Goal: Task Accomplishment & Management: Use online tool/utility

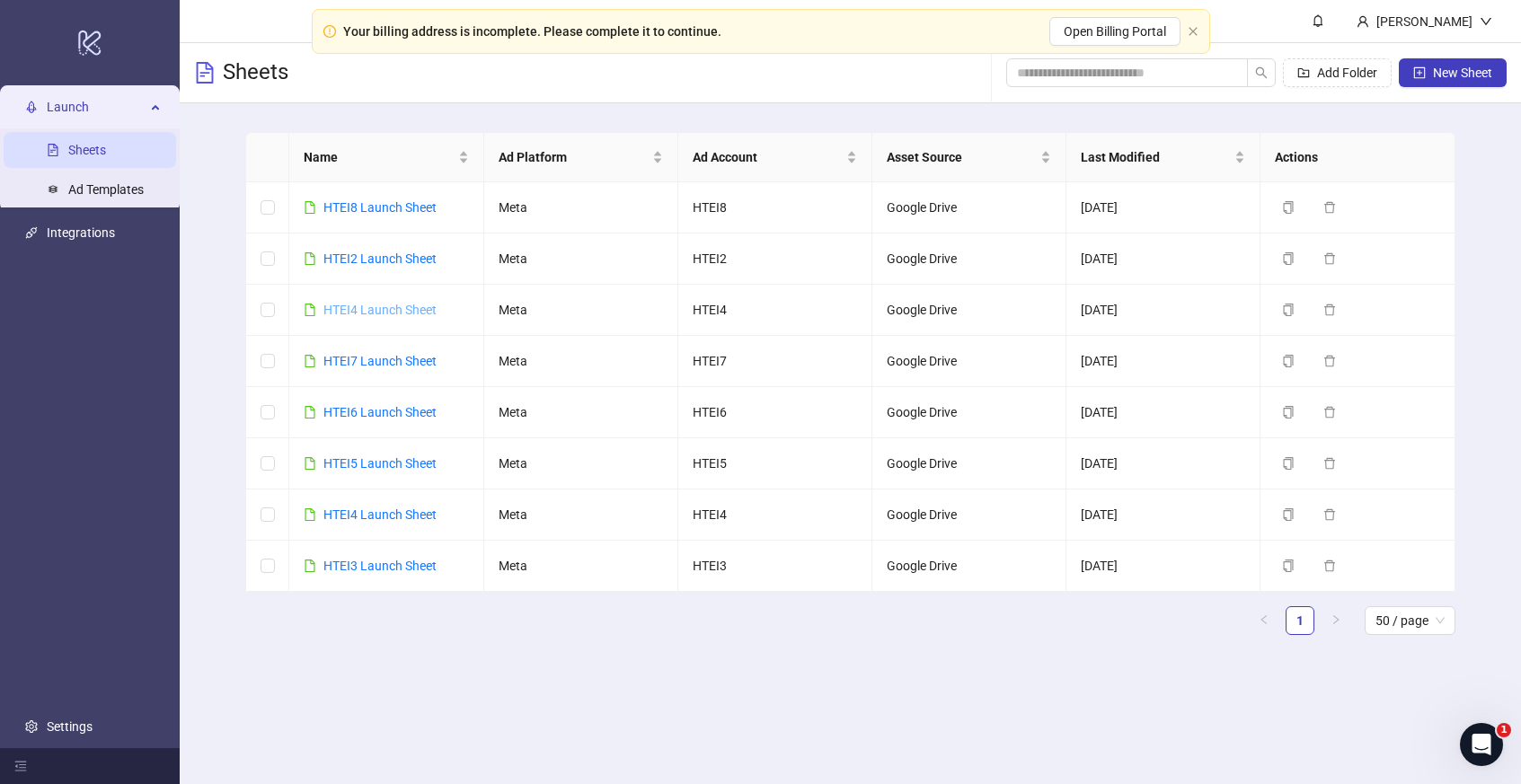
click at [395, 309] on link "HTEI4 Launch Sheet" at bounding box center [380, 310] width 113 height 15
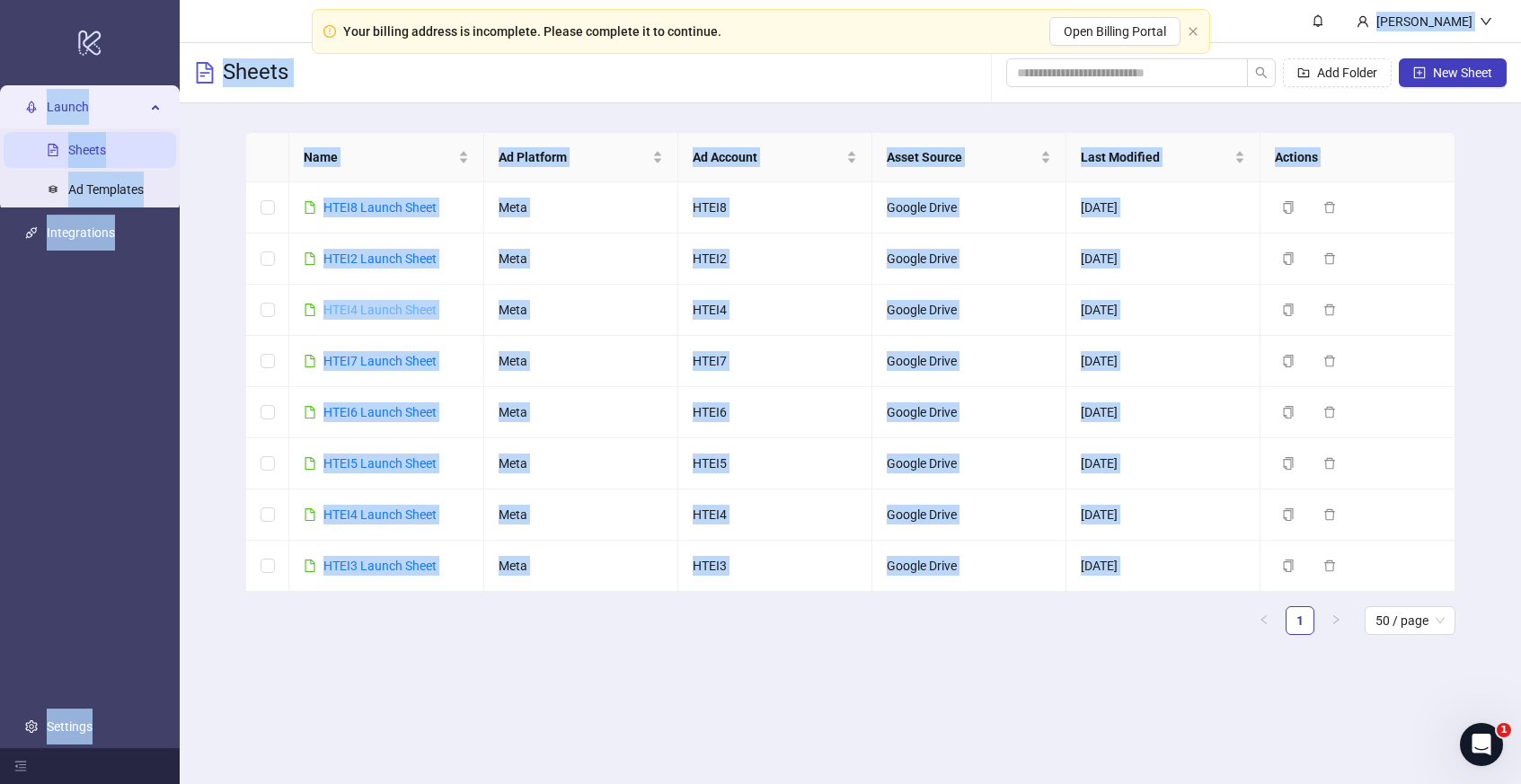
click at [395, 309] on div "logo/logo-mobile Launch Sheets Ad Templates Integrations Settings [PERSON_NAME]…" at bounding box center [760, 392] width 1521 height 784
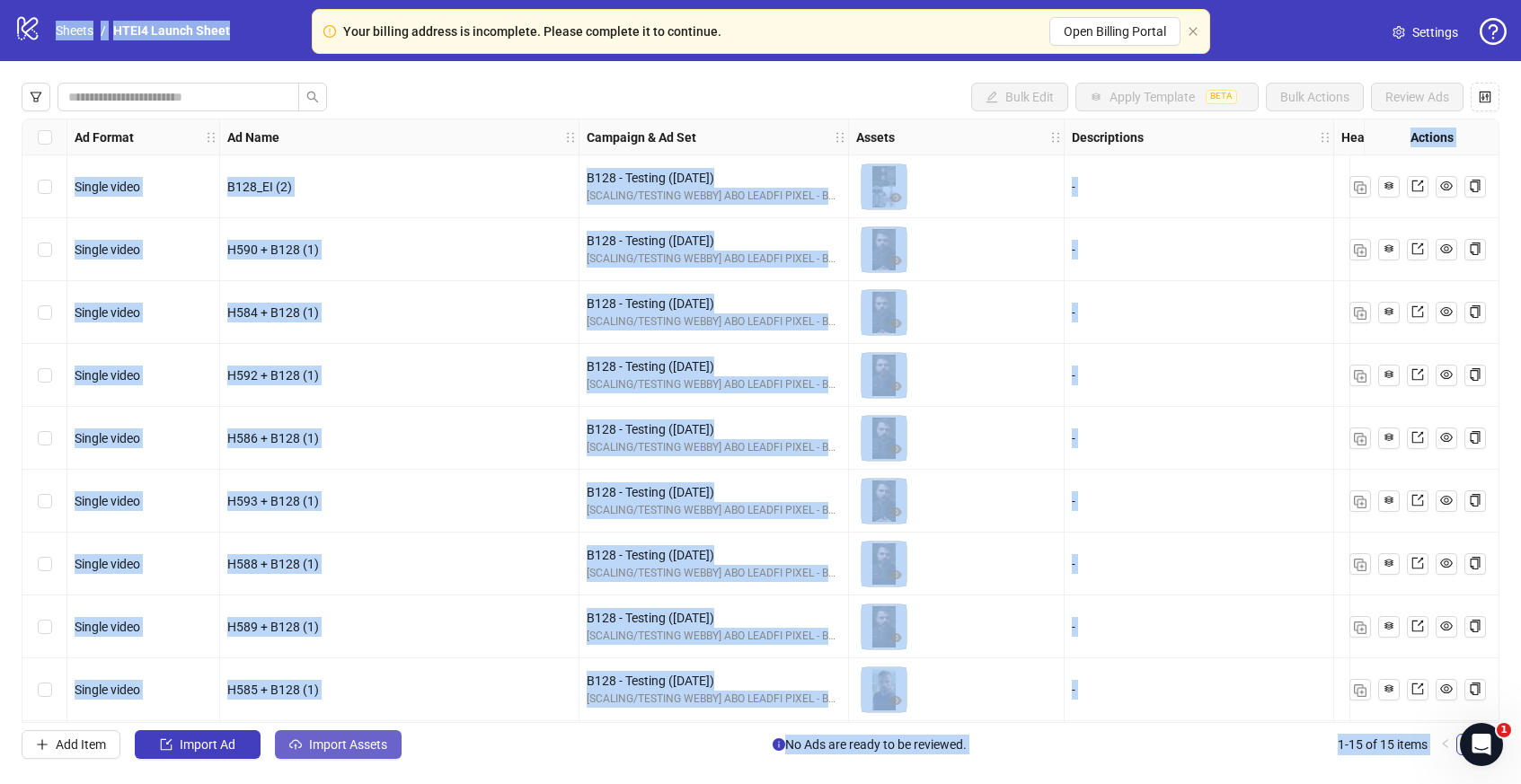
click at [336, 748] on span "Import Assets" at bounding box center [348, 745] width 78 height 15
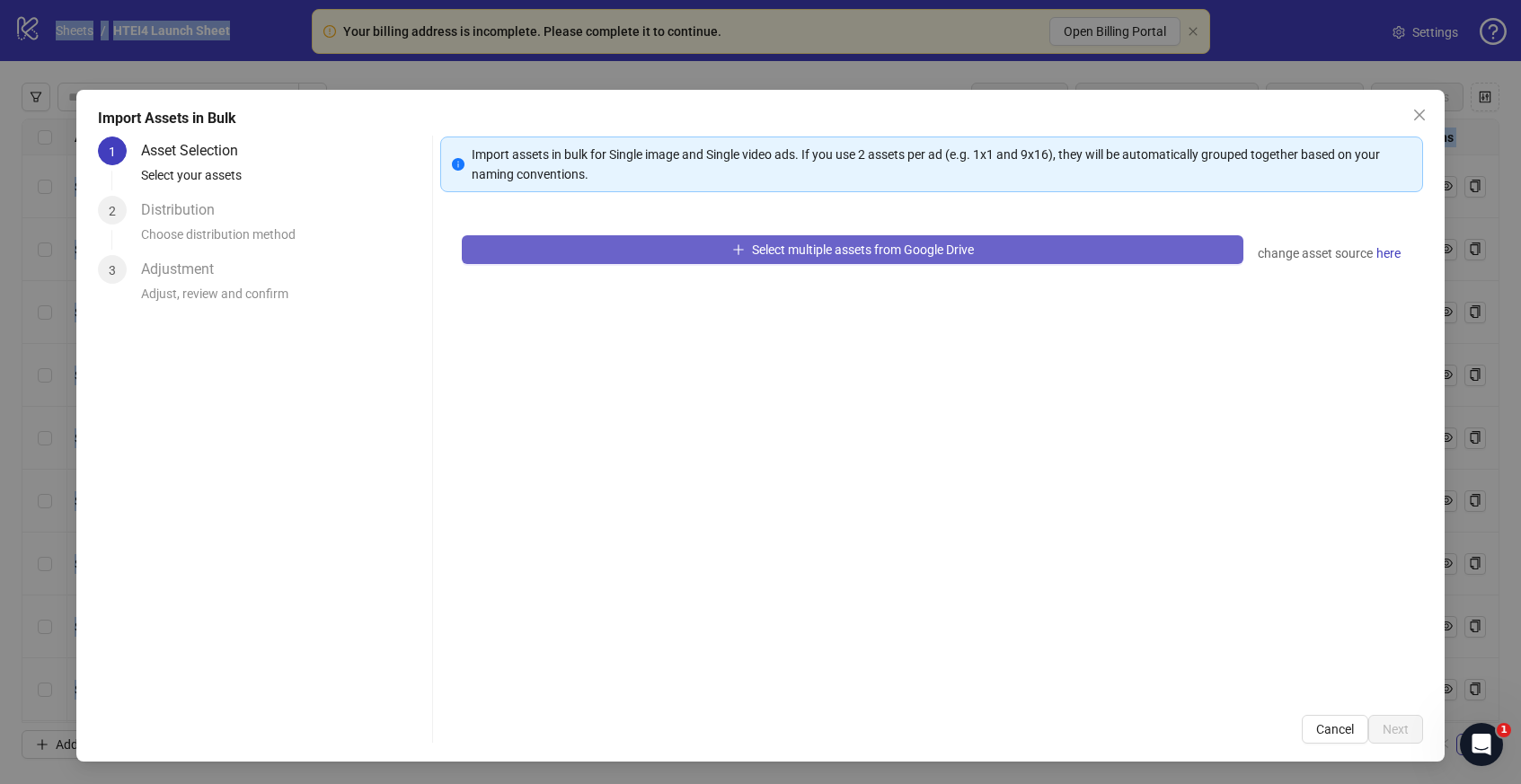
click at [775, 245] on span "Select multiple assets from Google Drive" at bounding box center [862, 250] width 222 height 15
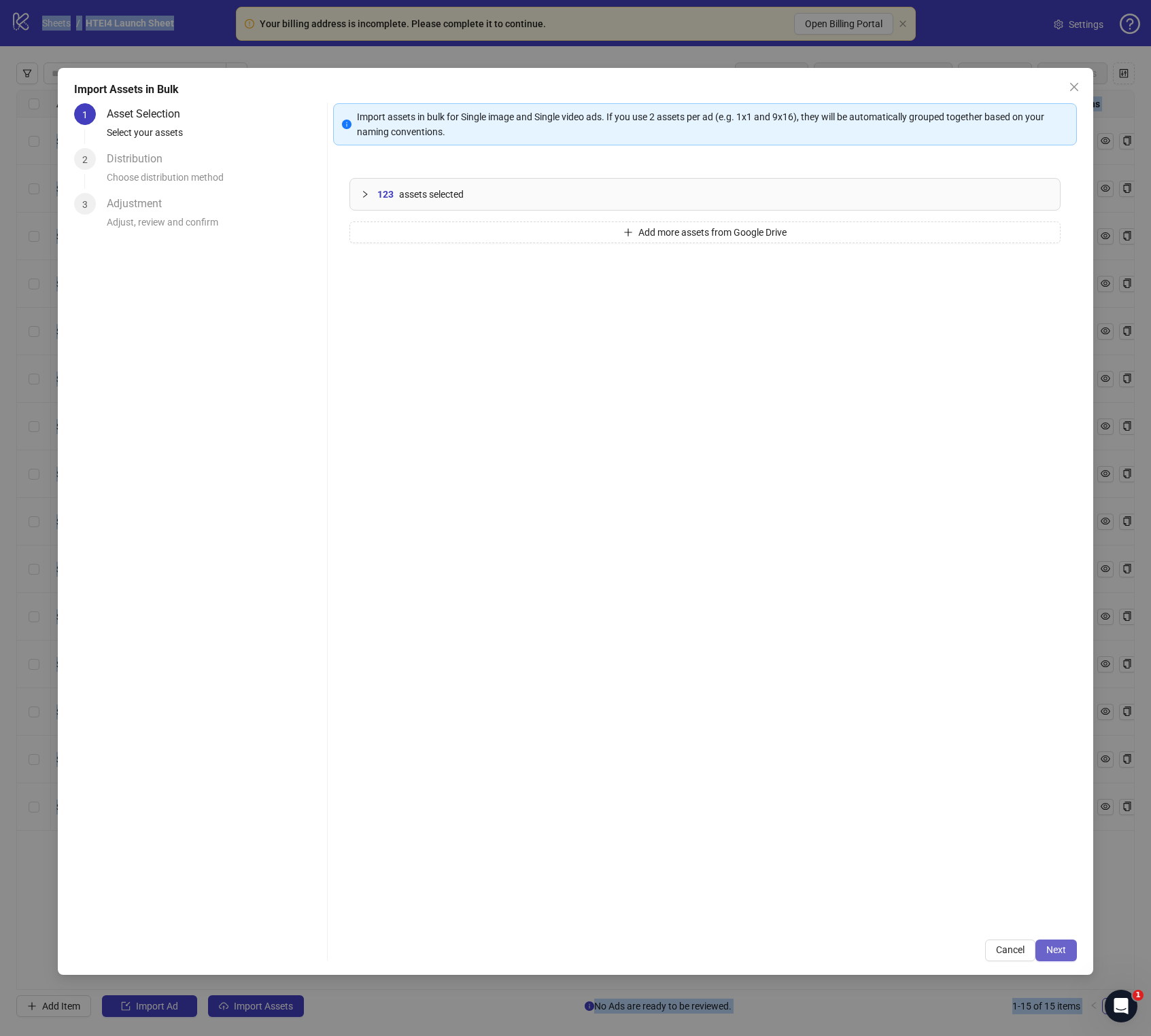
click at [1058, 592] on span "Next" at bounding box center [1056, 950] width 20 height 11
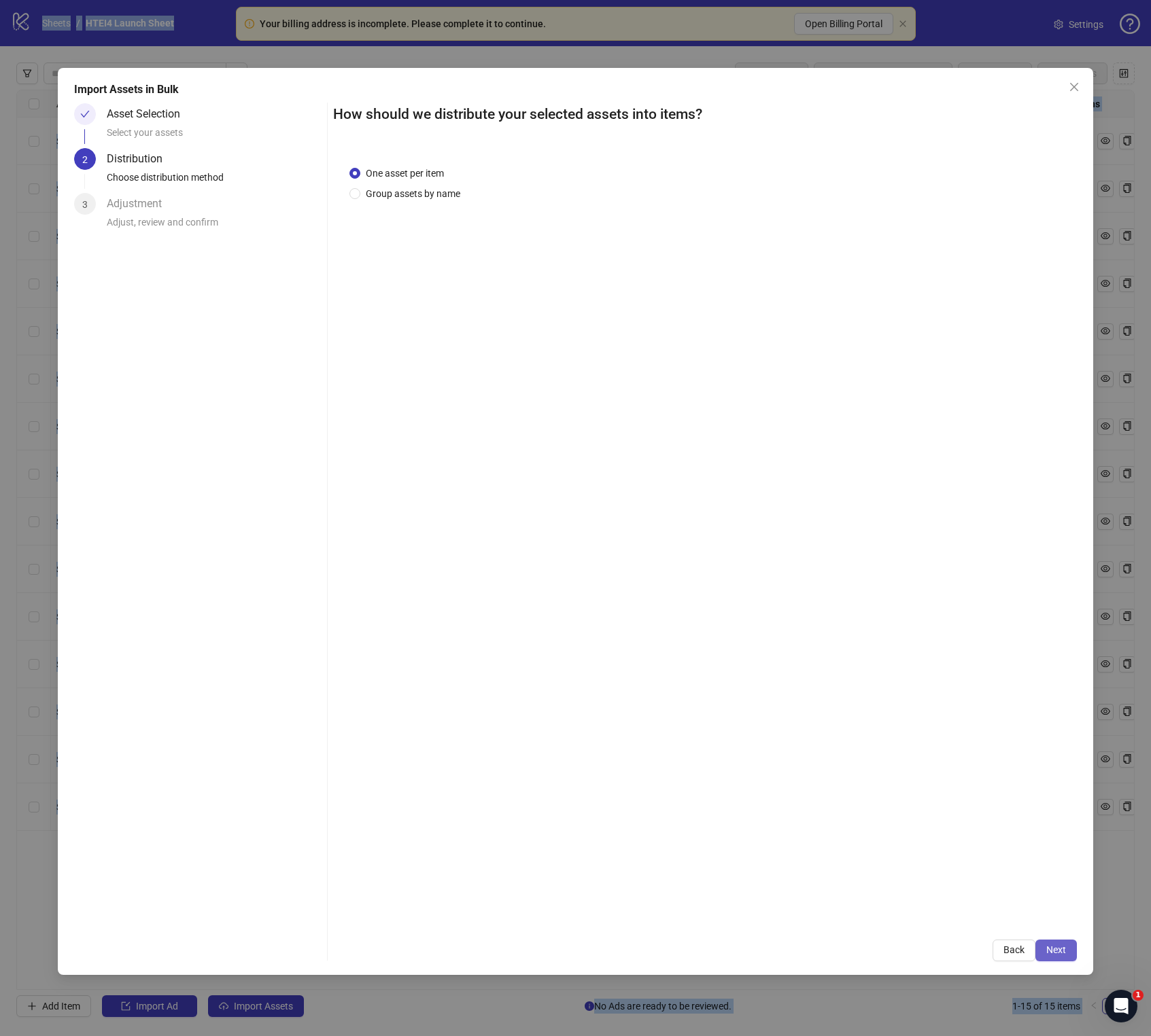
click at [1066, 592] on button "Next" at bounding box center [1056, 950] width 41 height 22
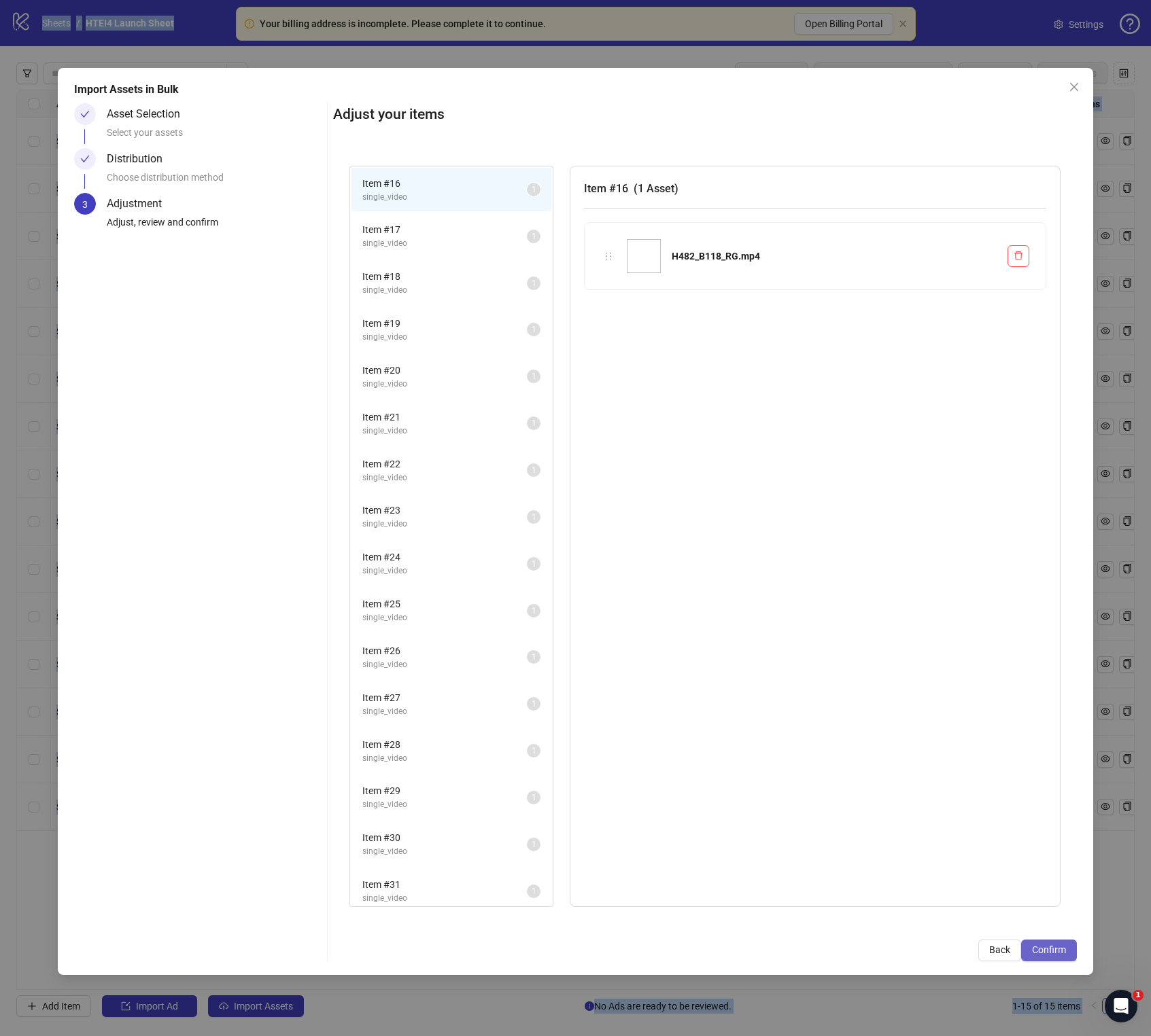
click at [1061, 592] on span "Confirm" at bounding box center [1048, 950] width 34 height 11
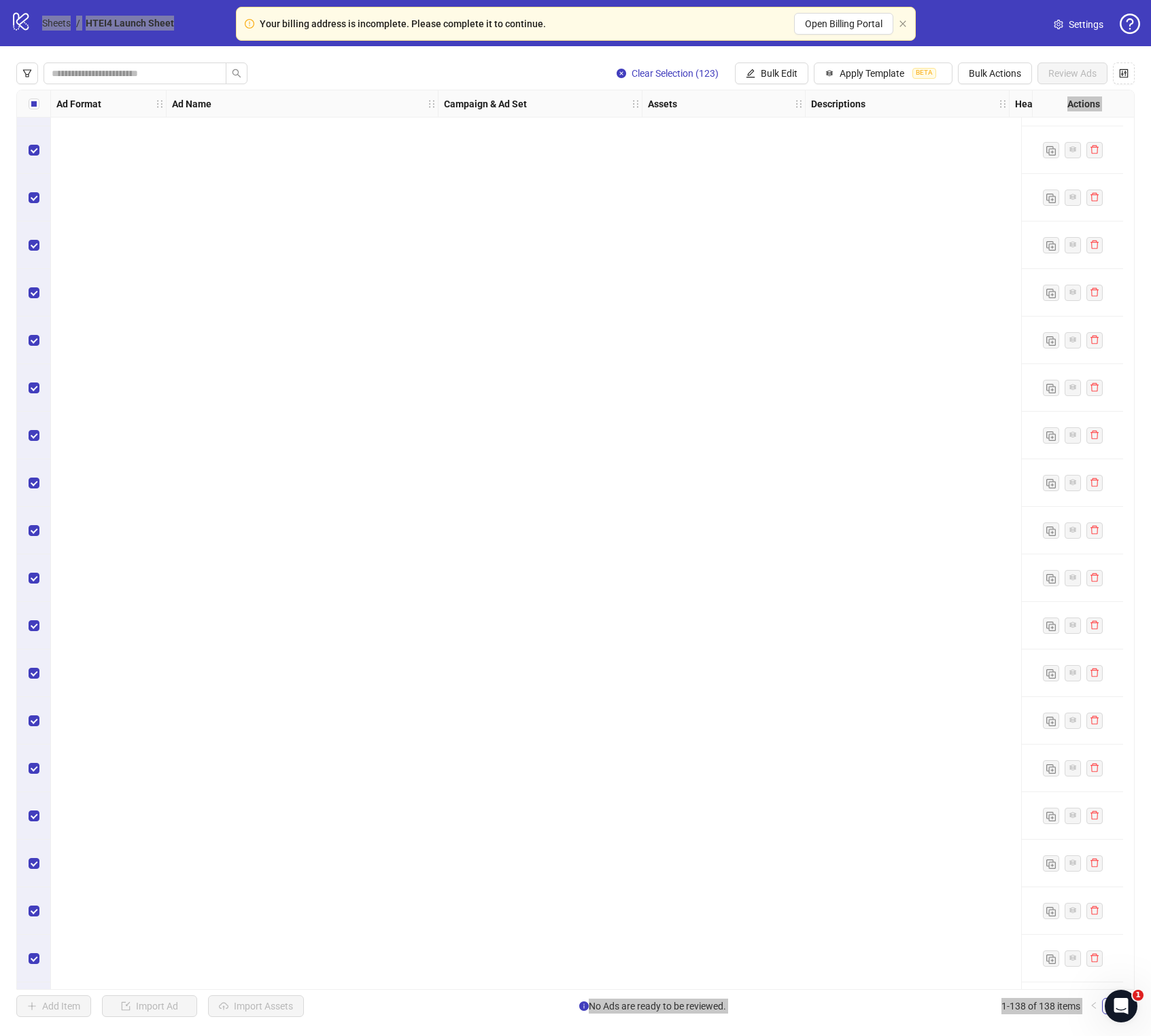
scroll to position [5697, 0]
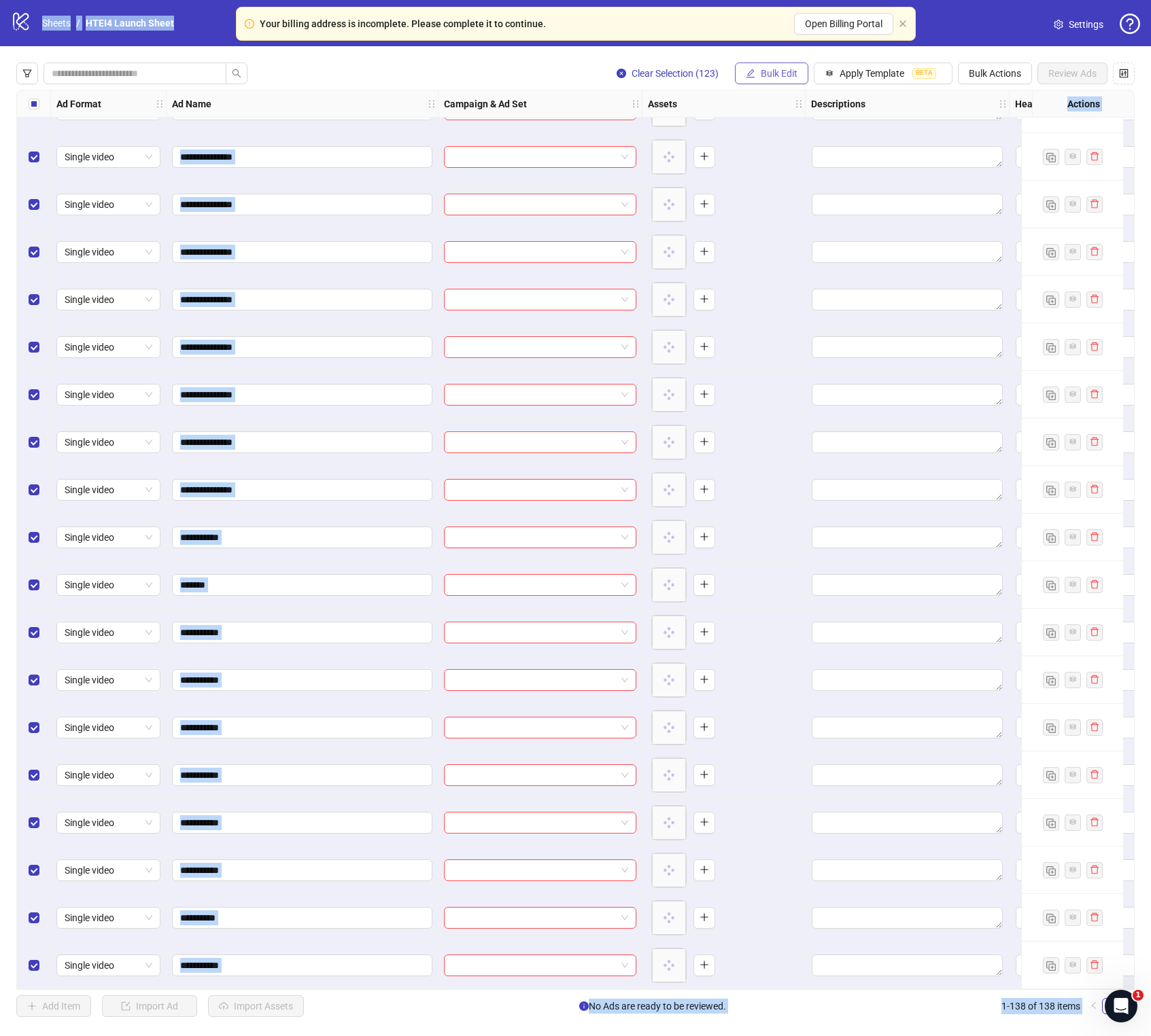
click at [789, 74] on span "Bulk Edit" at bounding box center [778, 74] width 37 height 11
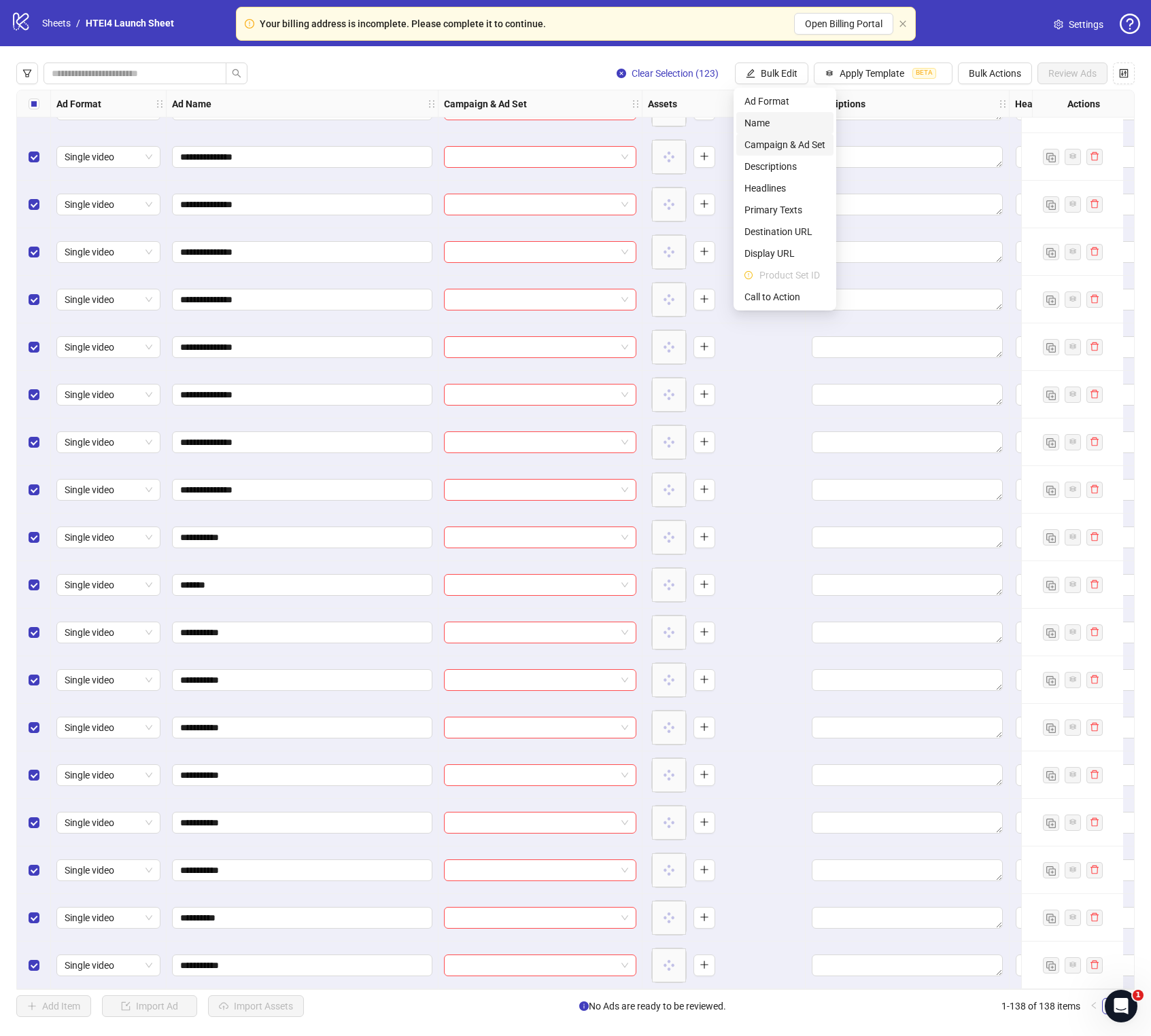
click at [797, 145] on span "Campaign & Ad Set" at bounding box center [785, 145] width 81 height 15
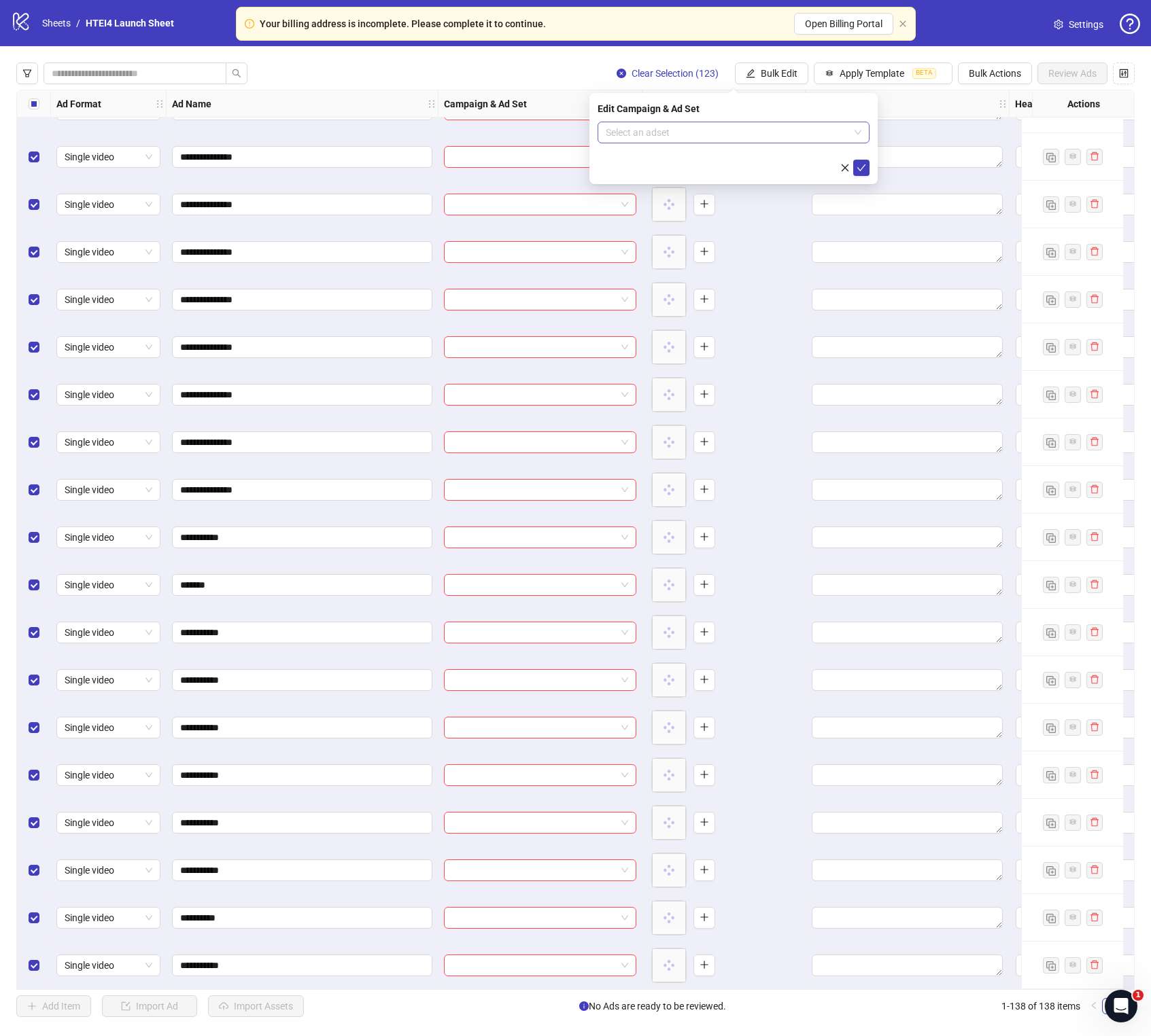
click at [744, 128] on input "search" at bounding box center [727, 132] width 244 height 21
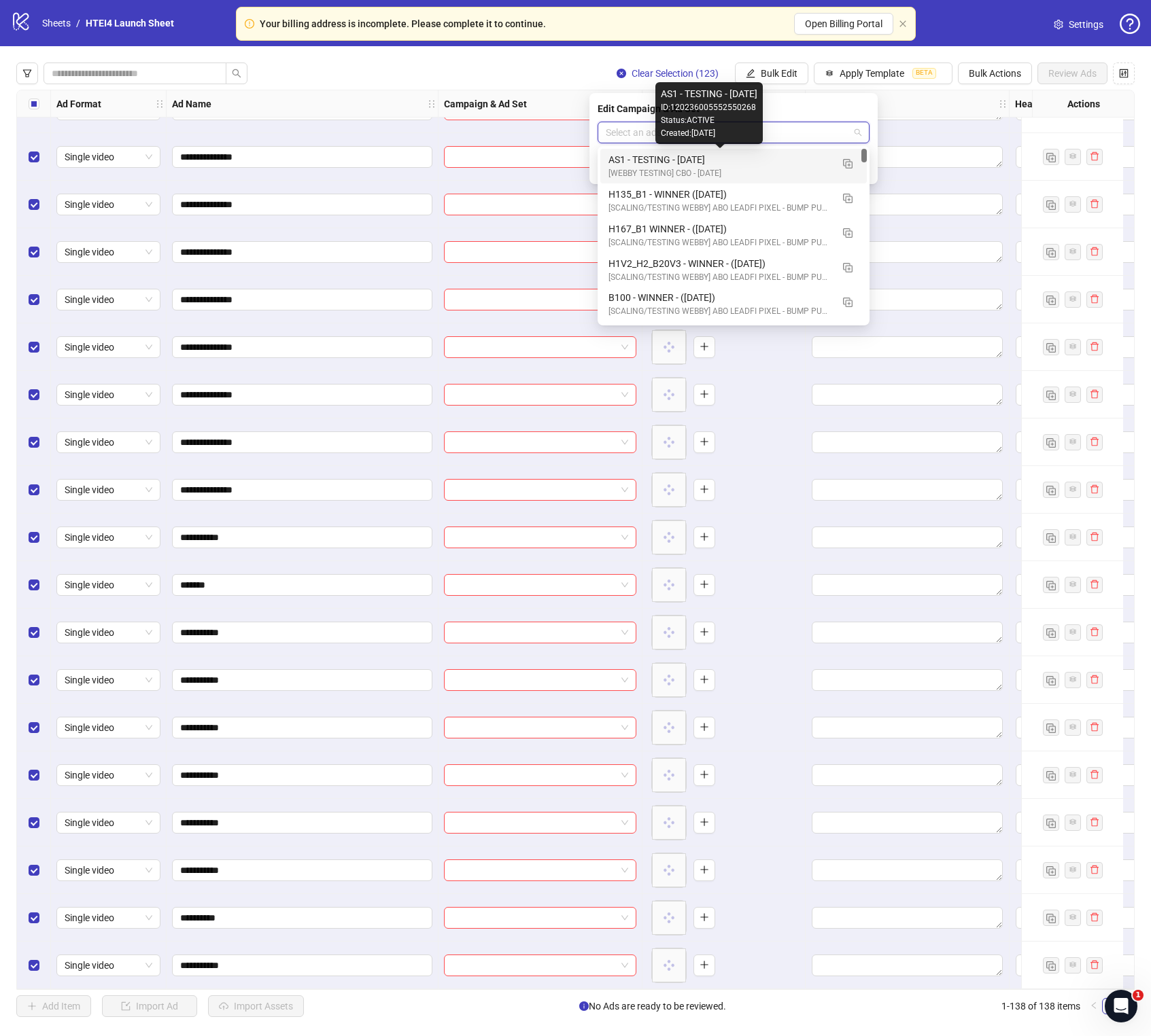
click at [705, 157] on div "AS1 - TESTING - [DATE]" at bounding box center [720, 160] width 223 height 15
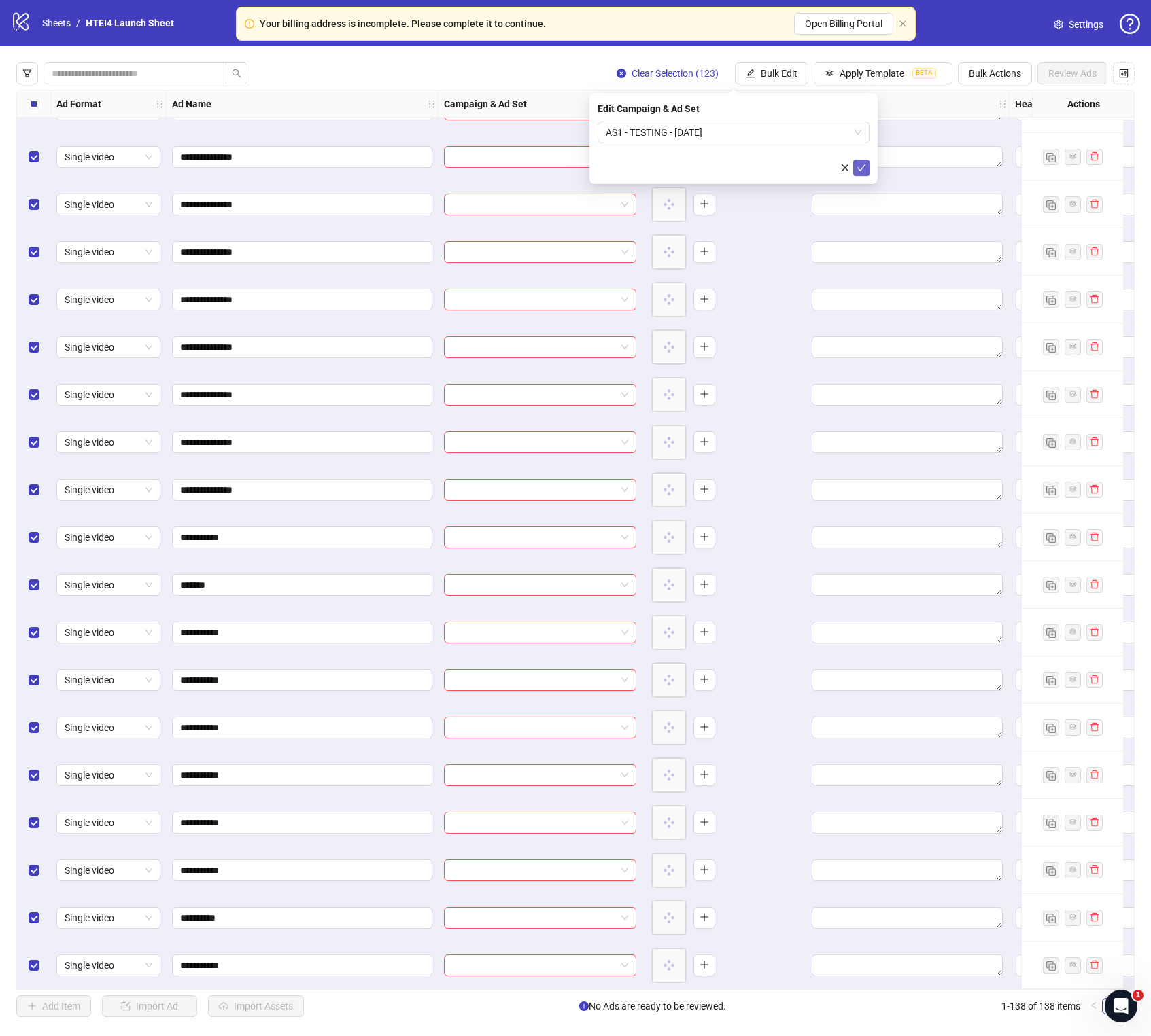
click at [859, 168] on icon "check" at bounding box center [861, 168] width 10 height 10
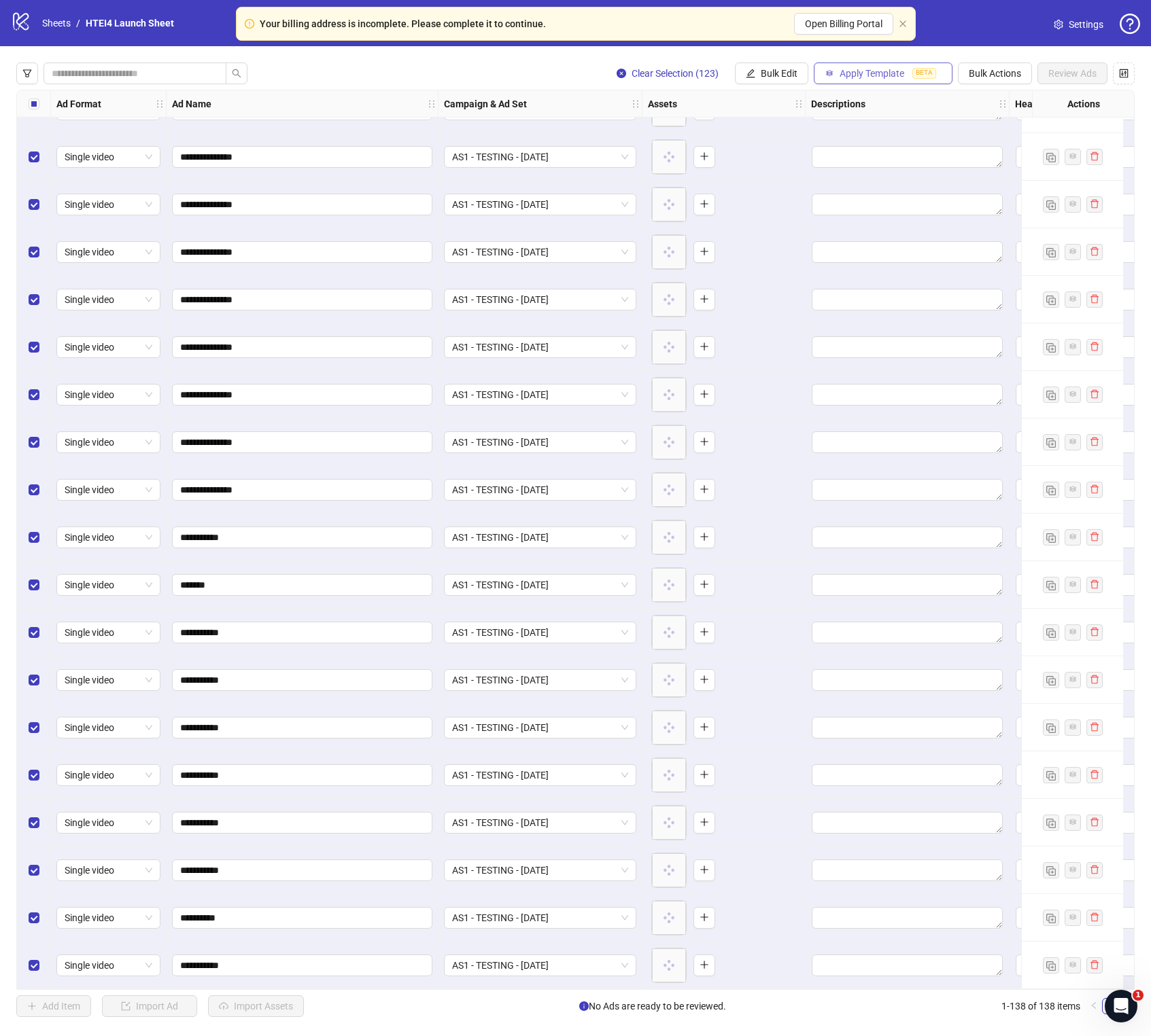
click at [877, 82] on button "Apply Template BETA" at bounding box center [883, 74] width 139 height 22
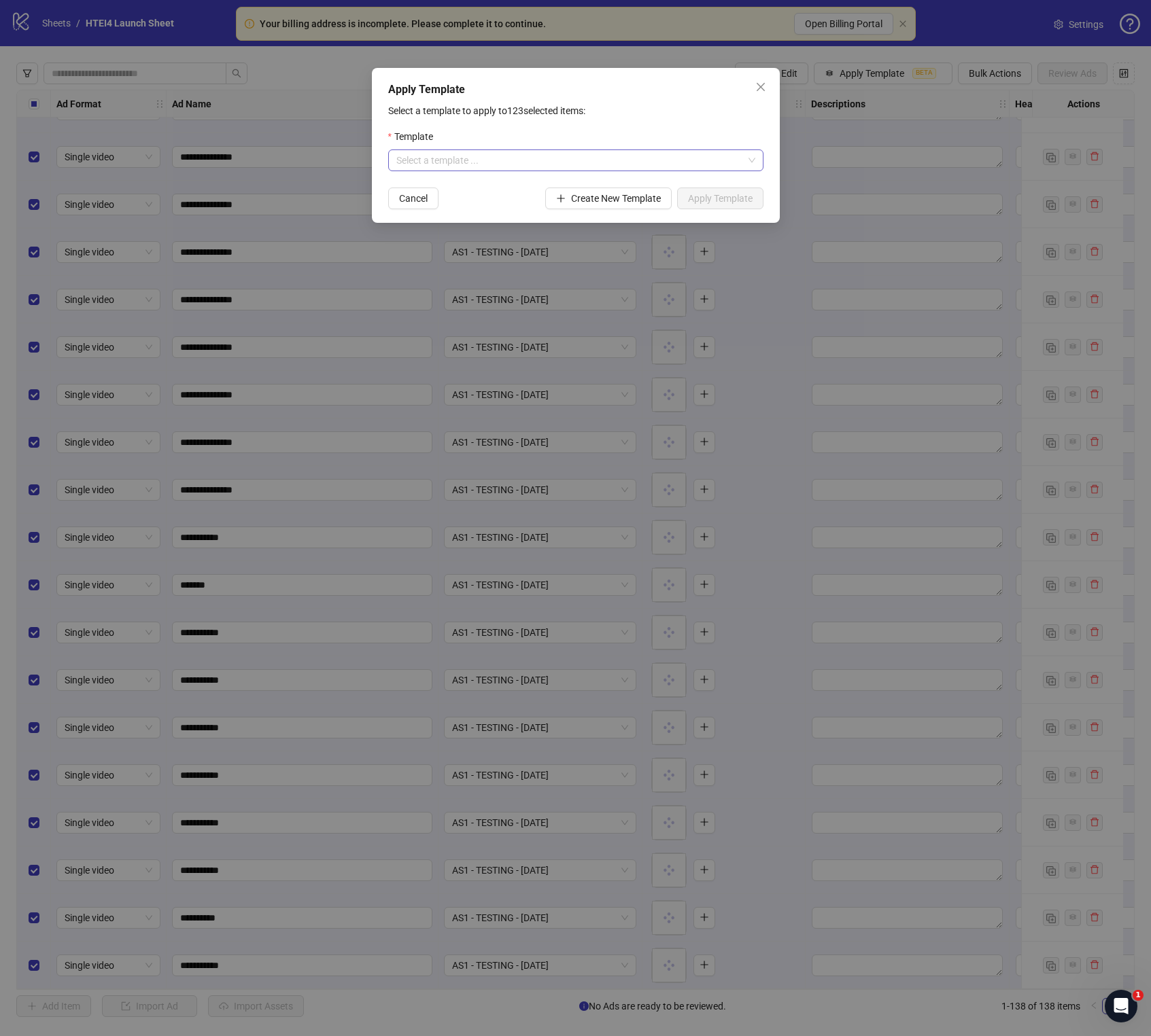
click at [700, 156] on input "search" at bounding box center [569, 161] width 346 height 21
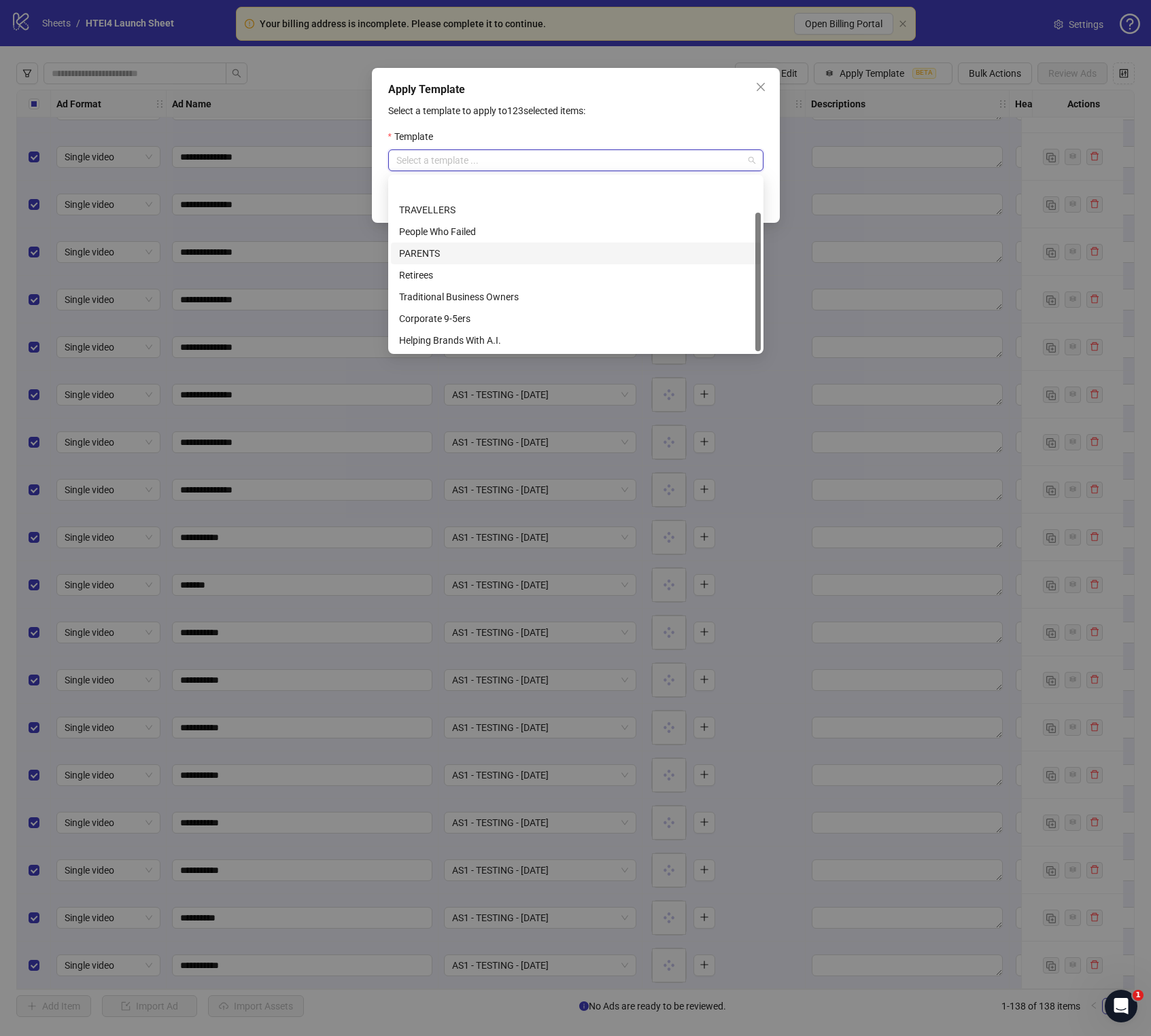
scroll to position [43, 0]
click at [602, 335] on div "Webinar VIP Template" at bounding box center [576, 341] width 353 height 15
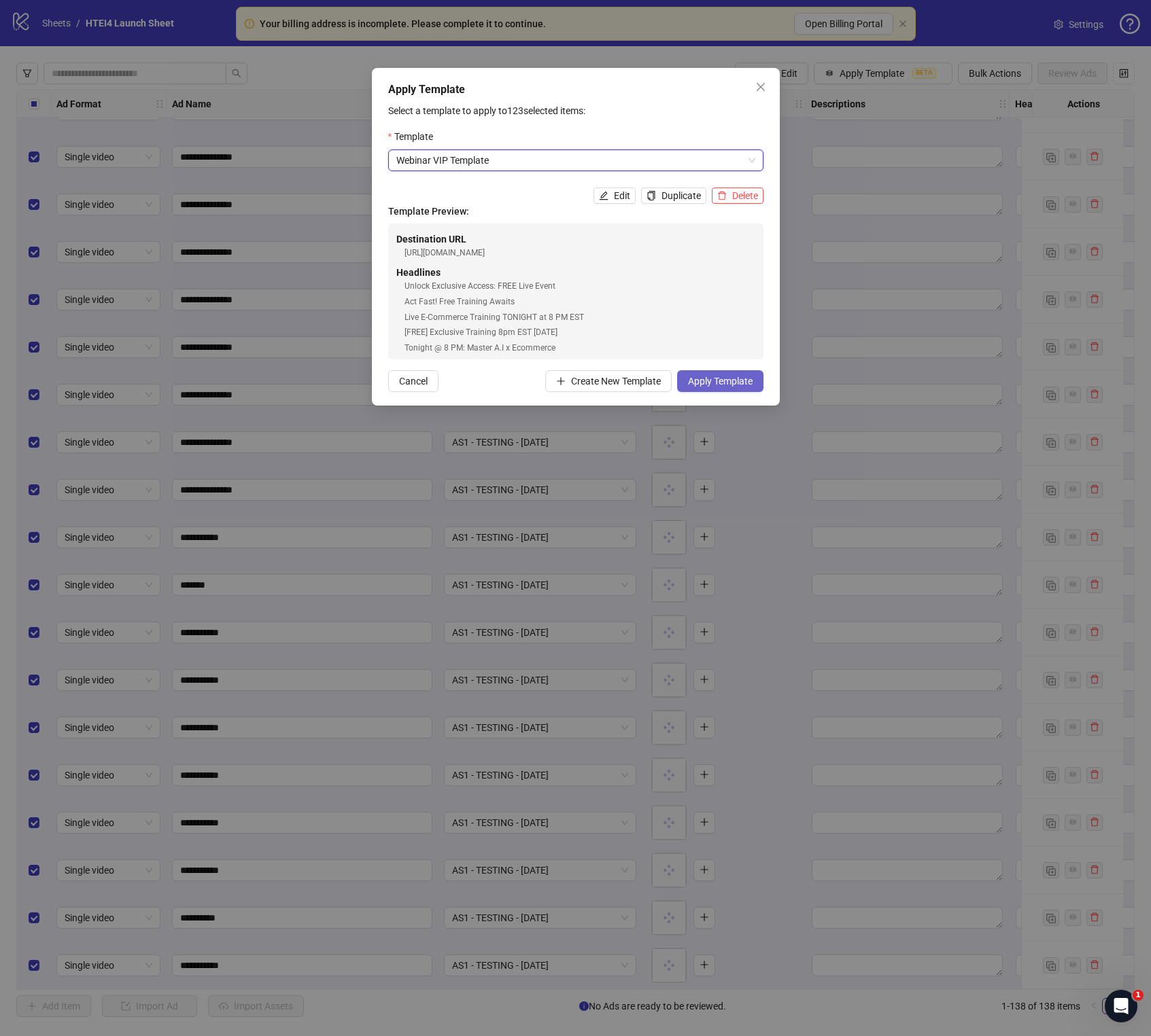
click at [737, 383] on span "Apply Template" at bounding box center [720, 381] width 65 height 11
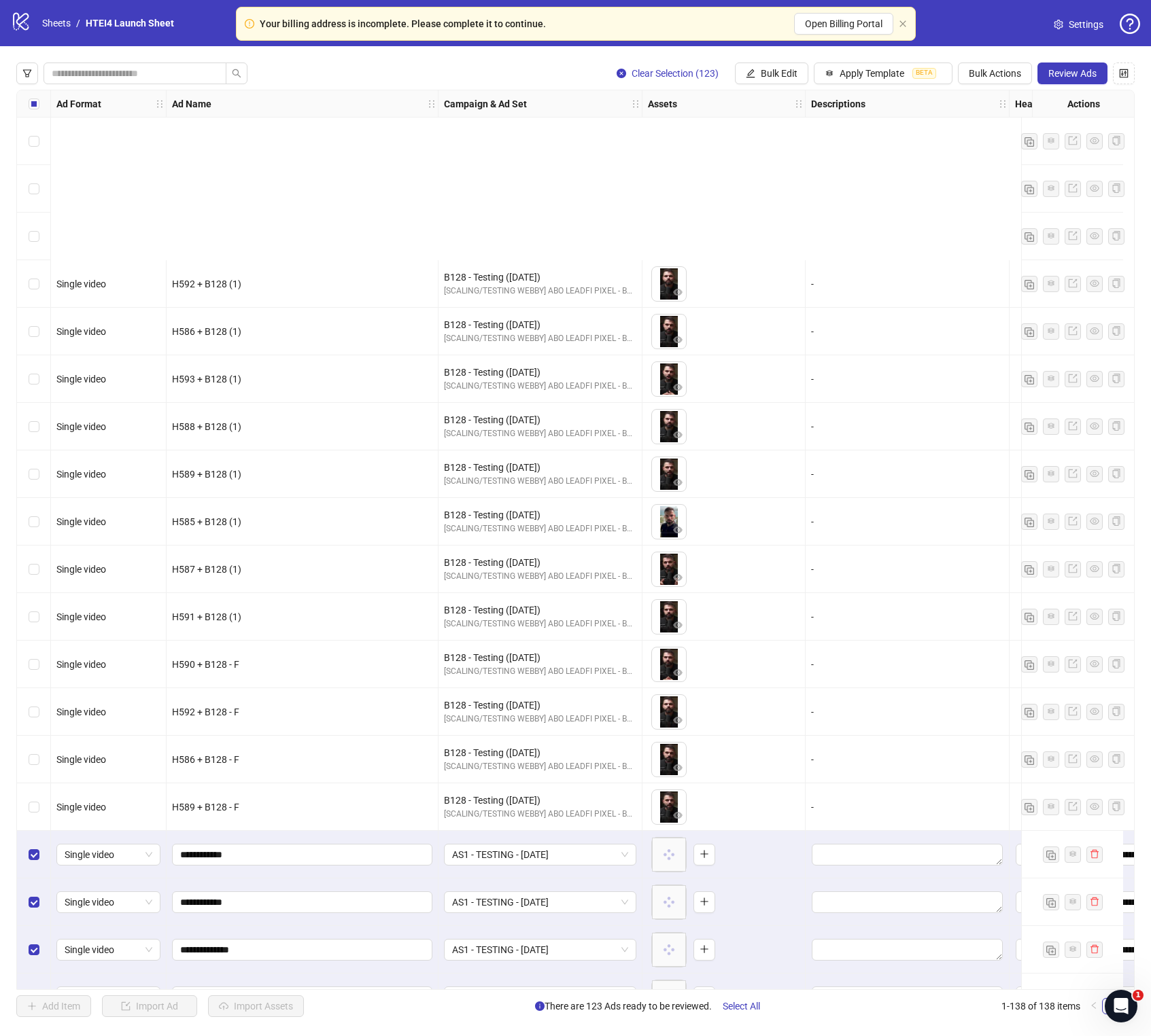
scroll to position [547, 0]
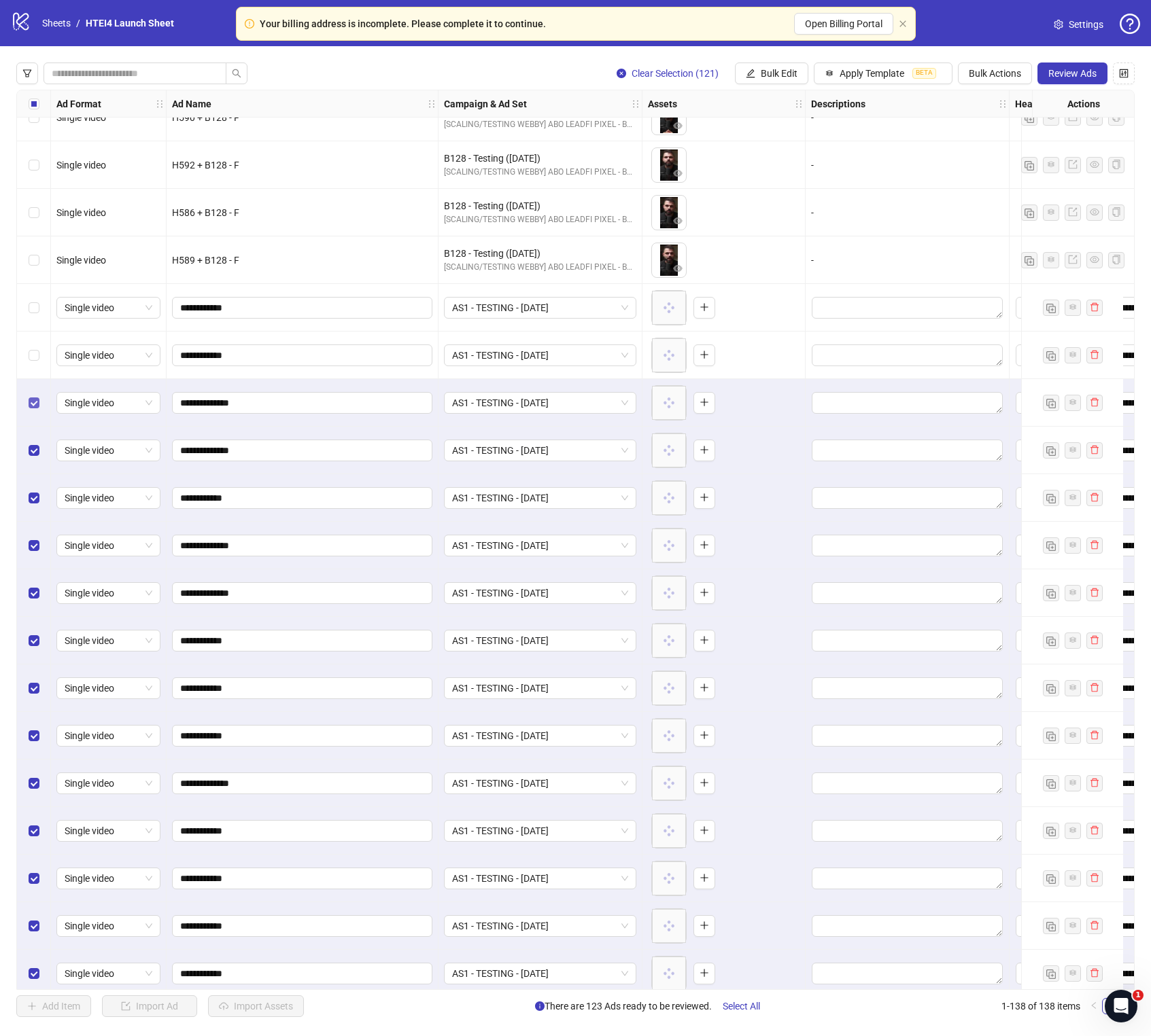
click at [32, 410] on label "Select row 18" at bounding box center [34, 403] width 11 height 15
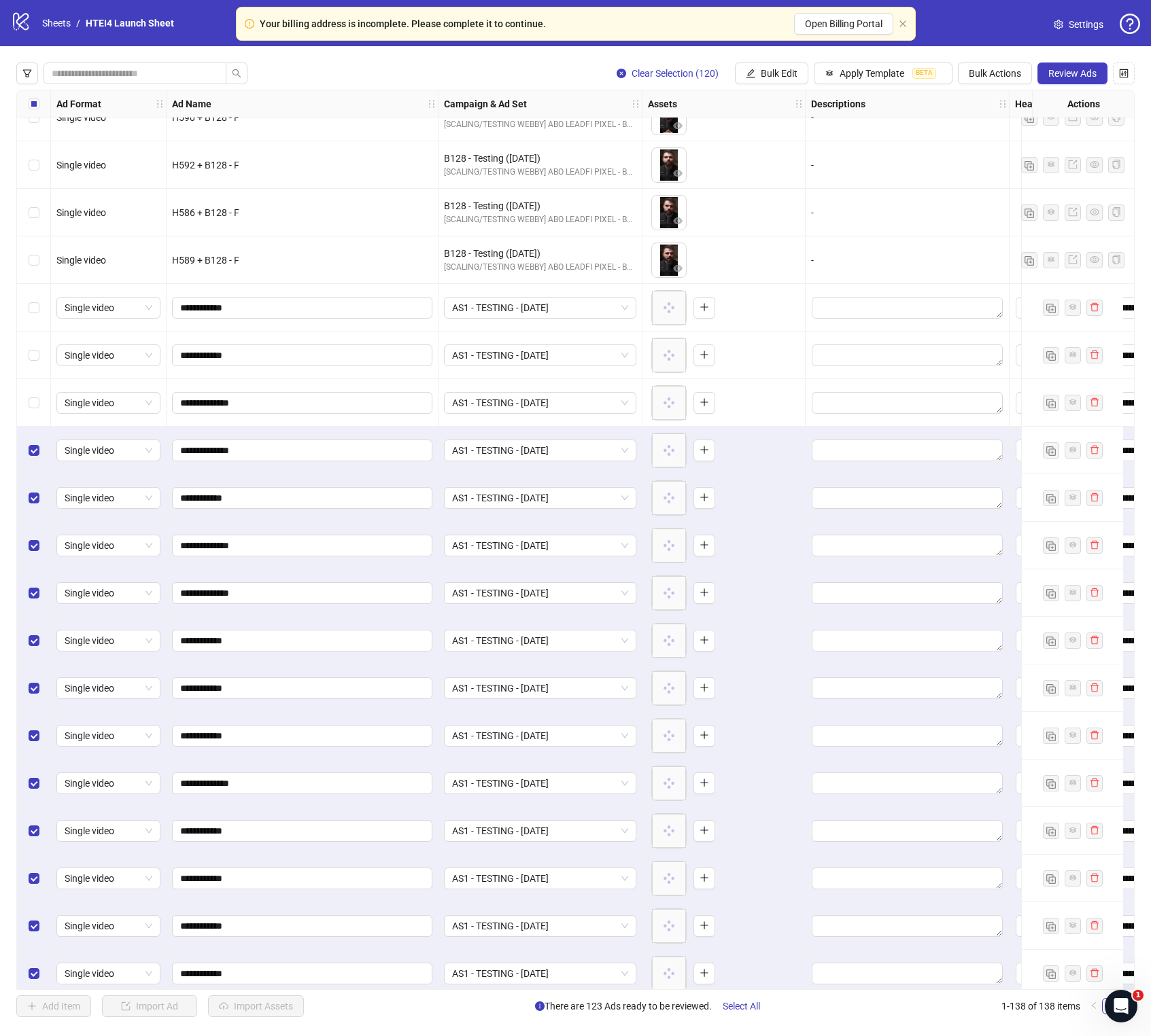
click at [32, 439] on div "Select row 19" at bounding box center [34, 450] width 34 height 48
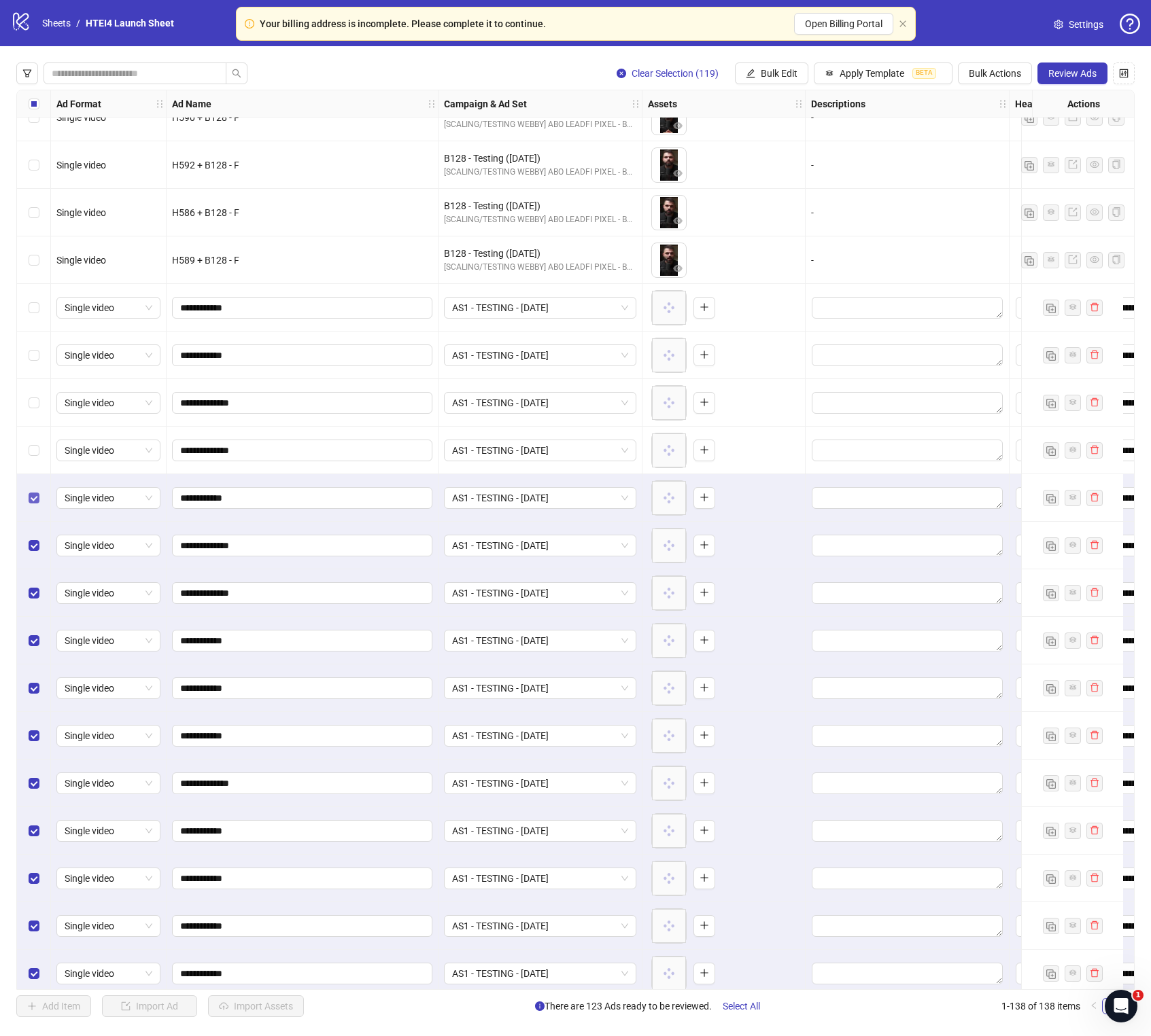
click at [32, 491] on label "Select row 20" at bounding box center [34, 498] width 11 height 15
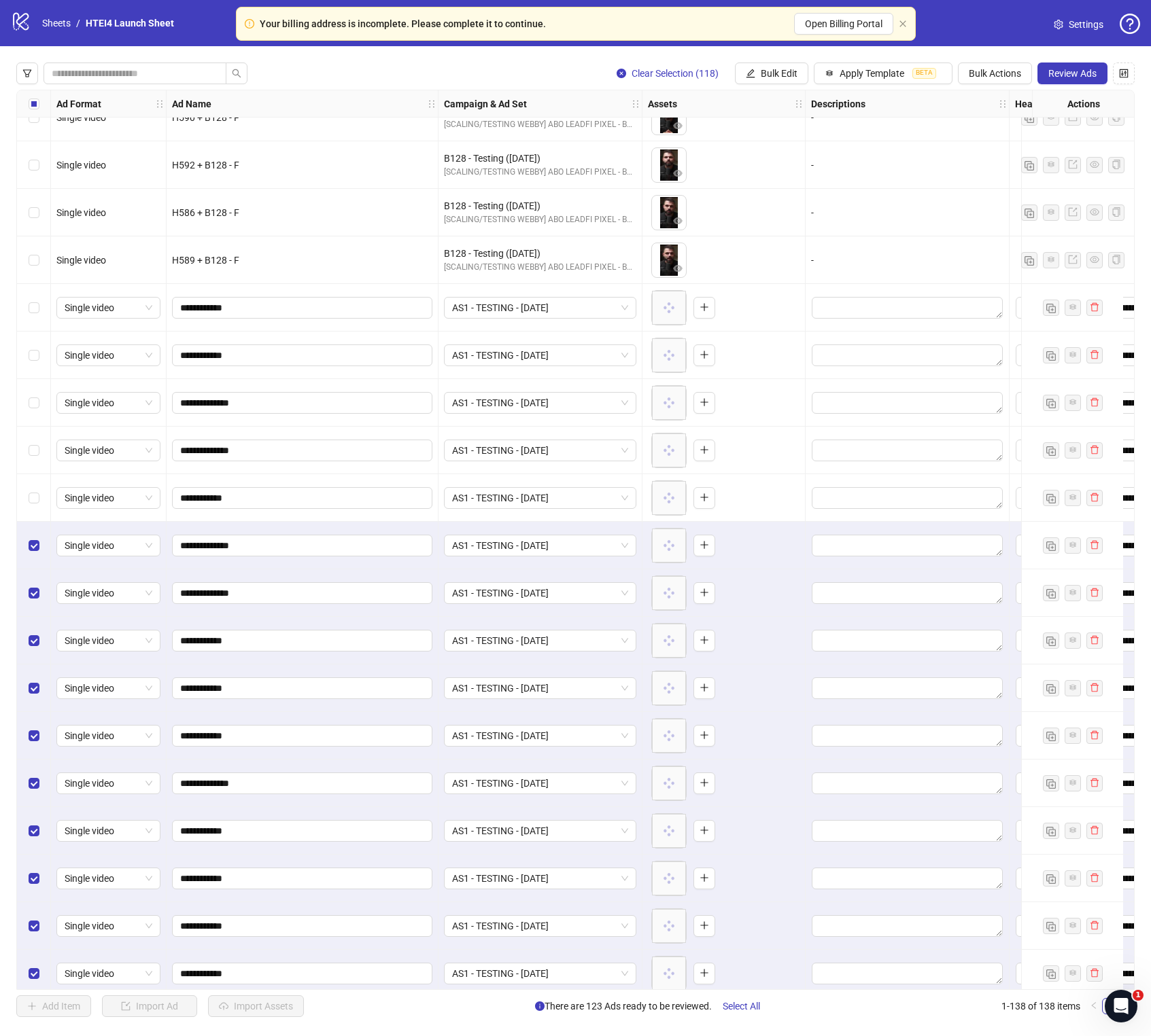
click at [30, 525] on div "Select row 21" at bounding box center [34, 546] width 34 height 48
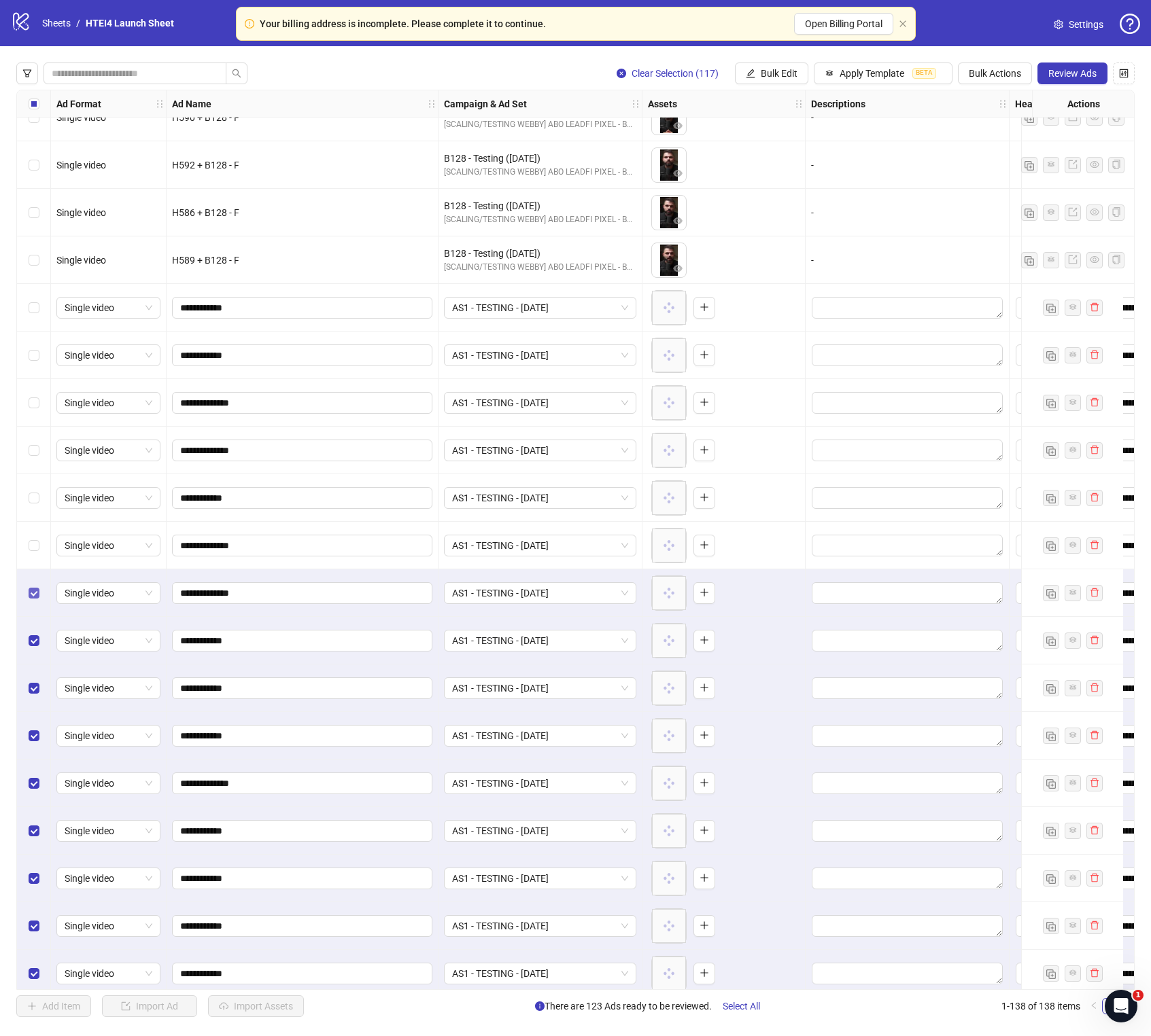
click at [30, 586] on label "Select row 22" at bounding box center [34, 593] width 11 height 15
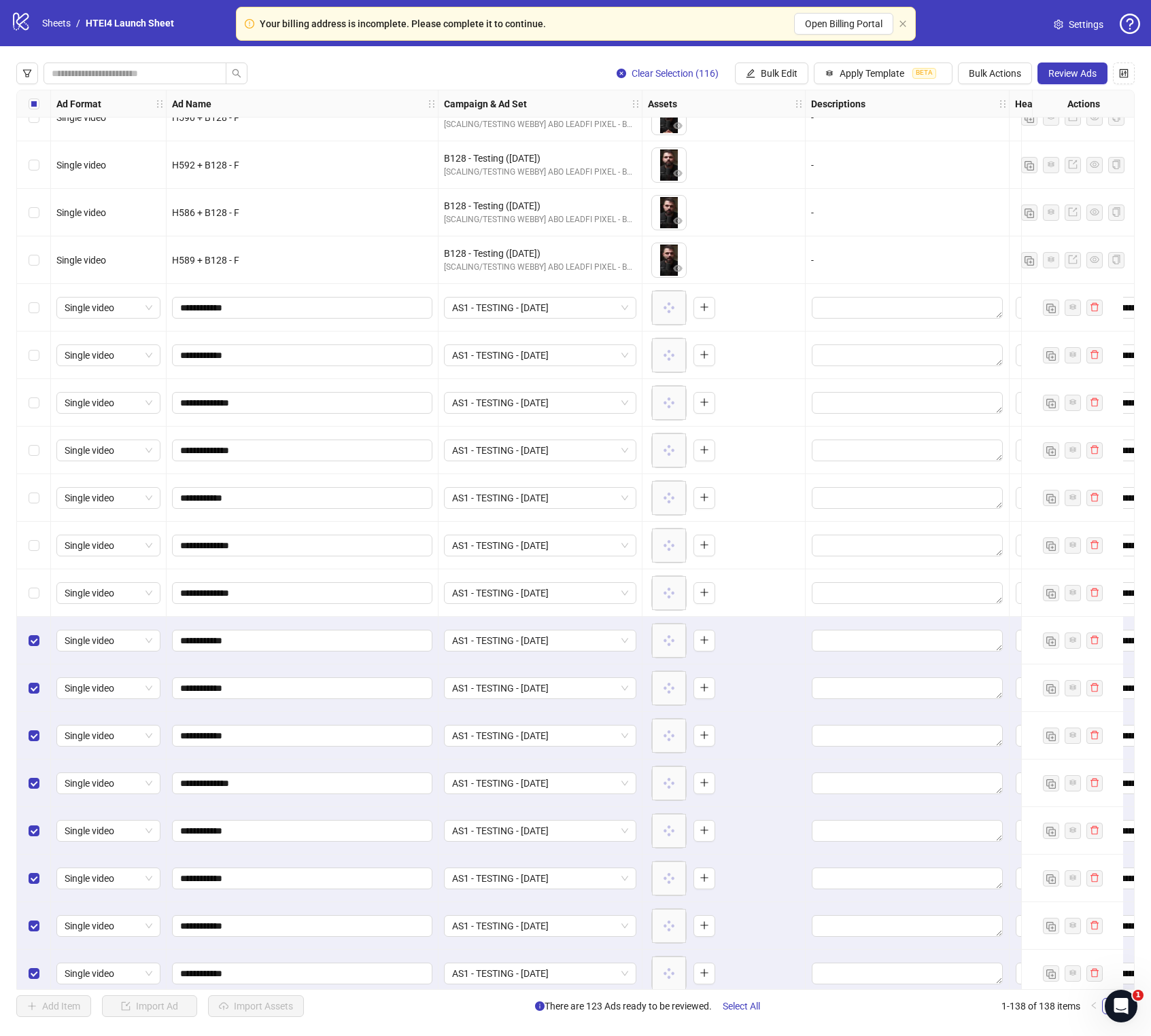
drag, startPoint x: 36, startPoint y: 634, endPoint x: 36, endPoint y: 663, distance: 29.0
click at [36, 592] on label "Select row 23" at bounding box center [34, 641] width 11 height 15
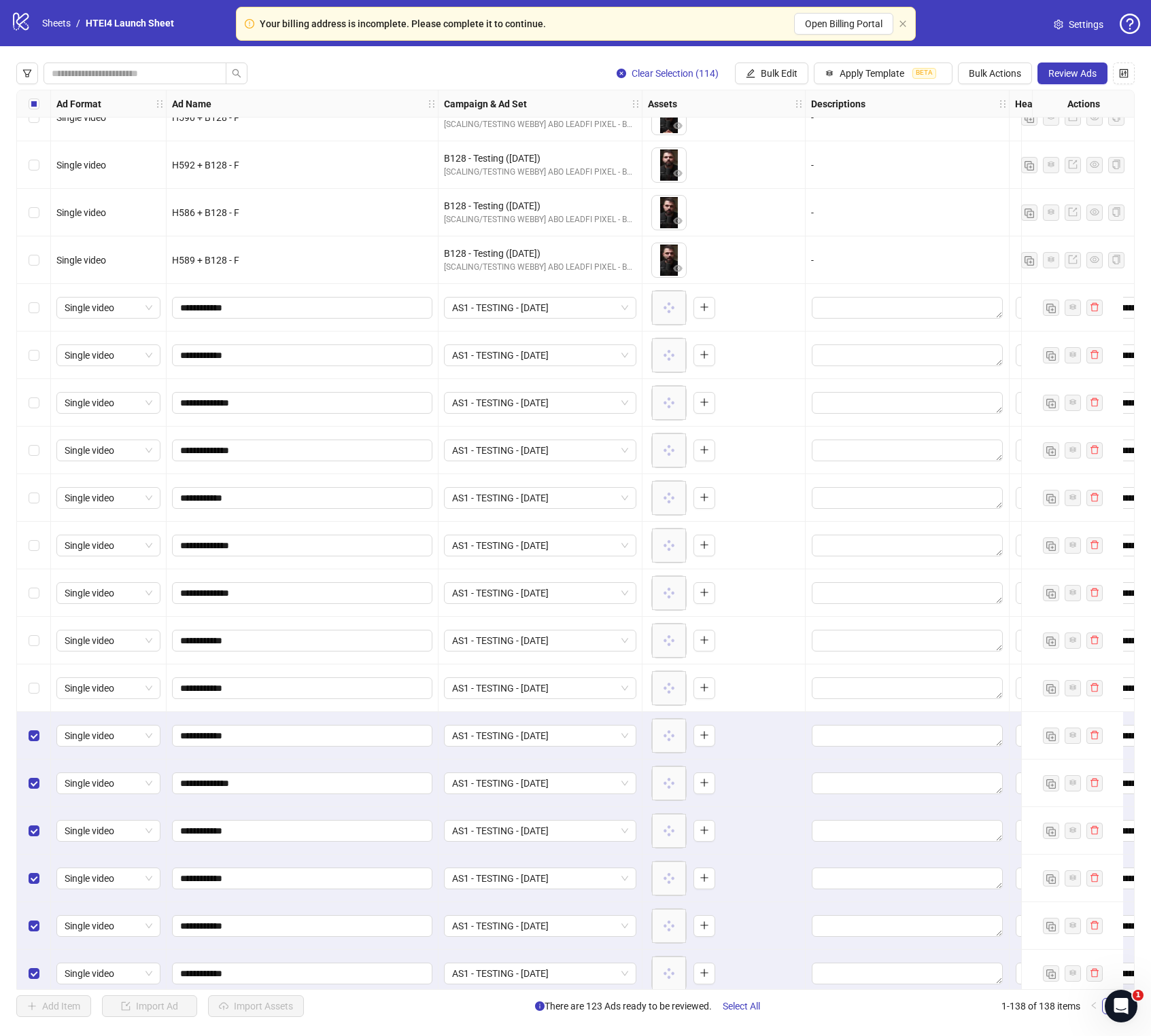
scroll to position [772, 0]
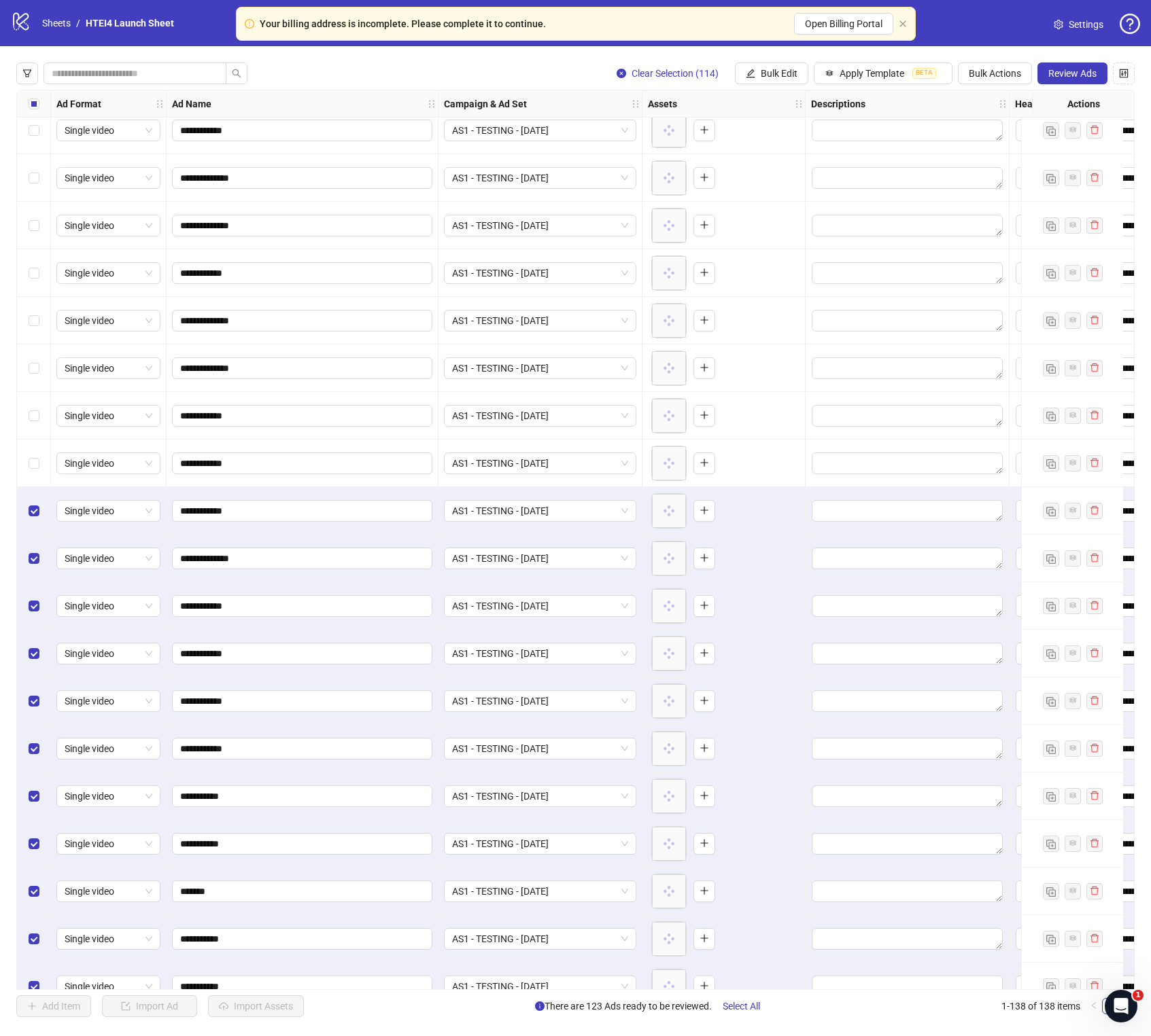
click at [41, 521] on div "Select row 25" at bounding box center [34, 510] width 34 height 48
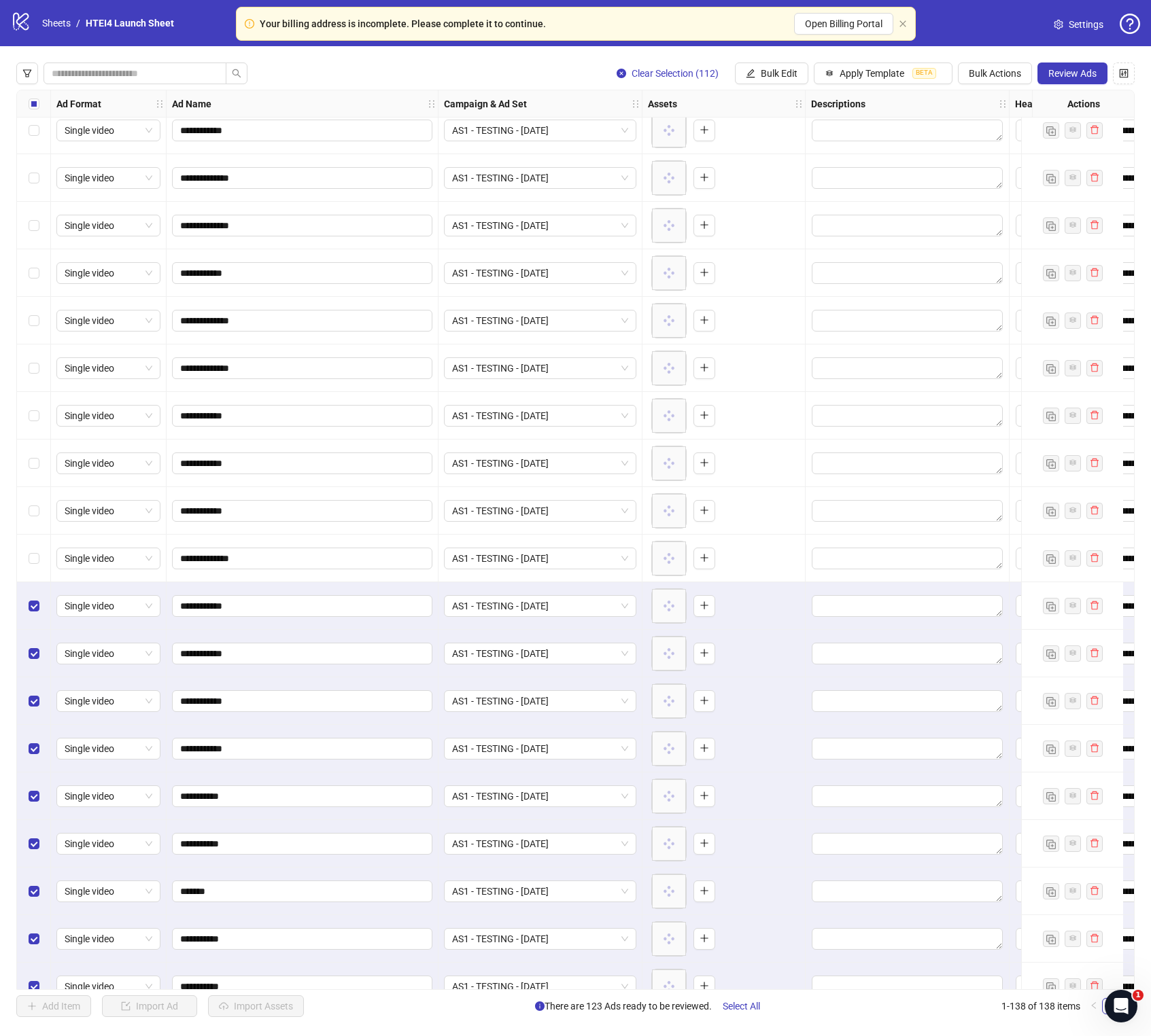
click at [32, 592] on div "Select row 27" at bounding box center [34, 606] width 34 height 48
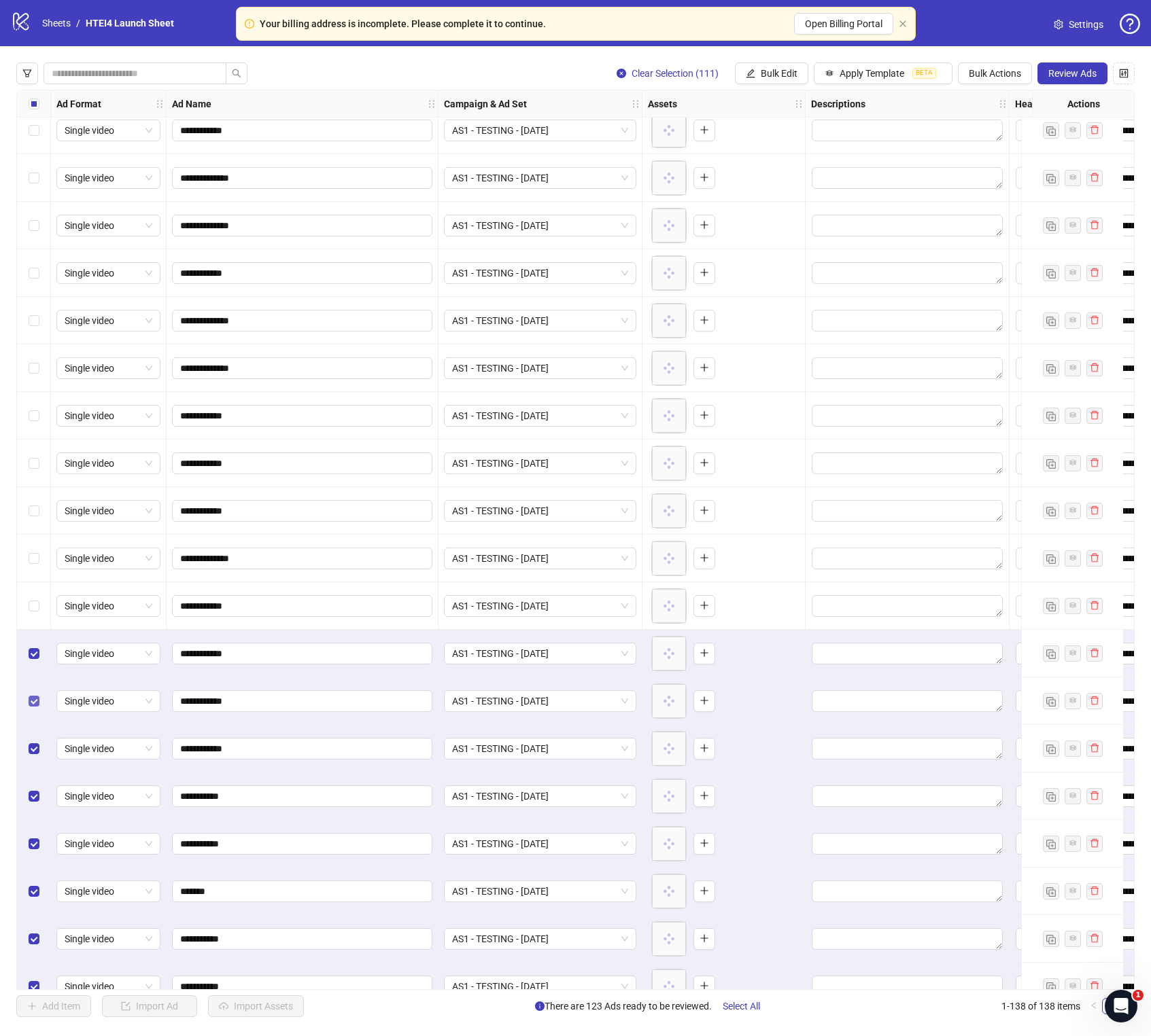
click at [34, 592] on div "Select row 28" at bounding box center [34, 653] width 34 height 48
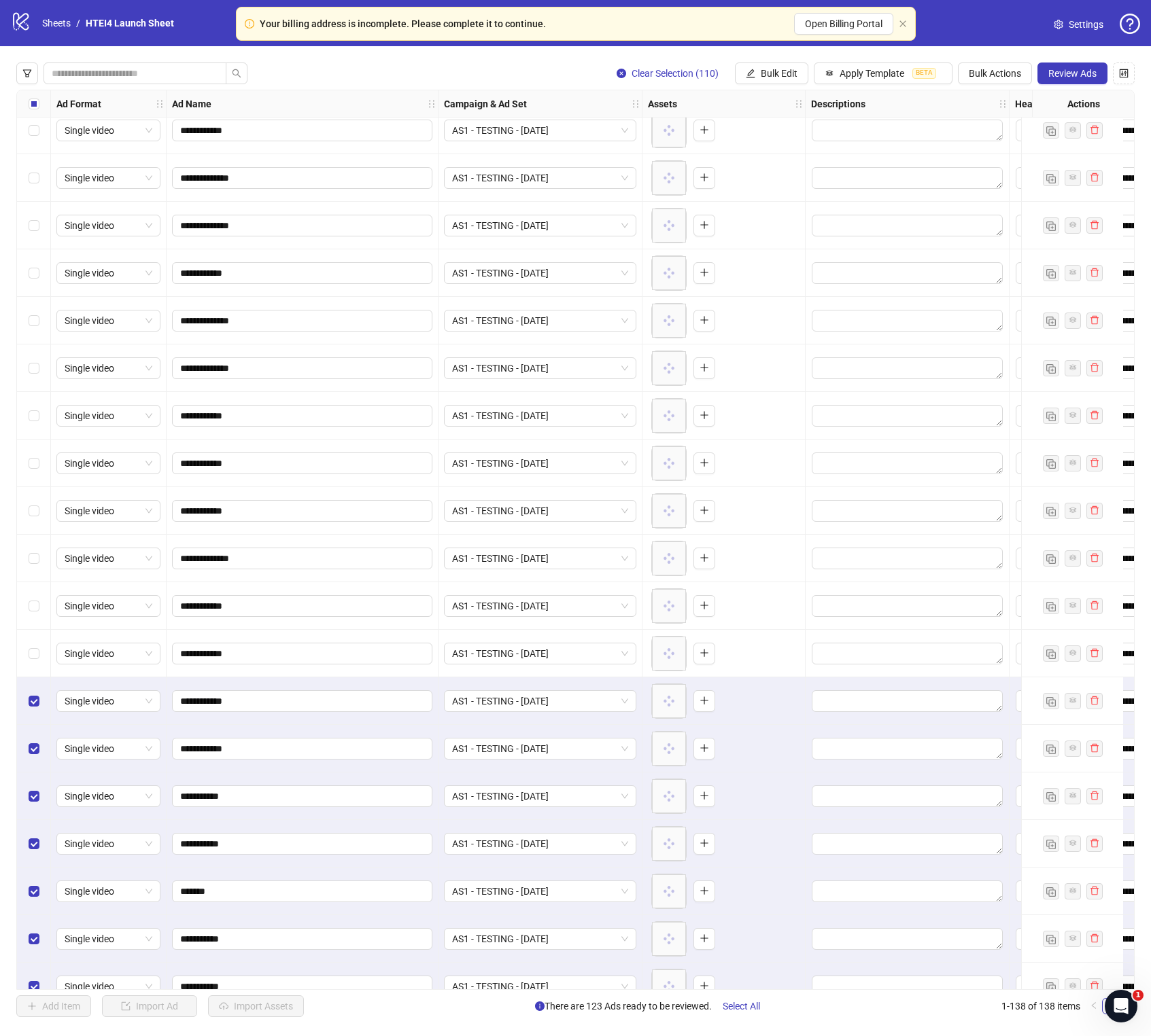
click at [37, 592] on div "Select row 29" at bounding box center [34, 701] width 34 height 48
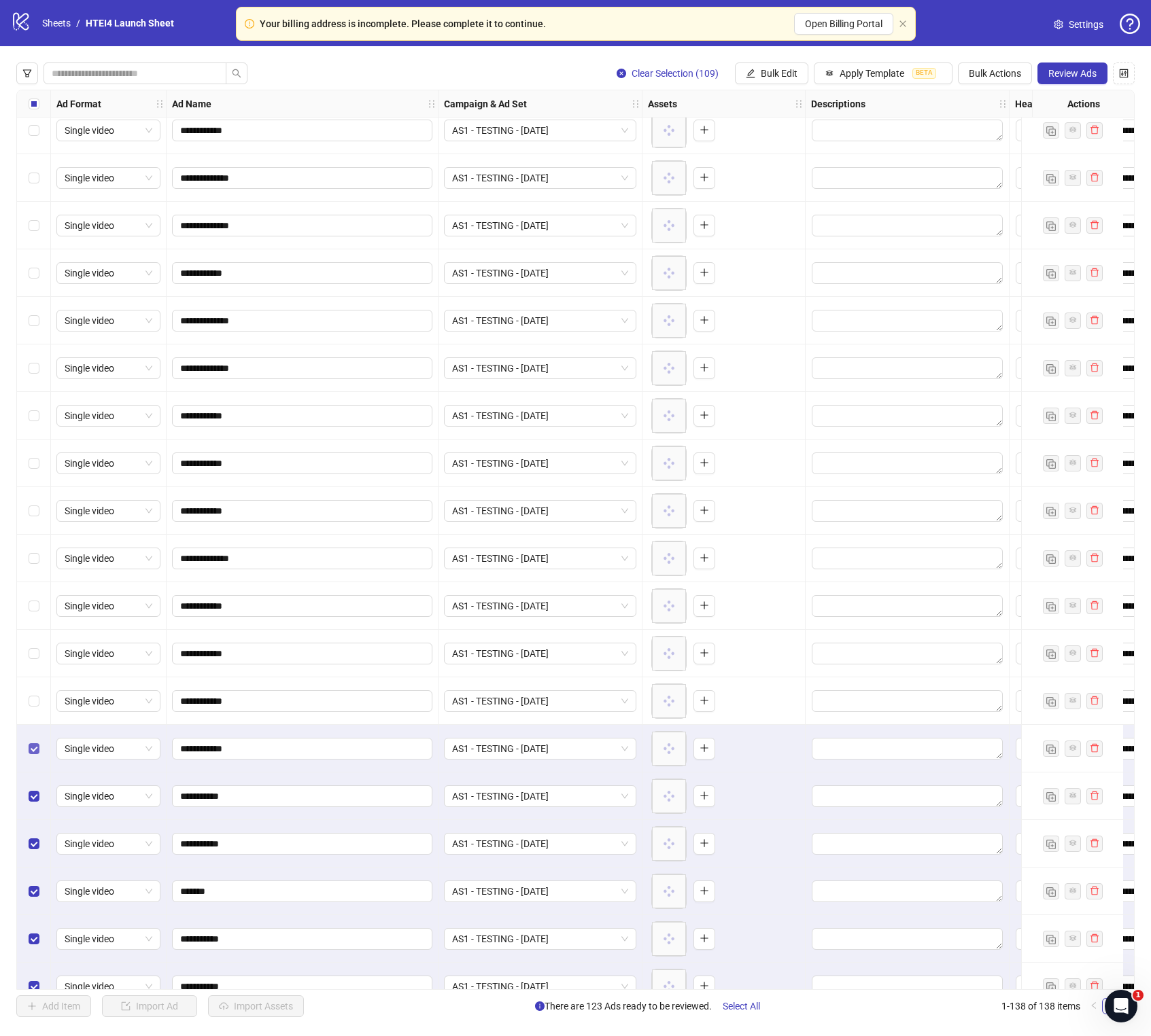
click at [37, 592] on label "Select row 30" at bounding box center [34, 749] width 11 height 15
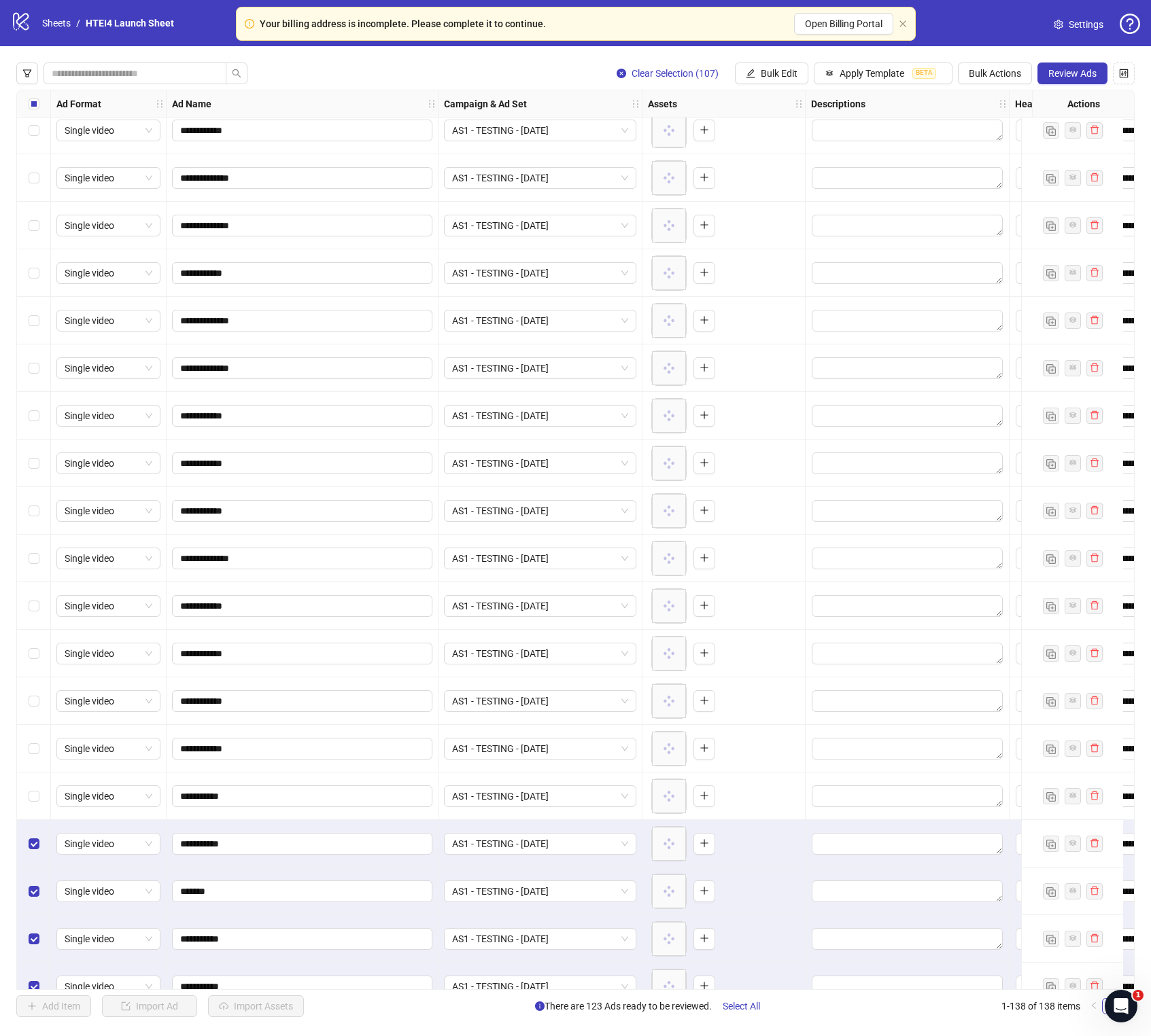
click at [30, 592] on div "Select row 32" at bounding box center [34, 844] width 34 height 48
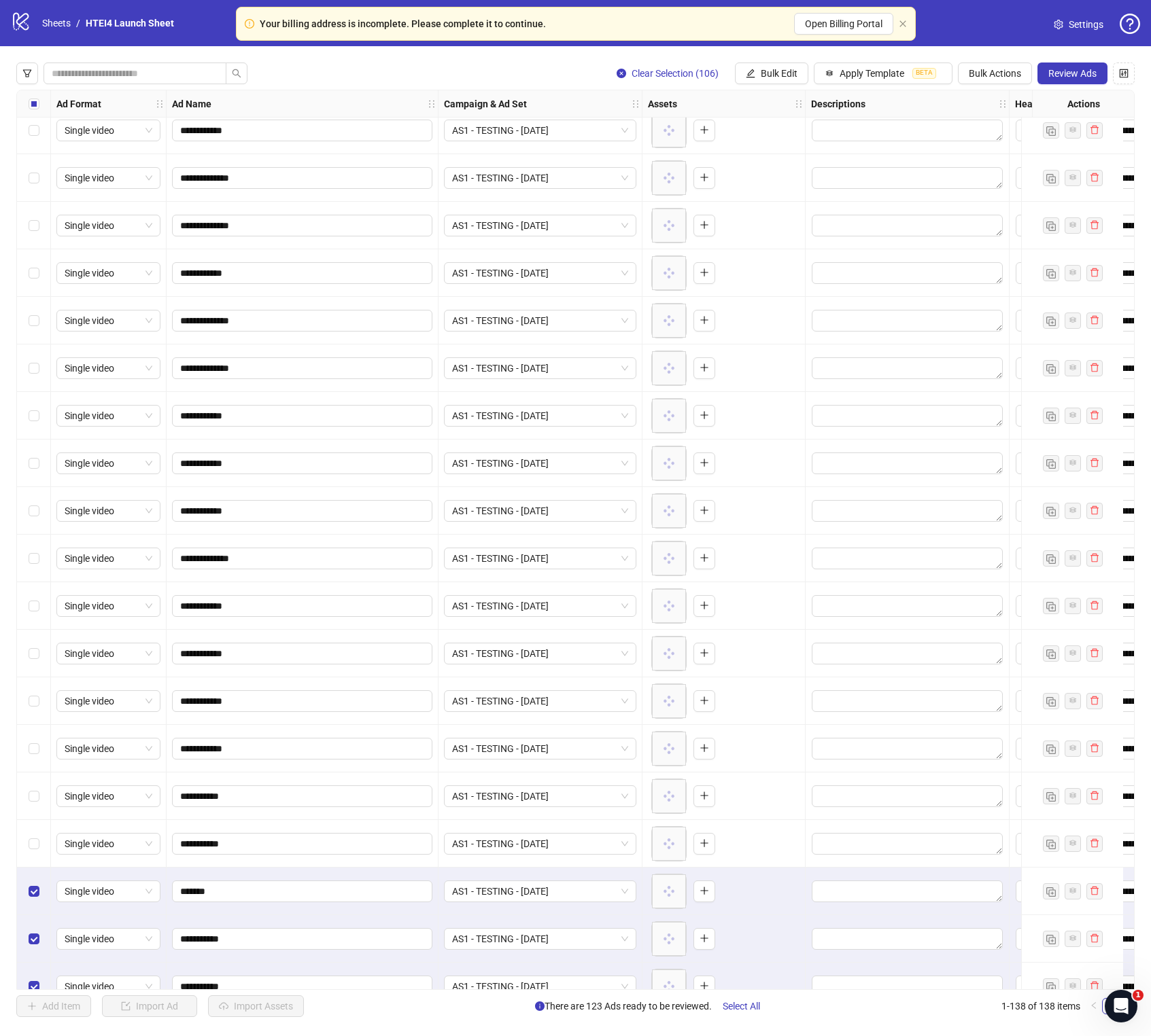
scroll to position [836, 0]
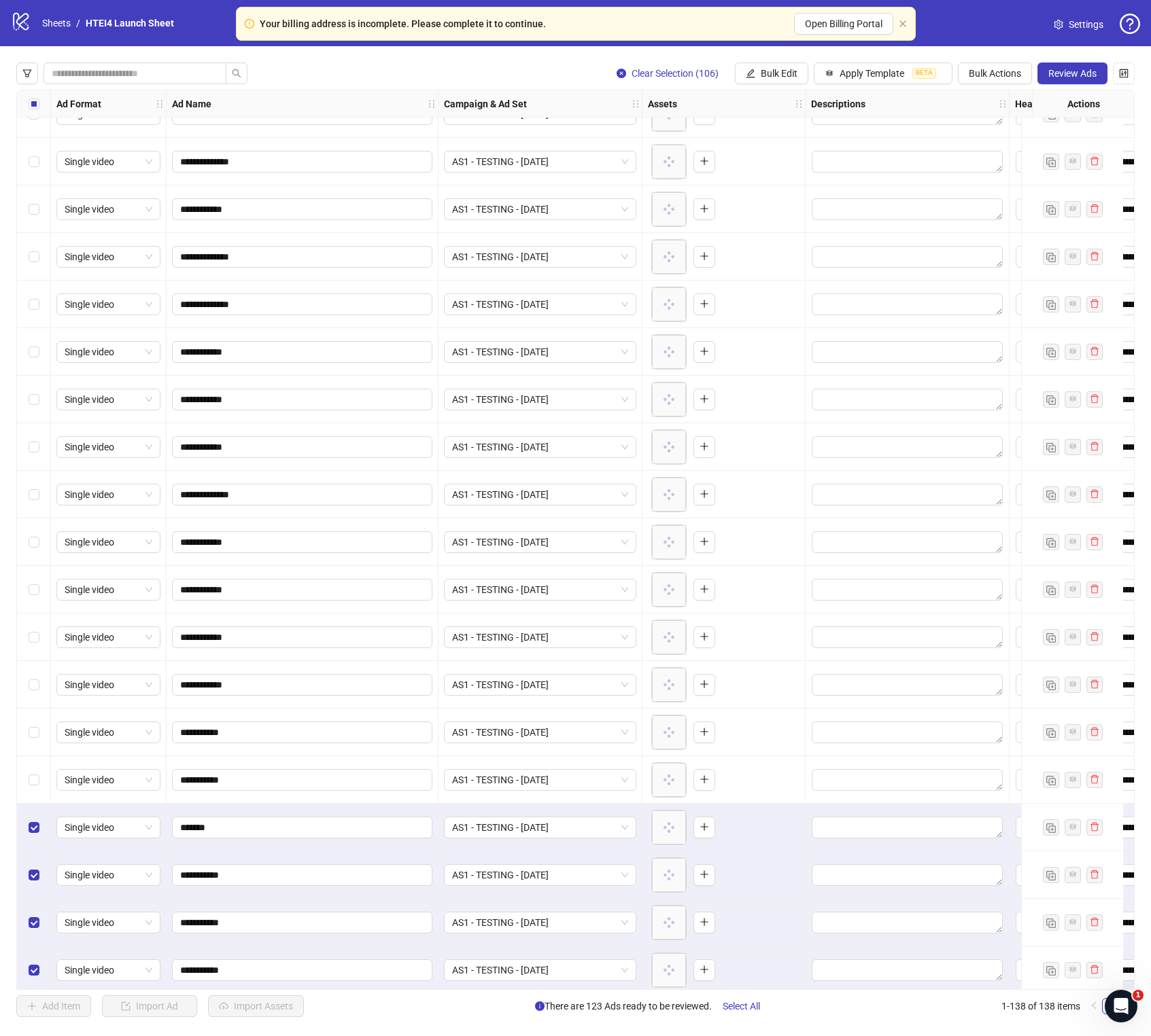
click at [34, 592] on div "Select row 33" at bounding box center [34, 827] width 34 height 48
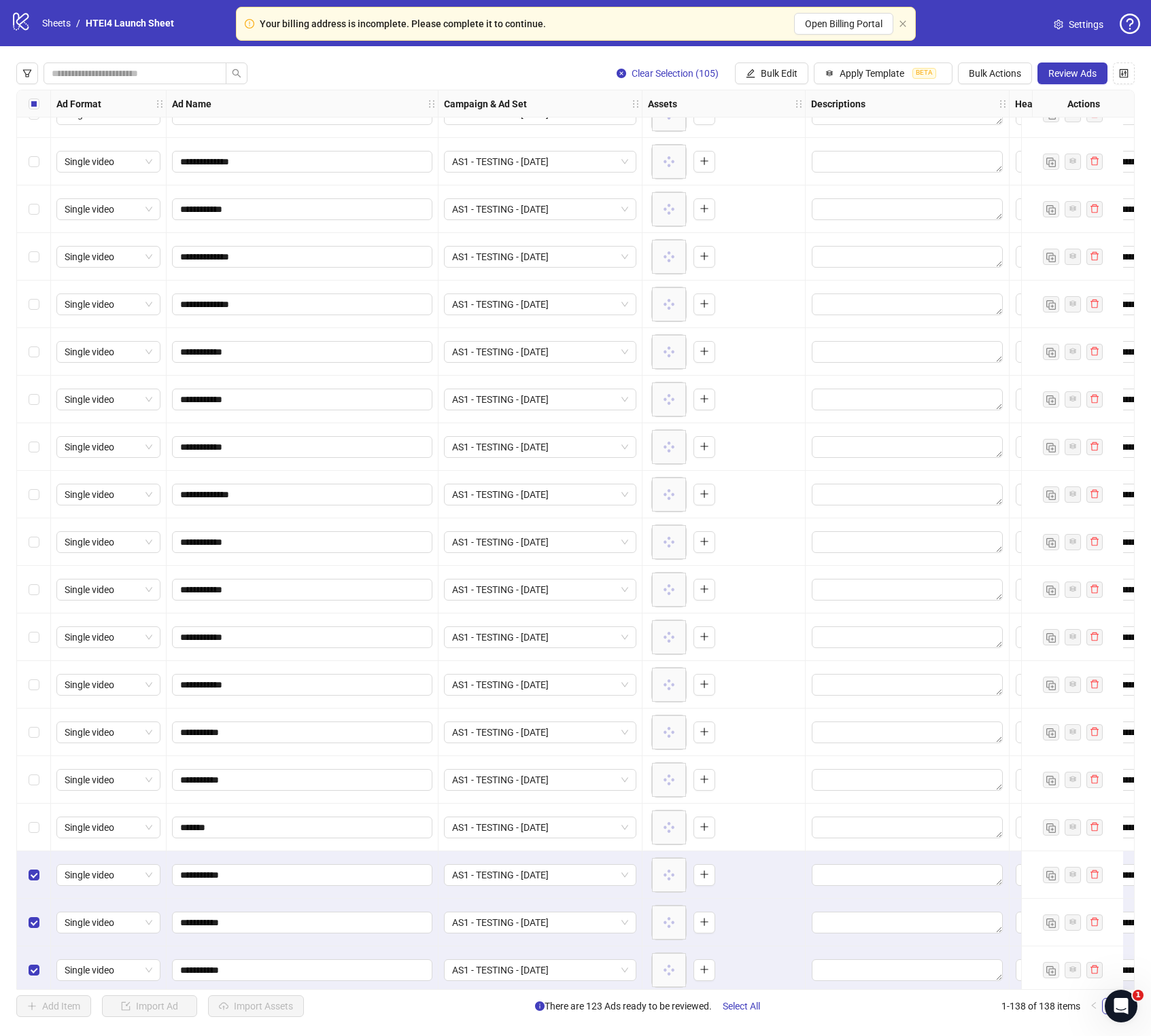
click at [34, 592] on div "Select row 34" at bounding box center [34, 875] width 34 height 48
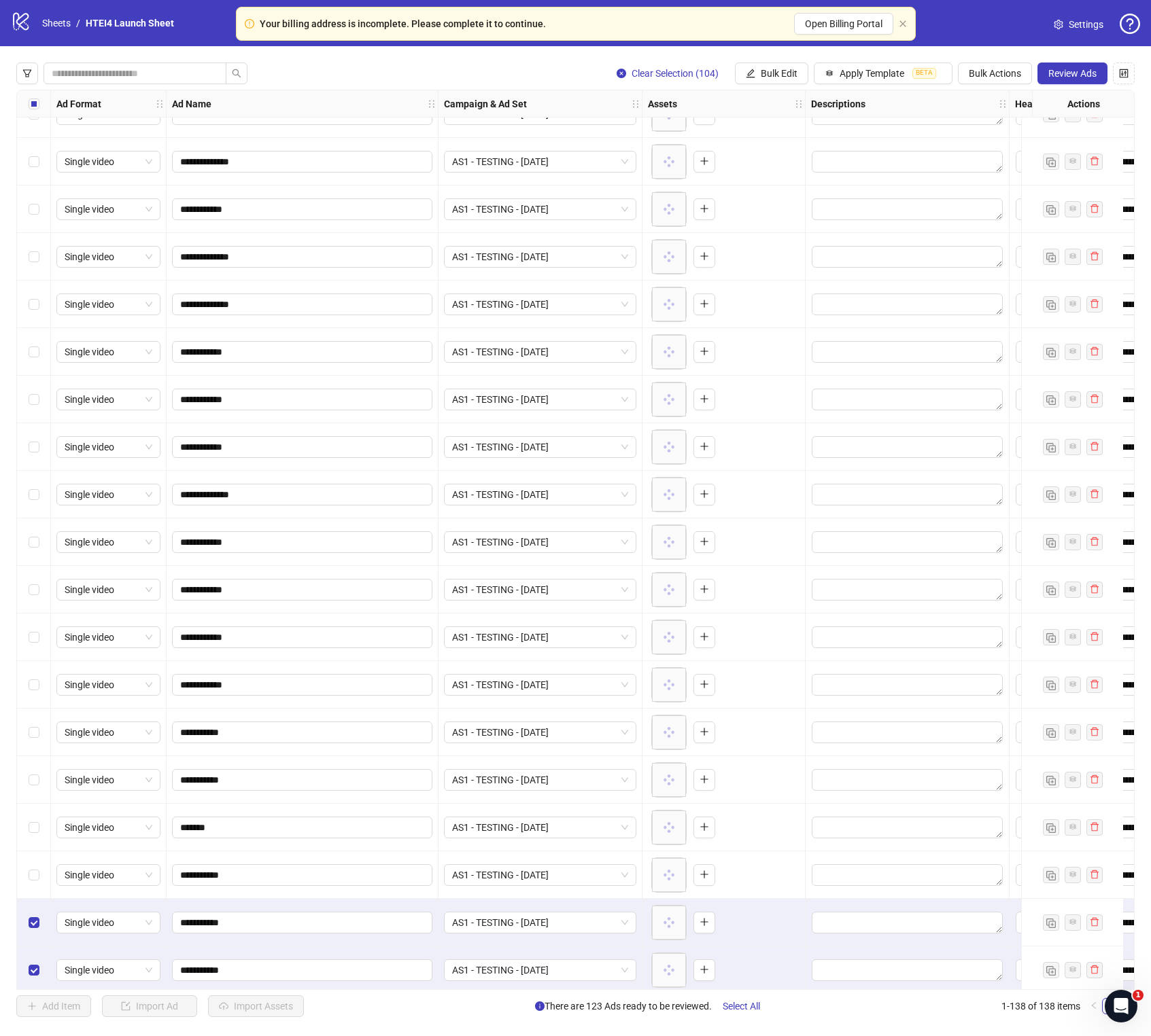
scroll to position [1025, 0]
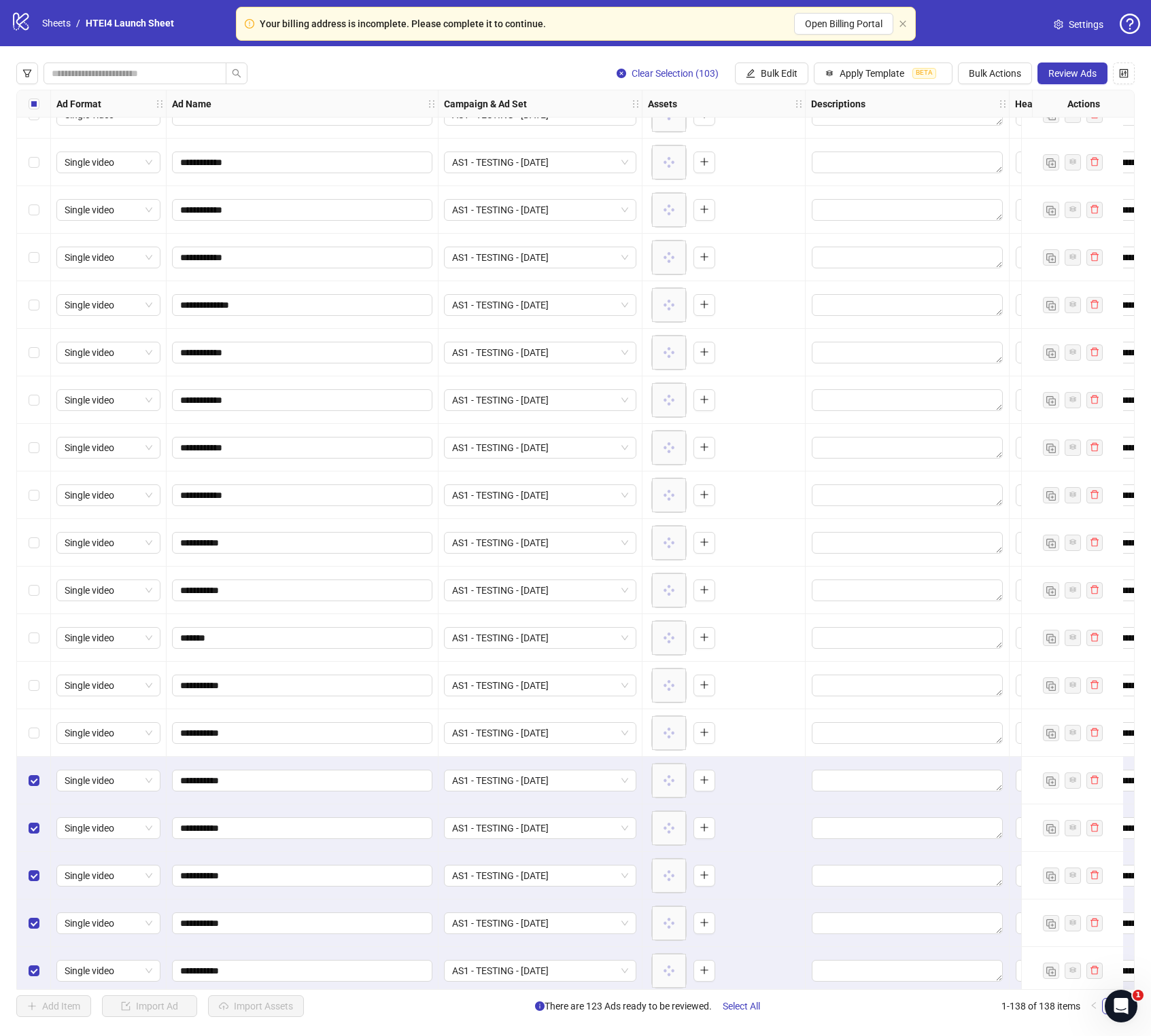
drag, startPoint x: 37, startPoint y: 802, endPoint x: 37, endPoint y: 812, distance: 10.0
click at [37, 592] on div "Select row 36" at bounding box center [34, 780] width 34 height 48
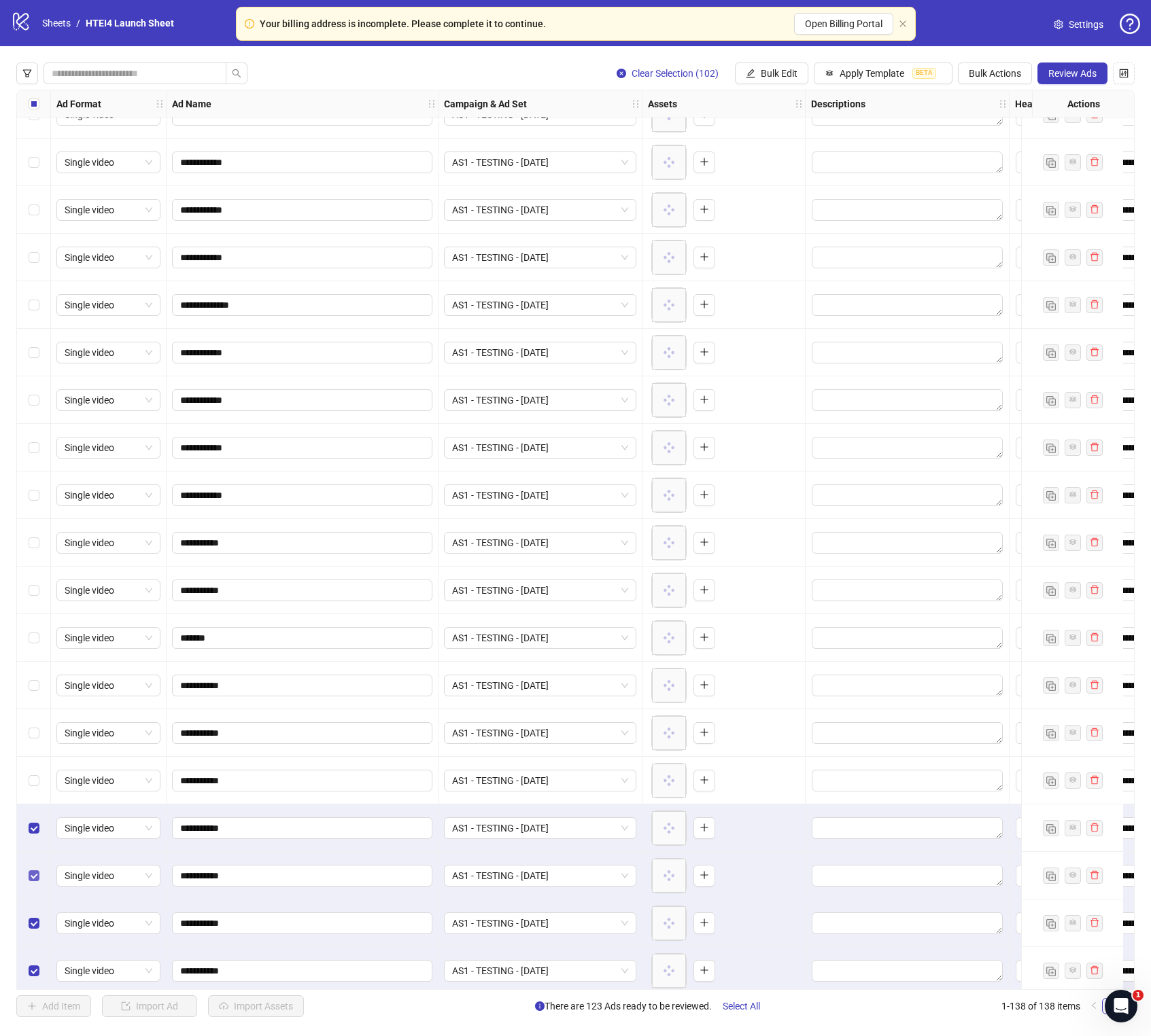
click at [36, 592] on div "Select row 38" at bounding box center [34, 875] width 34 height 48
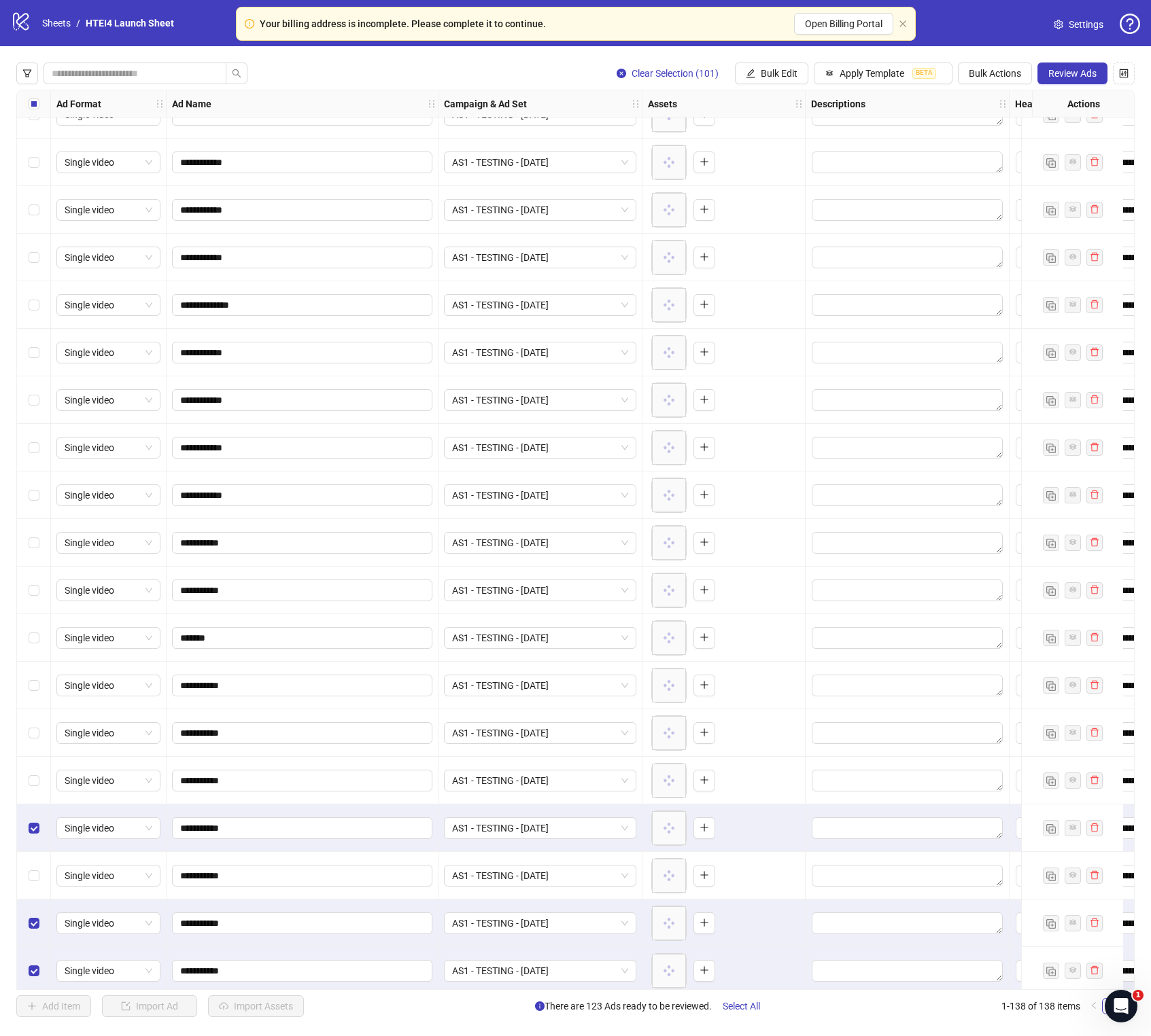
click at [36, 592] on div "Select row 39" at bounding box center [34, 923] width 34 height 48
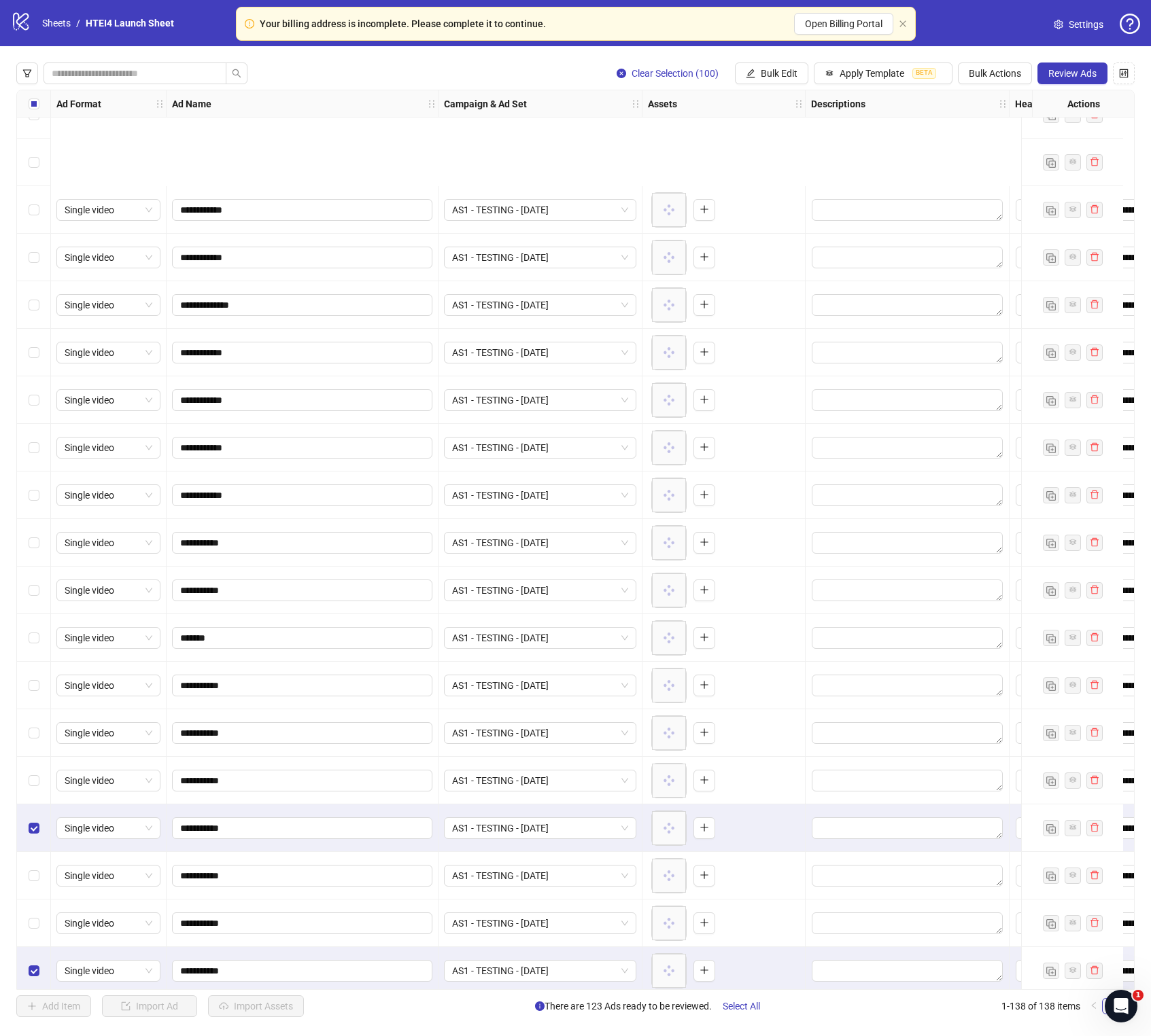
scroll to position [1180, 0]
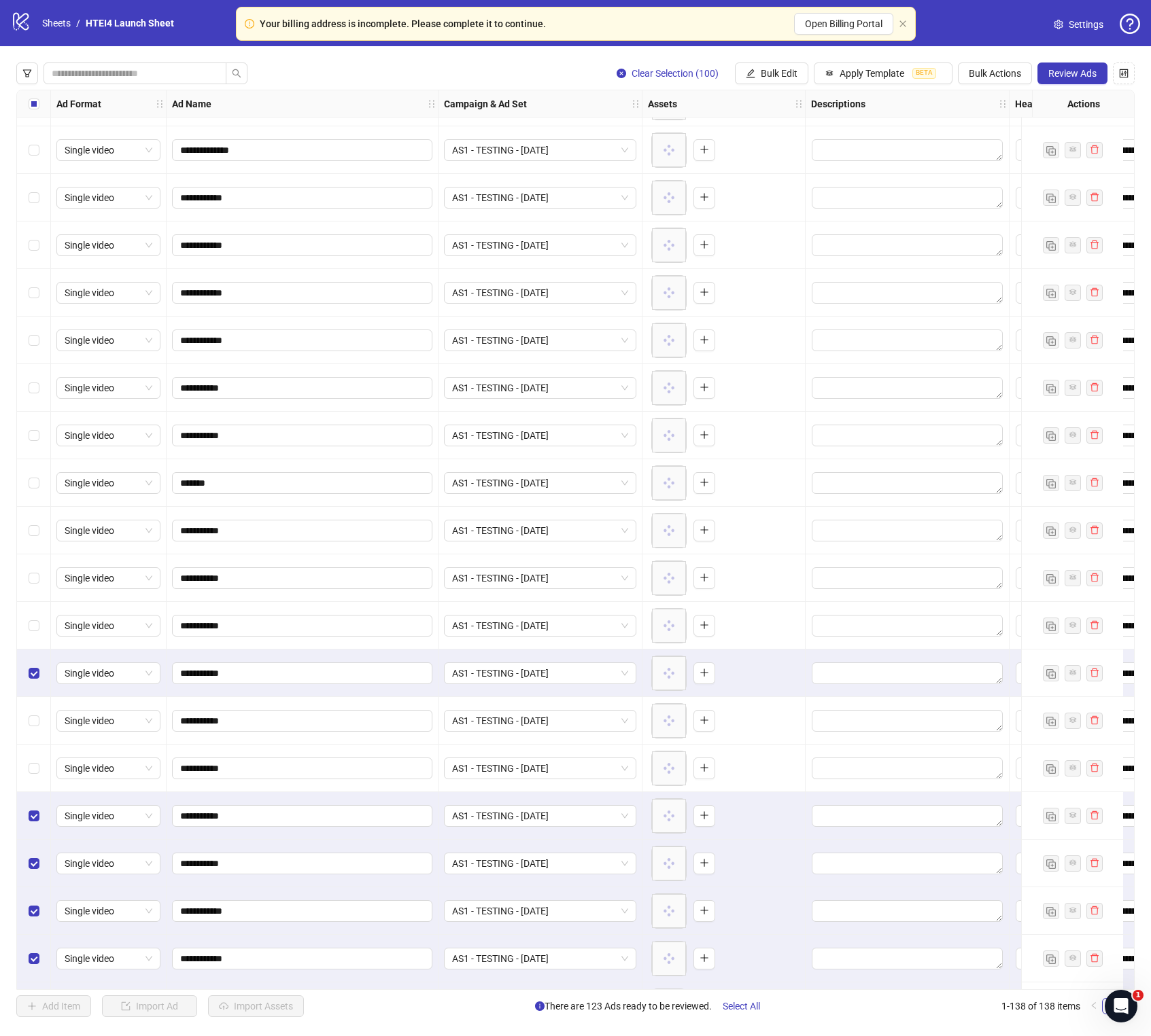
click at [43, 592] on div "Select row 37" at bounding box center [34, 673] width 34 height 48
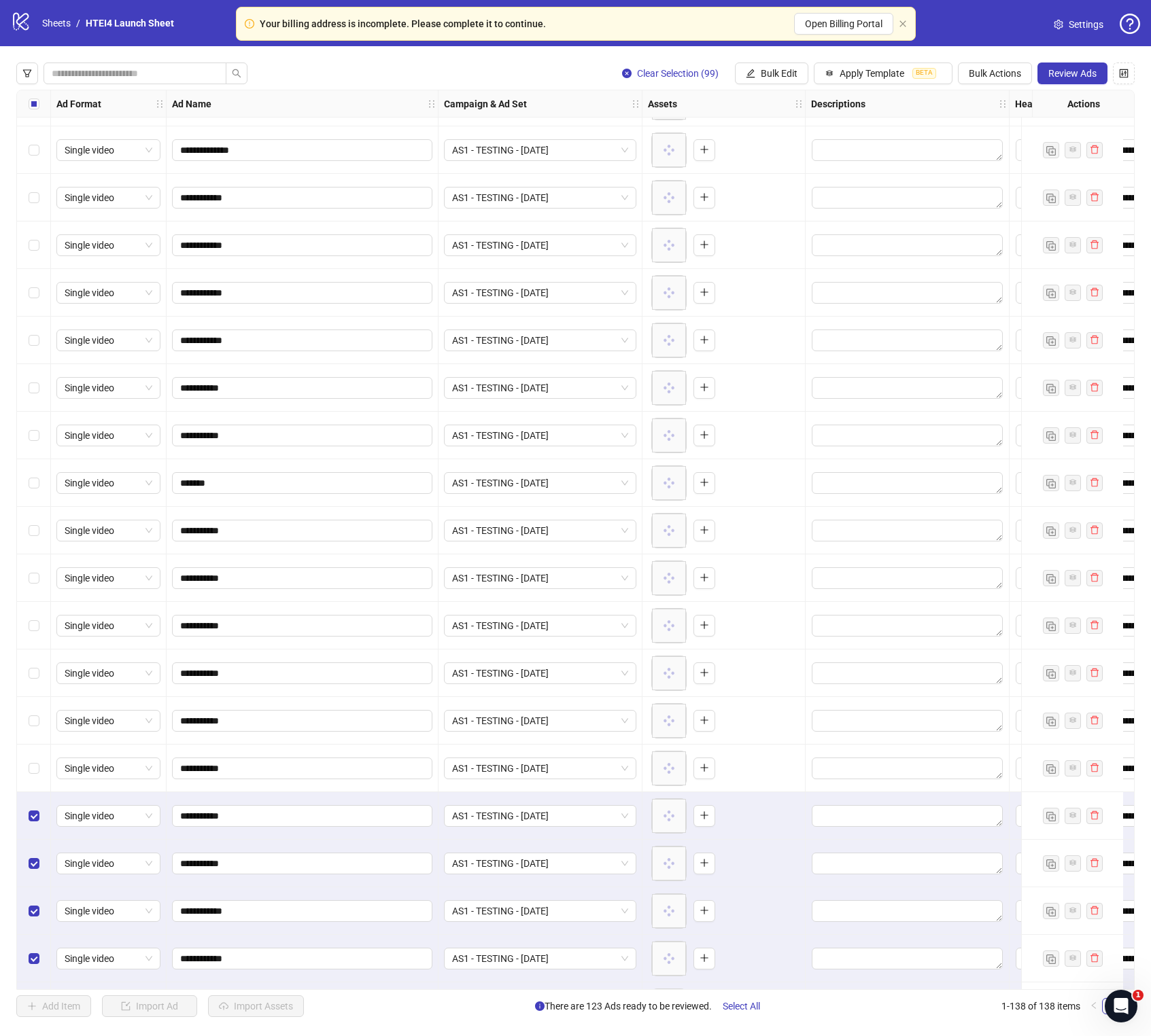
click at [40, 592] on div "Select row 40" at bounding box center [34, 816] width 34 height 48
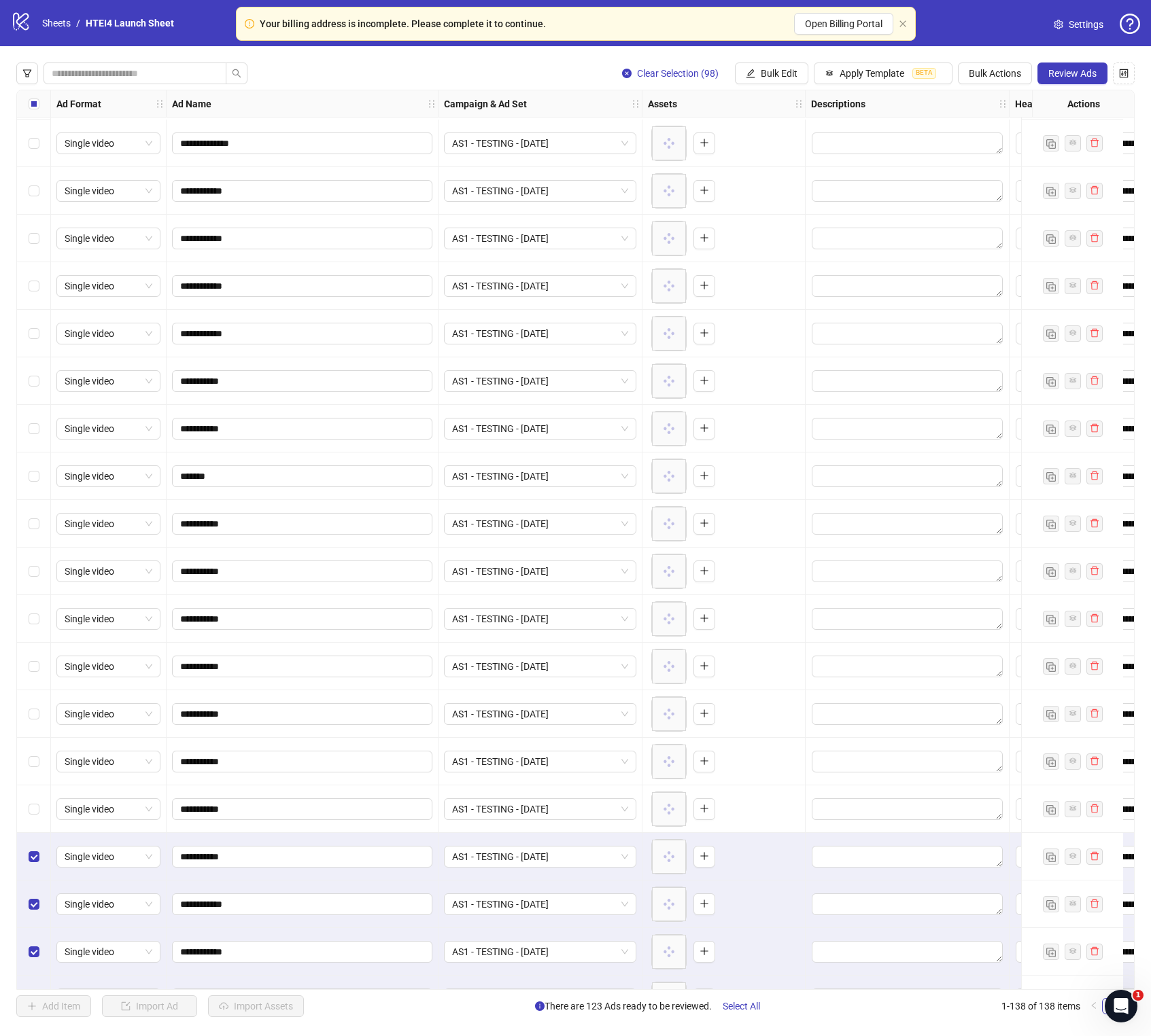
scroll to position [1316, 0]
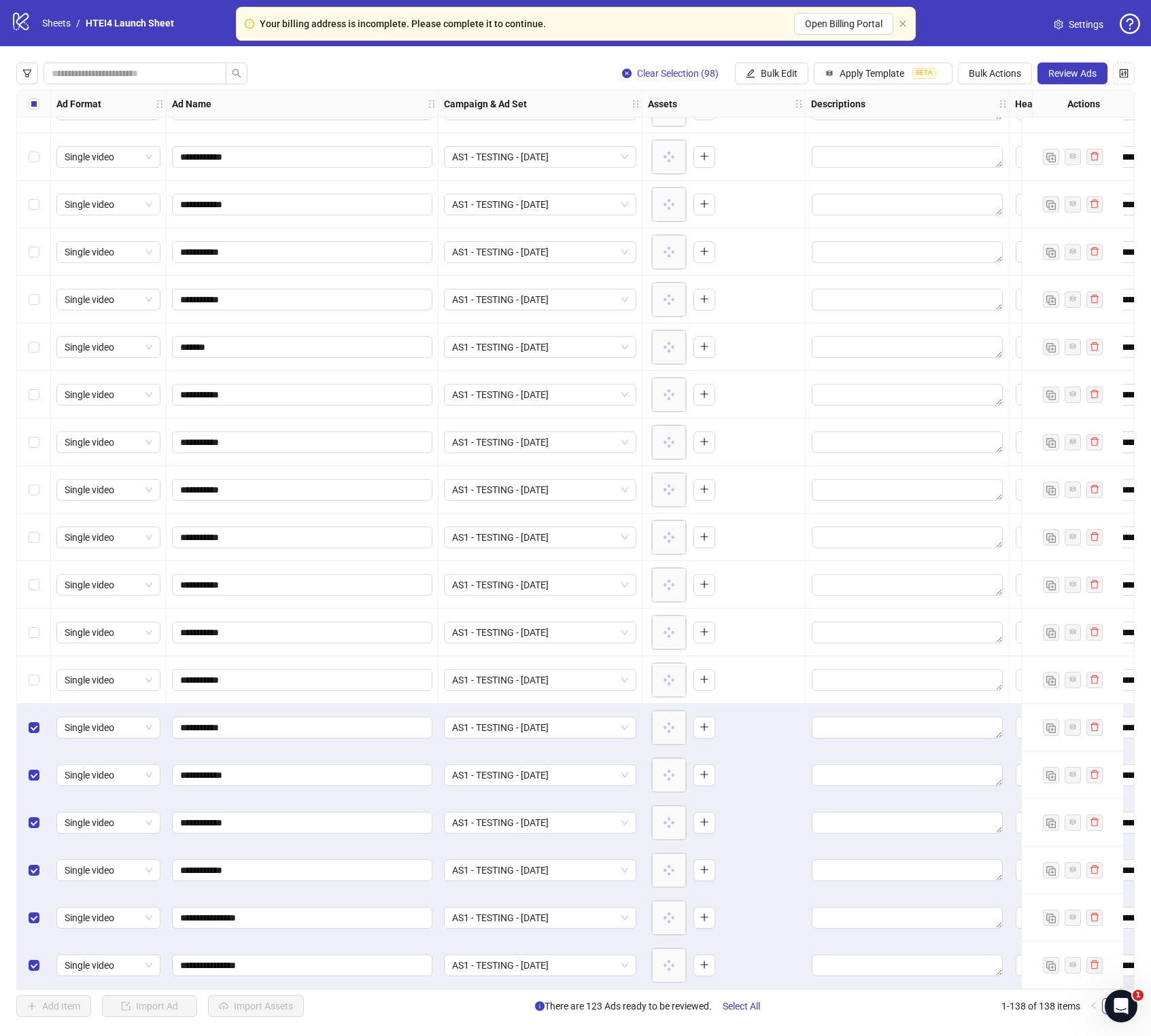
click at [37, 592] on div "Select row 41" at bounding box center [34, 727] width 34 height 48
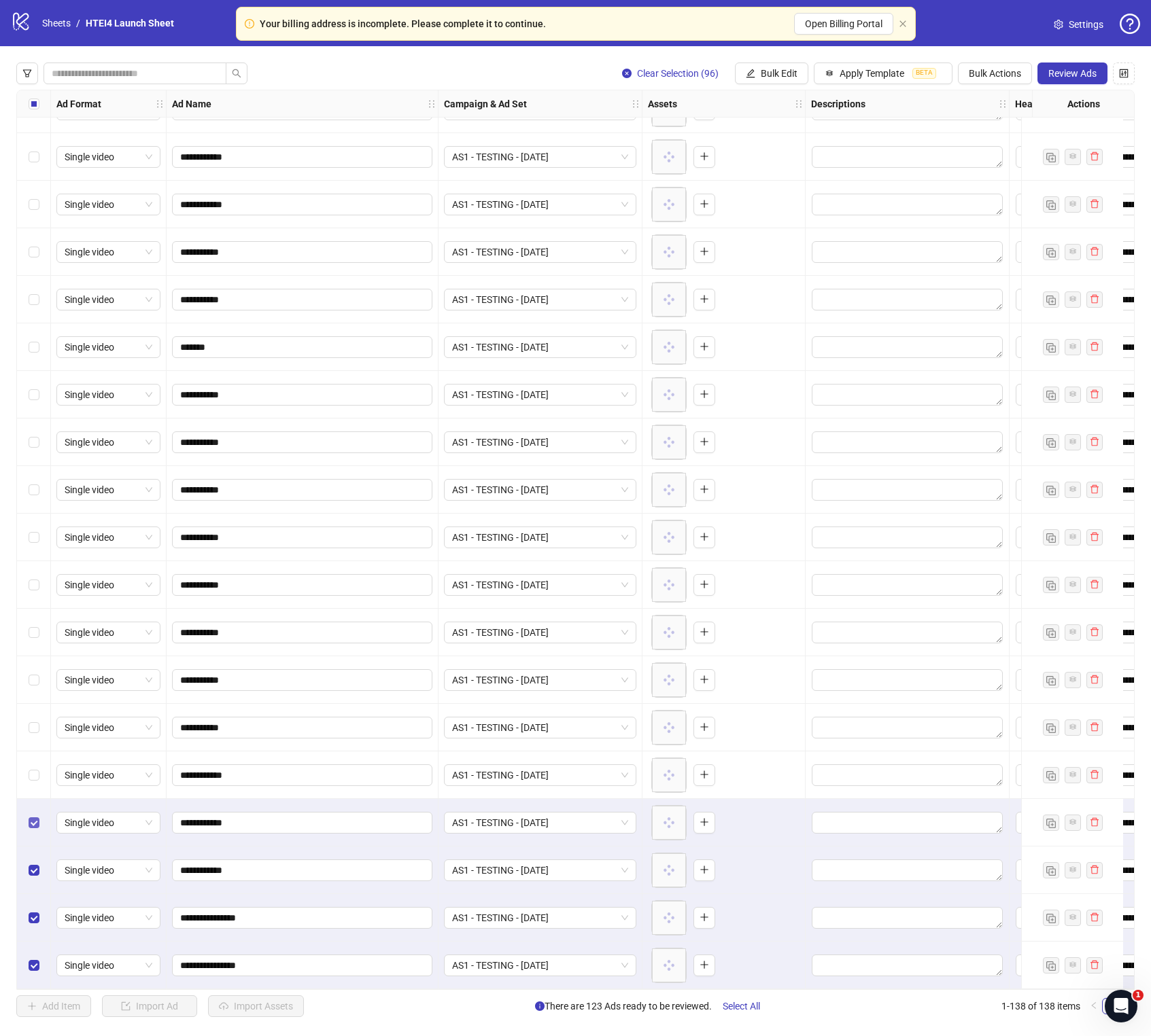
click at [37, 592] on label "Select row 43" at bounding box center [34, 823] width 11 height 15
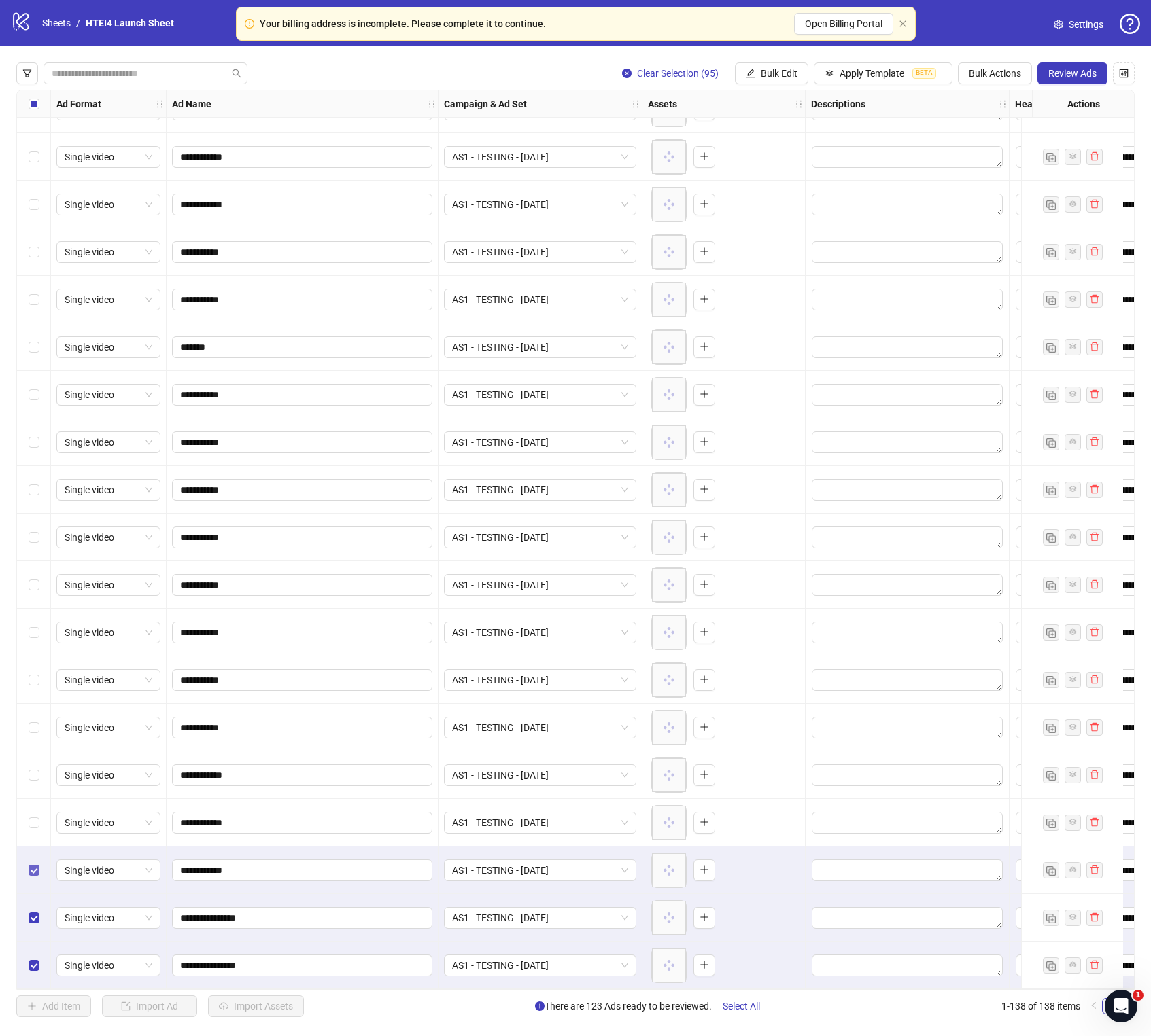
click at [37, 592] on label "Select row 44" at bounding box center [34, 870] width 11 height 15
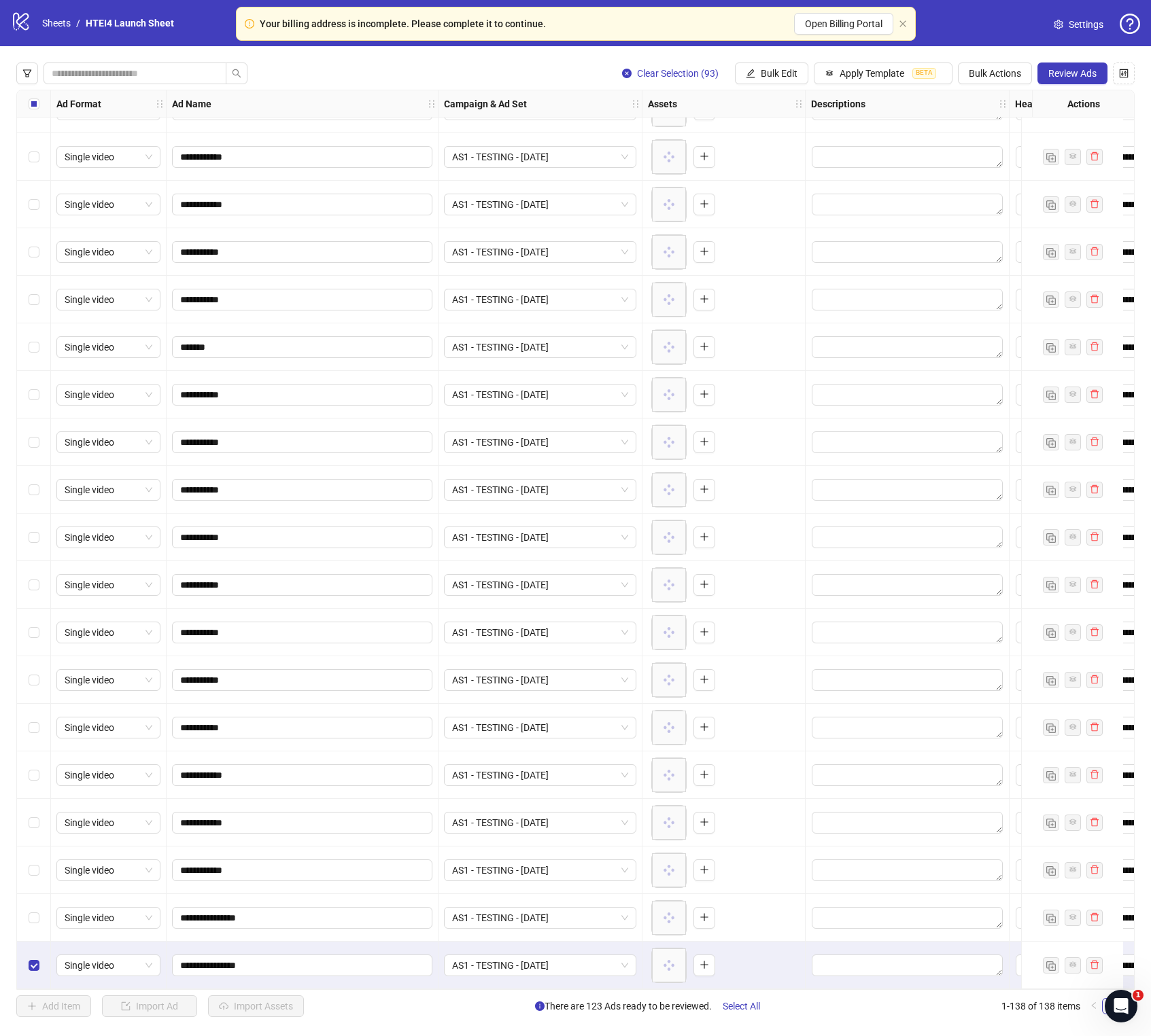
scroll to position [1513, 0]
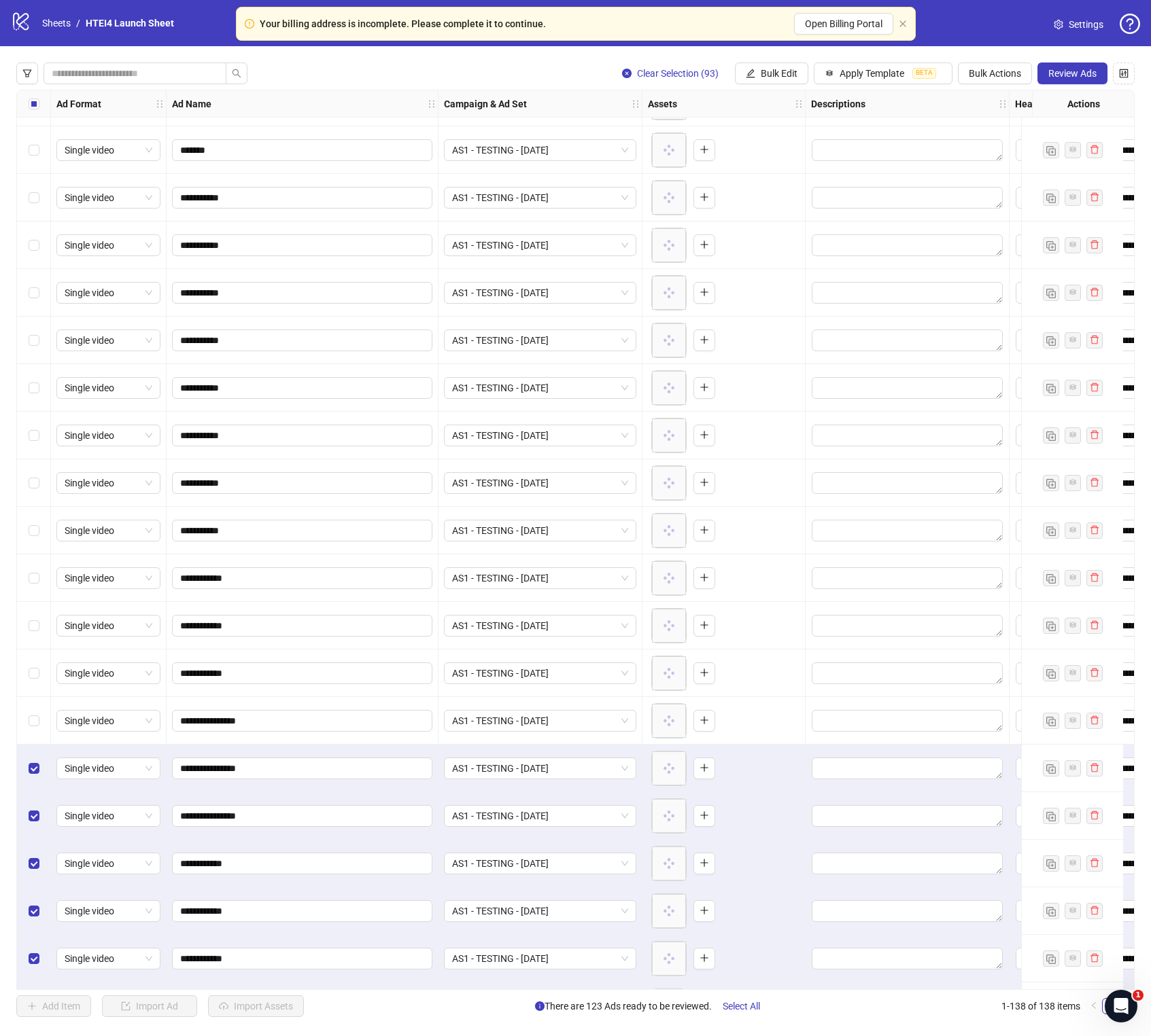
click at [40, 592] on div "Select row 46" at bounding box center [34, 768] width 34 height 48
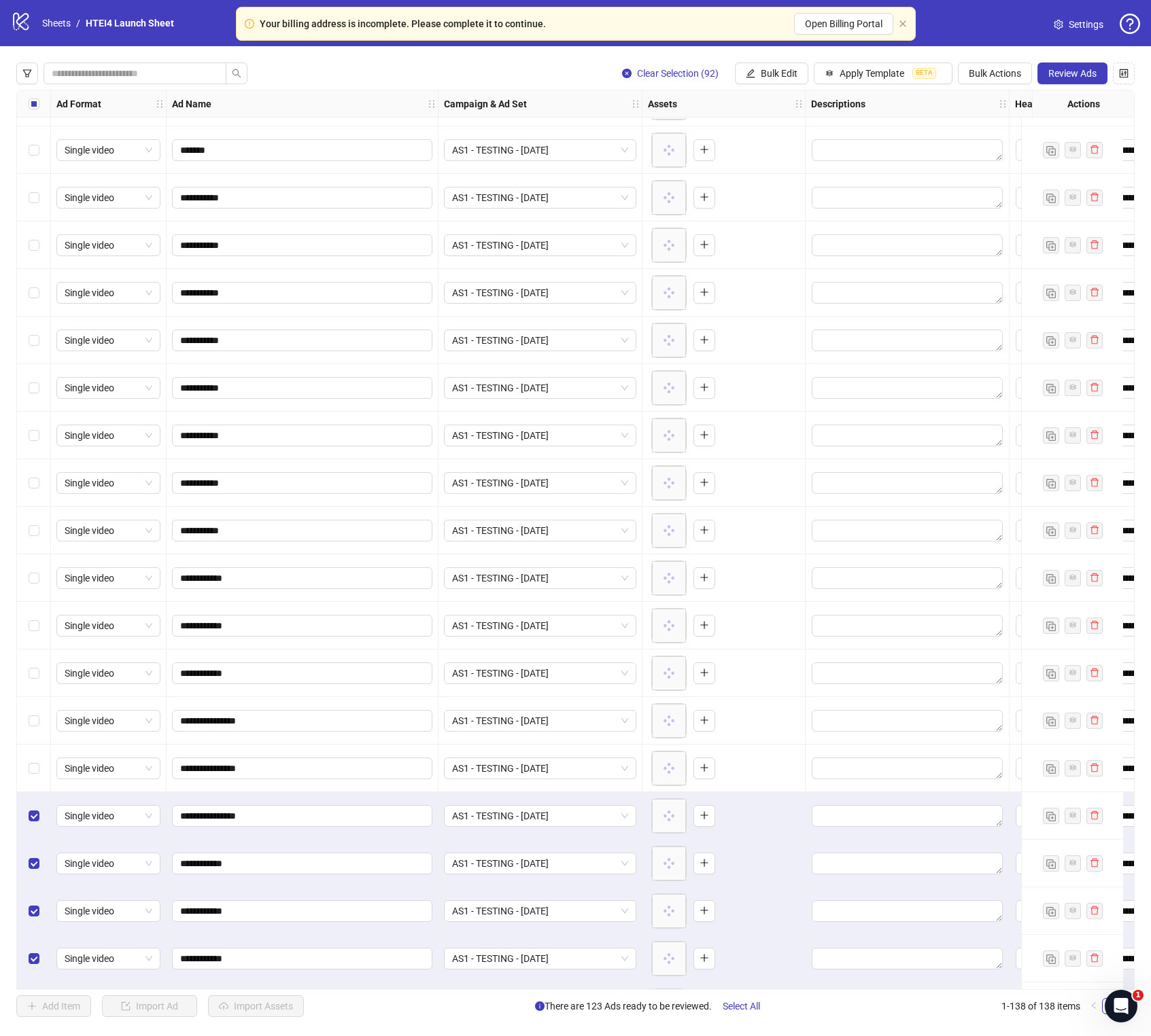
click at [39, 592] on div "Select row 47" at bounding box center [34, 816] width 34 height 48
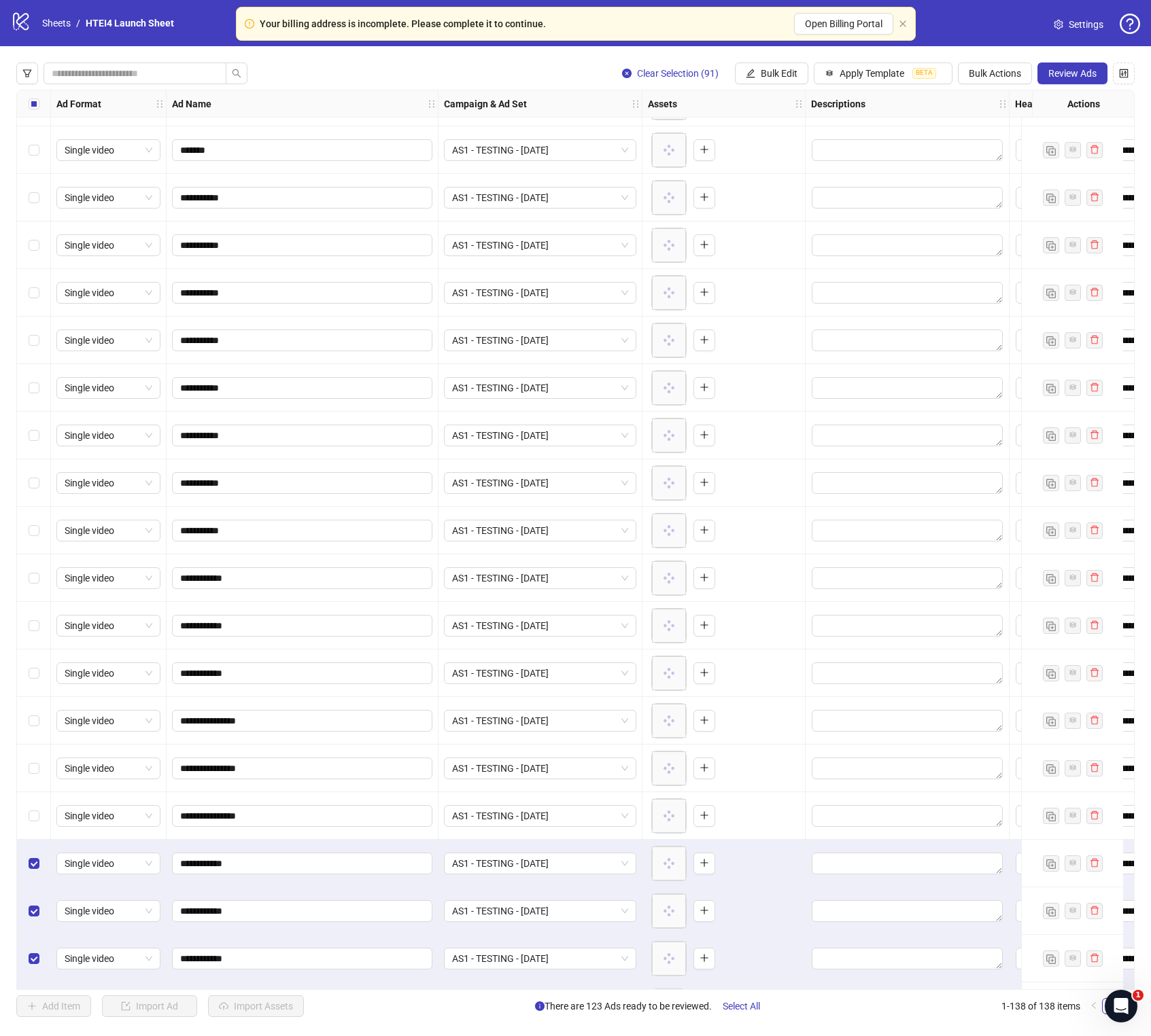
click at [39, 592] on div "Select row 48" at bounding box center [34, 864] width 34 height 48
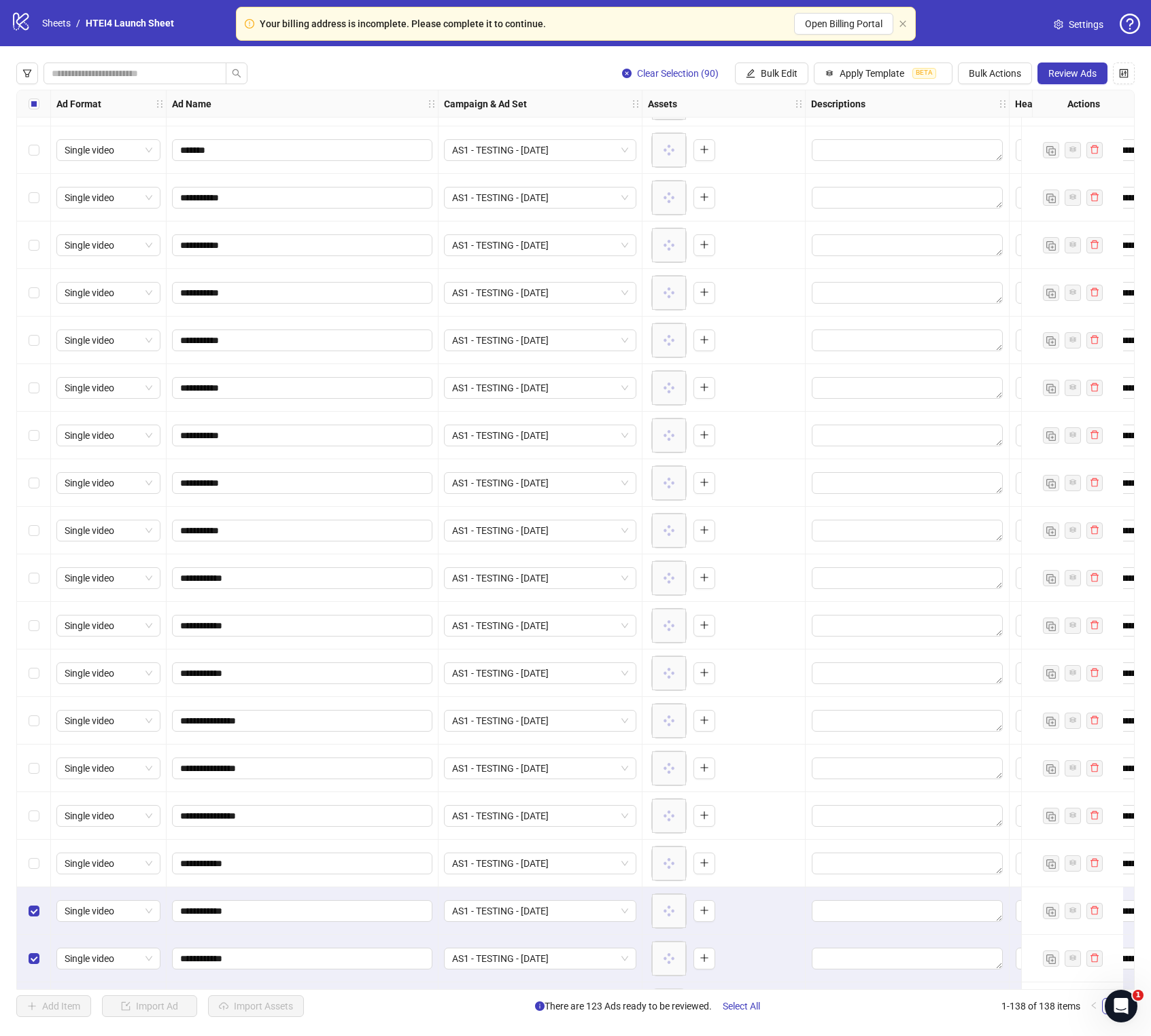
click at [39, 592] on div "Select row 49" at bounding box center [34, 910] width 34 height 48
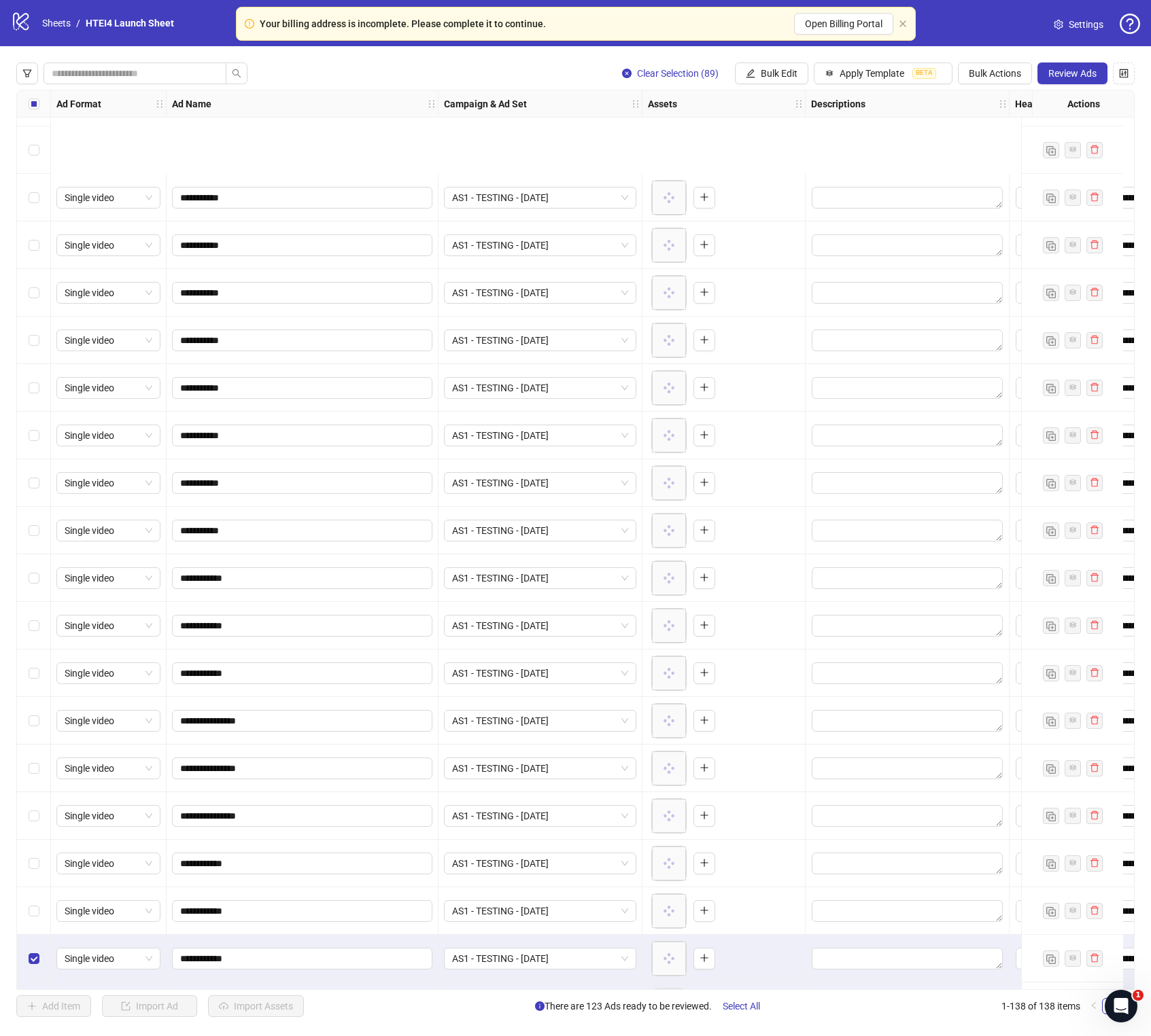
scroll to position [1672, 0]
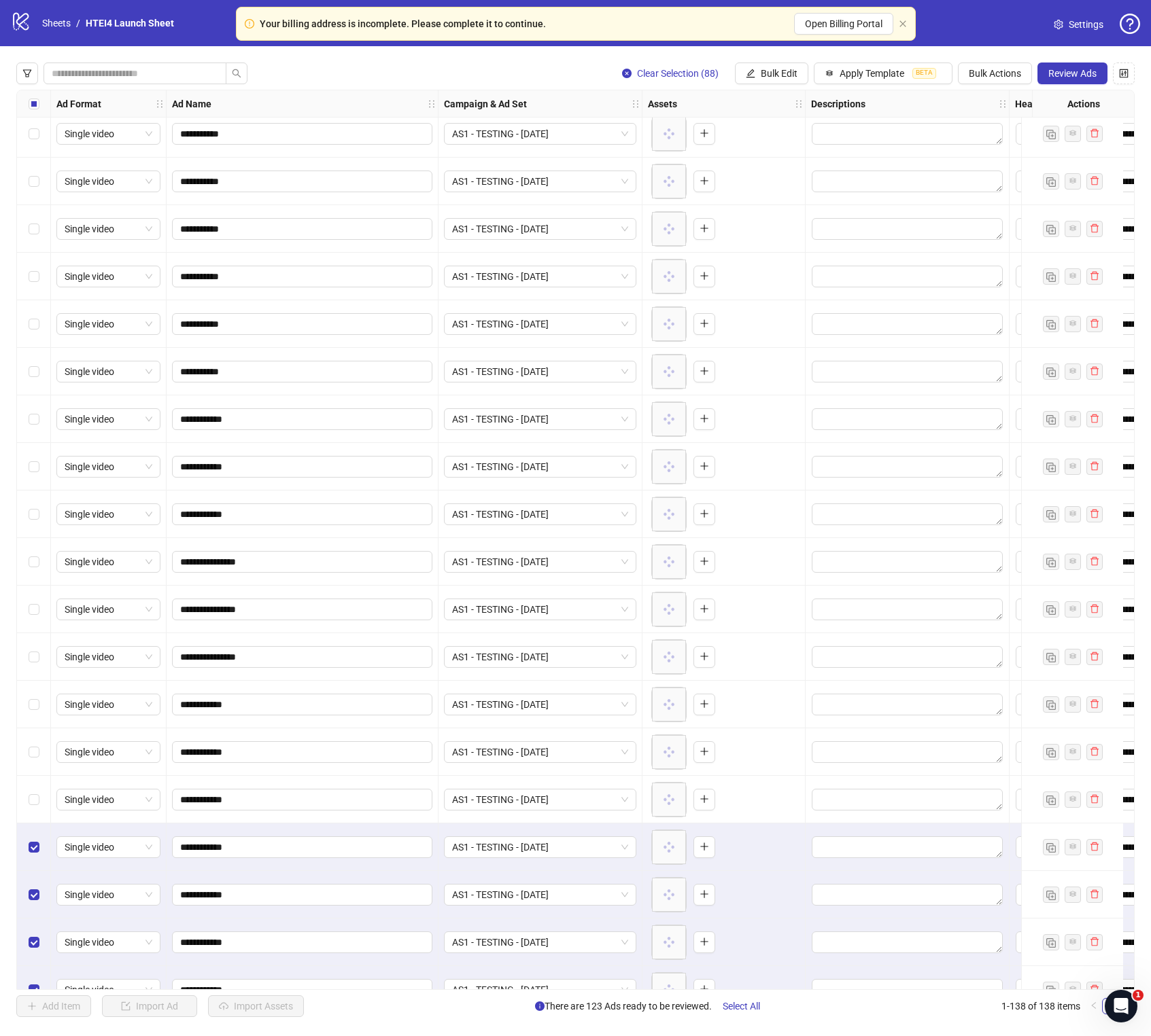
click at [35, 592] on div "Select row 51" at bounding box center [34, 847] width 34 height 48
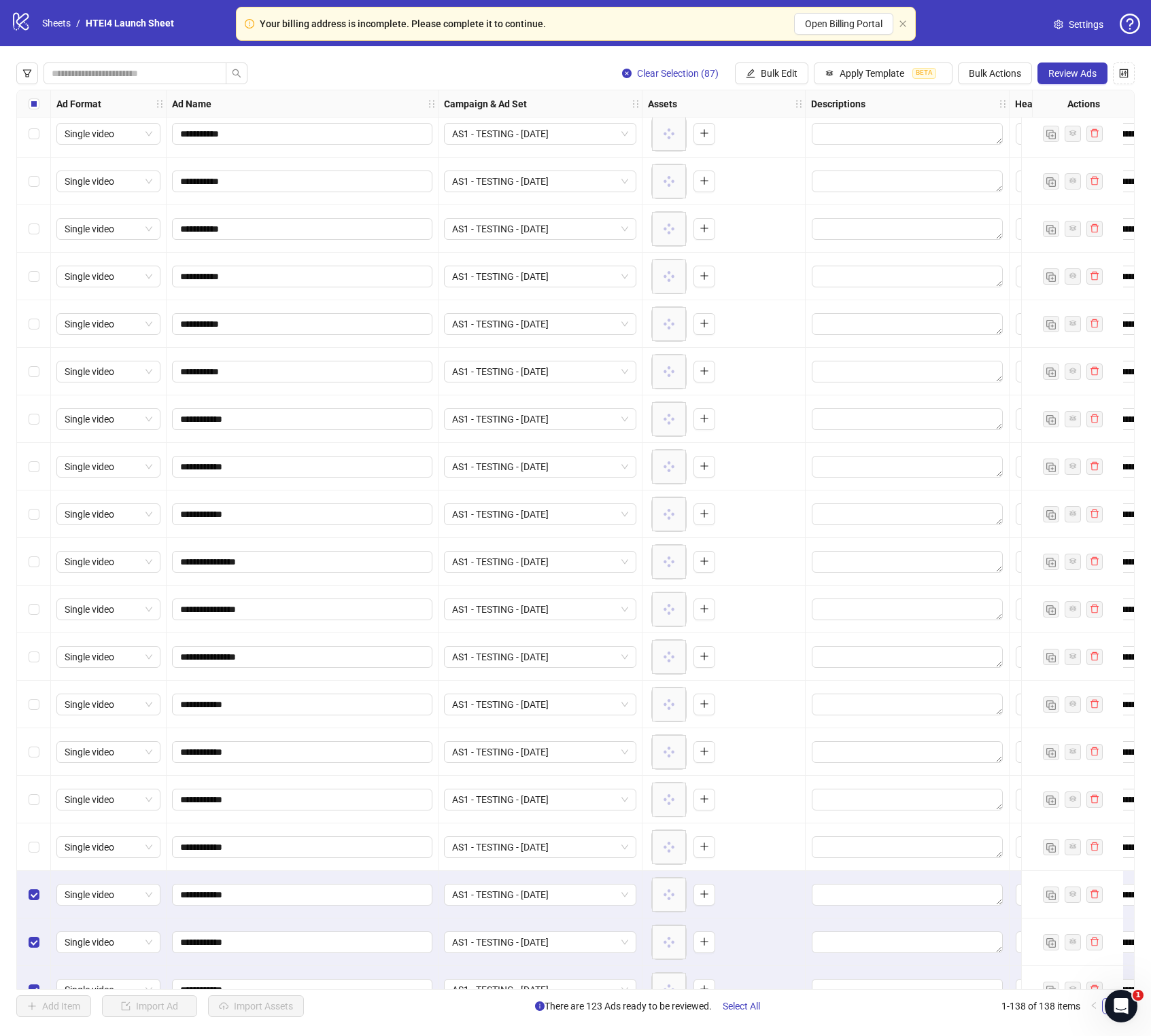
click at [35, 592] on div "Select row 52" at bounding box center [34, 895] width 34 height 48
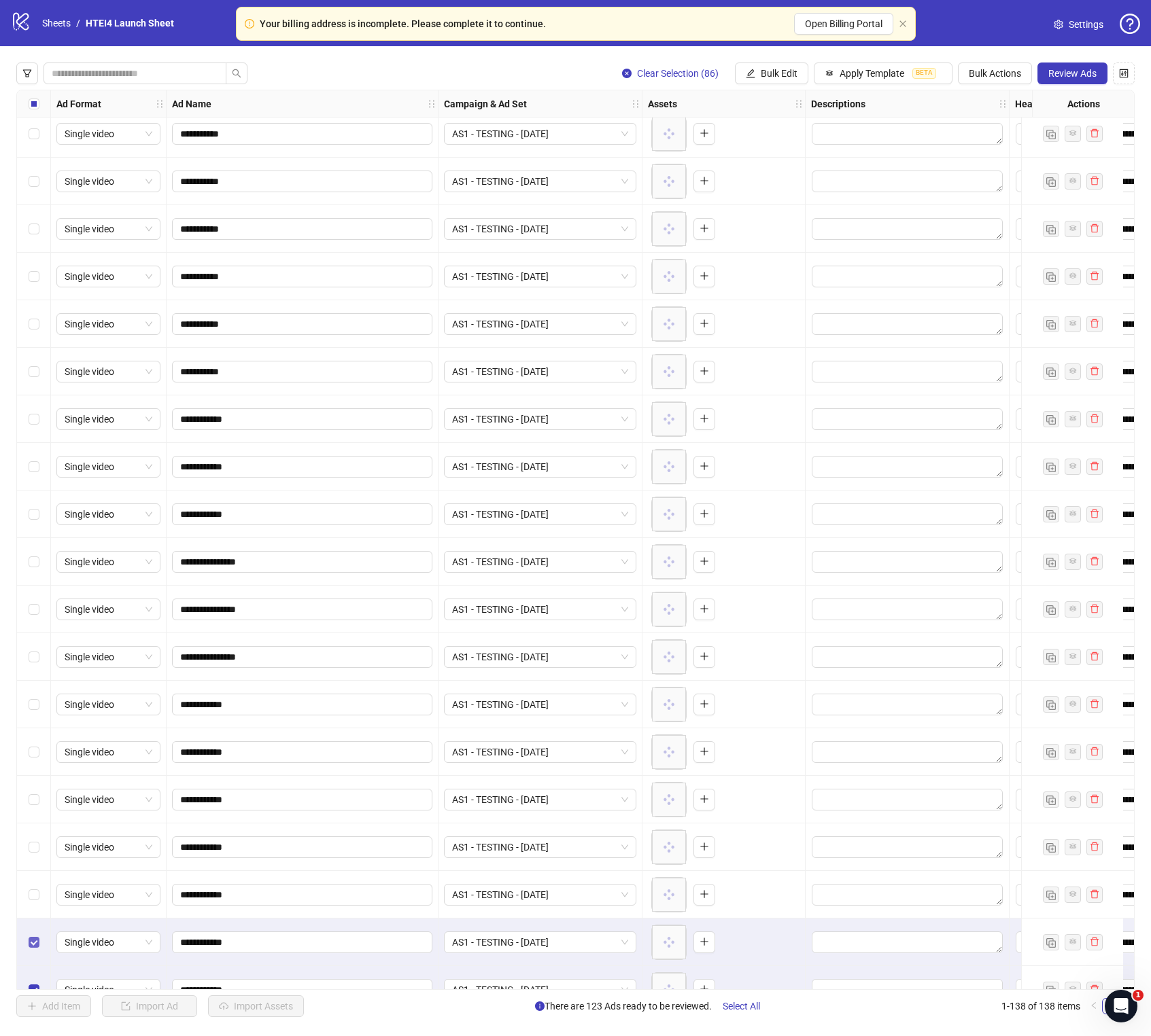
click at [35, 592] on label "Select row 53" at bounding box center [34, 942] width 11 height 15
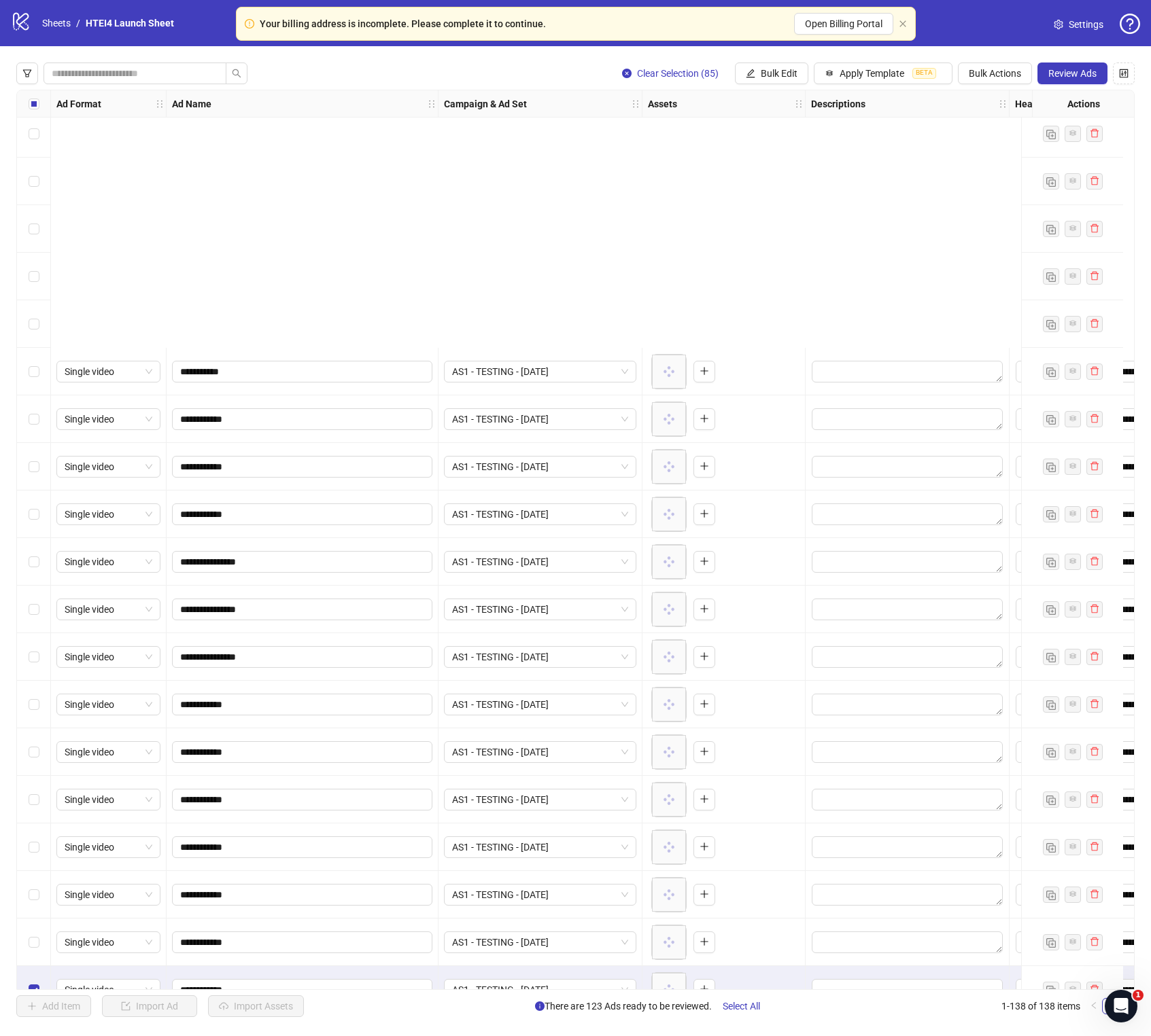
scroll to position [1995, 0]
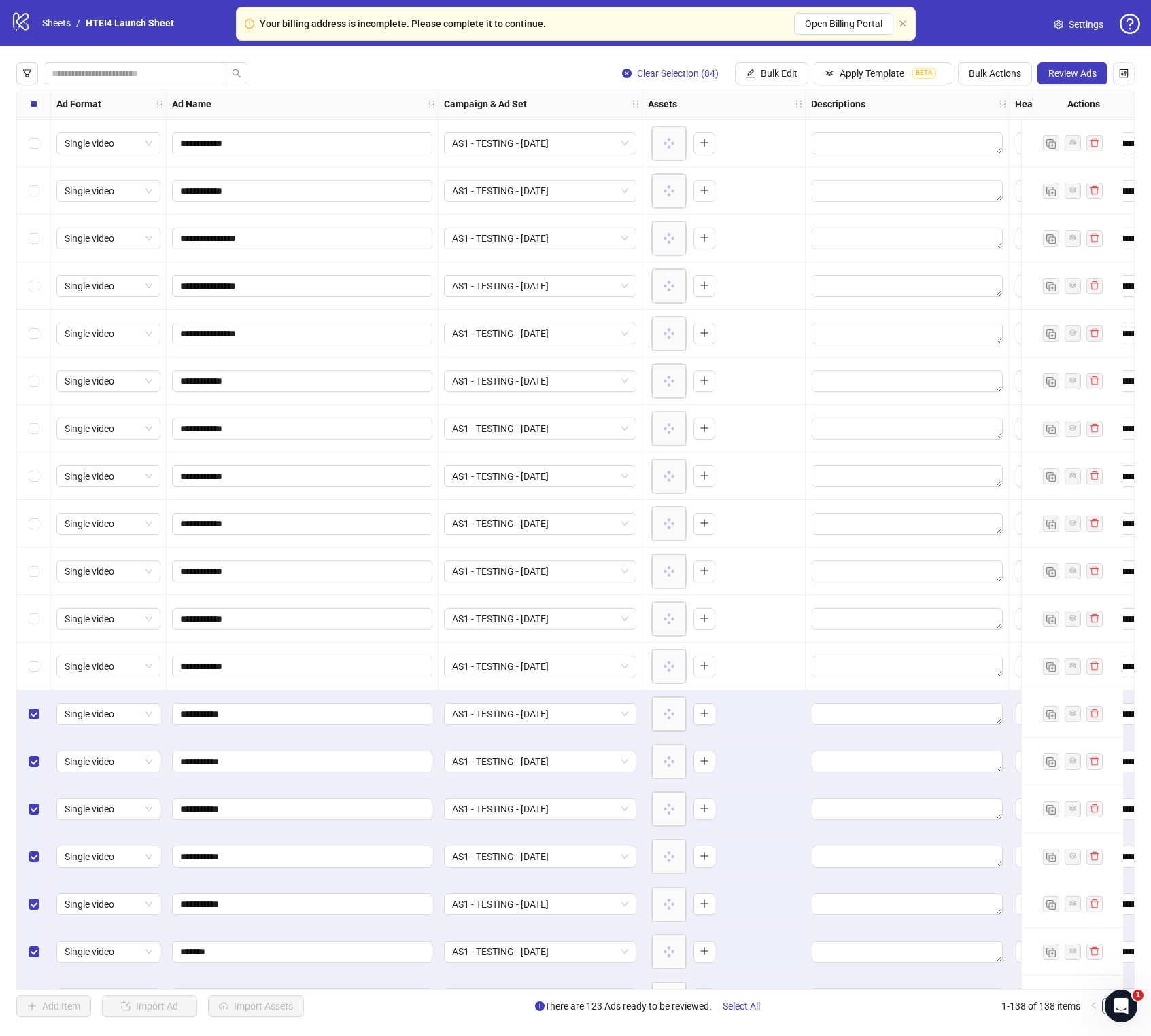
click at [37, 592] on div "Select row 55" at bounding box center [34, 714] width 34 height 48
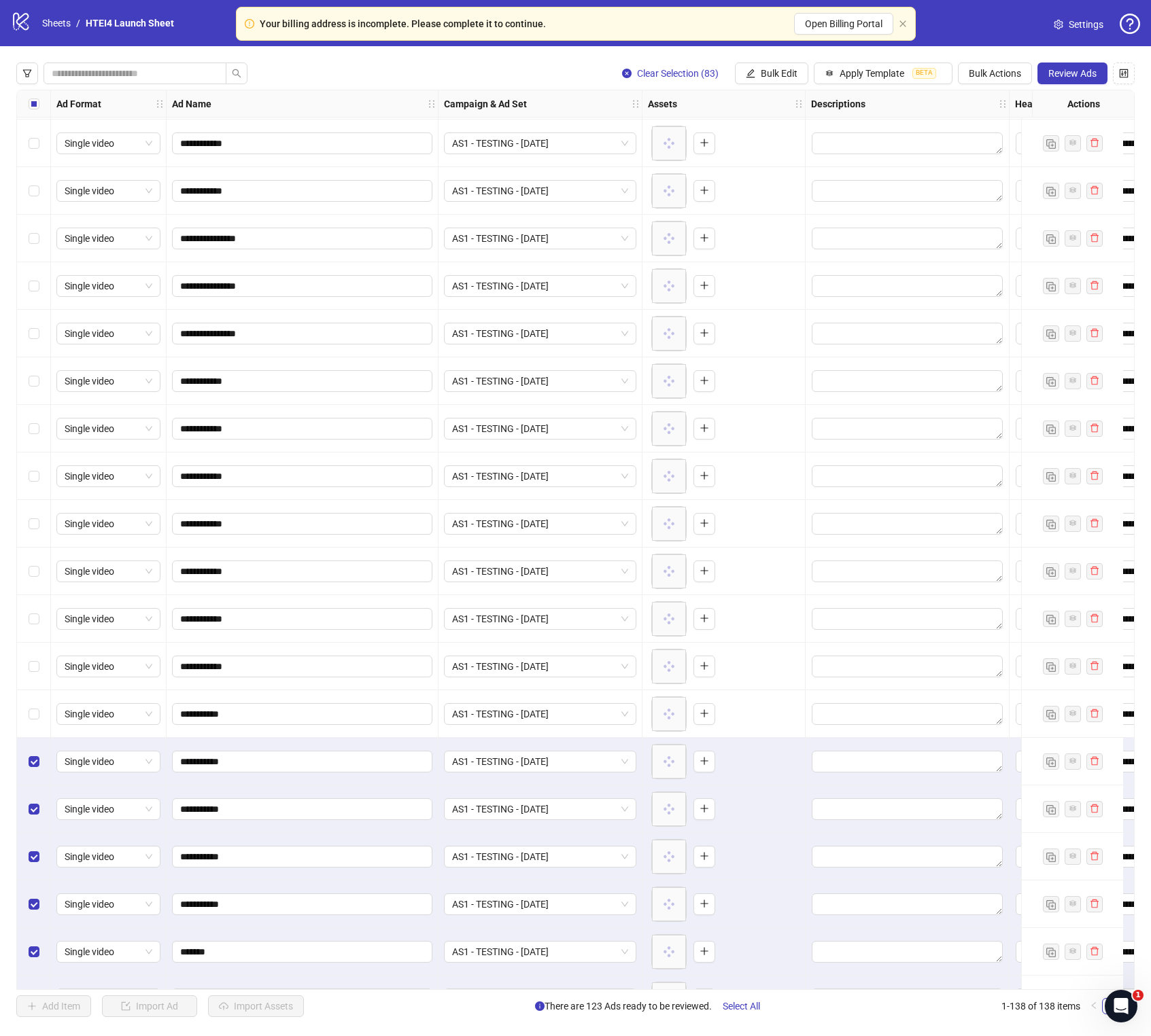
click at [37, 592] on div "Select row 55" at bounding box center [34, 714] width 34 height 48
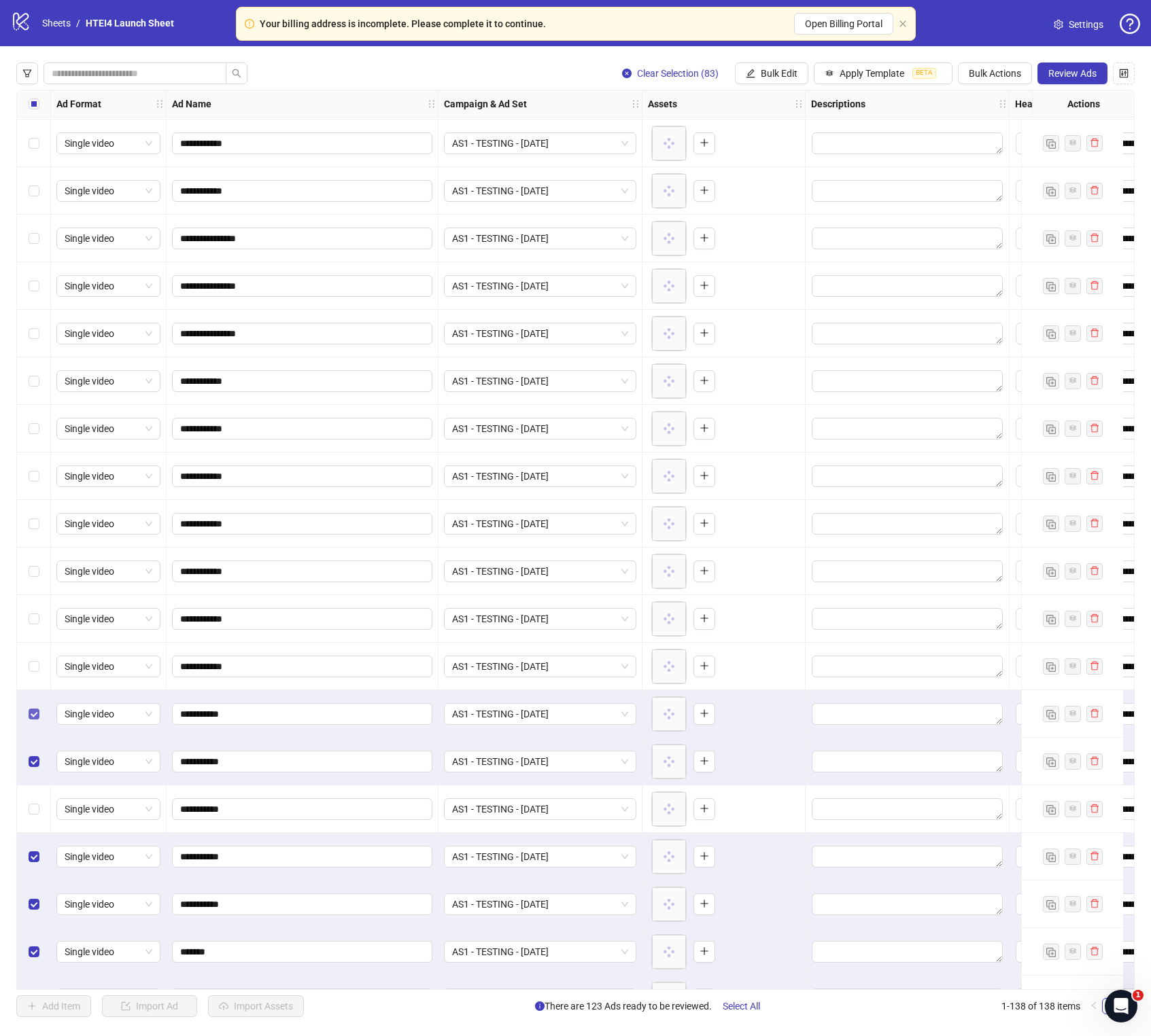
click at [37, 592] on label "Select row 56" at bounding box center [34, 761] width 11 height 15
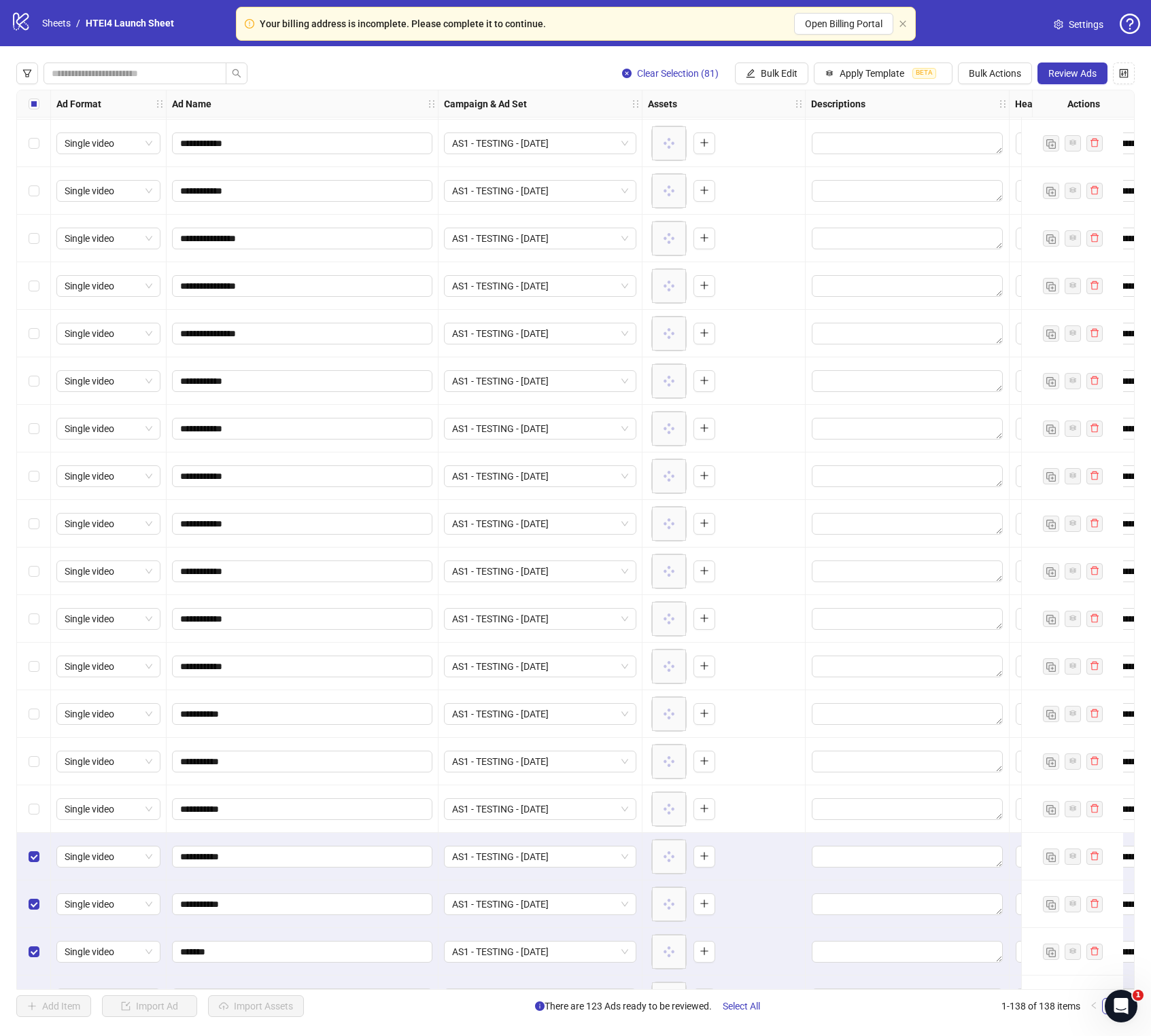
click at [37, 592] on div "Select row 57" at bounding box center [34, 809] width 34 height 48
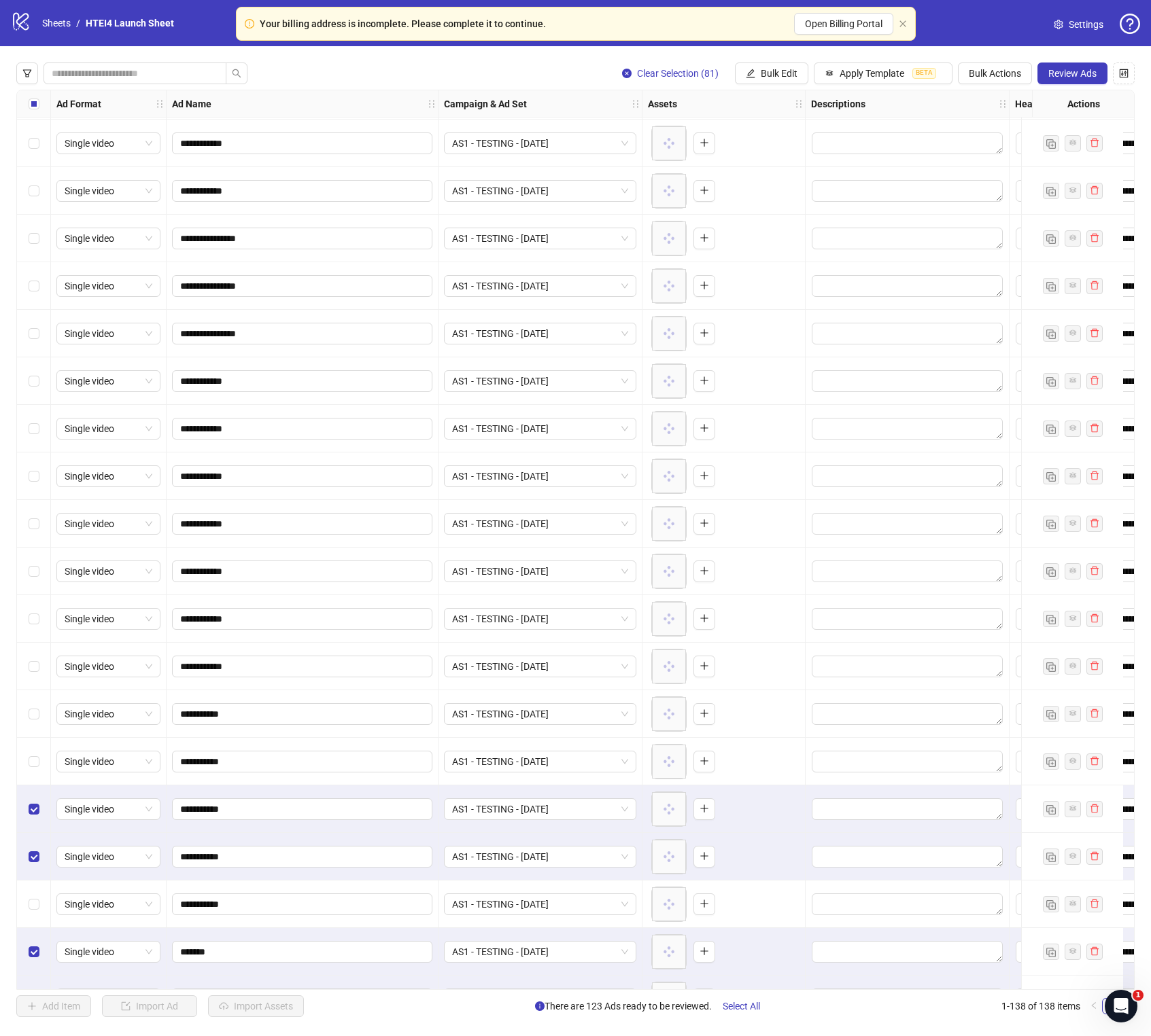
click at [38, 592] on div "Select row 58" at bounding box center [34, 857] width 34 height 48
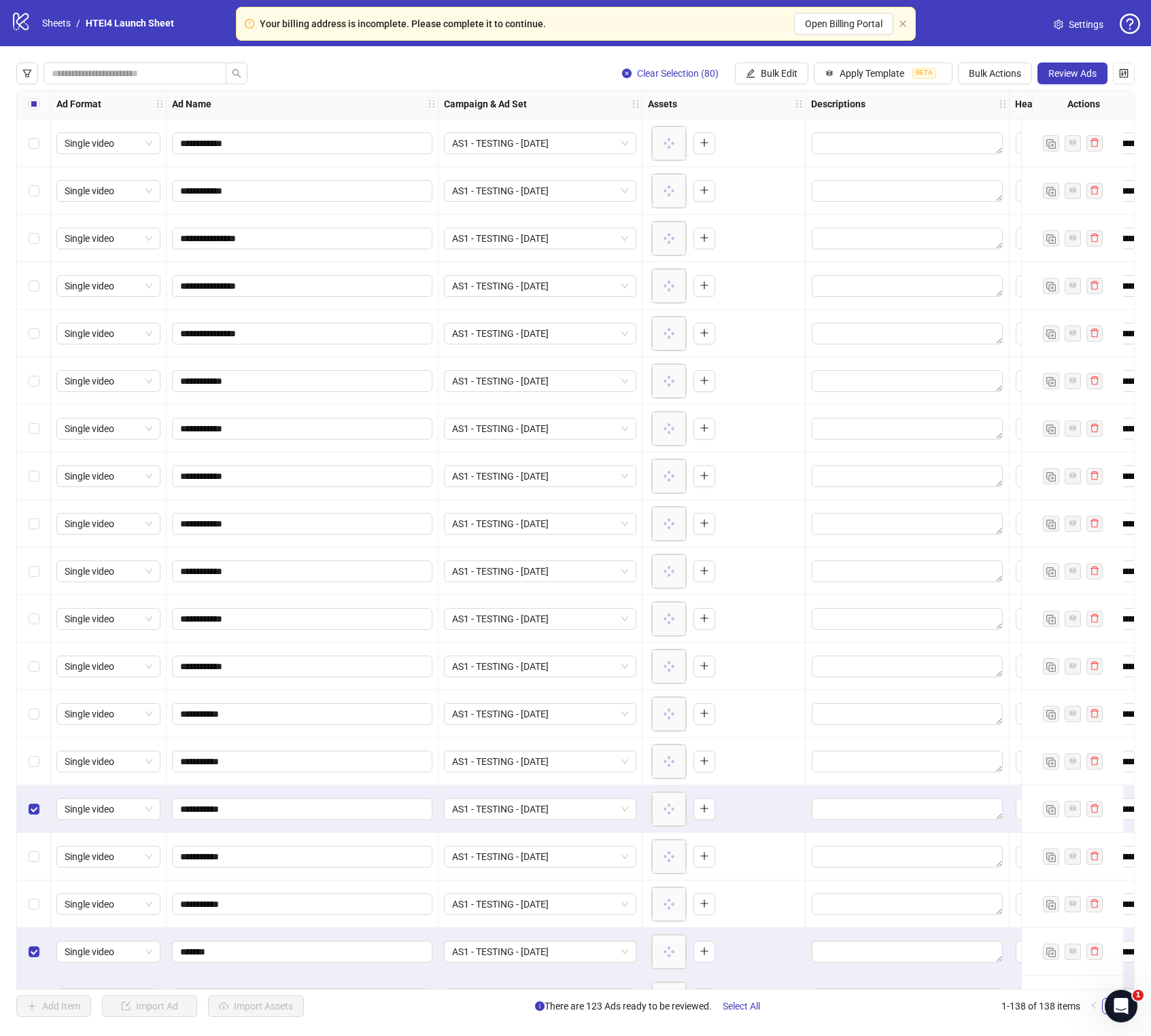
click at [38, 592] on div "Select row 57" at bounding box center [34, 809] width 34 height 48
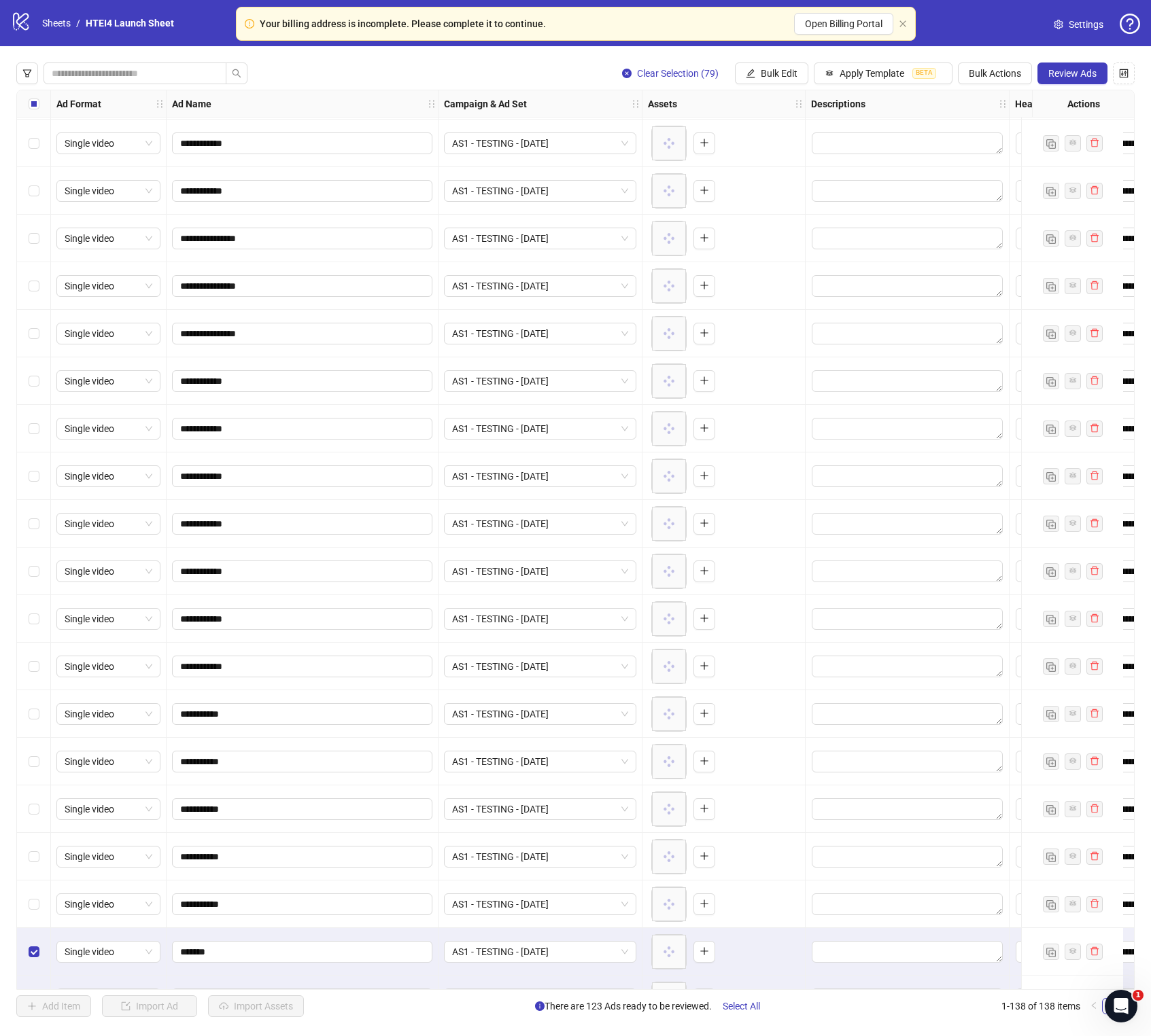
click at [42, 592] on div "Select row 60" at bounding box center [34, 952] width 34 height 48
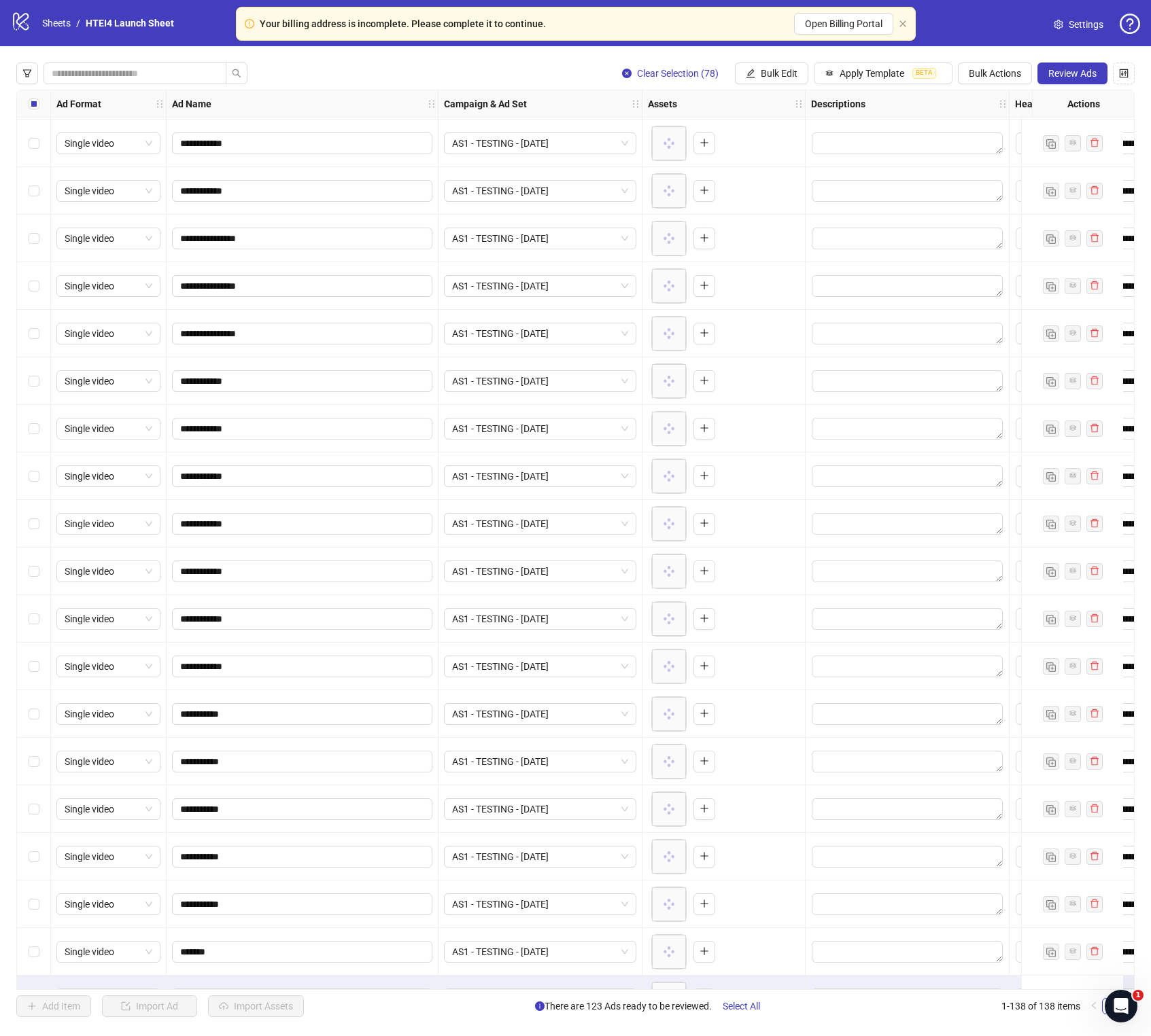
scroll to position [2160, 0]
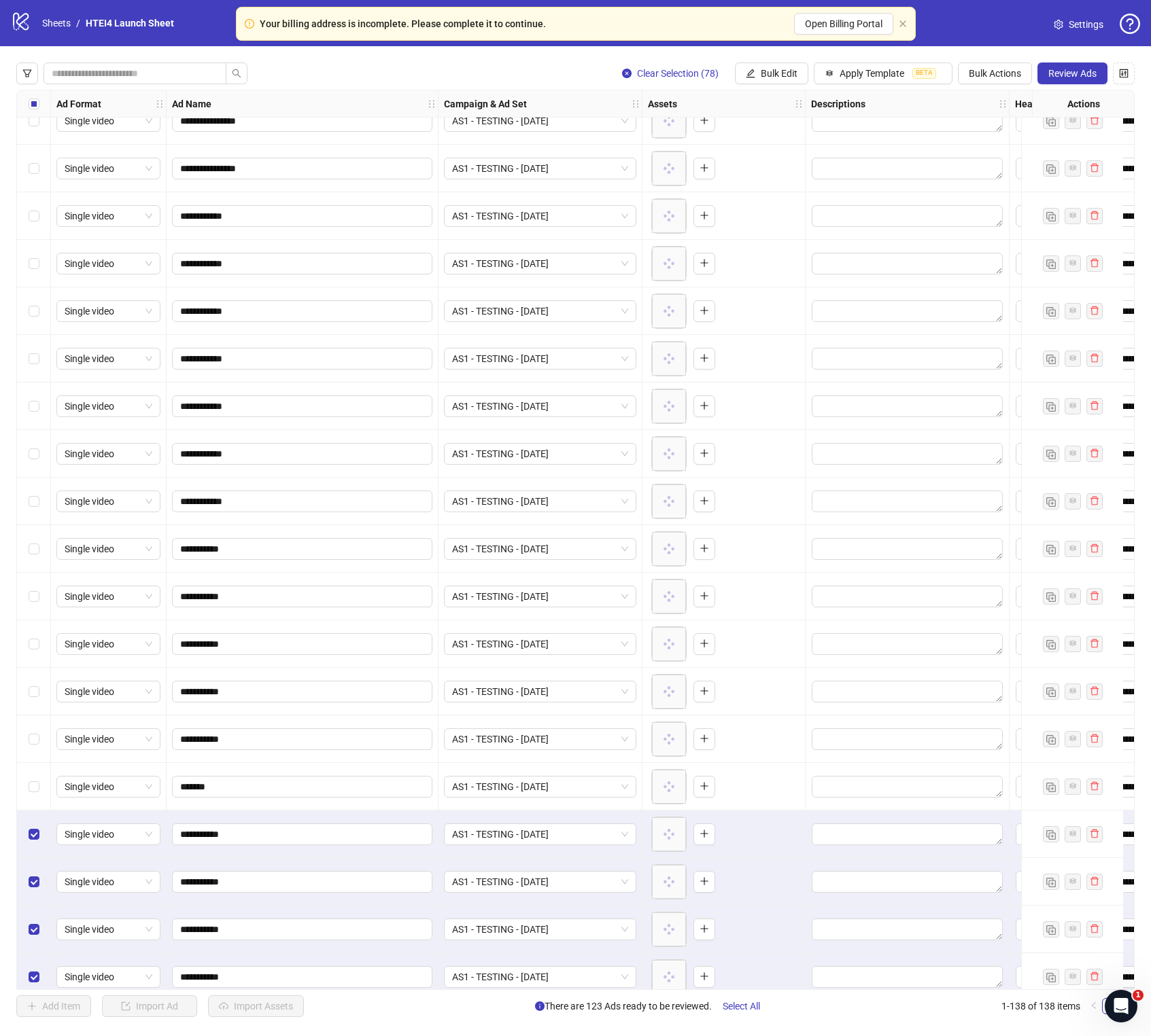
click at [43, 592] on div "Select row 61" at bounding box center [34, 834] width 34 height 48
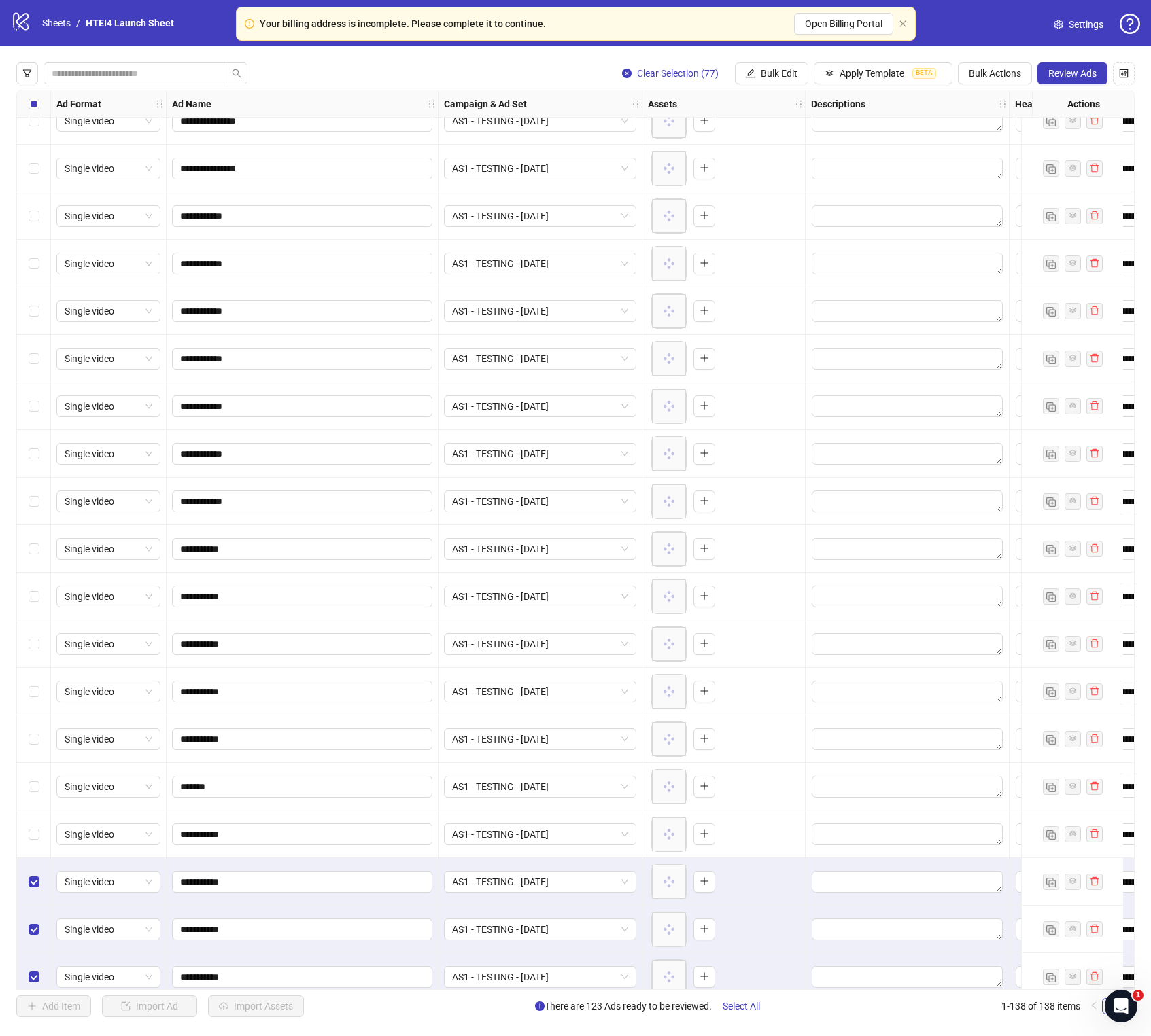
click at [42, 592] on div "Select row 62" at bounding box center [34, 881] width 34 height 48
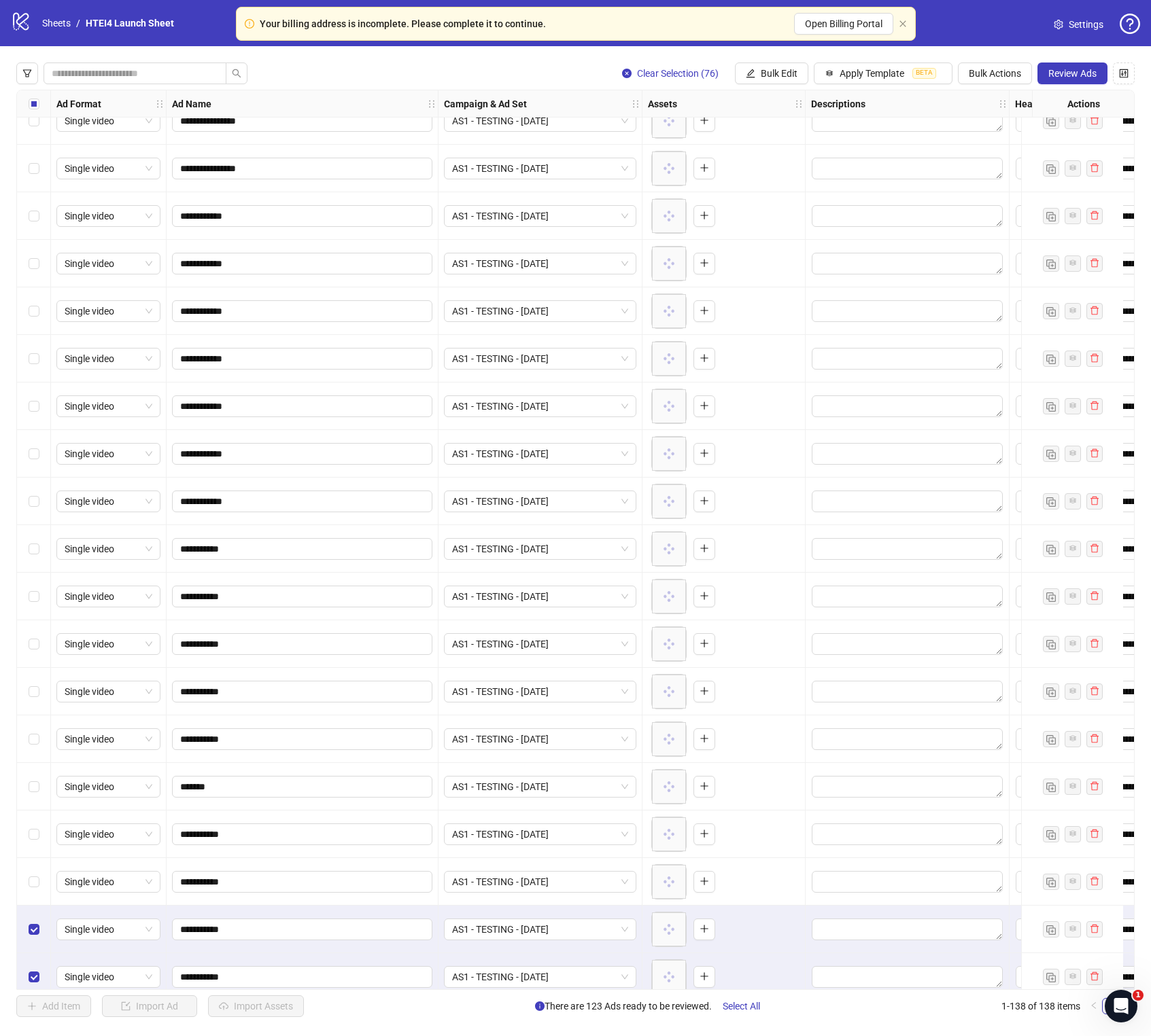
click at [42, 592] on div "Select row 63" at bounding box center [34, 929] width 34 height 48
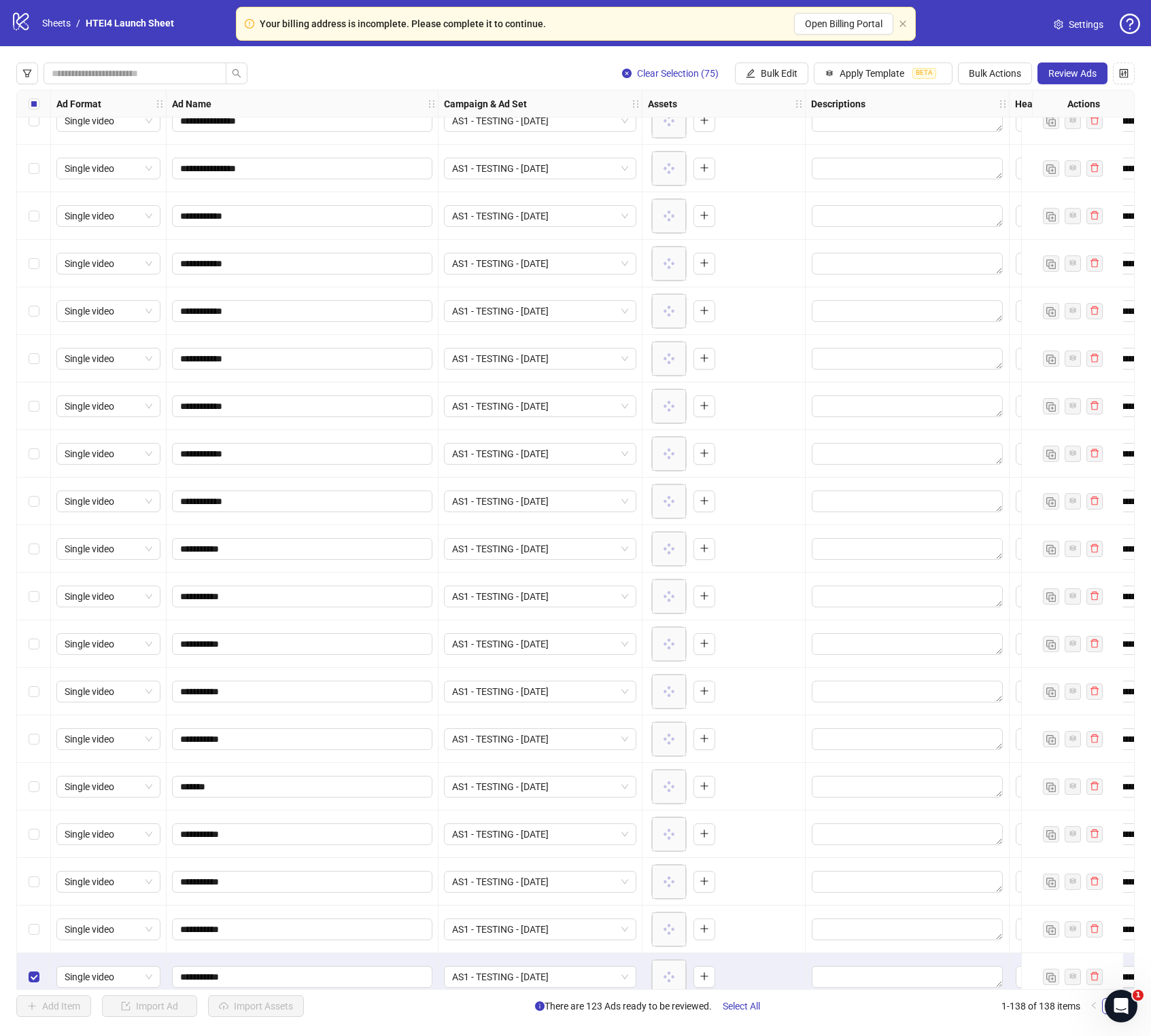
click at [777, 81] on button "Bulk Edit" at bounding box center [771, 74] width 73 height 22
click at [798, 148] on span "Campaign & Ad Set" at bounding box center [785, 145] width 81 height 15
click at [807, 131] on span "AS1 - TESTING - [DATE]" at bounding box center [734, 132] width 255 height 21
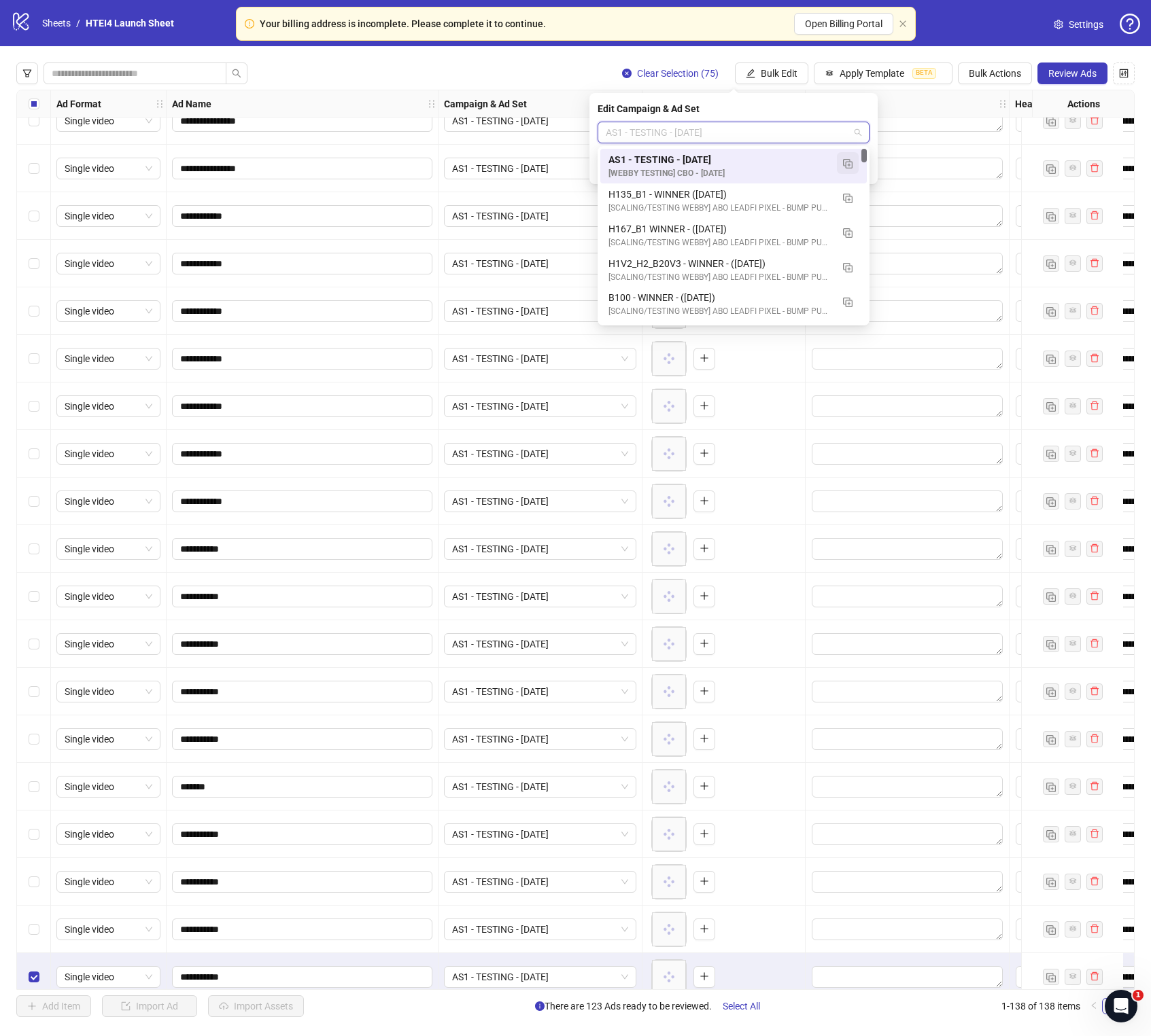
click at [850, 163] on img "button" at bounding box center [847, 163] width 10 height 10
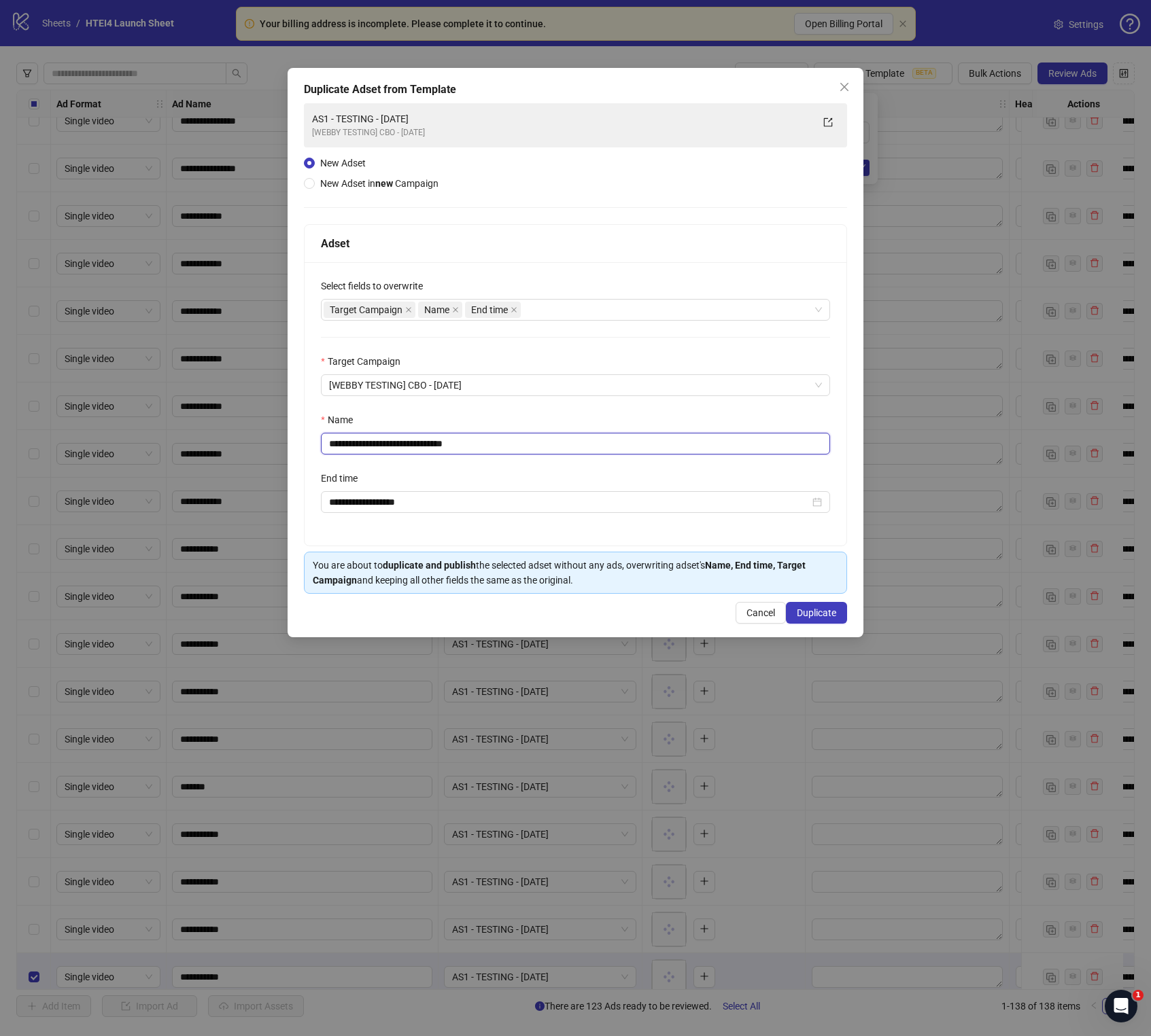
drag, startPoint x: 491, startPoint y: 441, endPoint x: 317, endPoint y: 441, distance: 174.0
click at [317, 441] on div "**********" at bounding box center [575, 404] width 542 height 283
click at [346, 446] on input "**********" at bounding box center [576, 444] width 509 height 22
drag, startPoint x: 449, startPoint y: 445, endPoint x: 487, endPoint y: 445, distance: 38.0
click at [484, 445] on input "**********" at bounding box center [576, 444] width 509 height 22
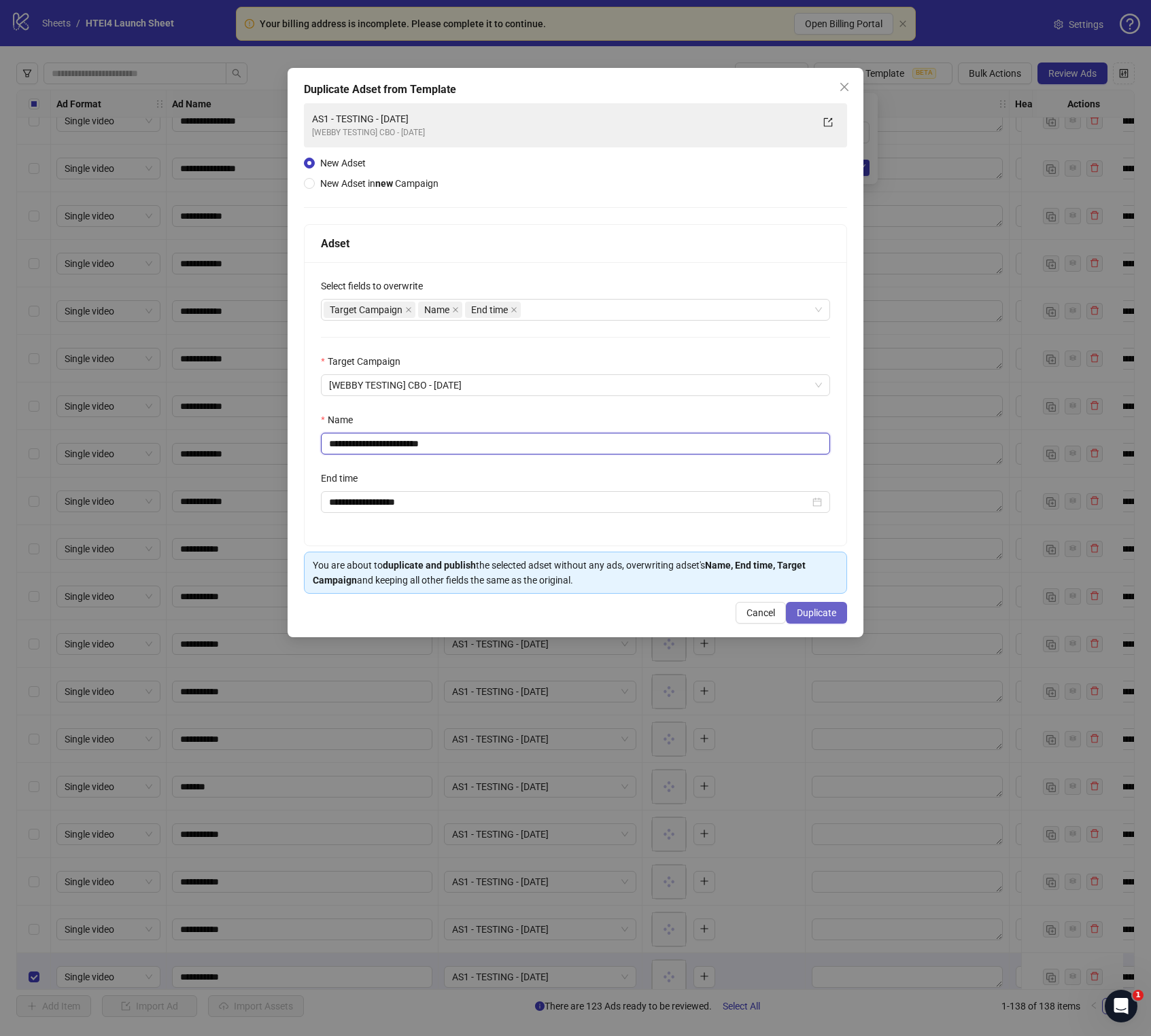
type input "**********"
click at [823, 592] on span "Duplicate" at bounding box center [816, 613] width 39 height 11
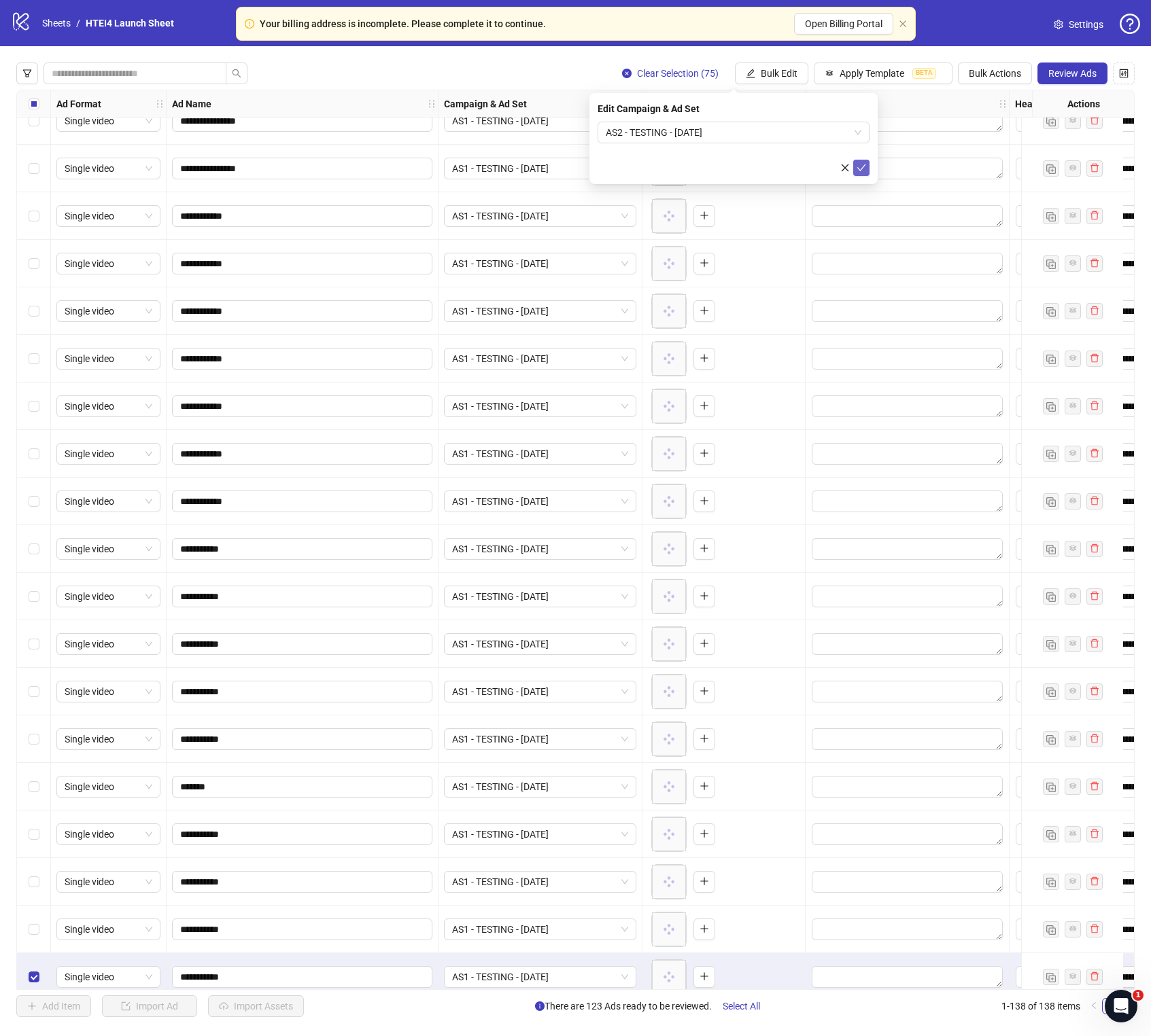
click at [867, 171] on button "submit" at bounding box center [861, 168] width 17 height 17
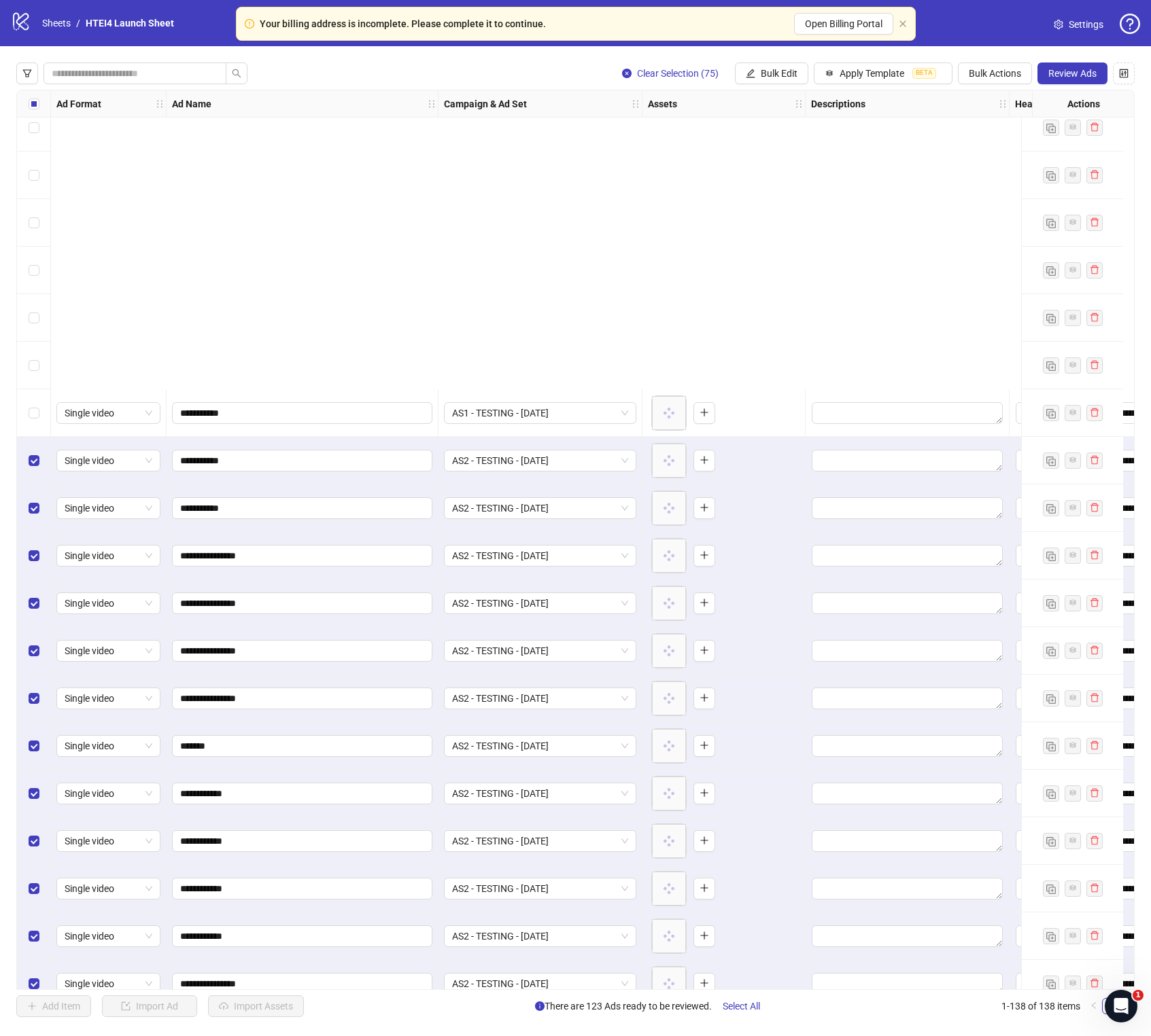
scroll to position [3030, 0]
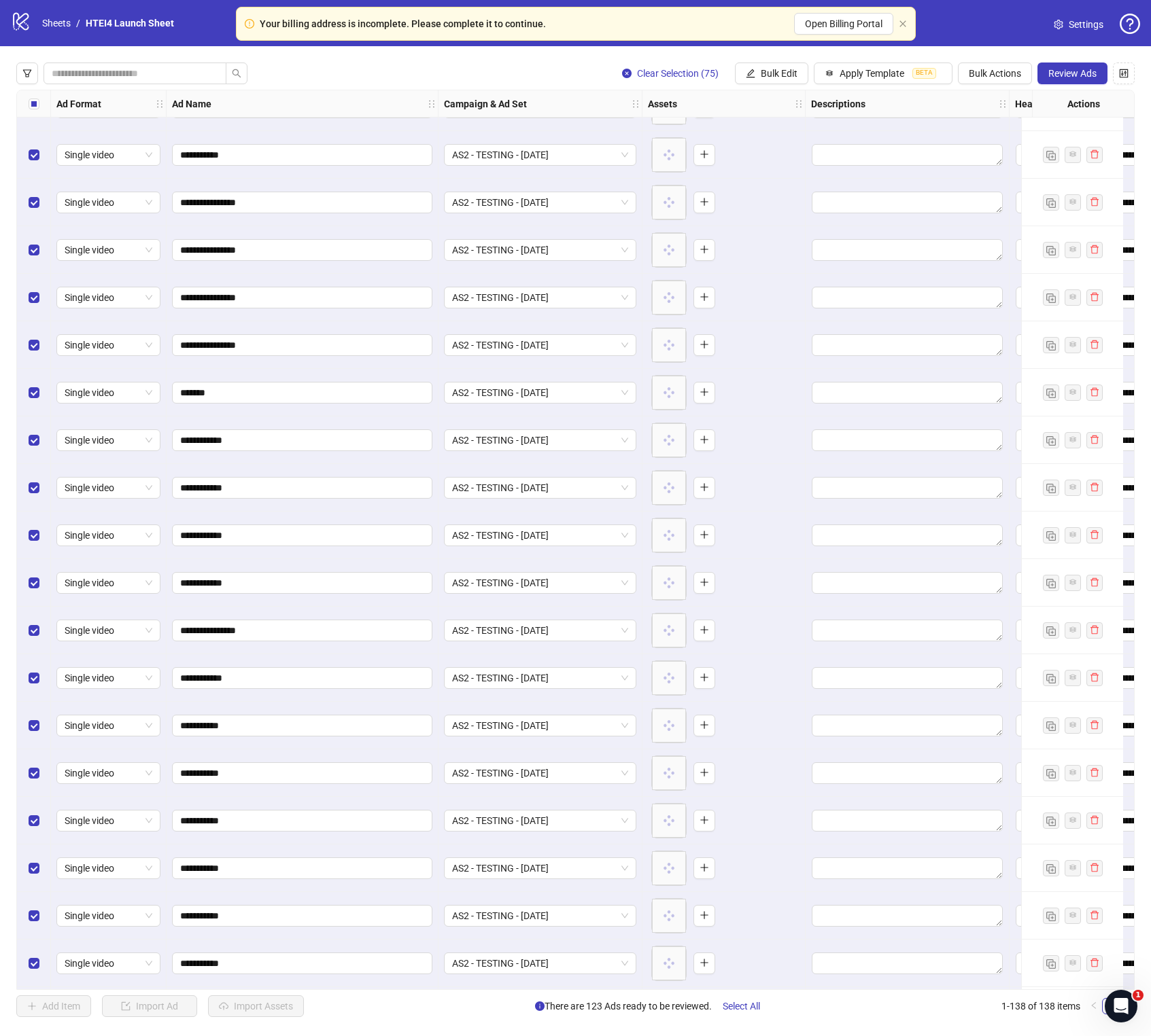
click at [42, 157] on div "Select row 65" at bounding box center [34, 155] width 34 height 48
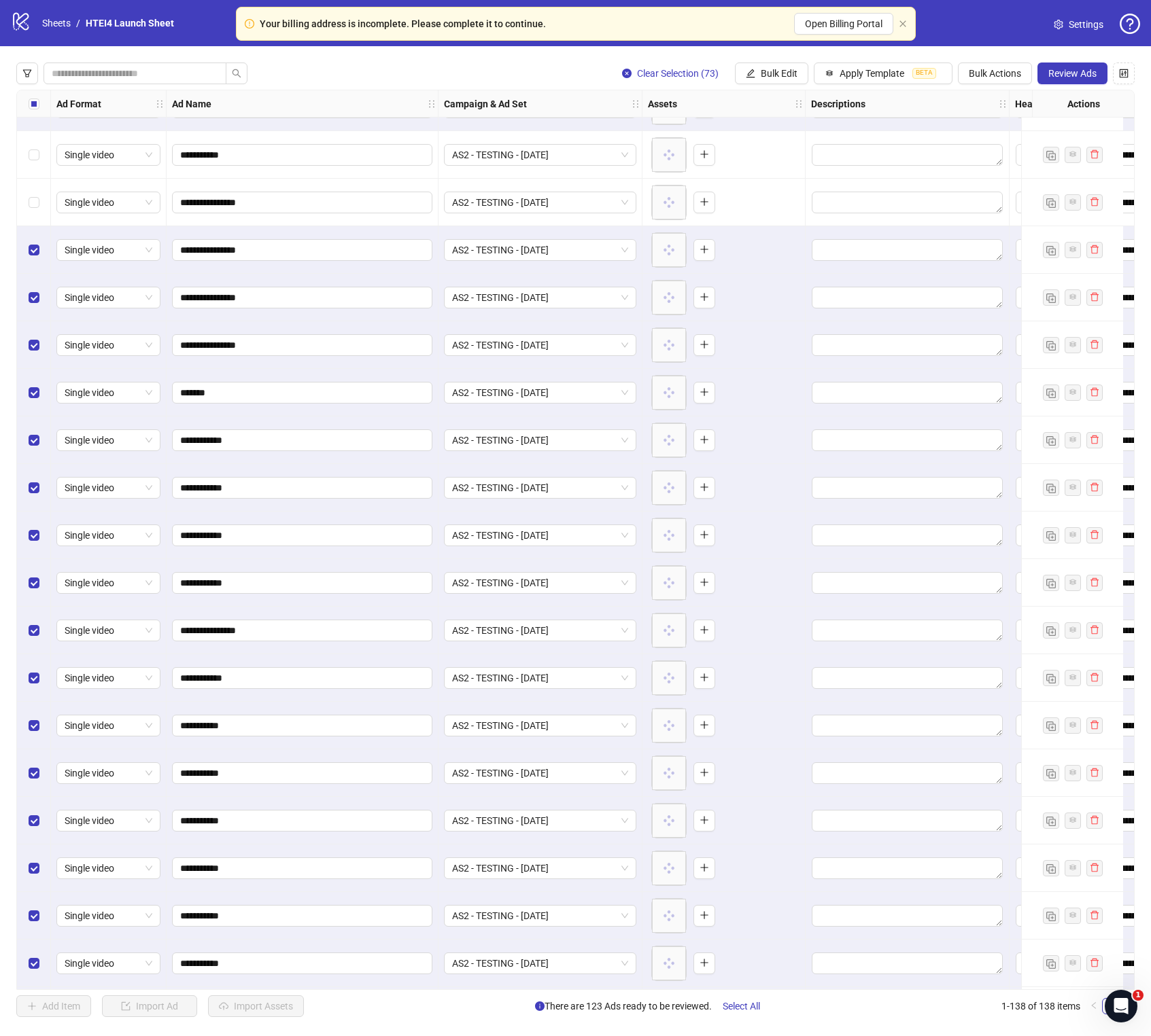
click at [37, 265] on div "Select row 67" at bounding box center [34, 250] width 34 height 48
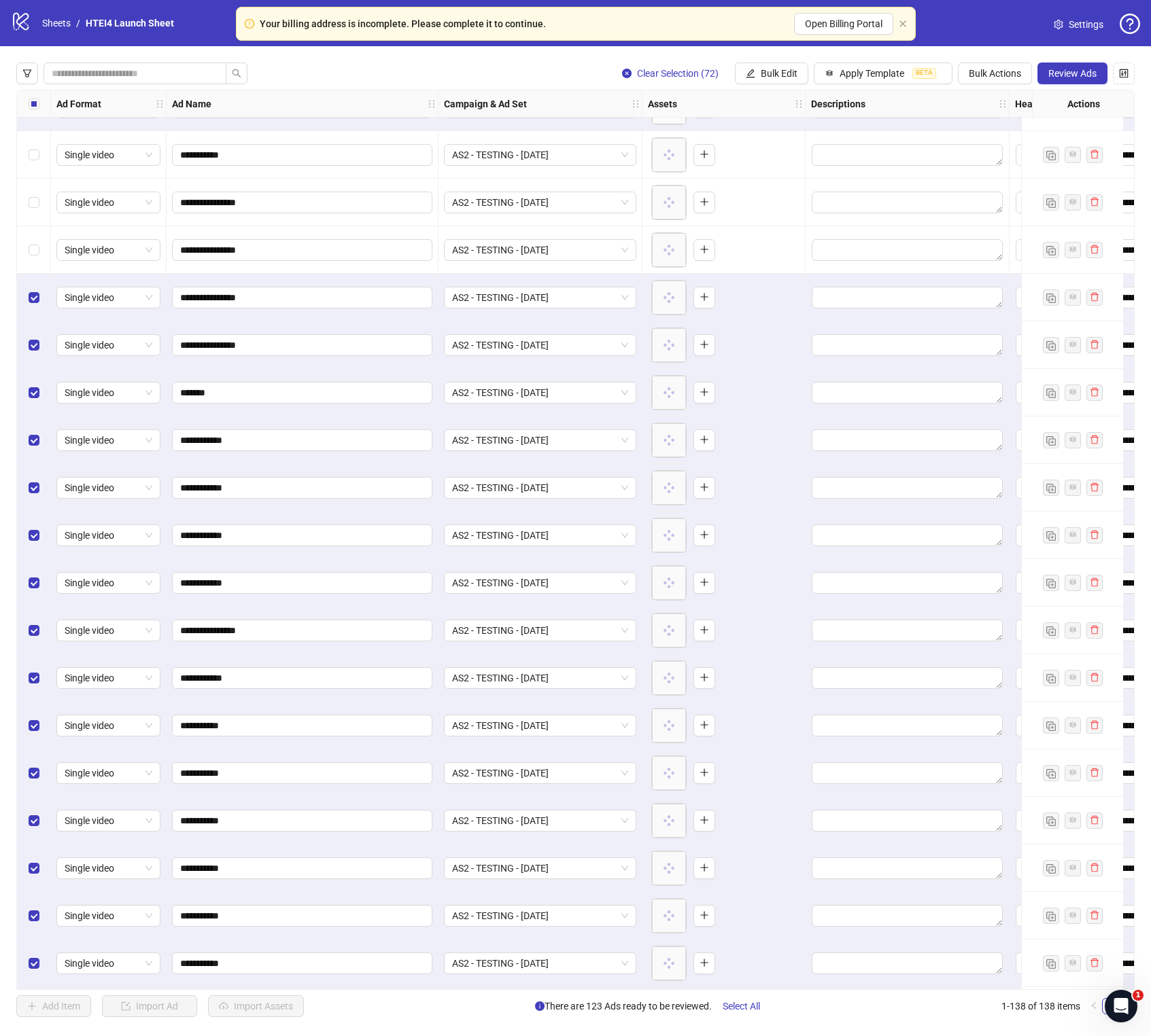
drag, startPoint x: 36, startPoint y: 303, endPoint x: 36, endPoint y: 336, distance: 33.0
click at [36, 303] on label "Select row 68" at bounding box center [34, 298] width 11 height 15
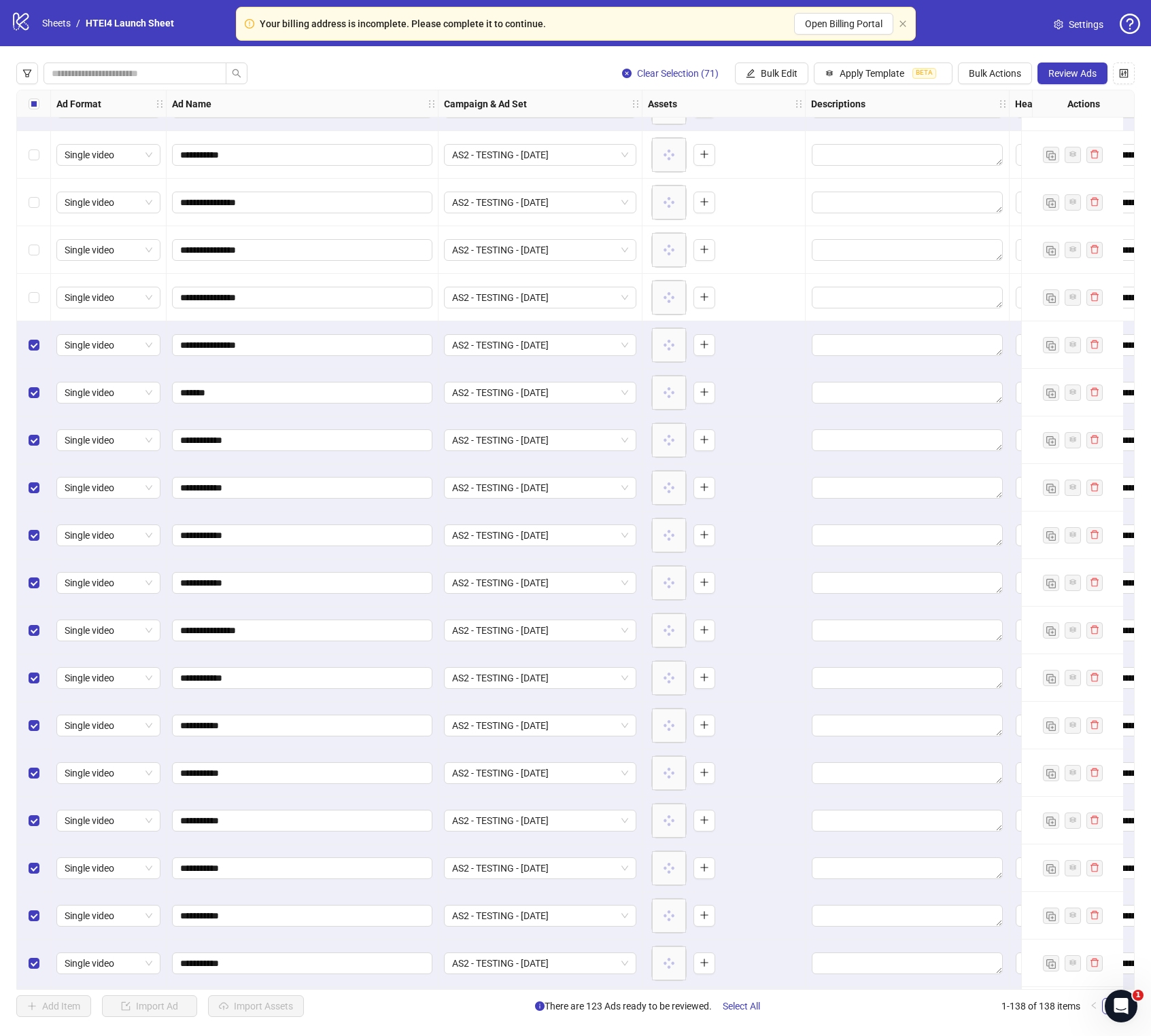
click at [33, 361] on div "Select row 69" at bounding box center [34, 345] width 34 height 48
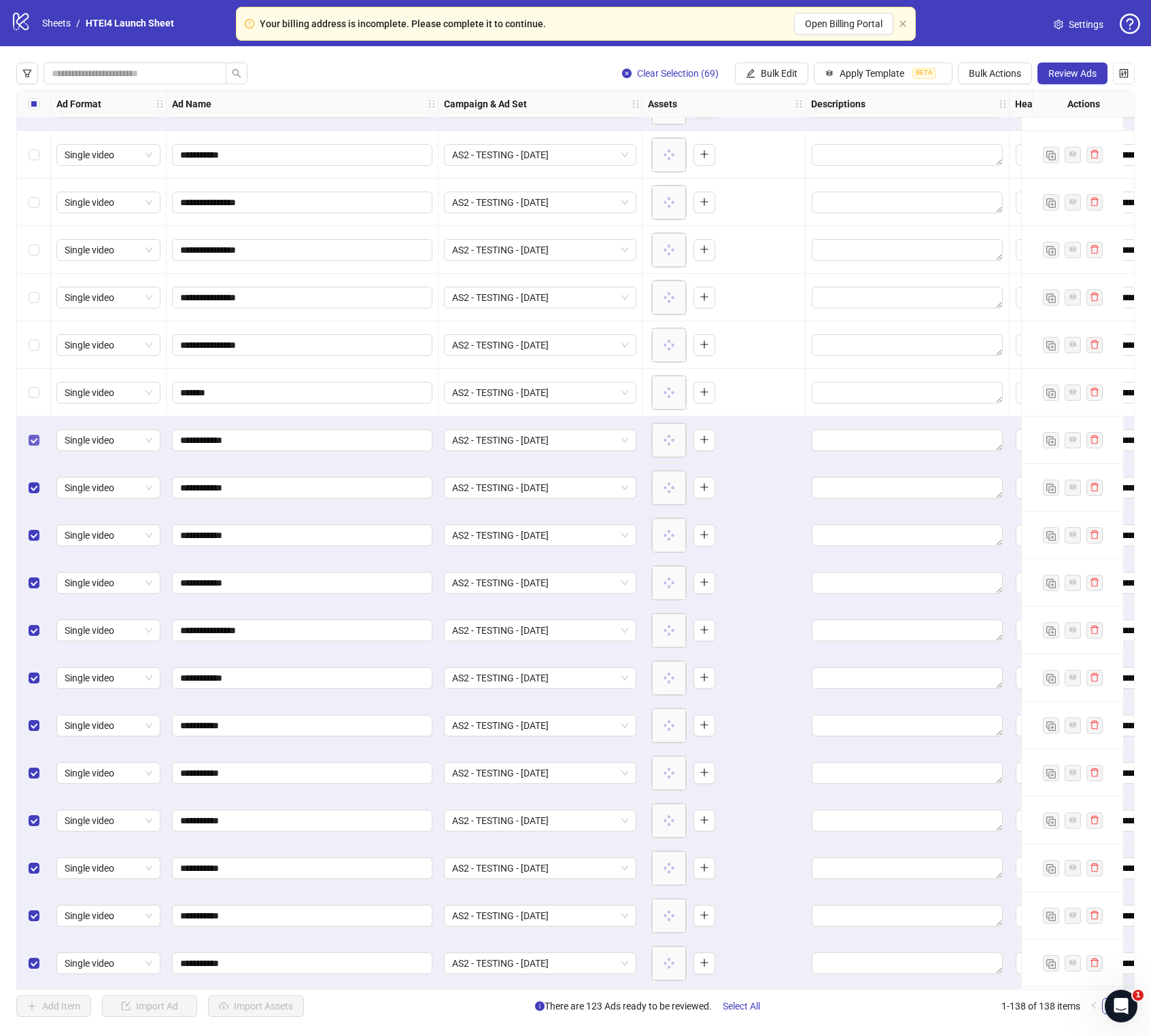
click at [28, 432] on label "Select row 71" at bounding box center [34, 440] width 11 height 15
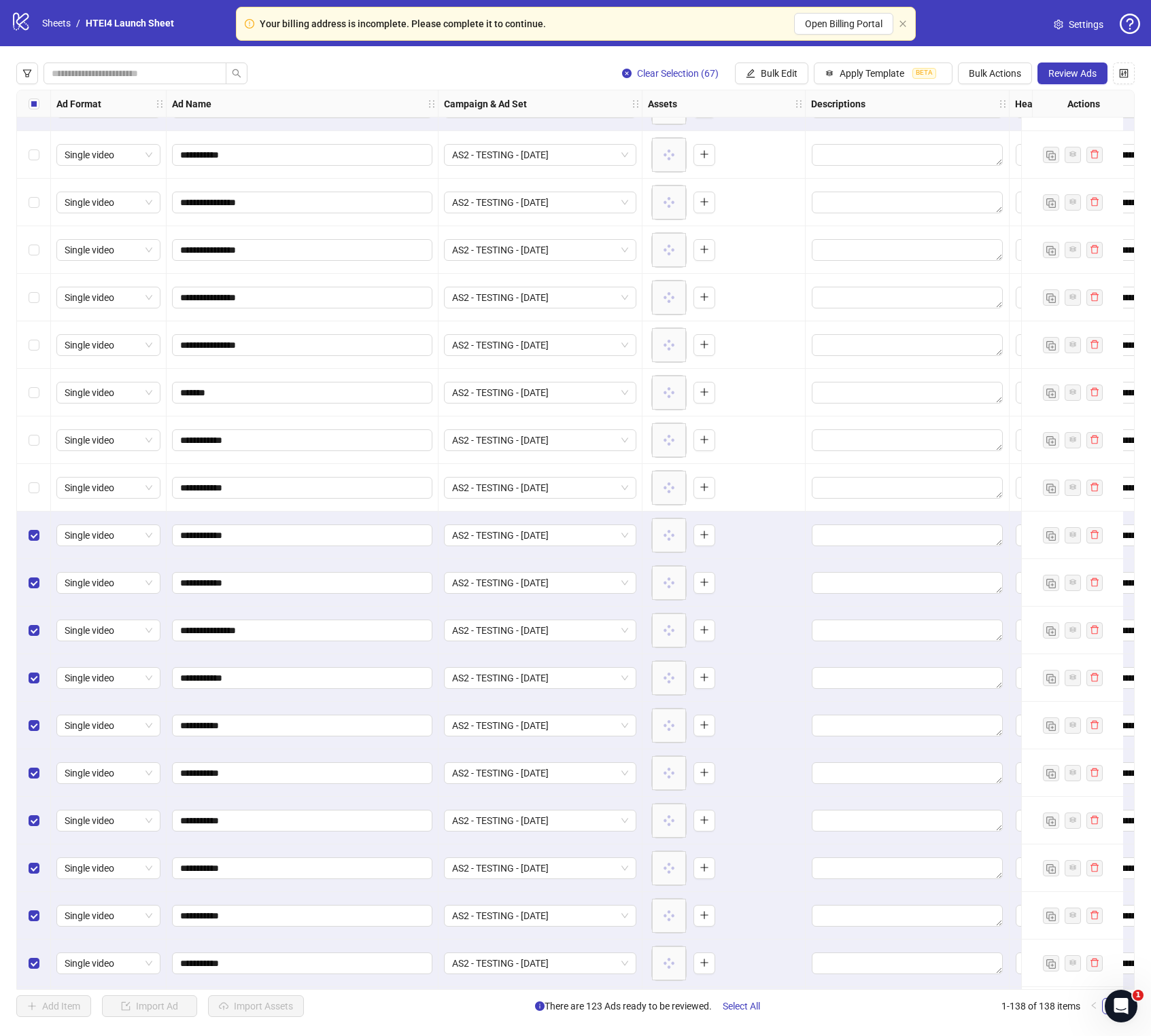
drag, startPoint x: 35, startPoint y: 549, endPoint x: 35, endPoint y: 568, distance: 19.0
click at [35, 549] on div "Select row 73" at bounding box center [34, 535] width 34 height 48
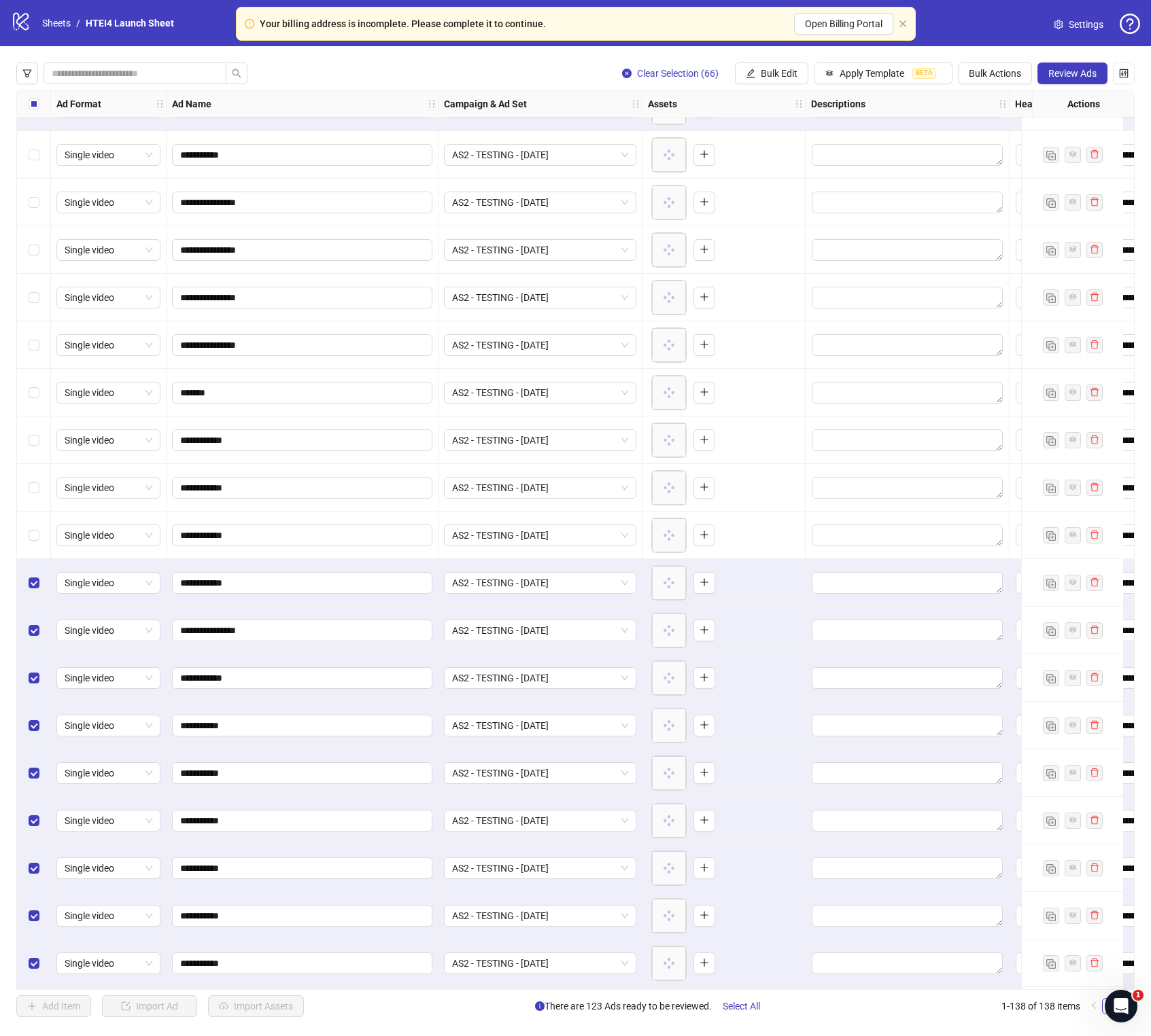
click at [35, 592] on div "Select row 74" at bounding box center [34, 583] width 34 height 48
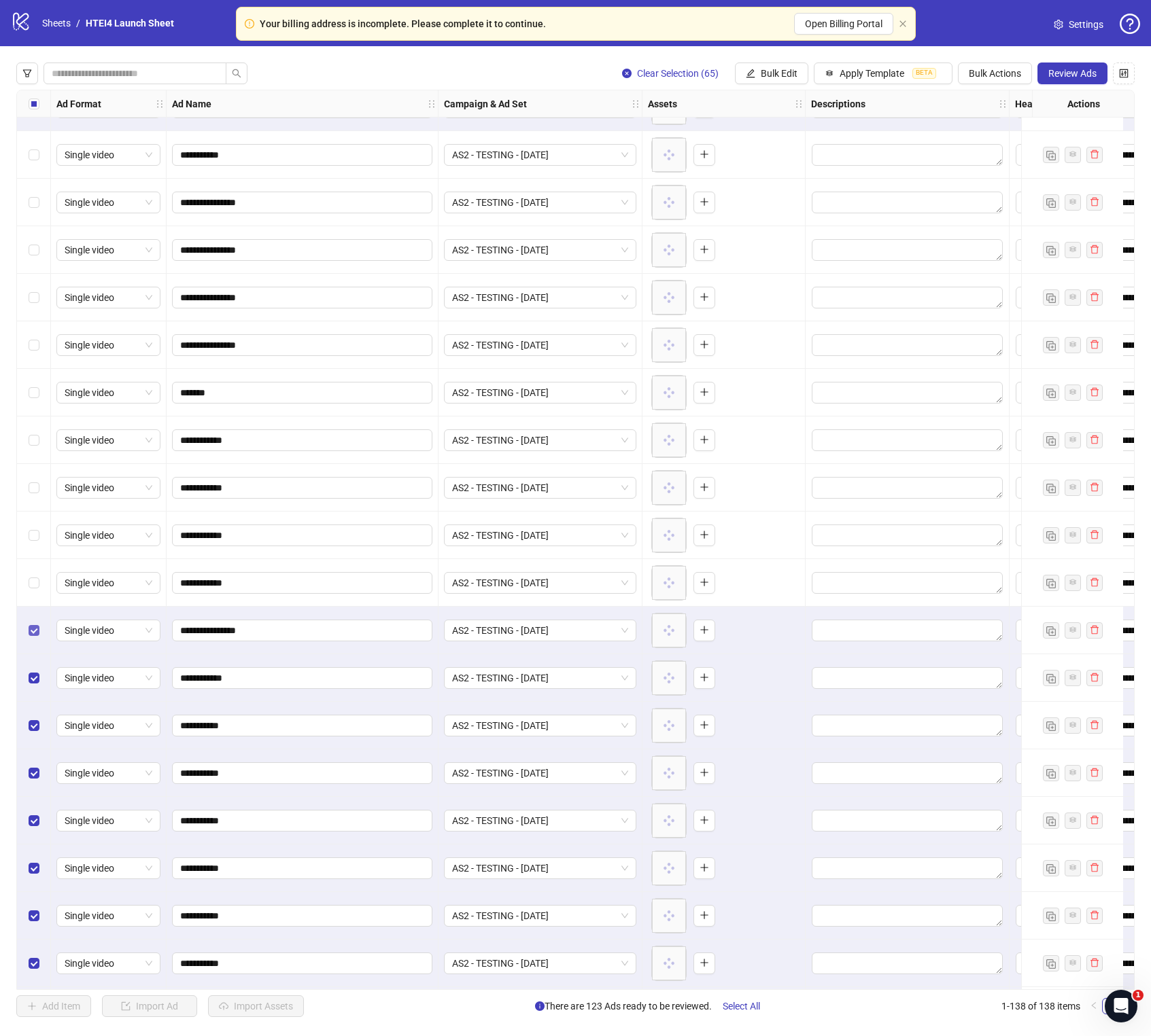
click at [35, 592] on label "Select row 75" at bounding box center [34, 630] width 11 height 15
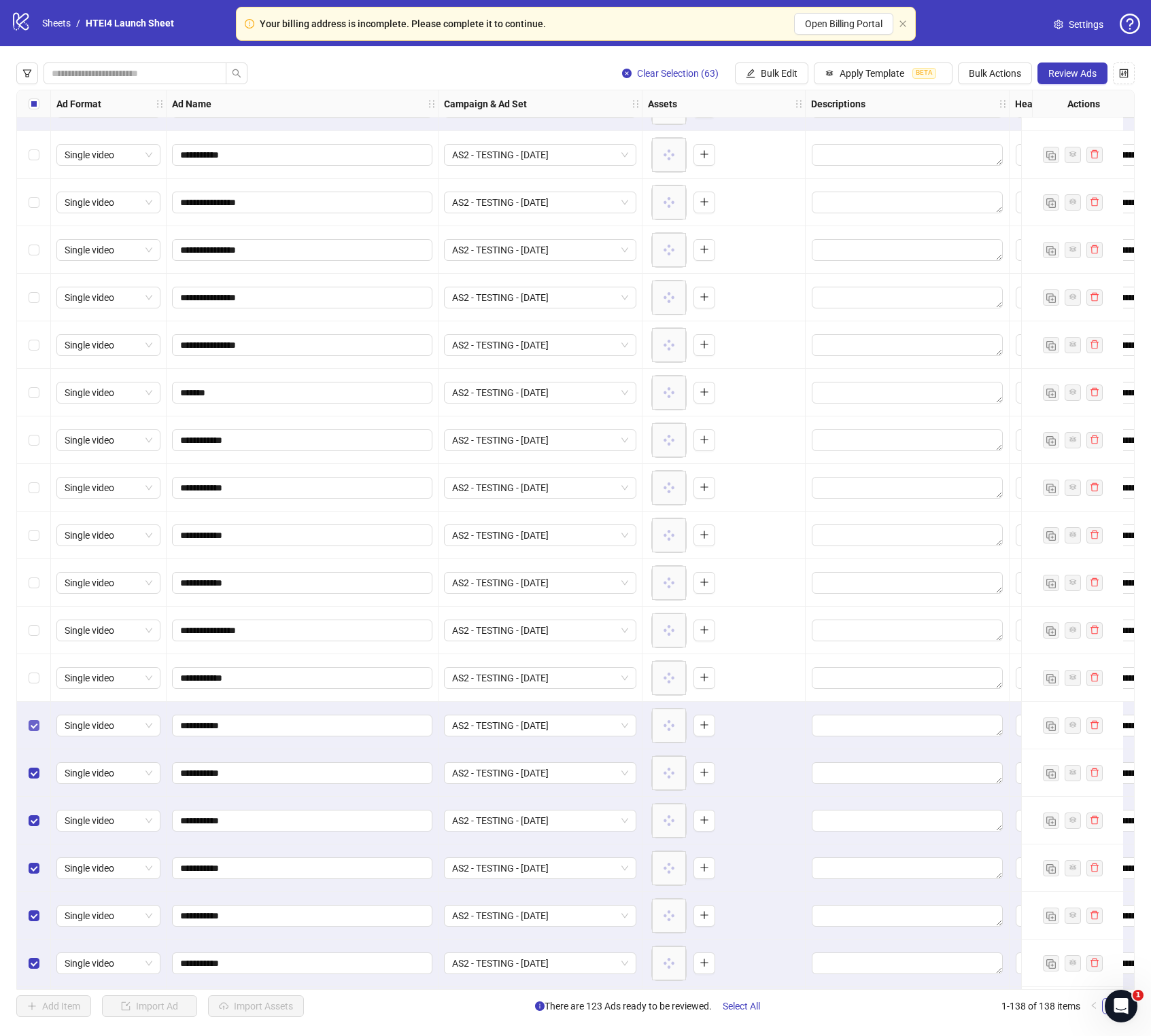
click at [31, 592] on label "Select row 77" at bounding box center [34, 726] width 11 height 15
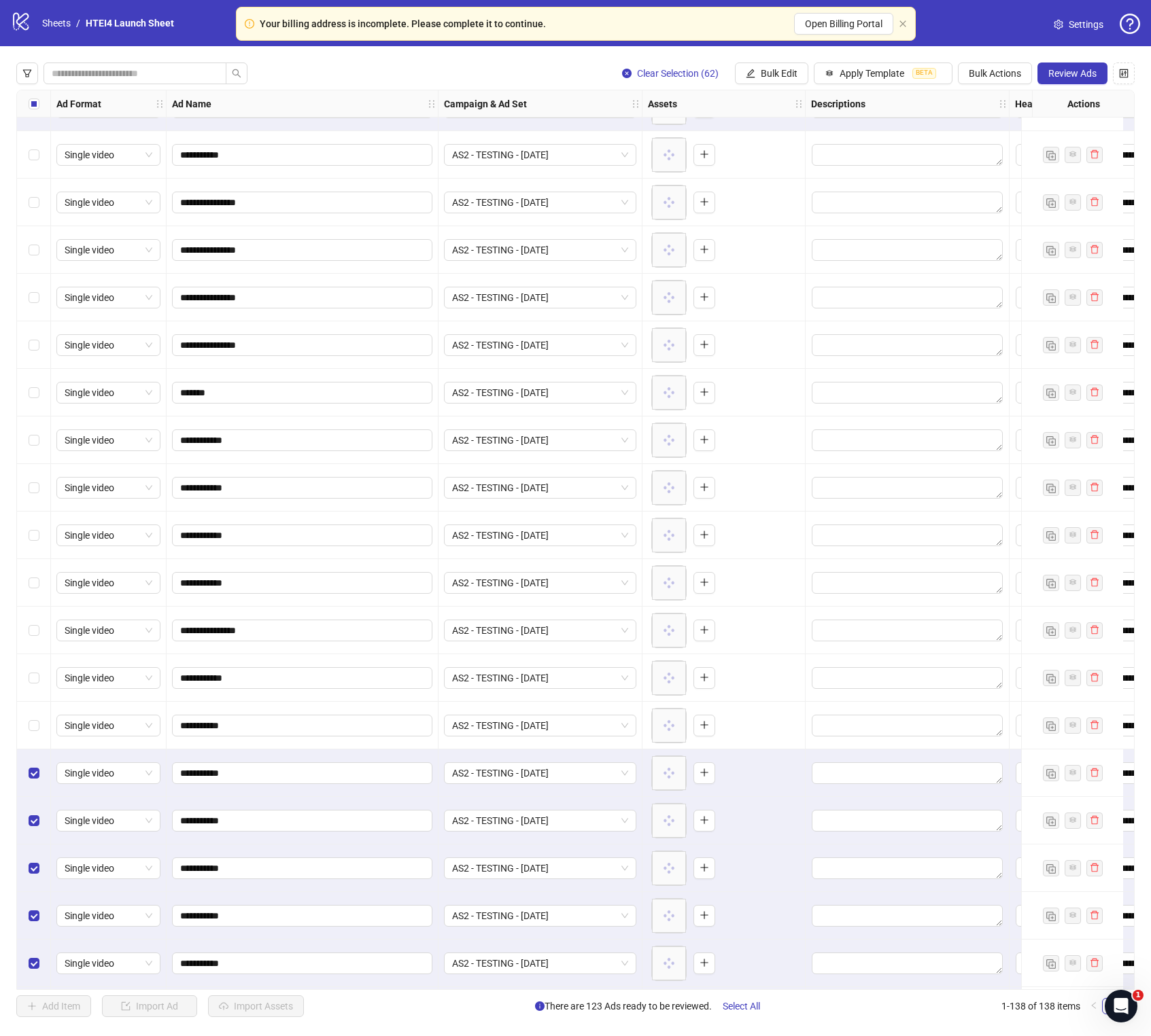
click at [31, 592] on div "Select row 78" at bounding box center [34, 773] width 34 height 48
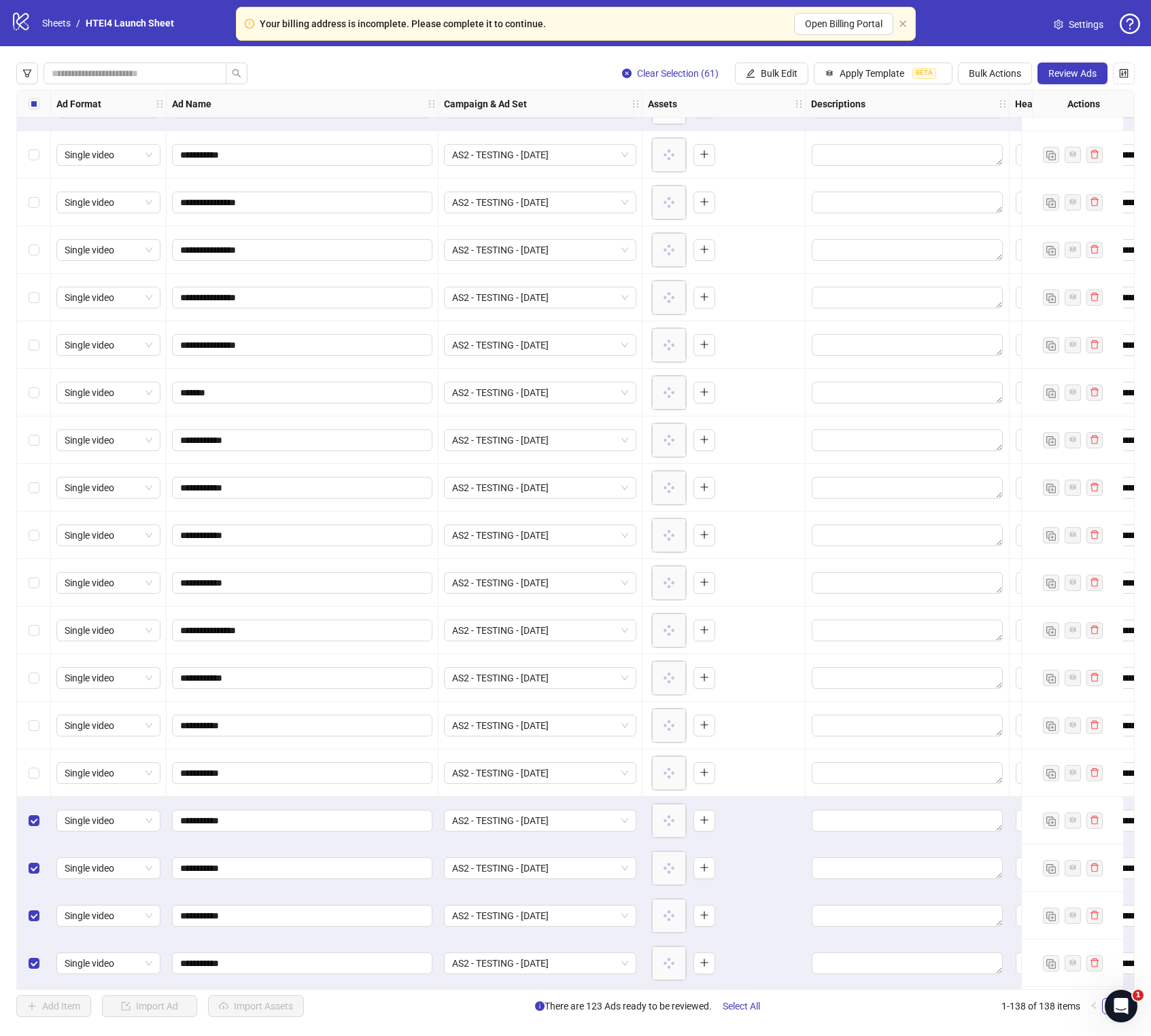
scroll to position [3218, 0]
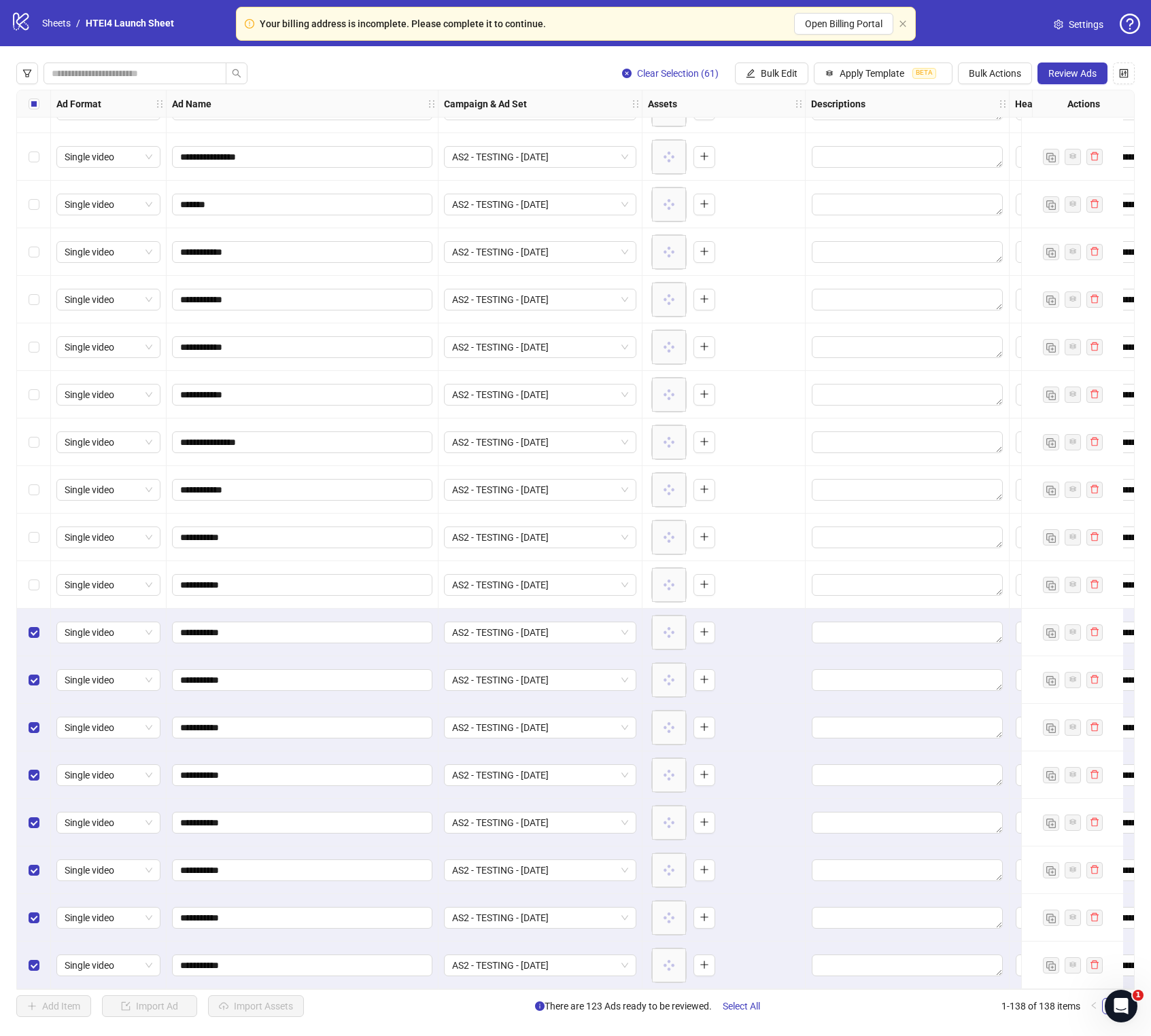
click at [33, 592] on div "Select row 79" at bounding box center [34, 632] width 34 height 48
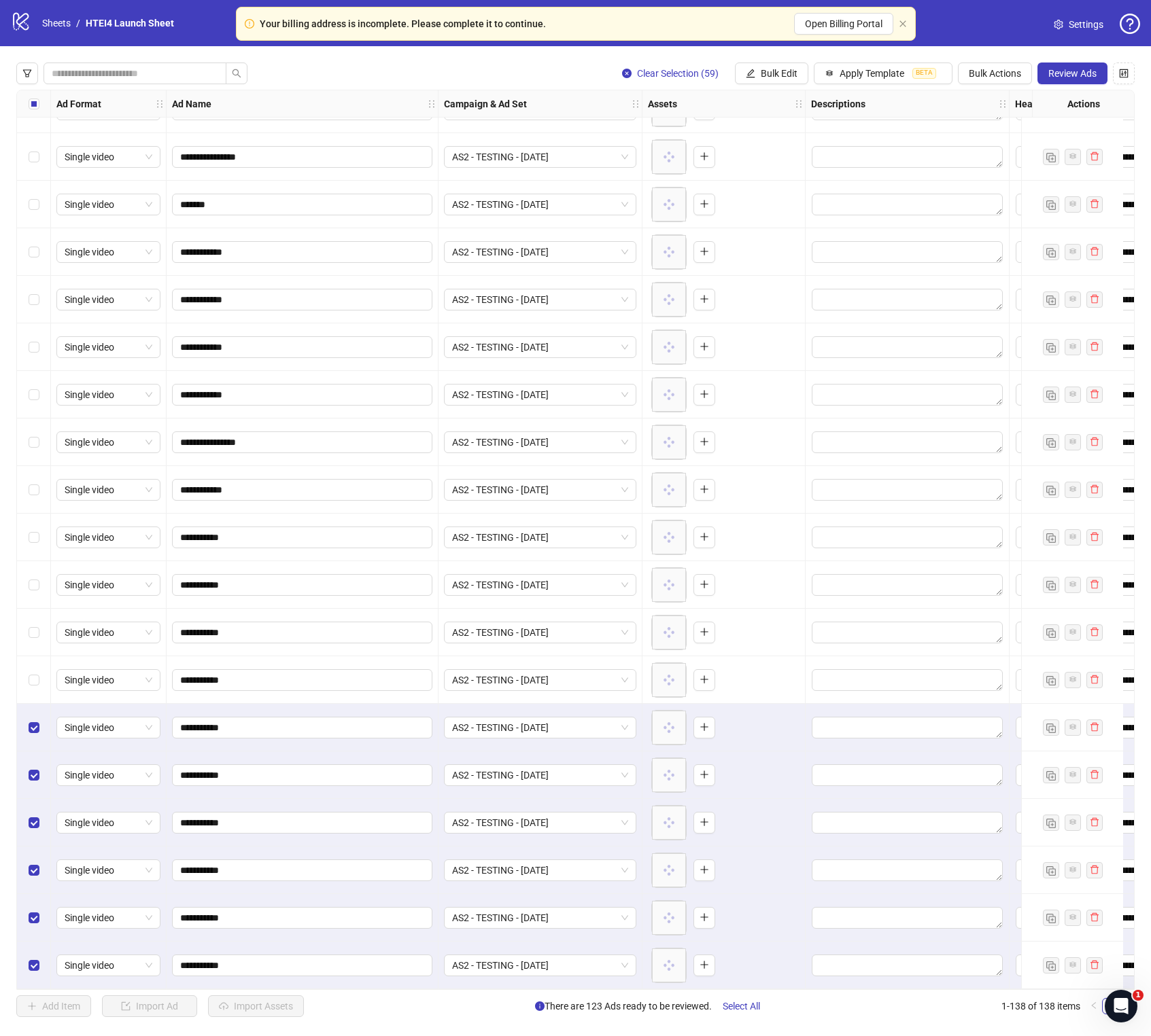
click at [33, 592] on div "Select row 81" at bounding box center [34, 727] width 34 height 48
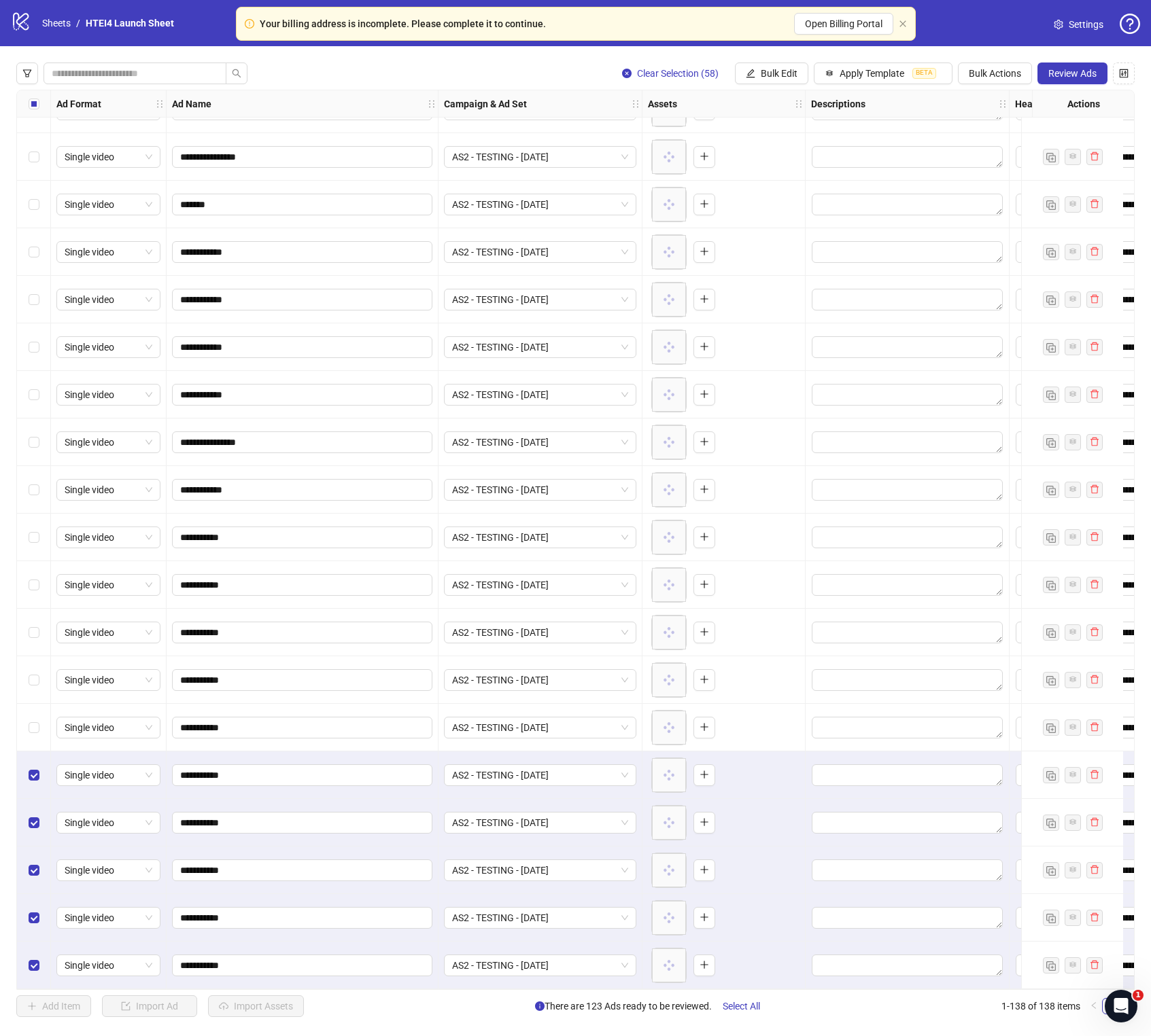
click at [33, 592] on div "Select row 82" at bounding box center [34, 775] width 34 height 48
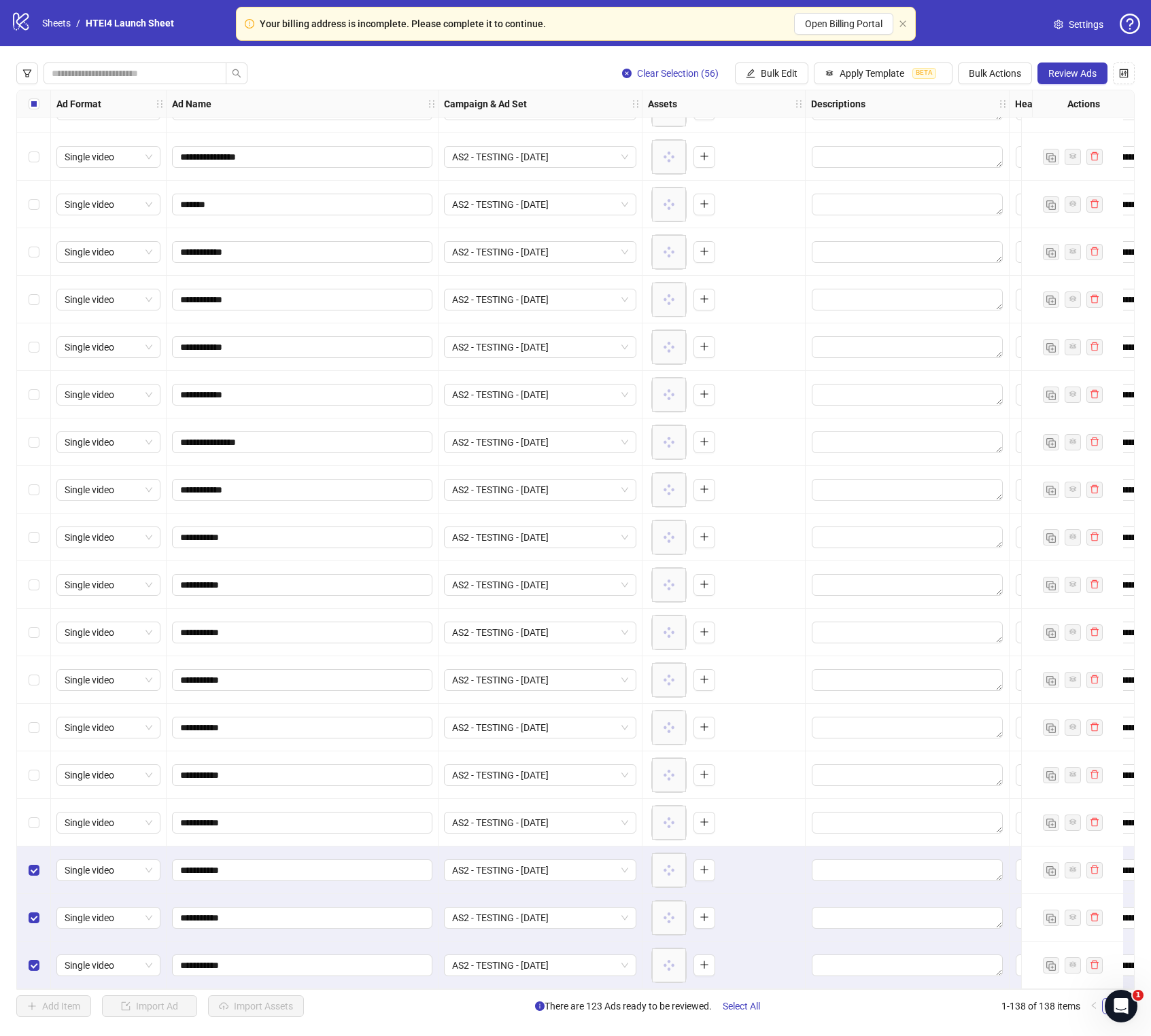
click at [34, 592] on div "Select row 84" at bounding box center [34, 870] width 34 height 48
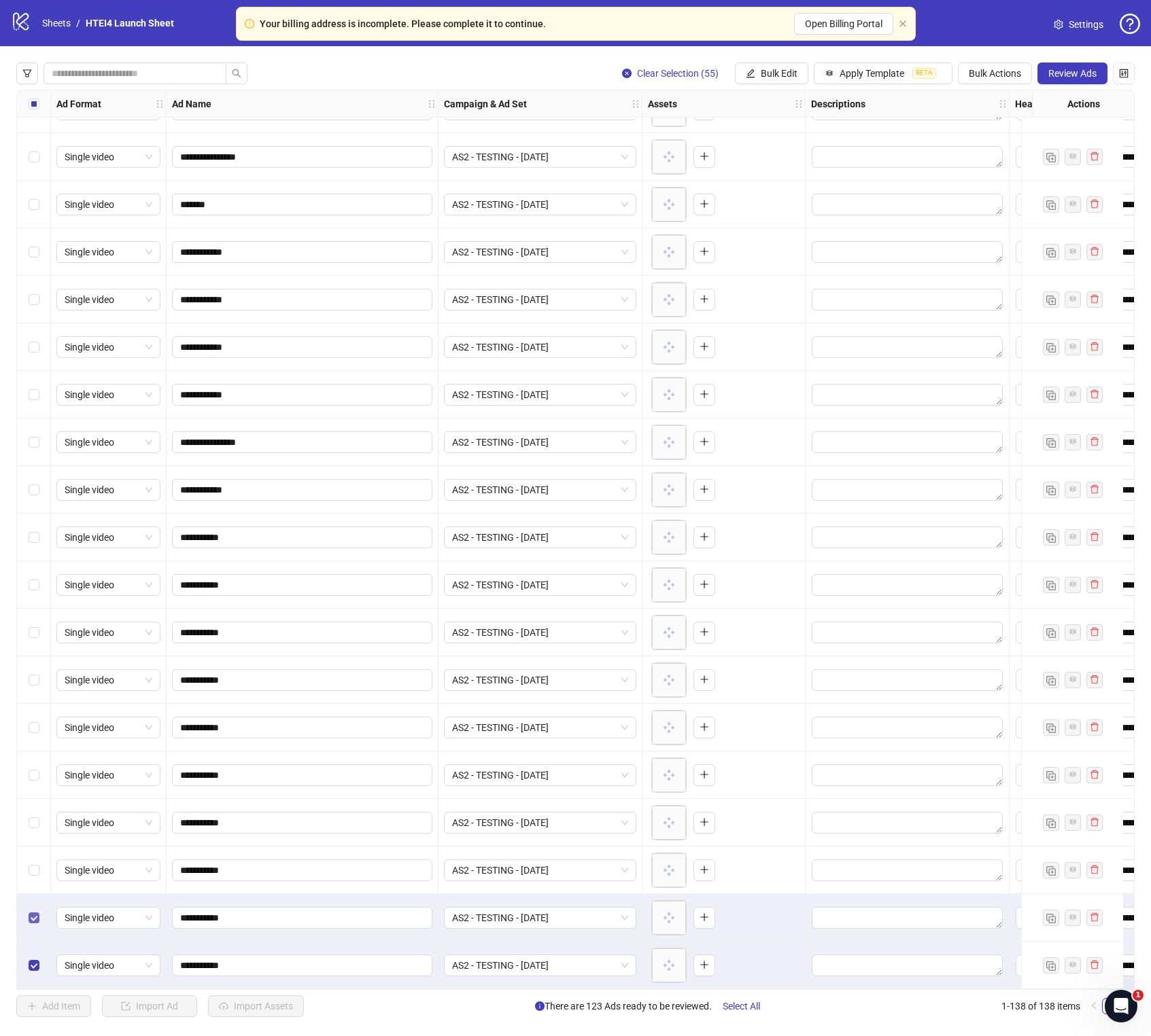
click at [34, 592] on label "Select row 85" at bounding box center [34, 918] width 11 height 15
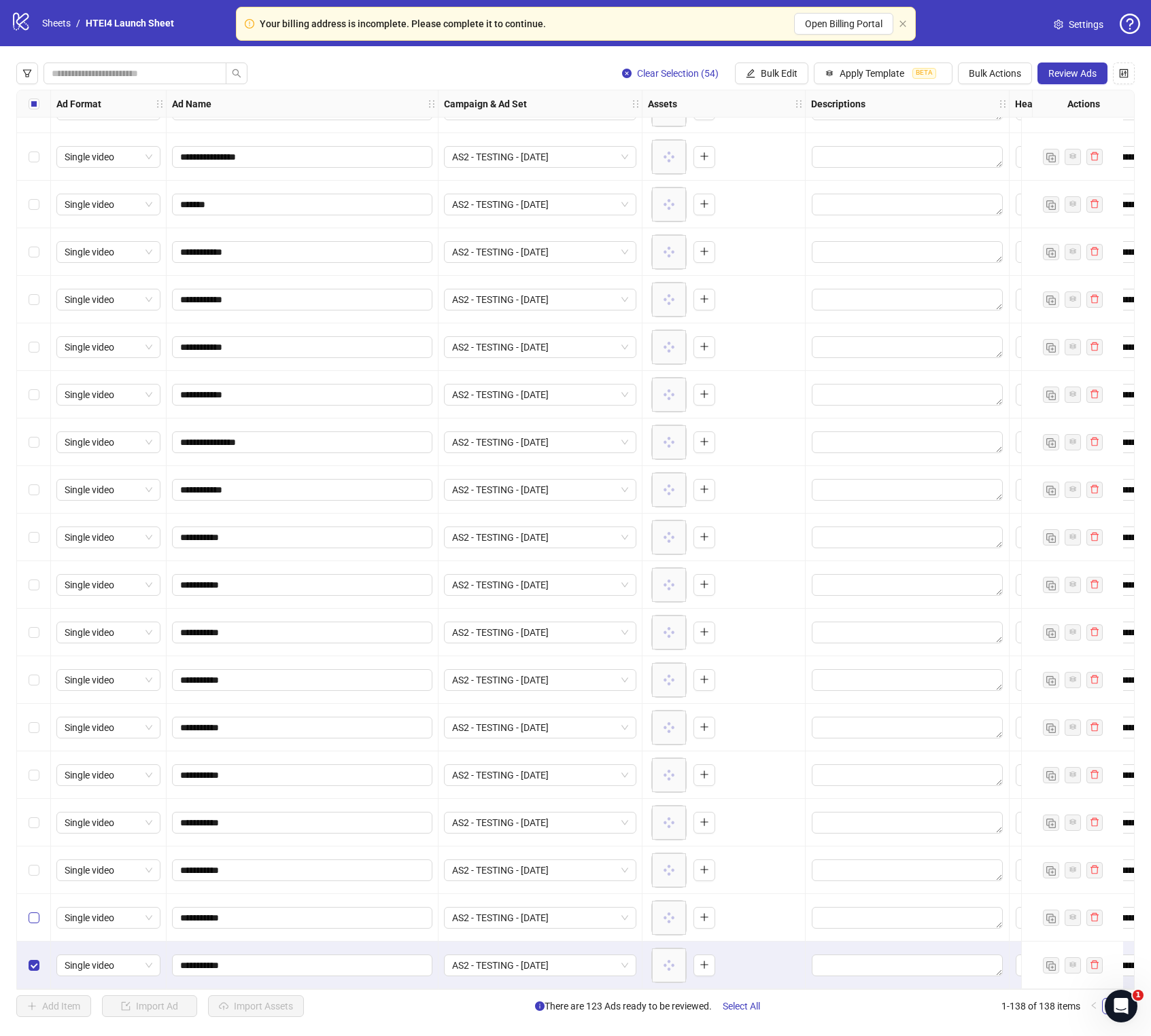
scroll to position [3490, 0]
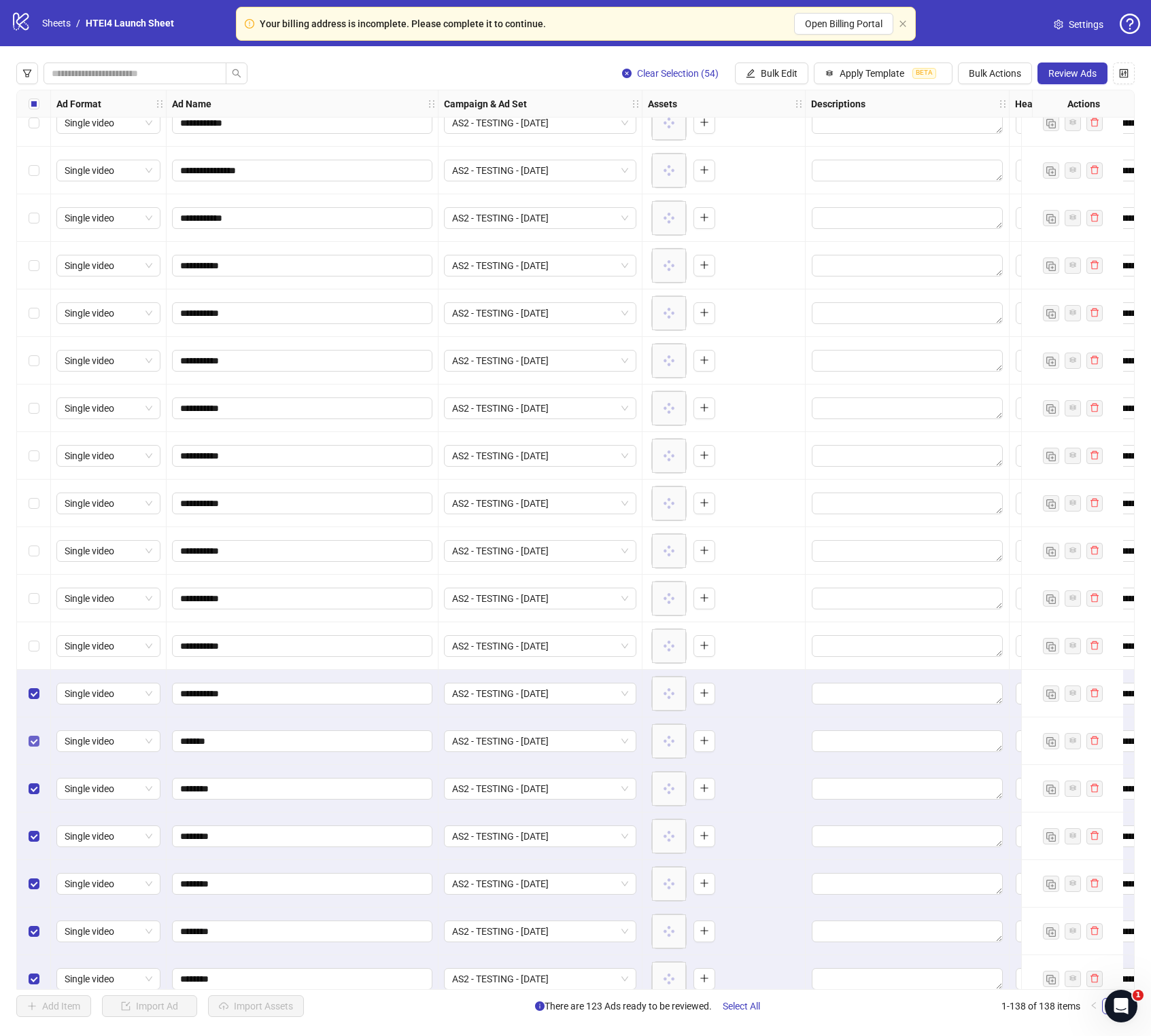
drag, startPoint x: 37, startPoint y: 705, endPoint x: 37, endPoint y: 733, distance: 28.0
click at [37, 592] on div "Select row 86" at bounding box center [34, 693] width 34 height 48
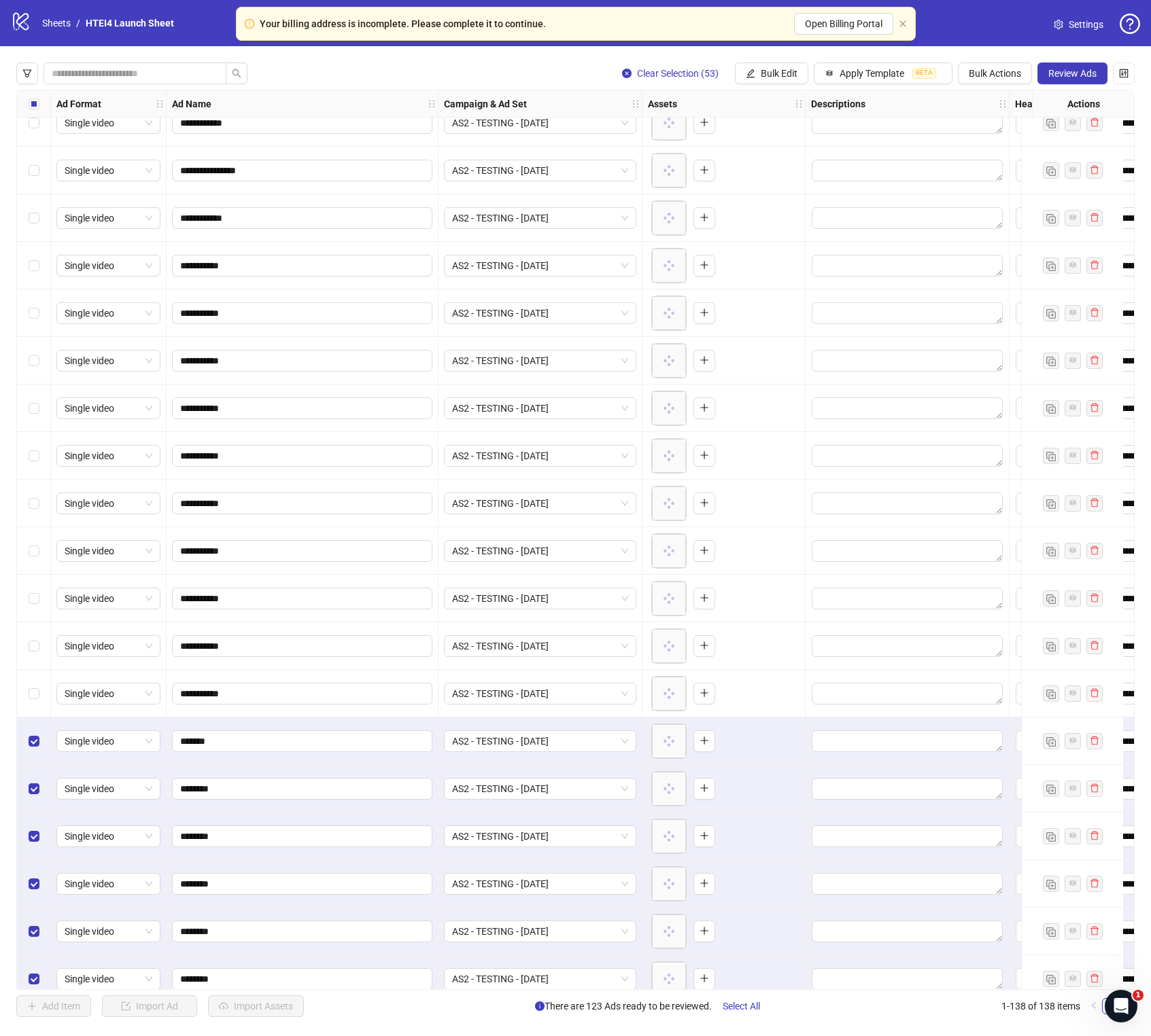
click at [42, 592] on div "Select row 88" at bounding box center [34, 788] width 34 height 48
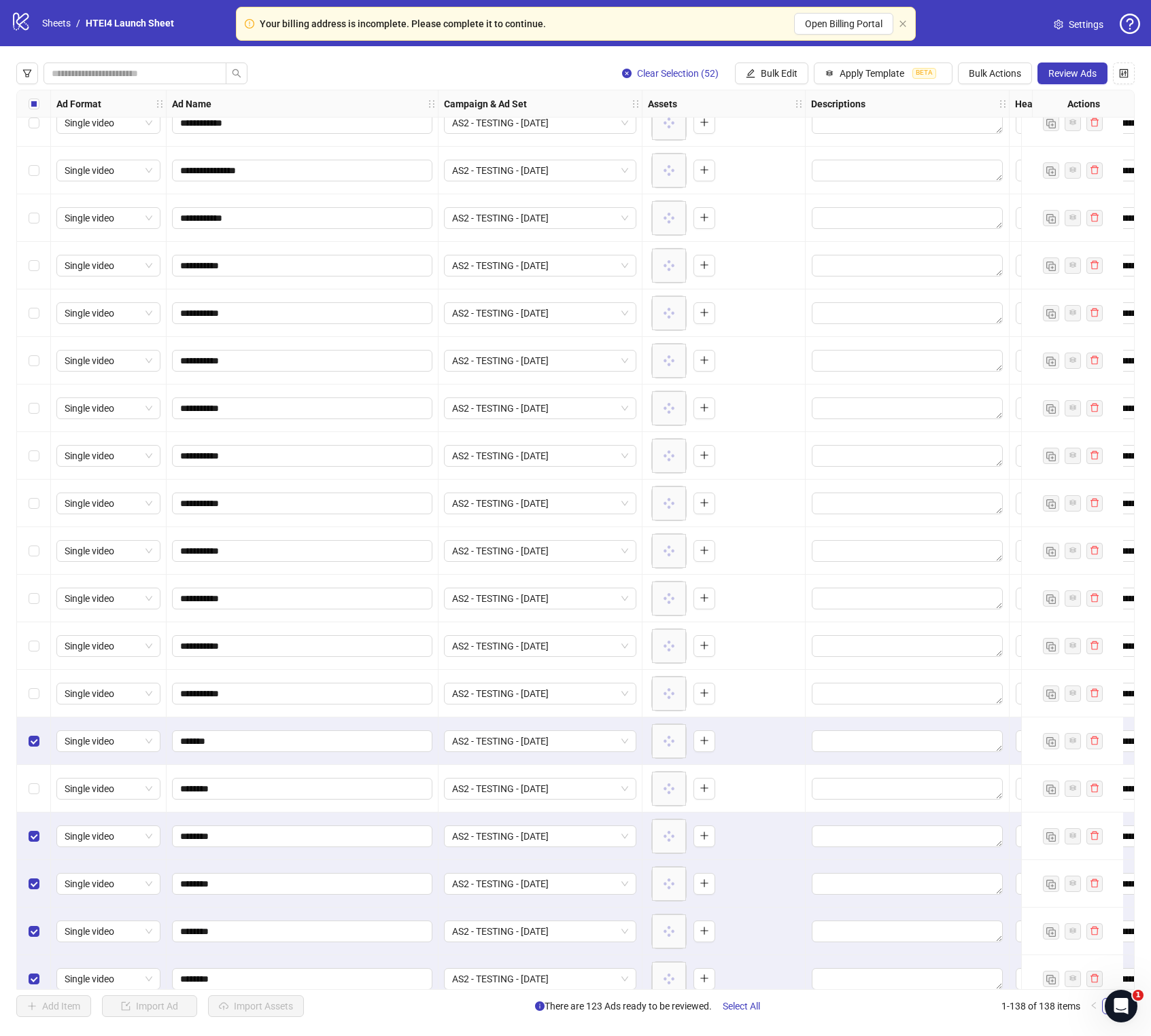
click at [40, 592] on div "Select row 87" at bounding box center [34, 741] width 34 height 48
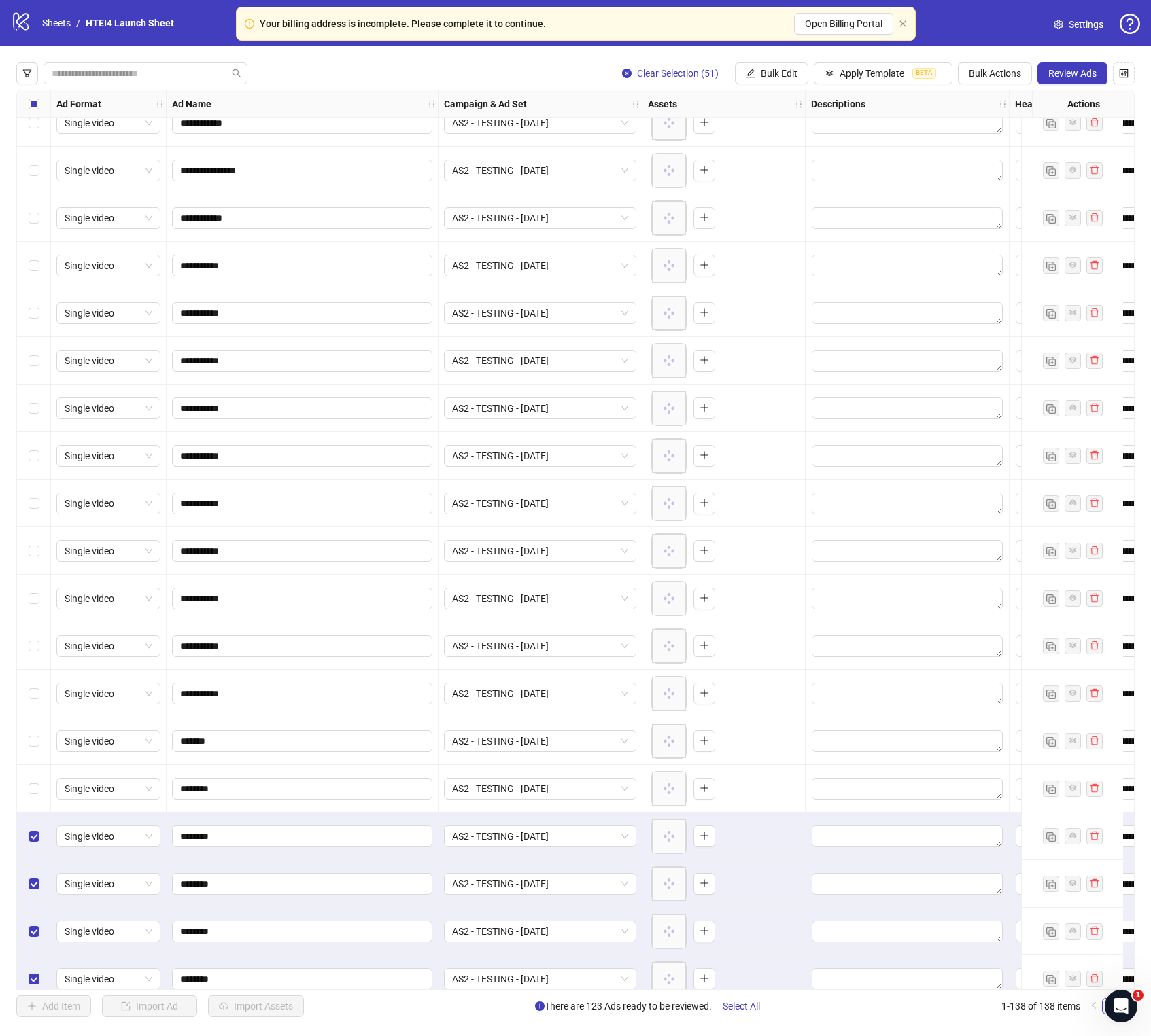
click at [37, 592] on div "Select row 89" at bounding box center [34, 836] width 34 height 48
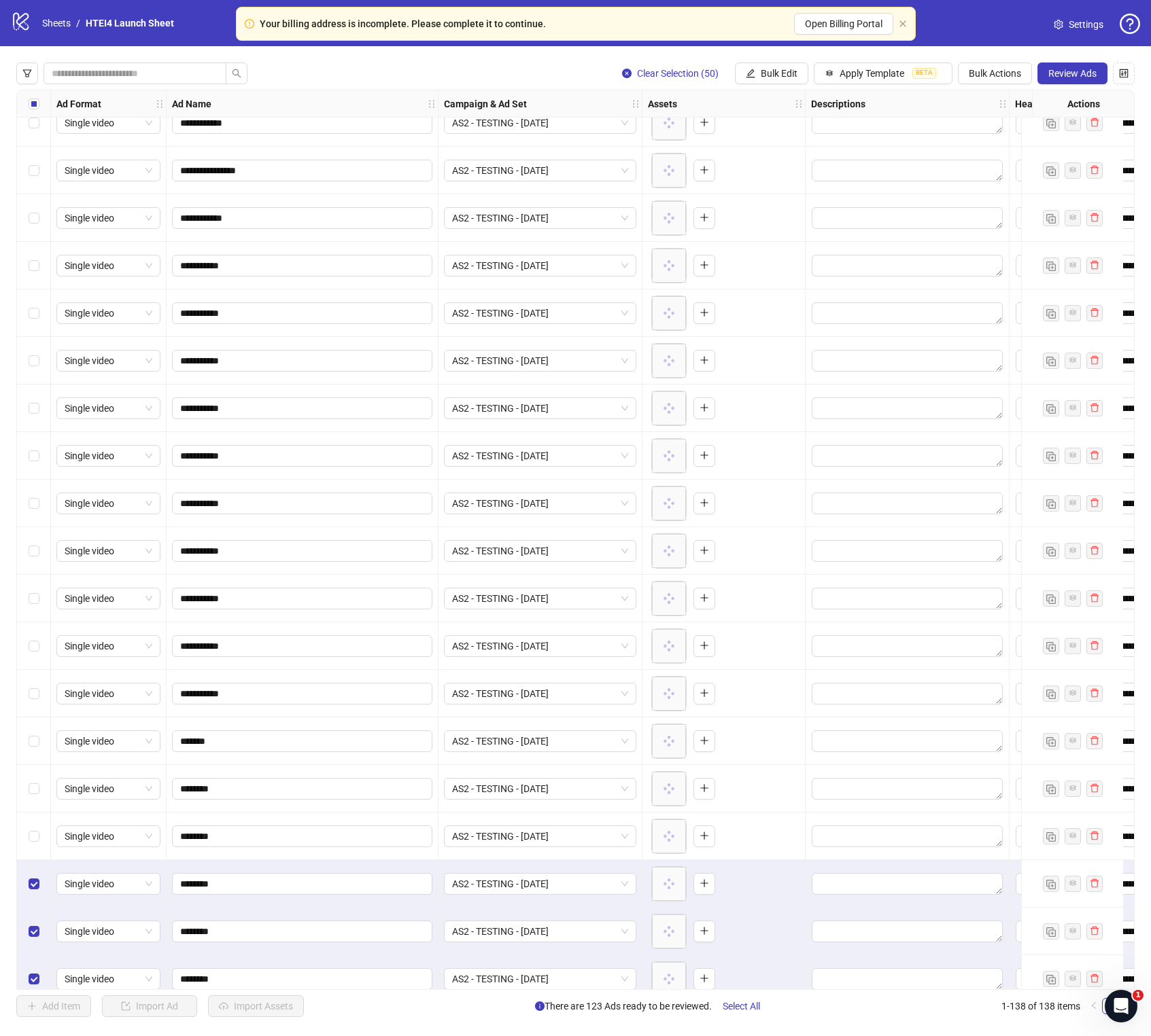
click at [37, 592] on div "Select row 91" at bounding box center [34, 931] width 34 height 48
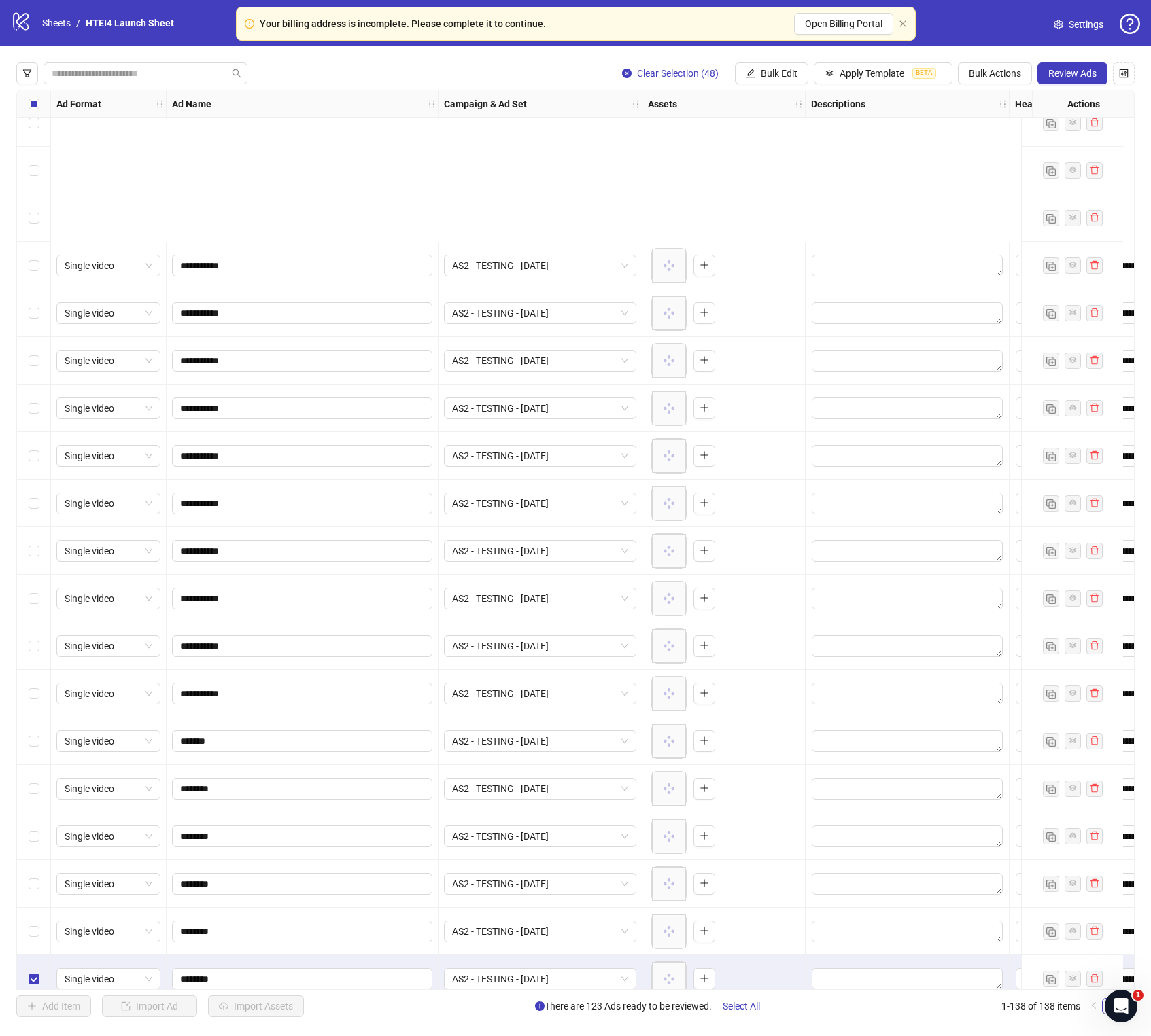
scroll to position [3701, 0]
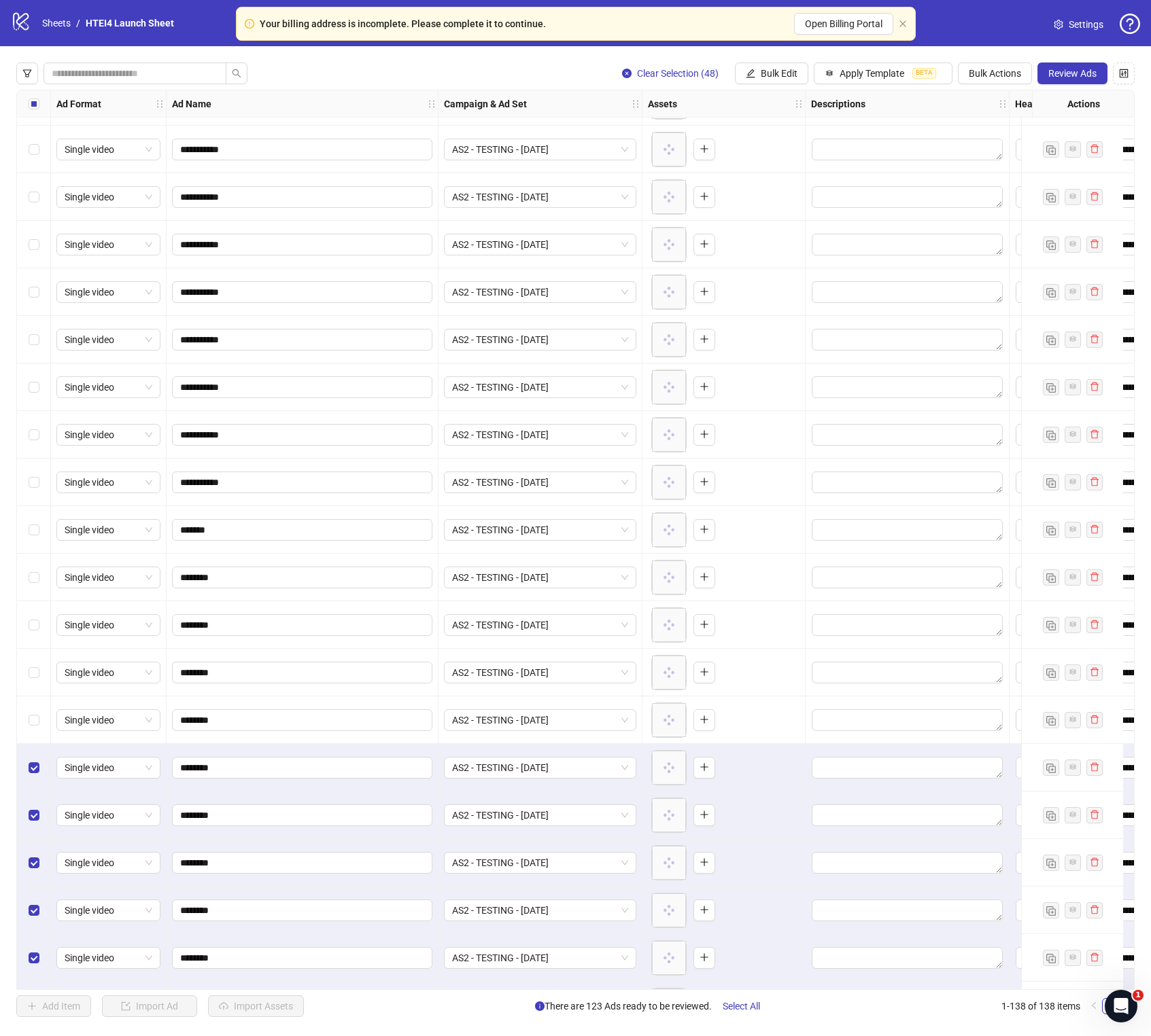
click at [32, 592] on div "Select row 93" at bounding box center [34, 815] width 34 height 48
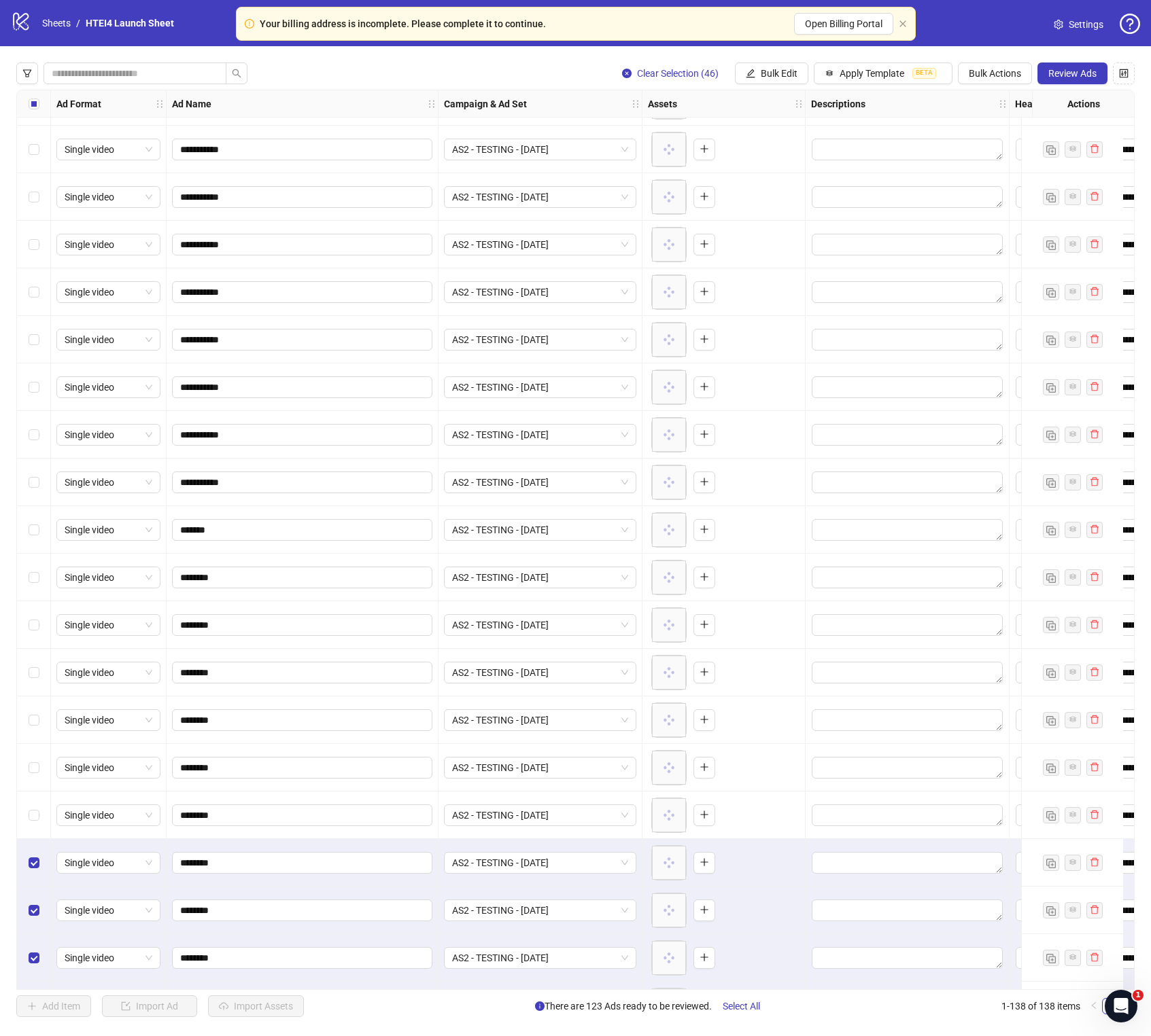
scroll to position [3862, 0]
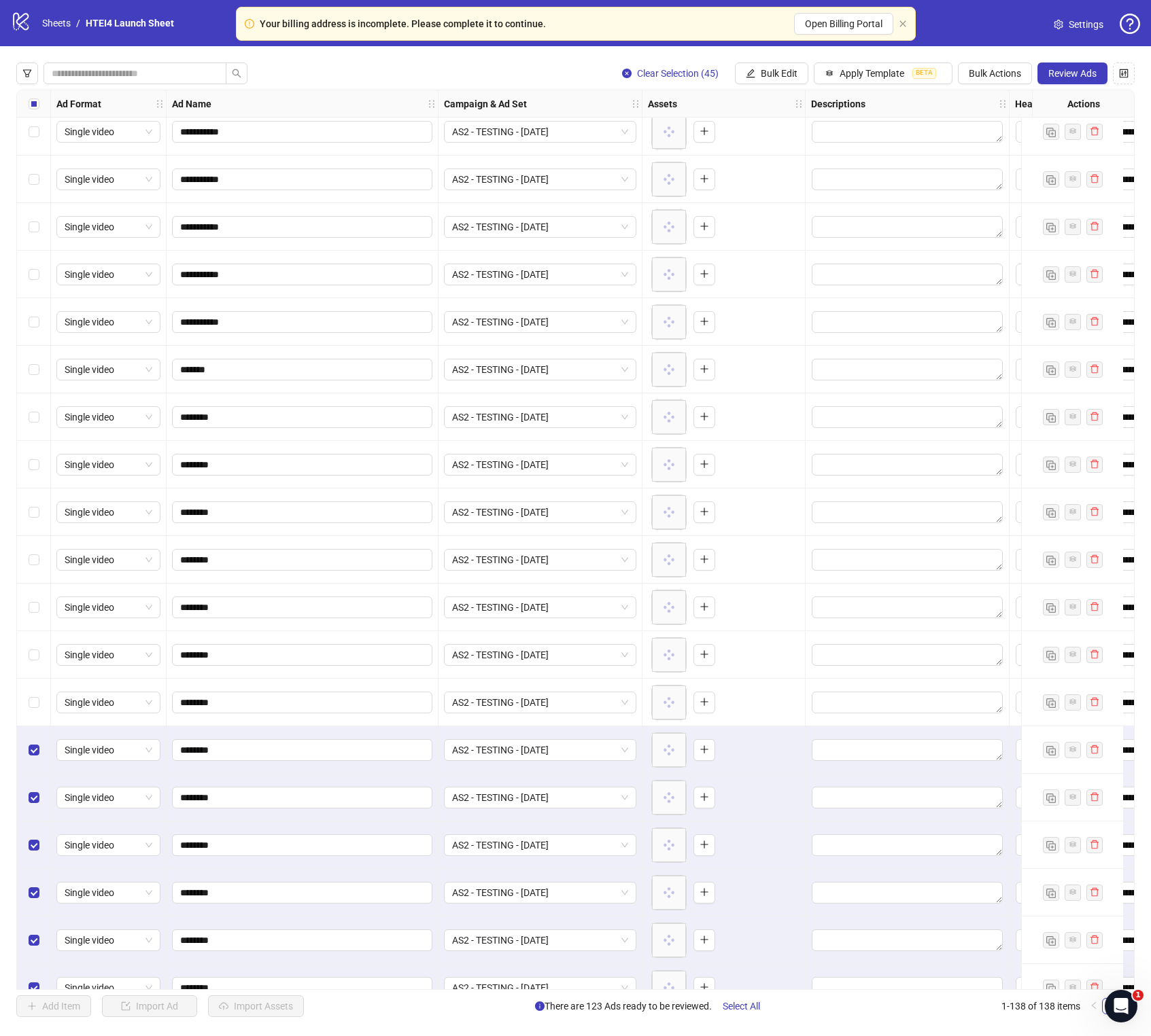
click at [30, 592] on div "Select row 96" at bounding box center [34, 797] width 34 height 48
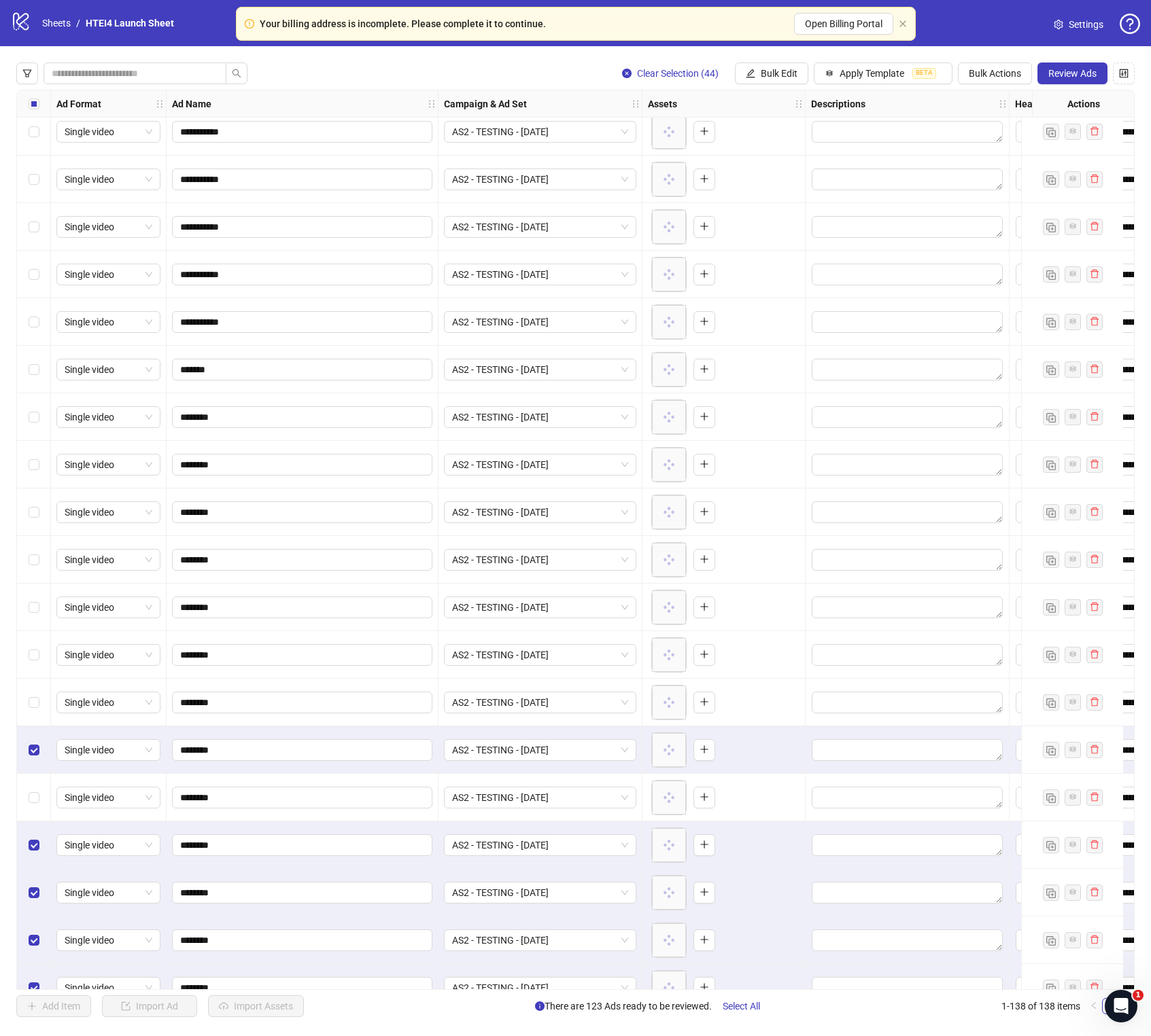
click at [32, 592] on div "Select row 96" at bounding box center [34, 797] width 34 height 48
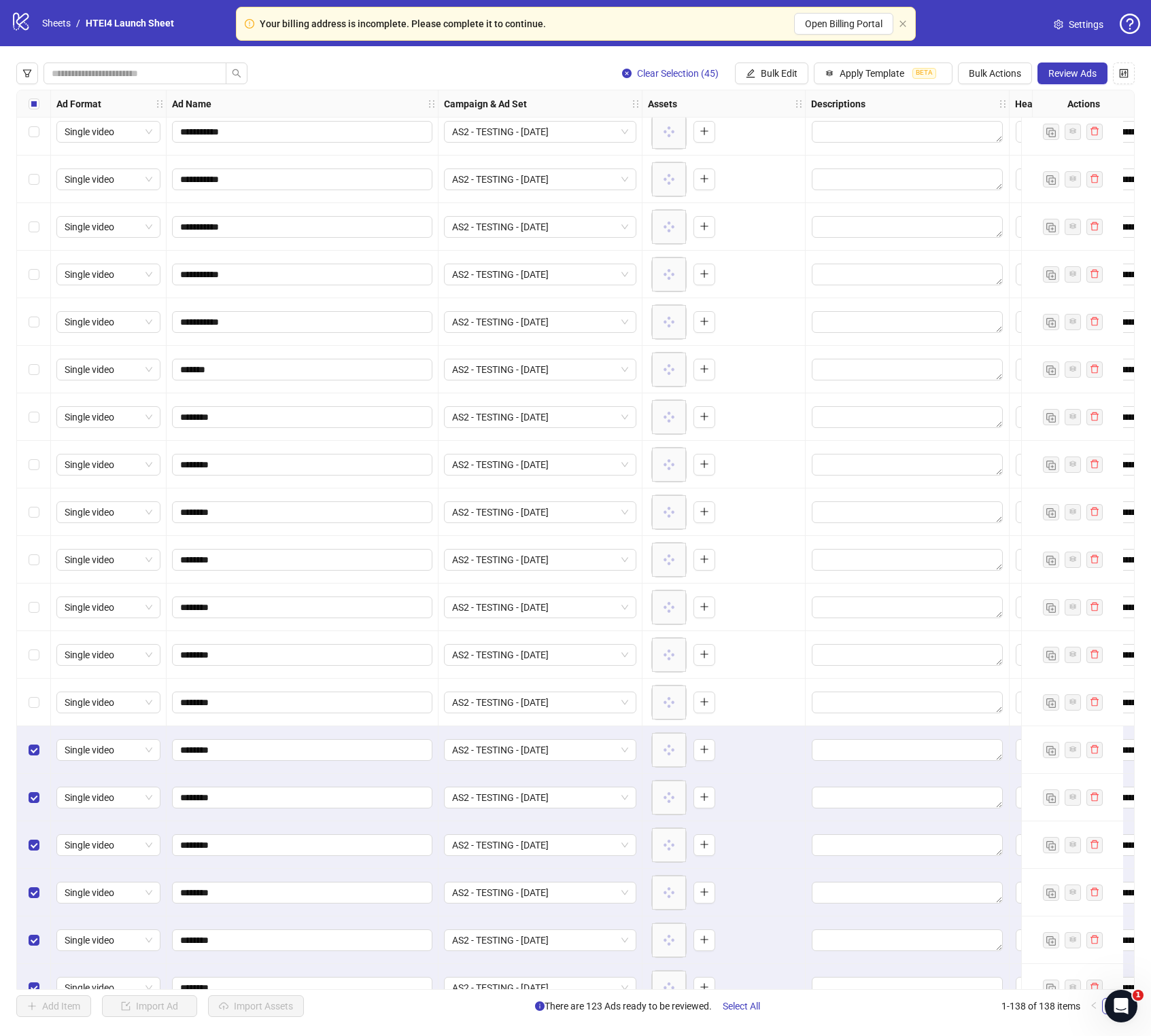
click at [39, 592] on div "Select row 95" at bounding box center [34, 750] width 34 height 48
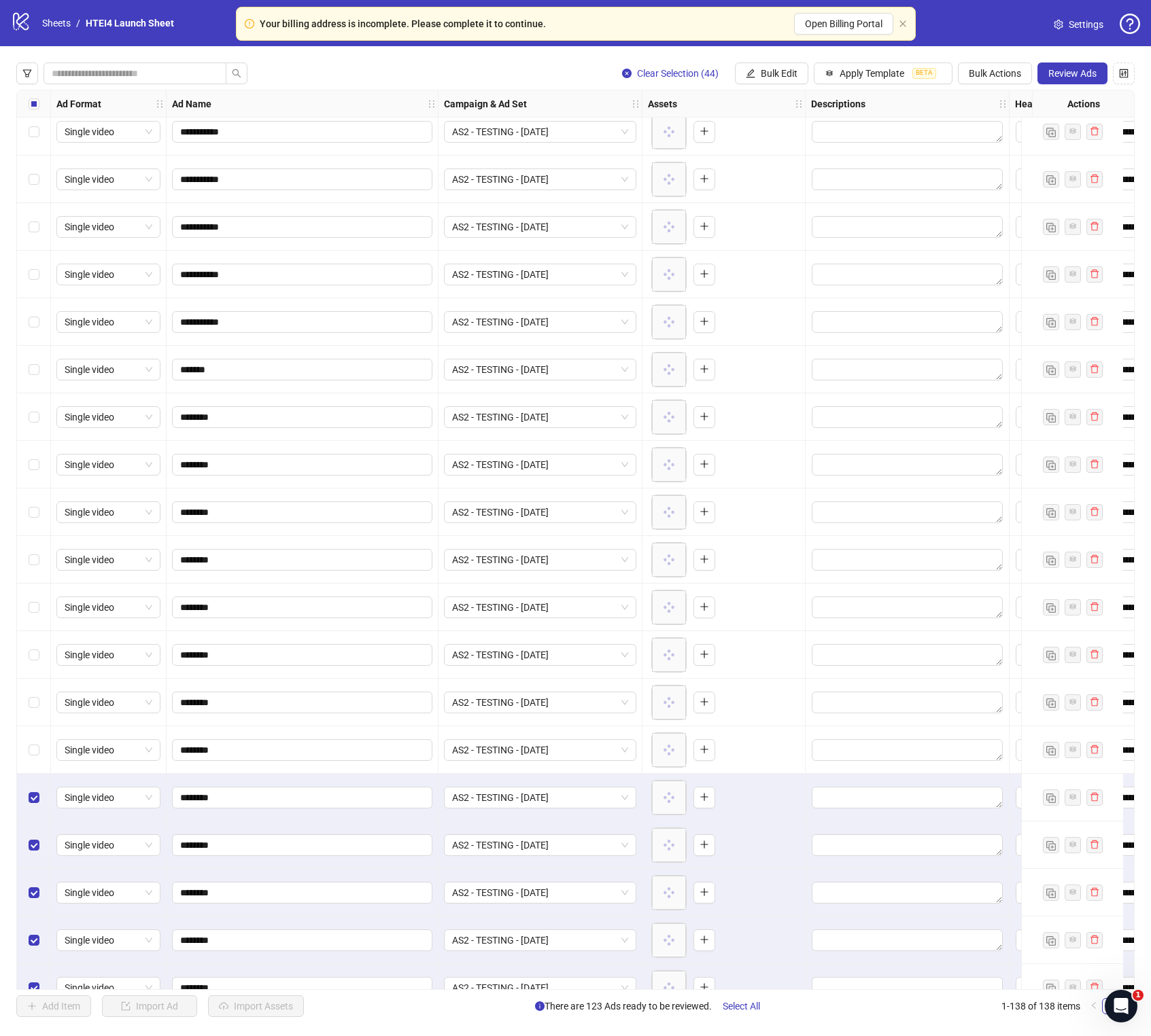
click at [37, 592] on div "Select row 96" at bounding box center [34, 797] width 34 height 48
click at [37, 592] on div "Select row 97" at bounding box center [34, 845] width 34 height 48
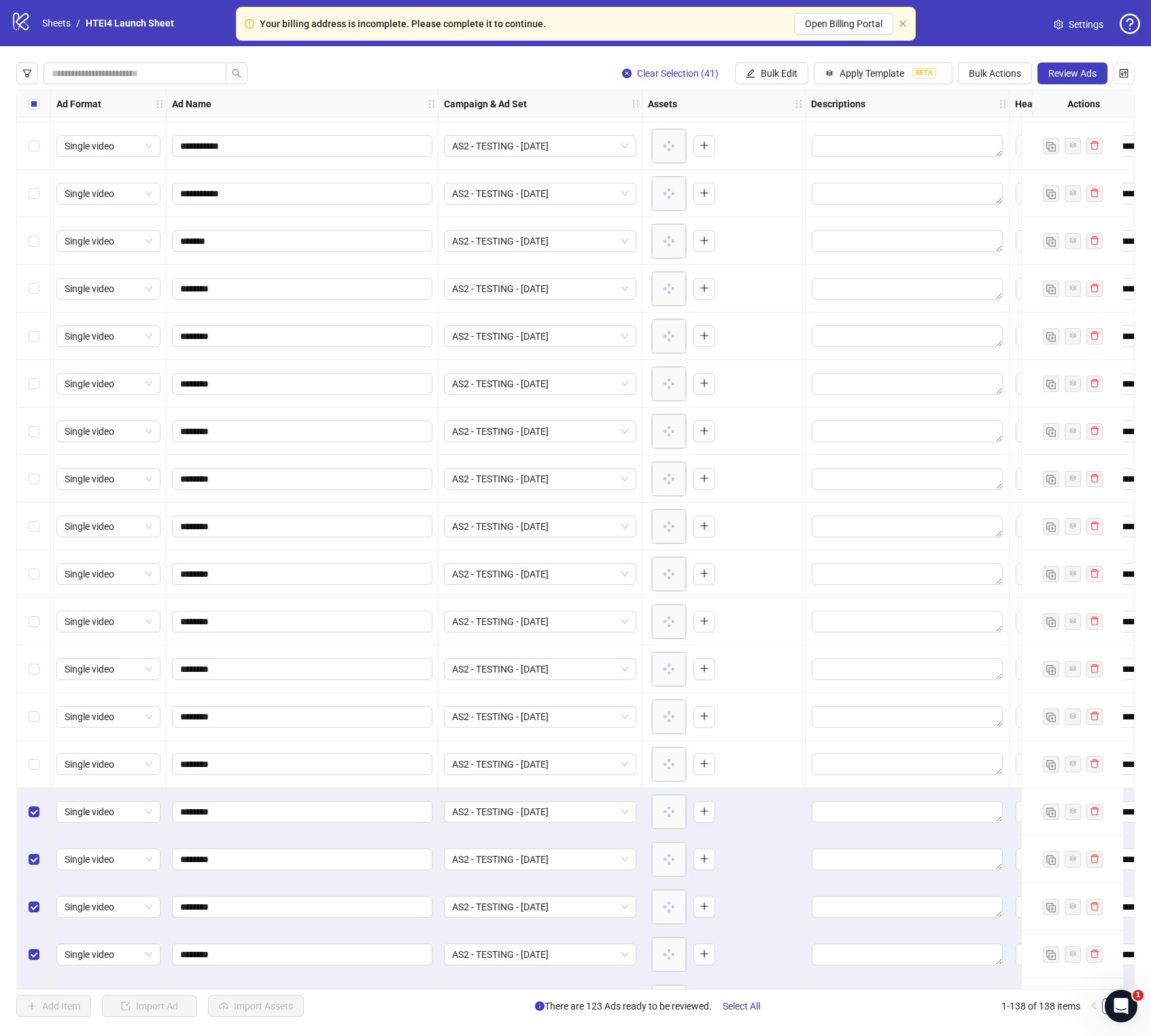
scroll to position [4109, 0]
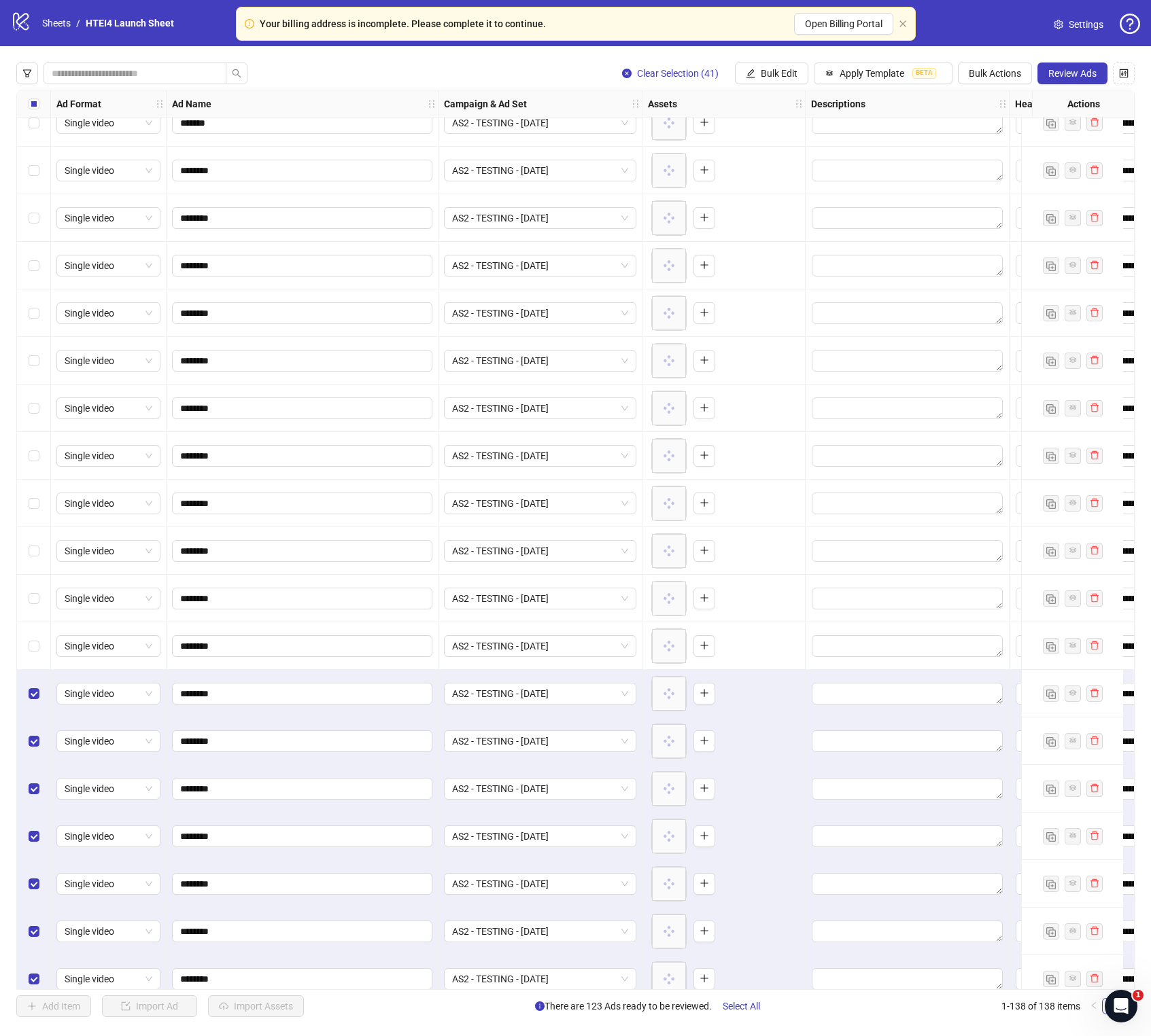
click at [36, 592] on div "Select row 99" at bounding box center [34, 693] width 34 height 48
click at [35, 592] on div "Select row 100" at bounding box center [34, 741] width 34 height 48
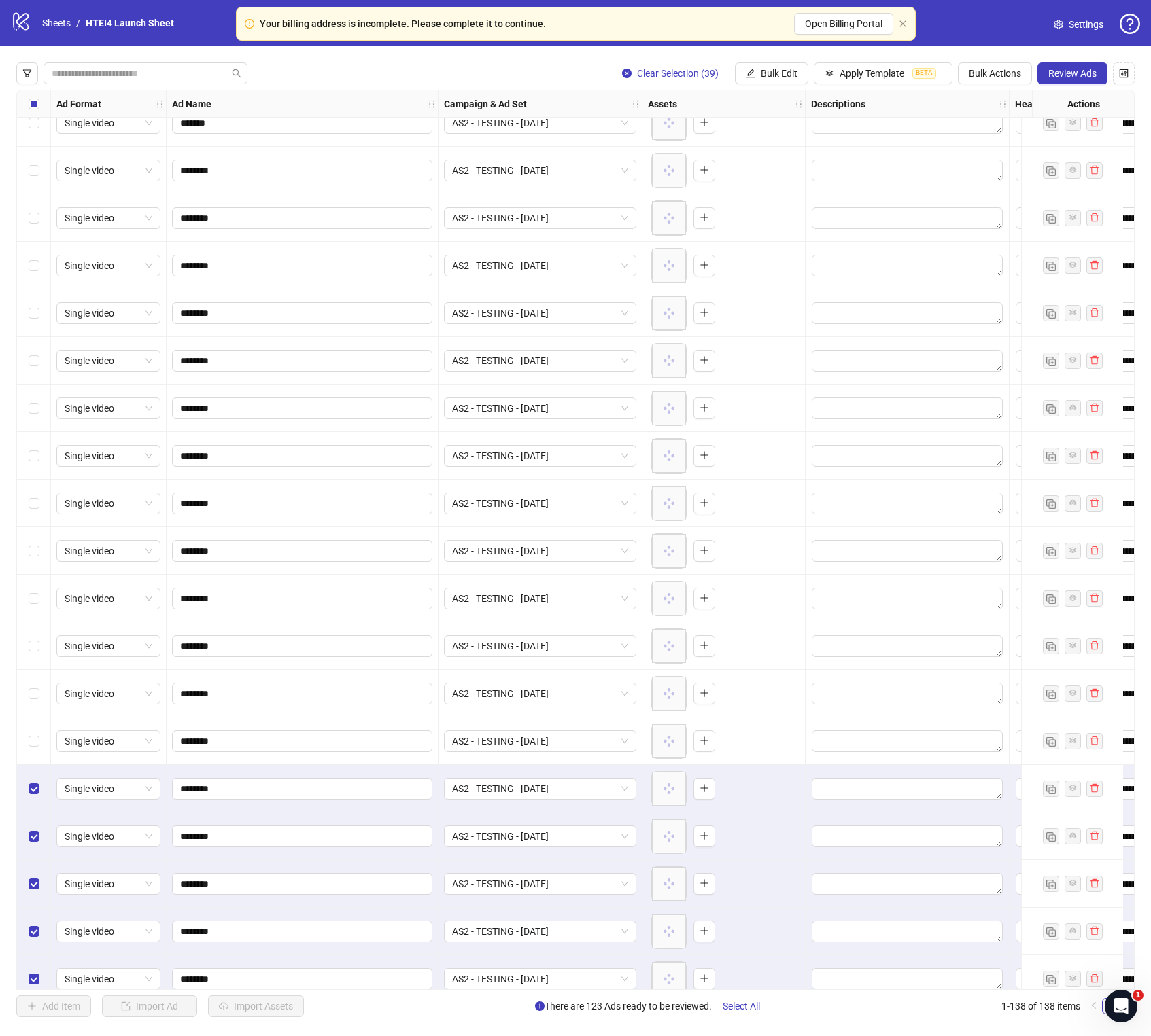
click at [39, 592] on div "Select row 101" at bounding box center [34, 788] width 34 height 48
click at [39, 592] on div "Select row 103" at bounding box center [34, 884] width 34 height 48
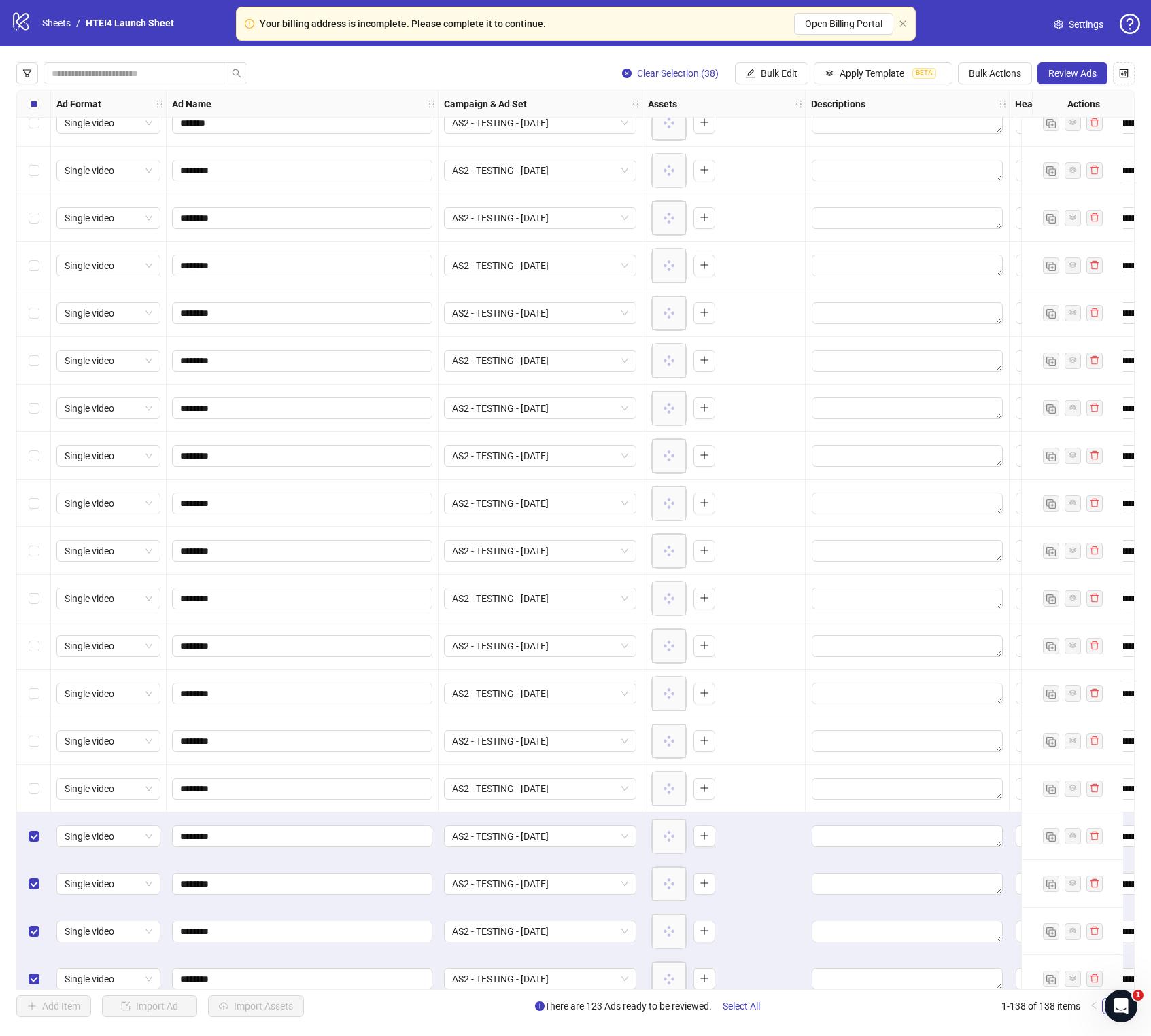
click at [26, 592] on div "Select row 102" at bounding box center [34, 836] width 34 height 48
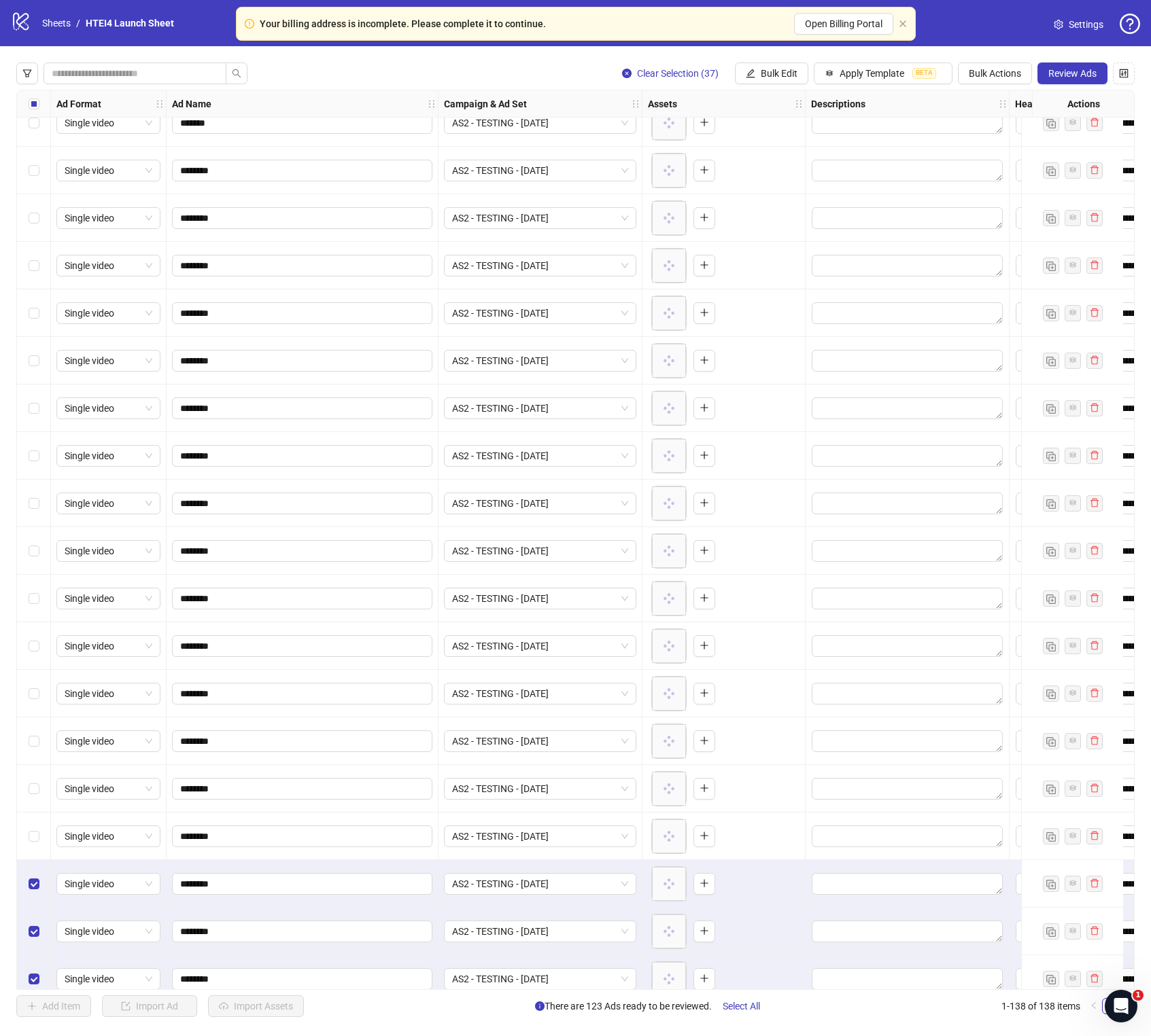
click at [26, 592] on div "Select row 102" at bounding box center [34, 836] width 34 height 48
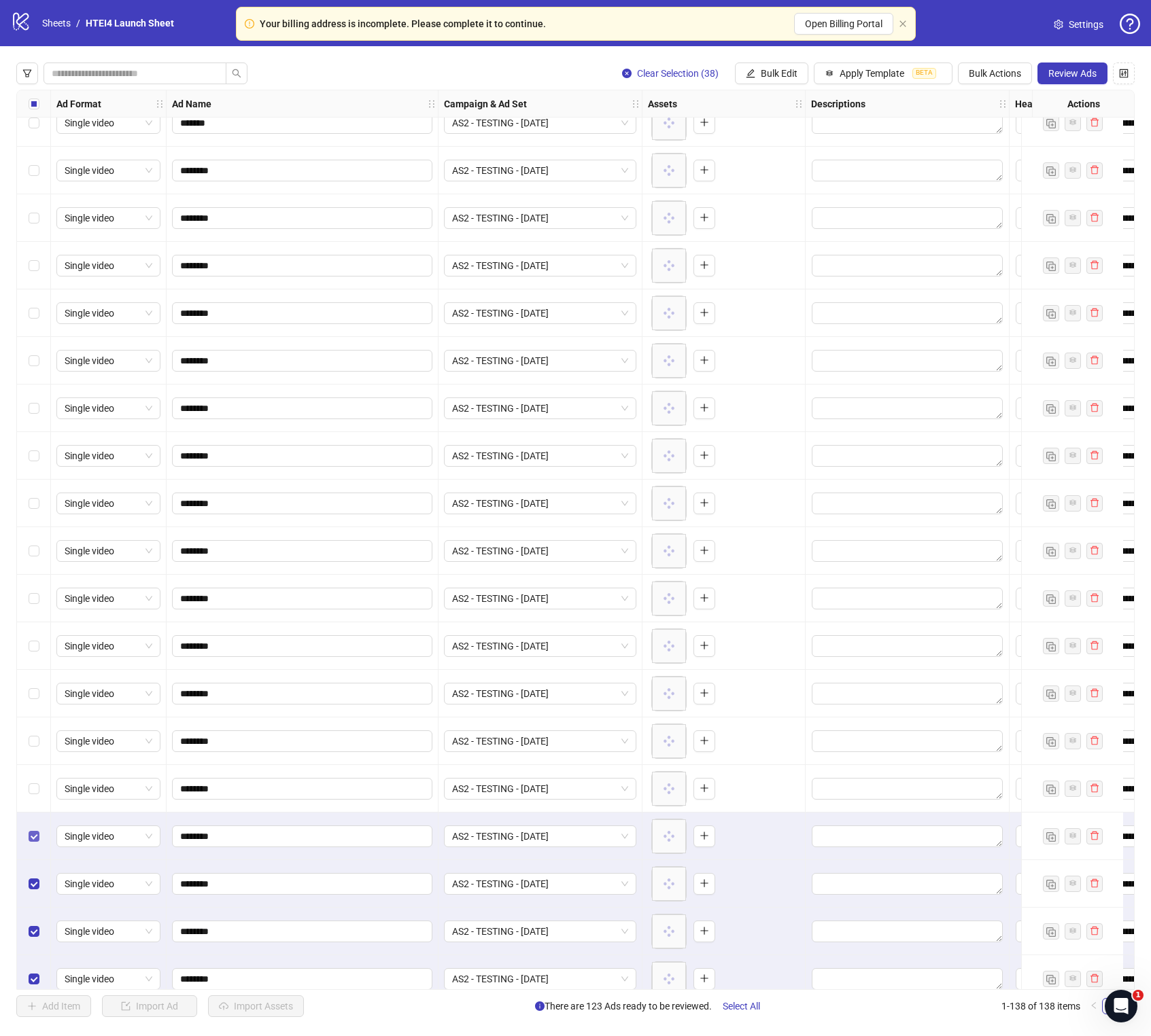
click at [30, 592] on label "Select row 102" at bounding box center [34, 837] width 11 height 15
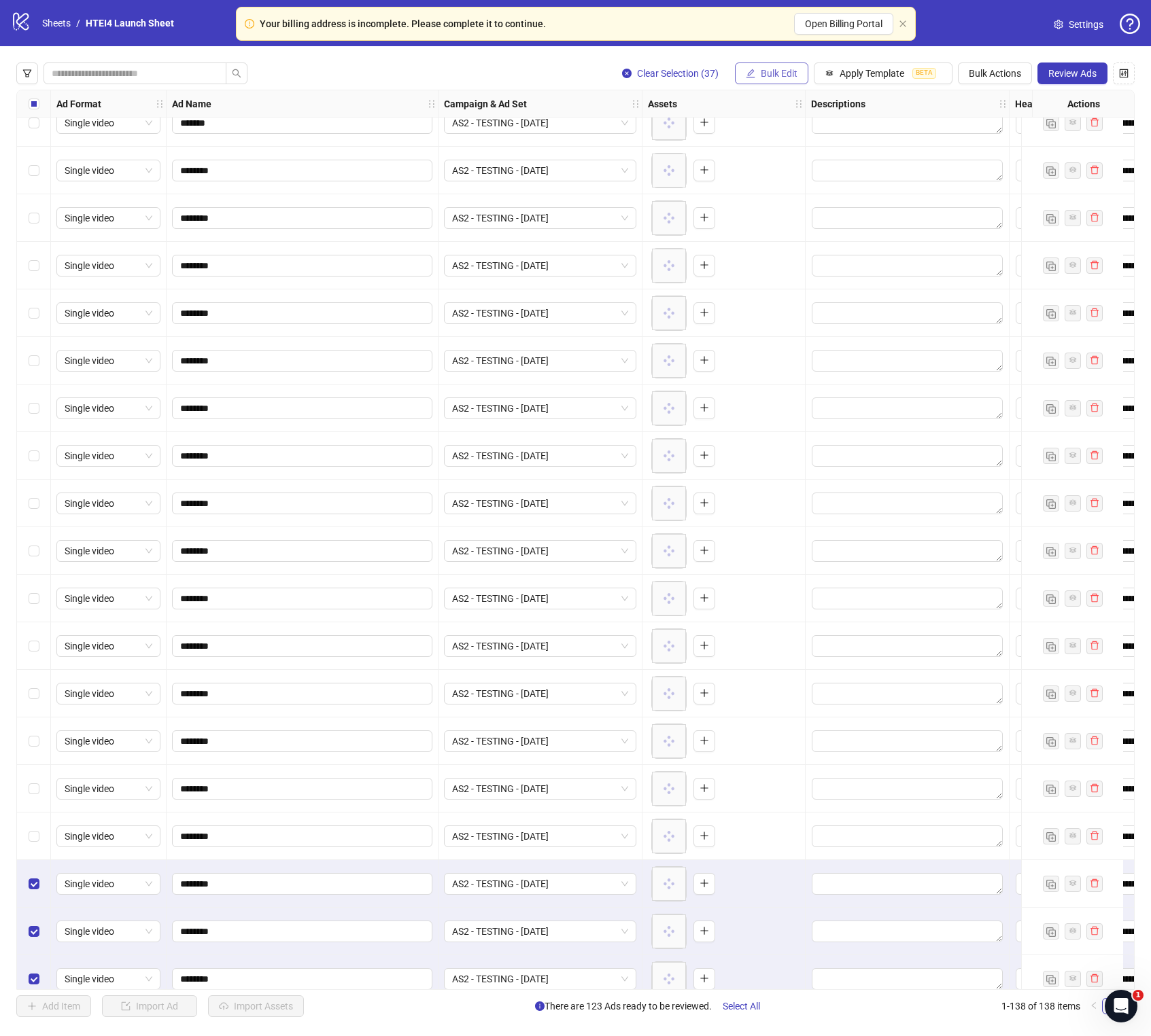
click at [768, 76] on span "Bulk Edit" at bounding box center [778, 74] width 37 height 11
click at [783, 136] on li "Campaign & Ad Set" at bounding box center [785, 145] width 97 height 22
click at [844, 130] on span "AS2 - TESTING - [DATE]" at bounding box center [734, 132] width 255 height 21
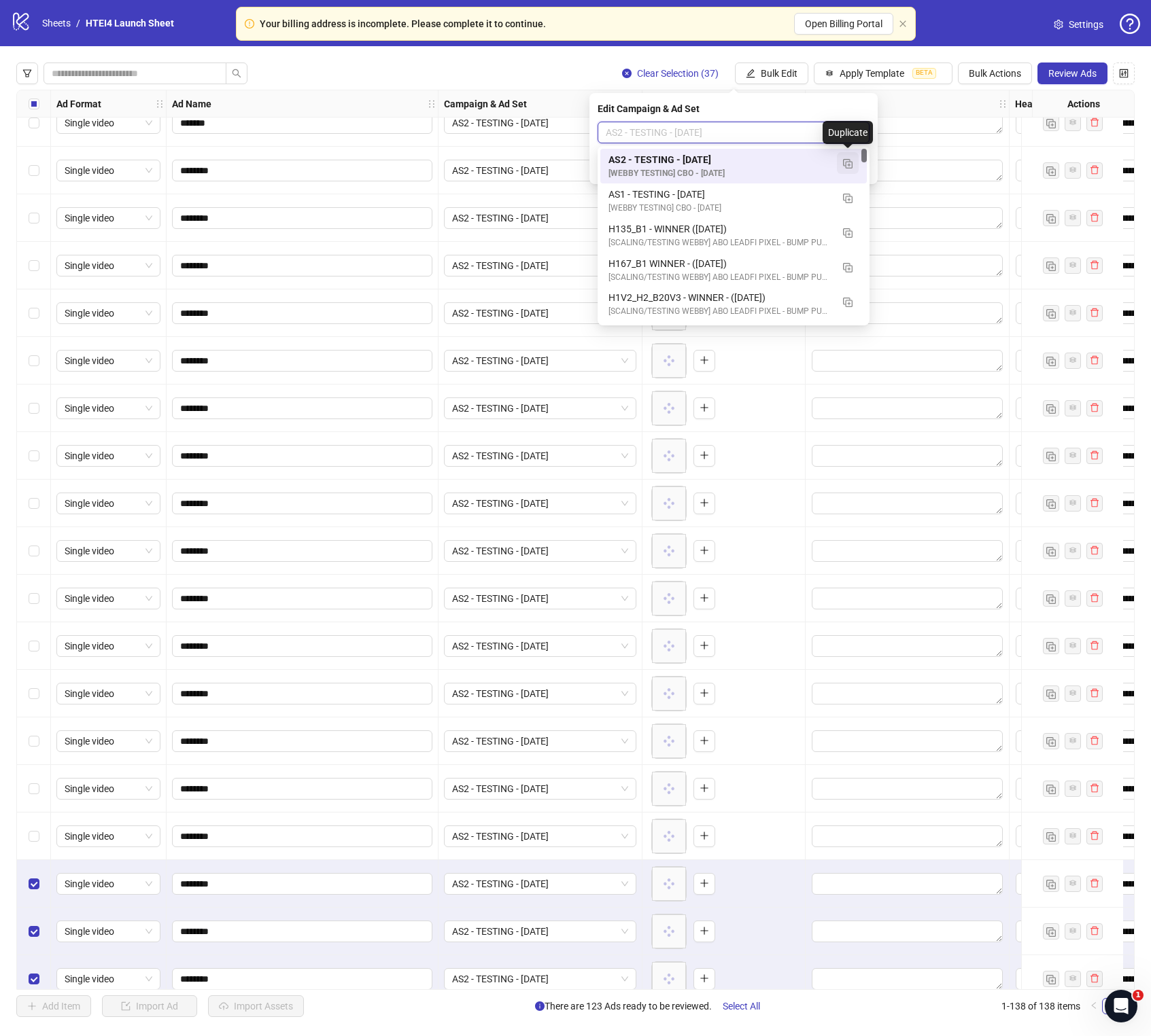
click at [852, 159] on button "button" at bounding box center [848, 163] width 22 height 22
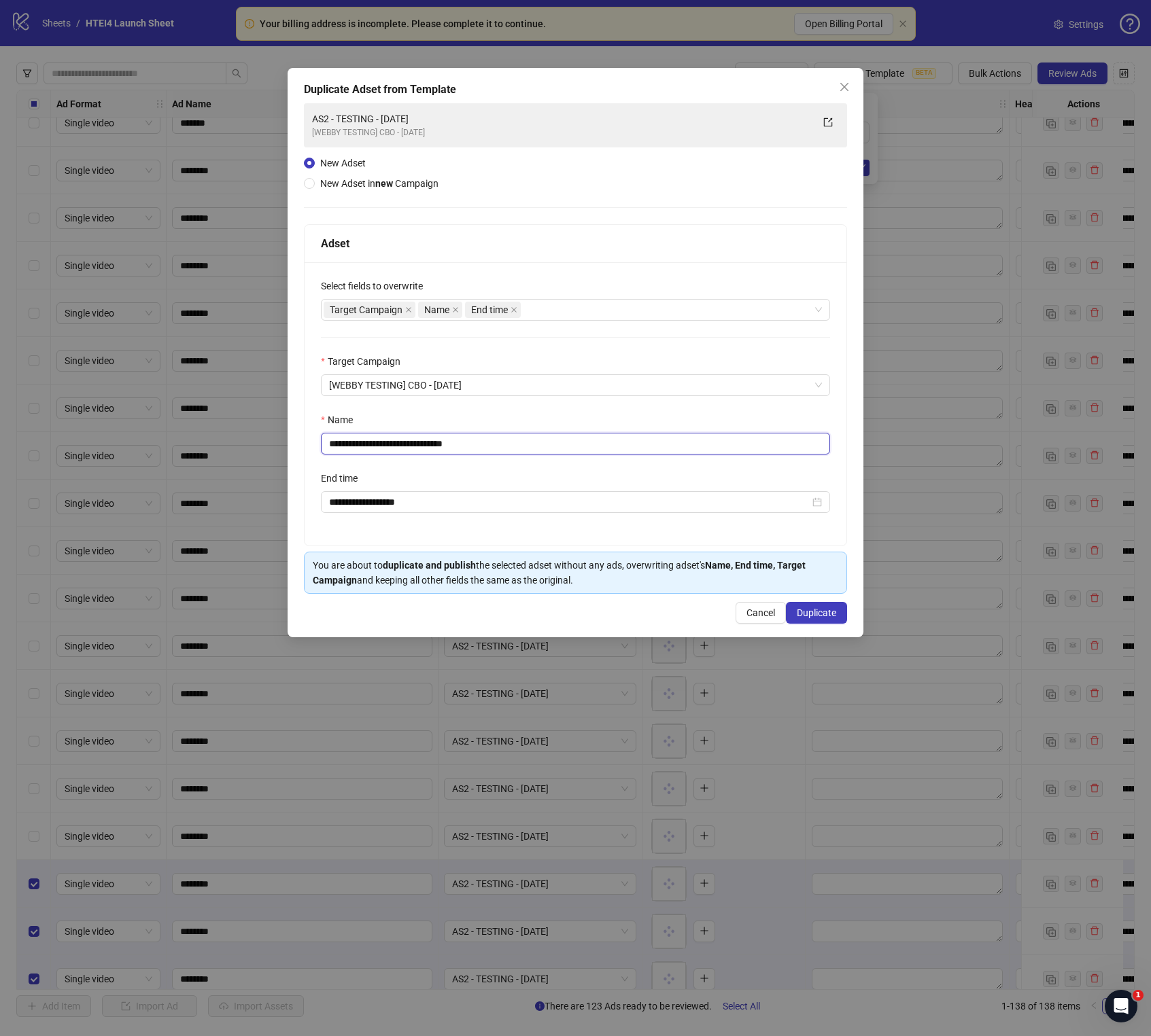
click at [346, 447] on input "**********" at bounding box center [576, 444] width 509 height 22
drag, startPoint x: 448, startPoint y: 446, endPoint x: 509, endPoint y: 446, distance: 61.0
click at [509, 446] on input "**********" at bounding box center [576, 444] width 509 height 22
type input "**********"
click at [812, 592] on span "Duplicate" at bounding box center [816, 613] width 39 height 11
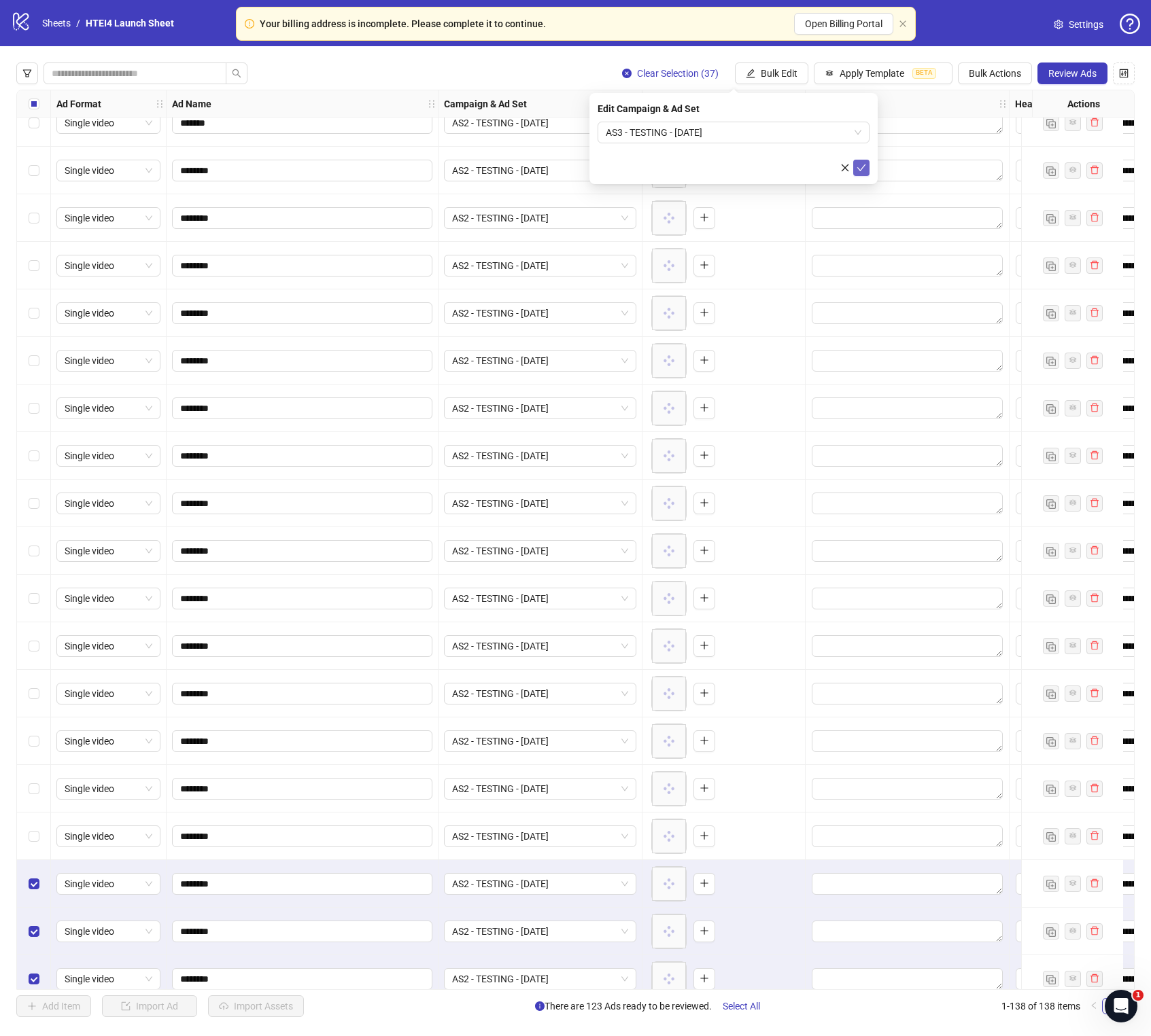
click at [863, 168] on icon "check" at bounding box center [861, 168] width 10 height 10
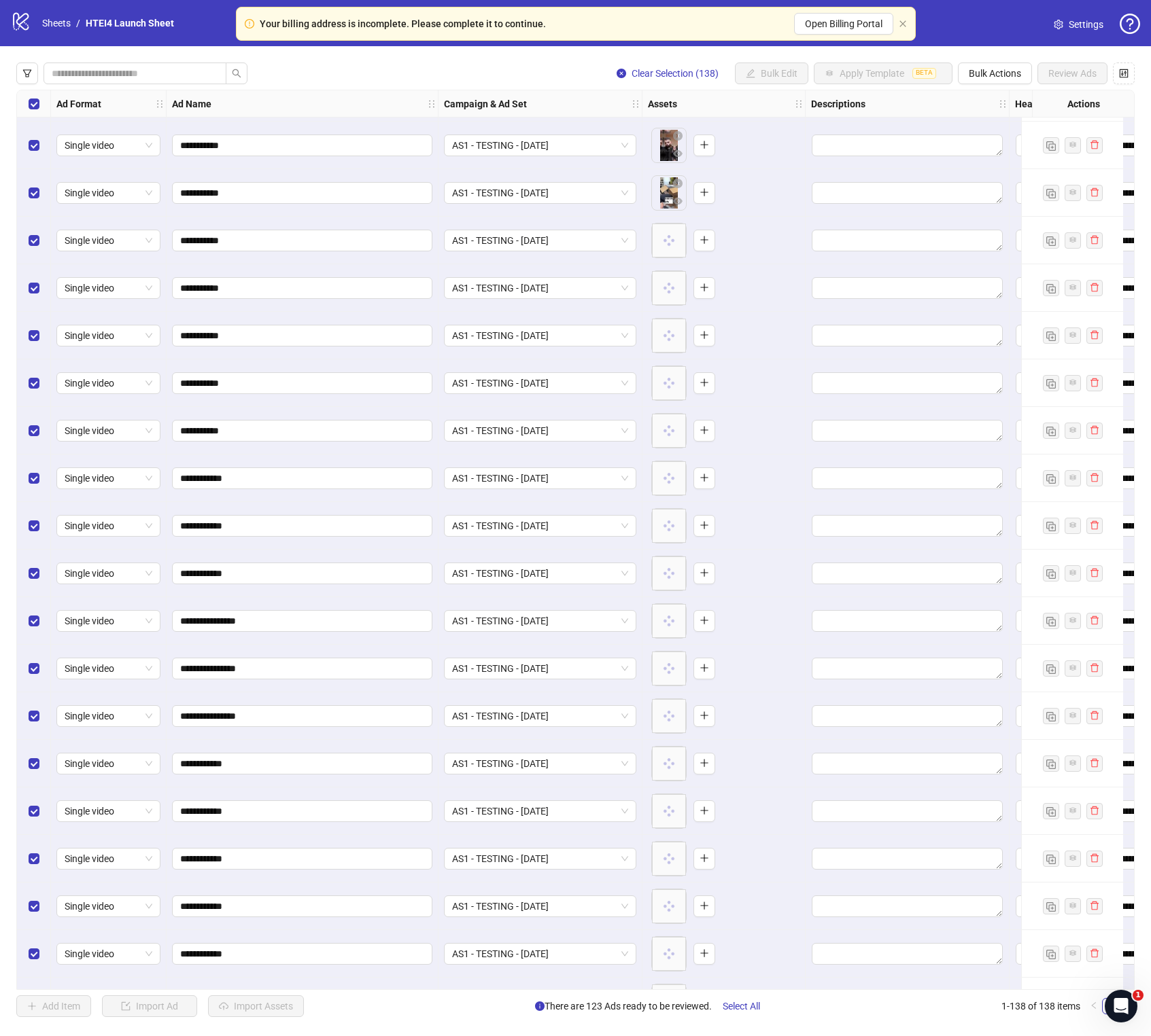
scroll to position [0, 0]
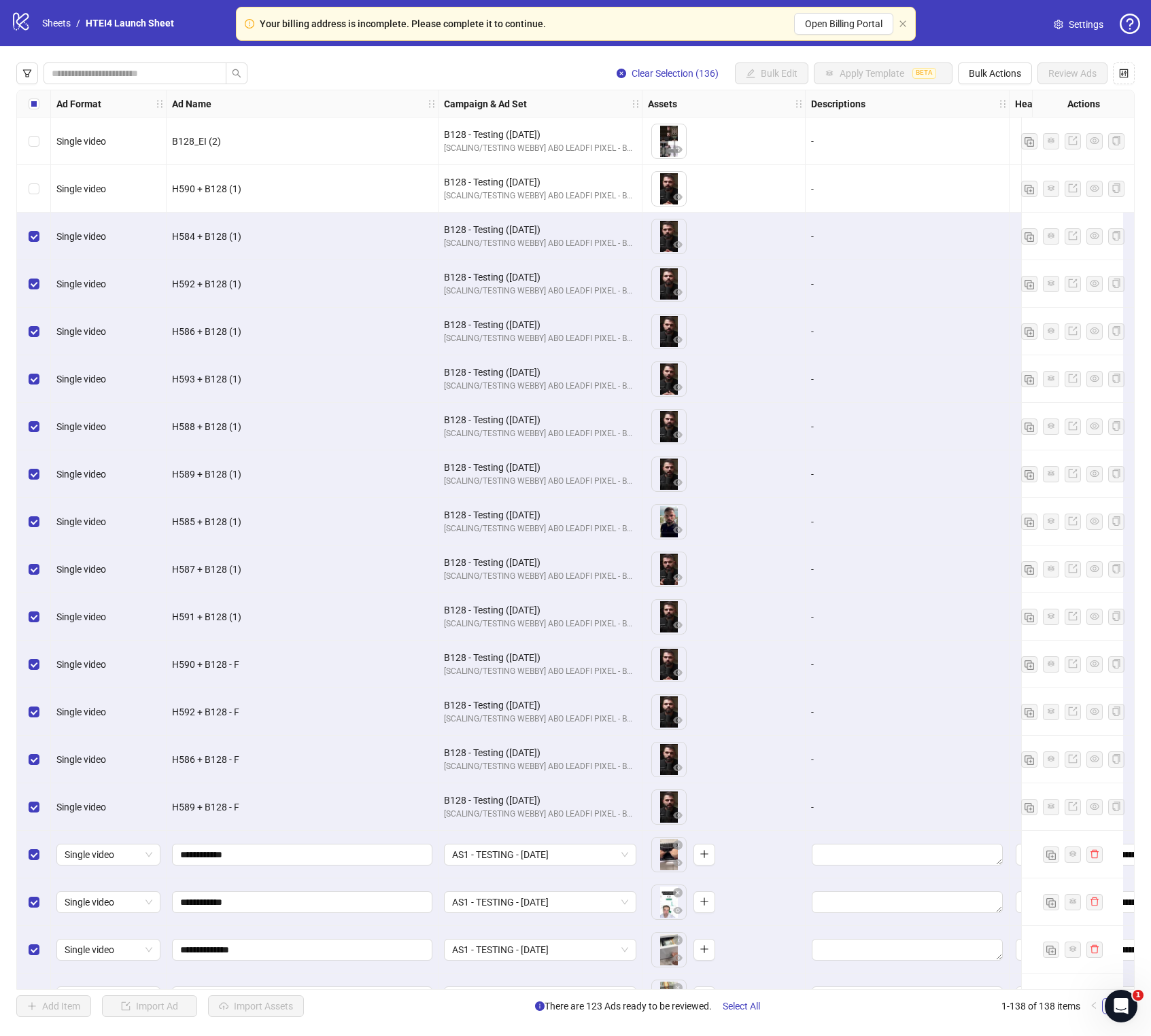
click at [32, 223] on div "Select row 3" at bounding box center [34, 236] width 34 height 48
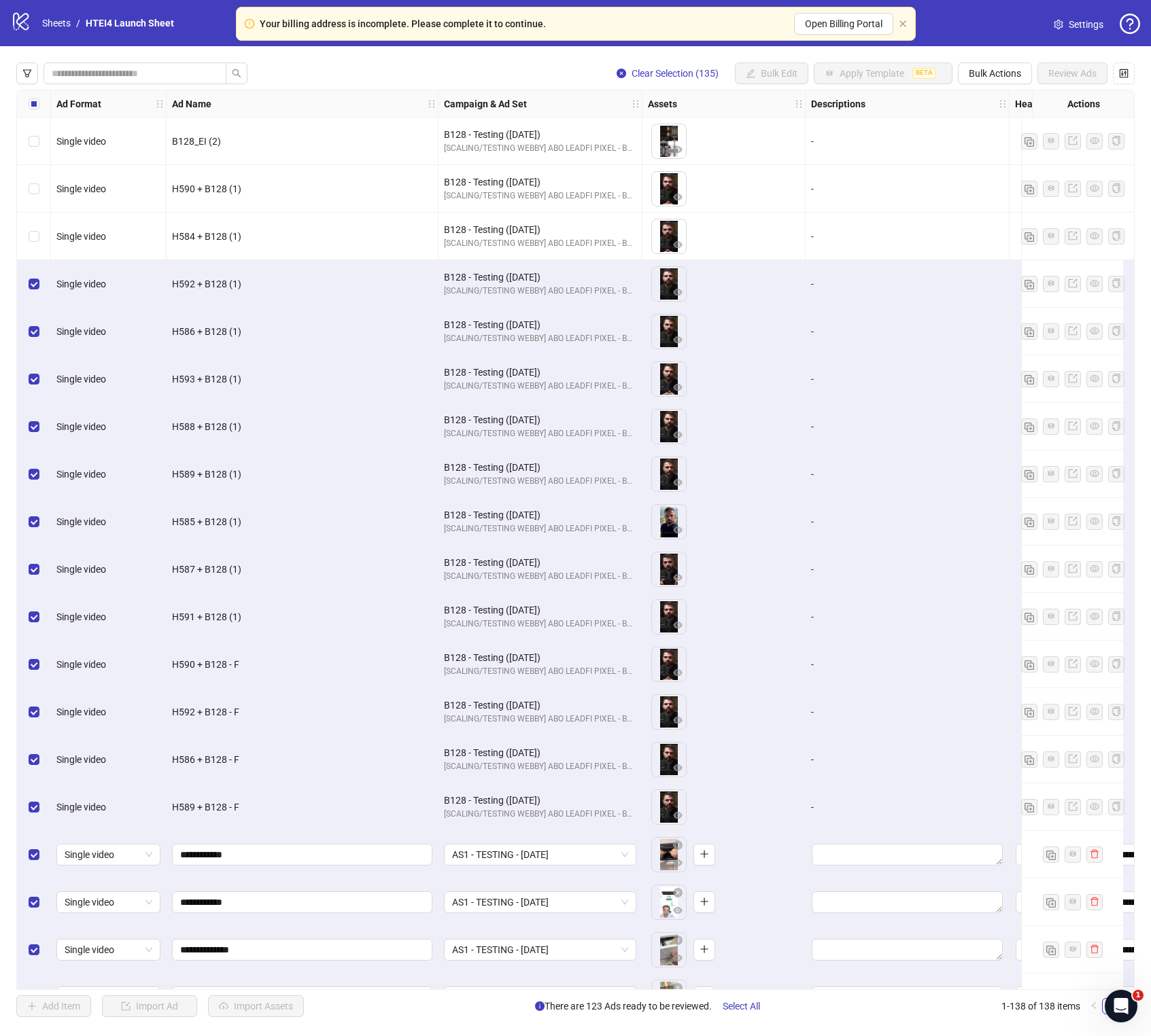
click at [32, 269] on div "Select row 4" at bounding box center [34, 283] width 34 height 48
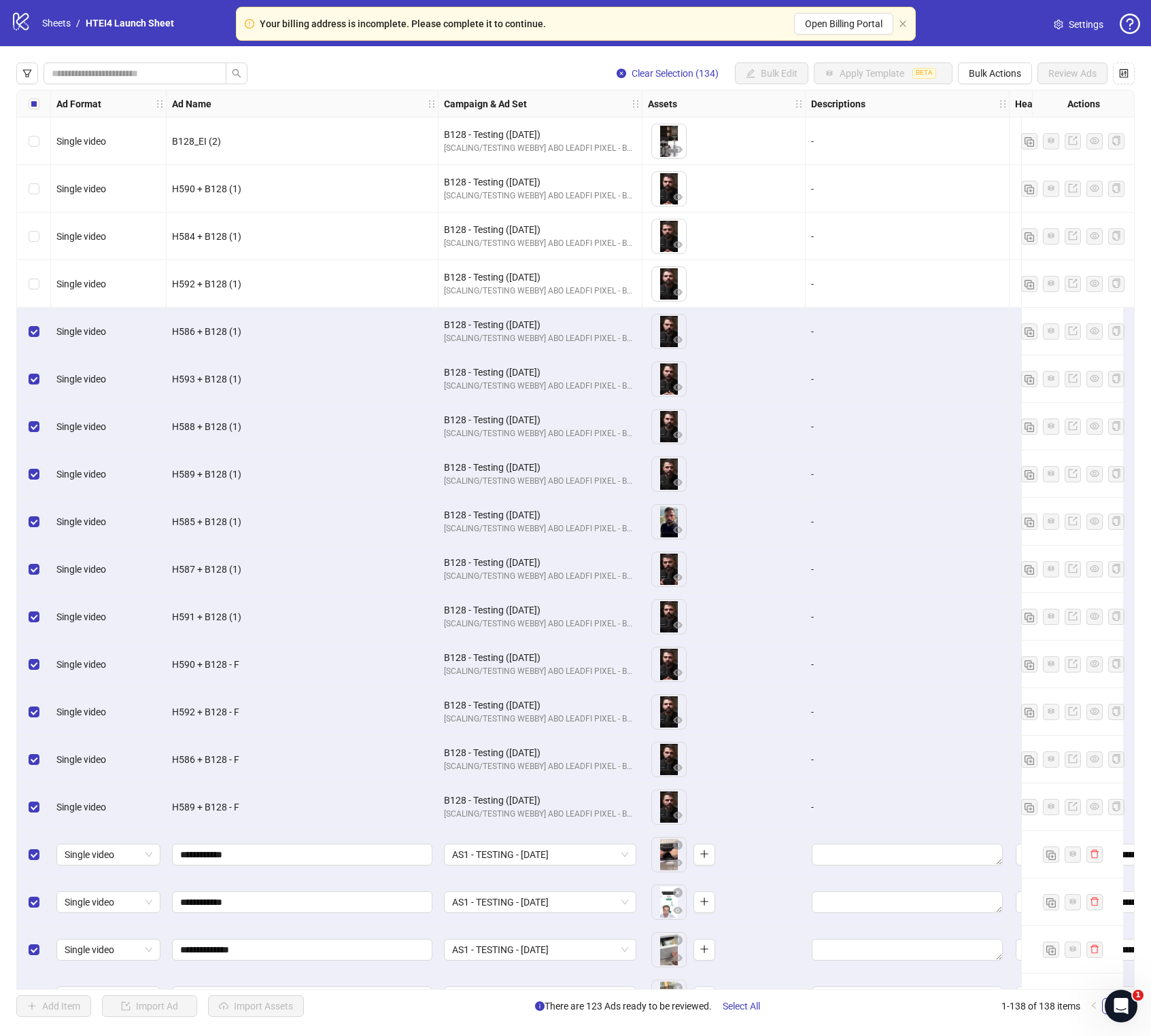
click at [40, 316] on div "Select row 5" at bounding box center [34, 331] width 34 height 48
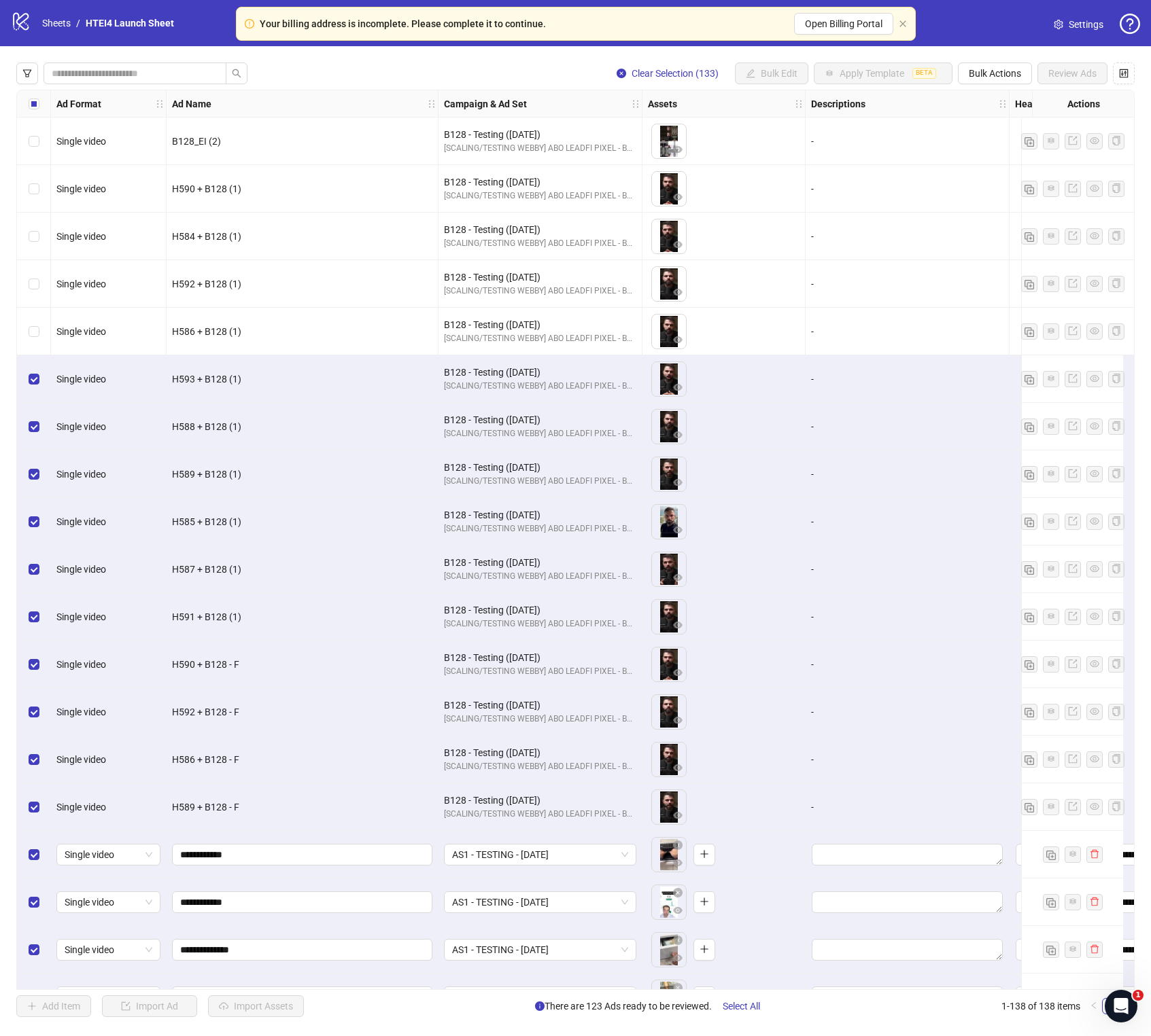
click at [40, 372] on div "Select row 6" at bounding box center [34, 379] width 34 height 48
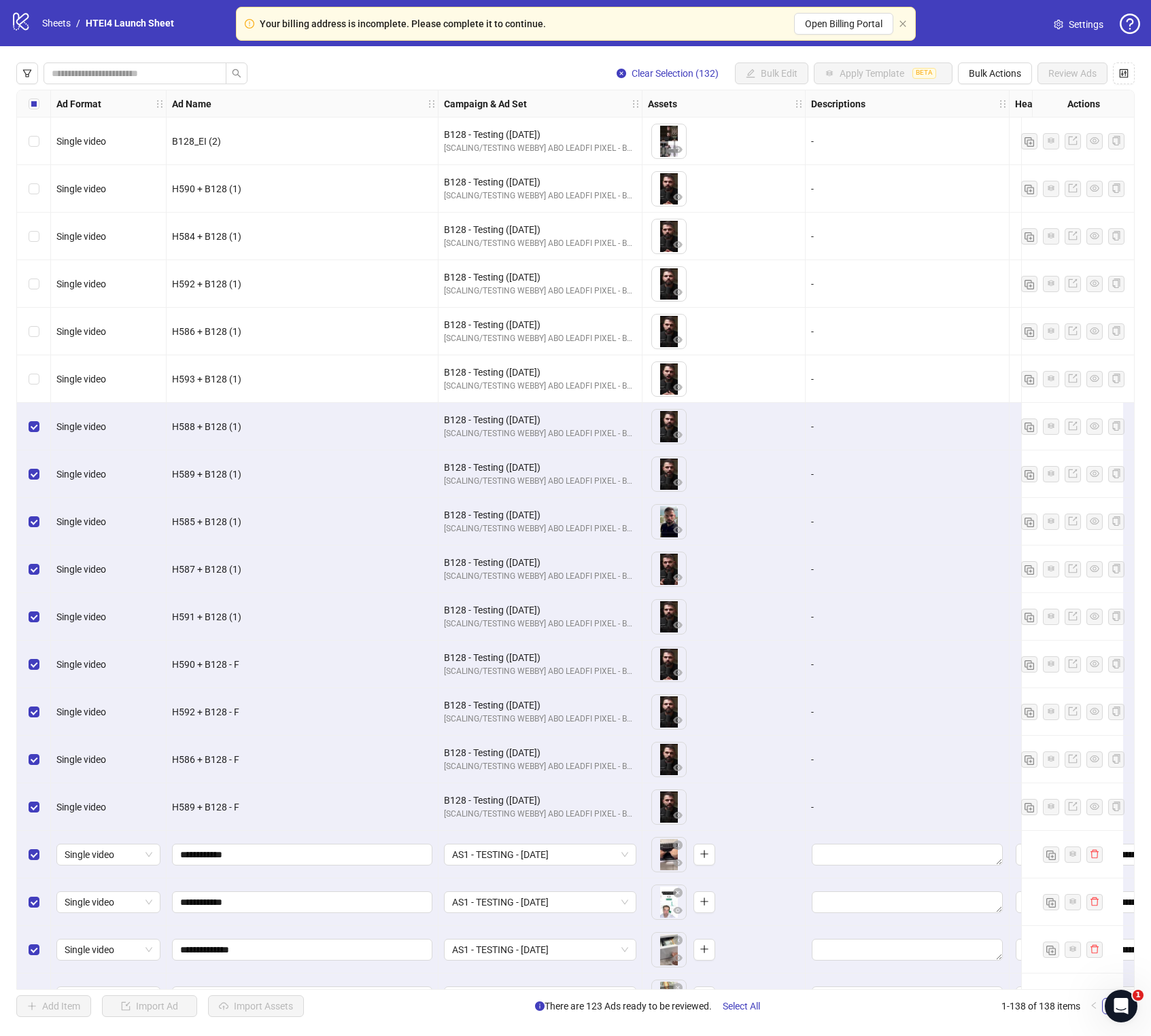
click at [43, 425] on div "Select row 7" at bounding box center [34, 426] width 34 height 48
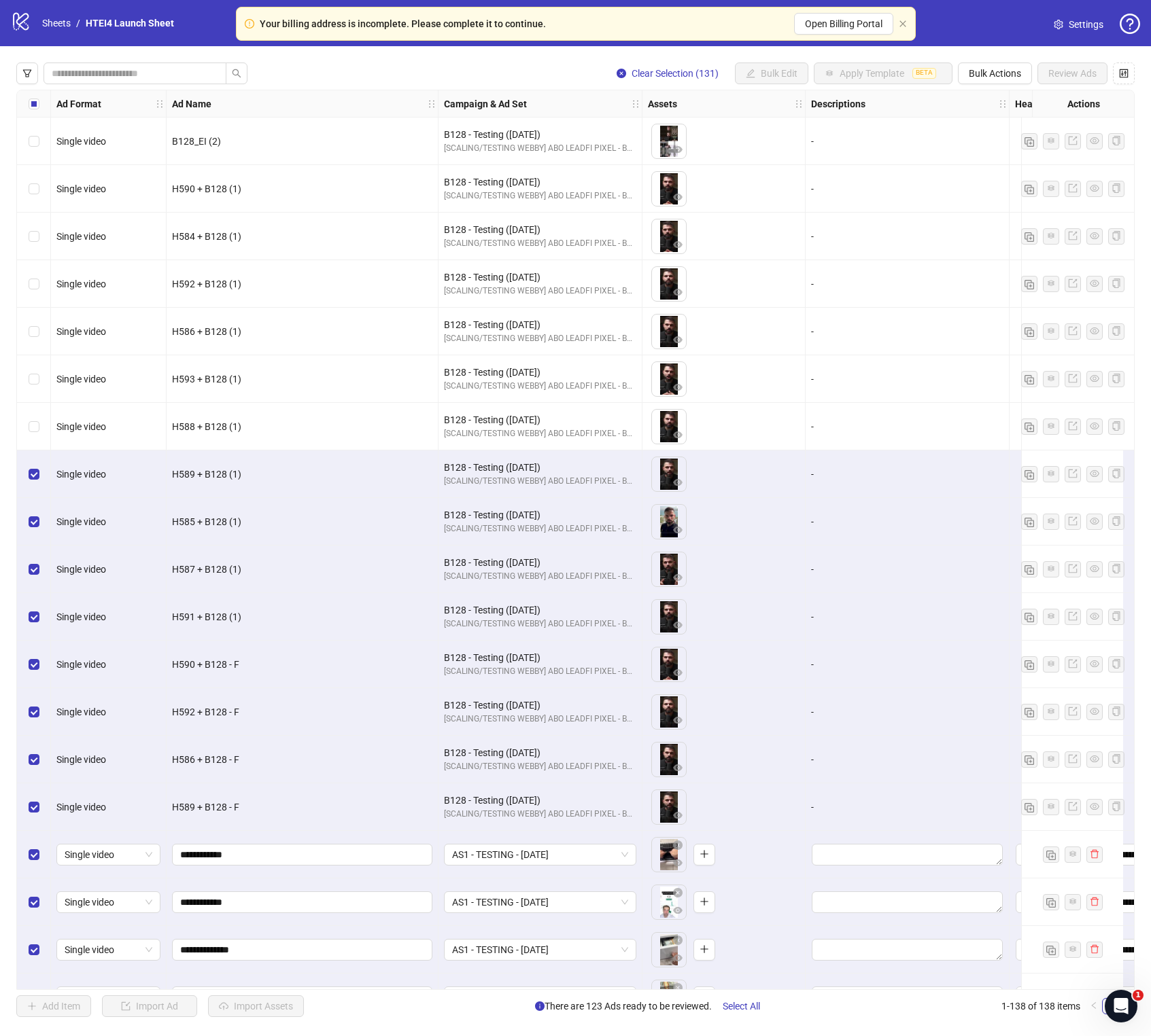
click at [40, 488] on div "Select row 8" at bounding box center [34, 474] width 34 height 48
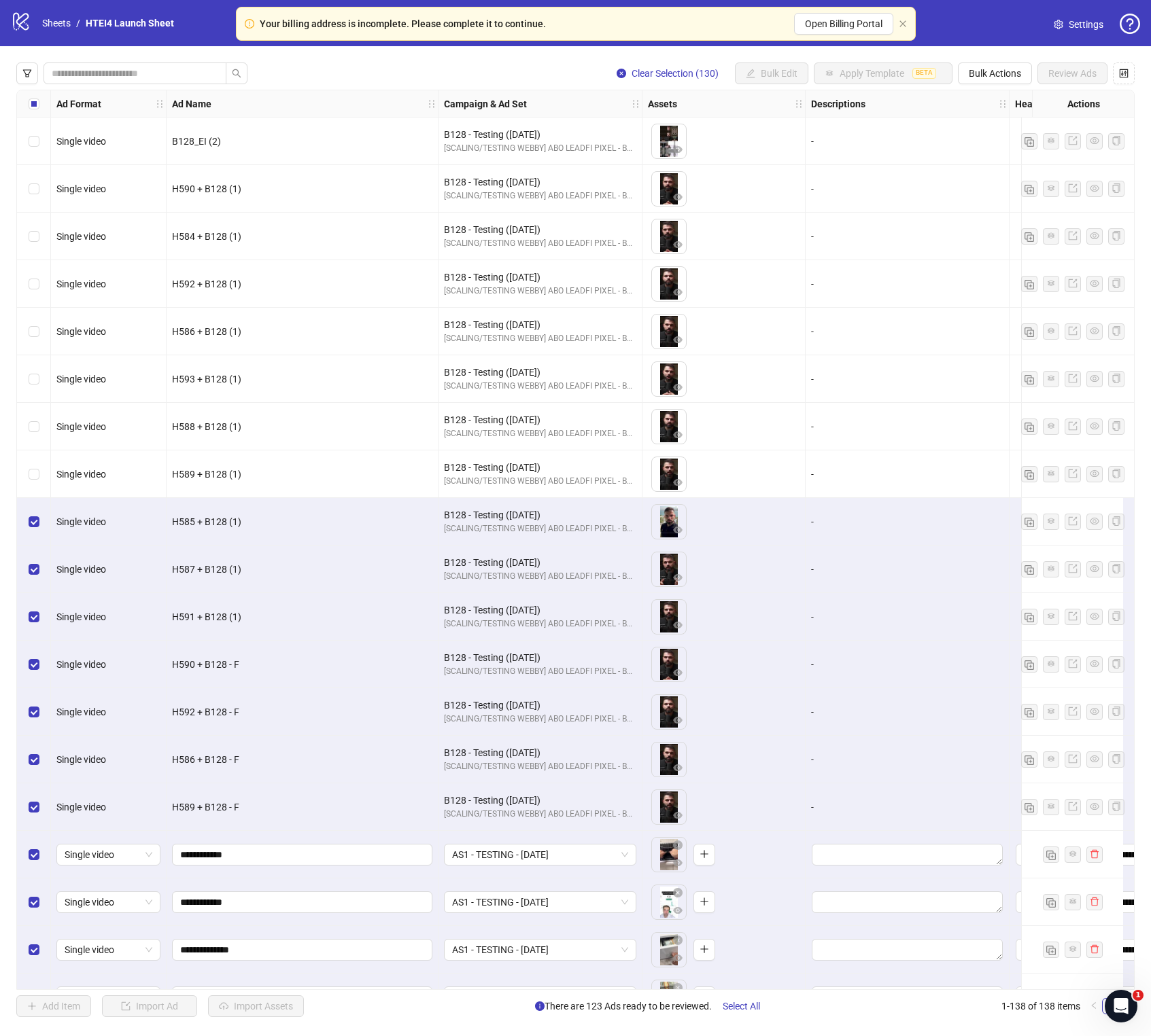
click at [47, 522] on div "Select row 9" at bounding box center [34, 521] width 34 height 48
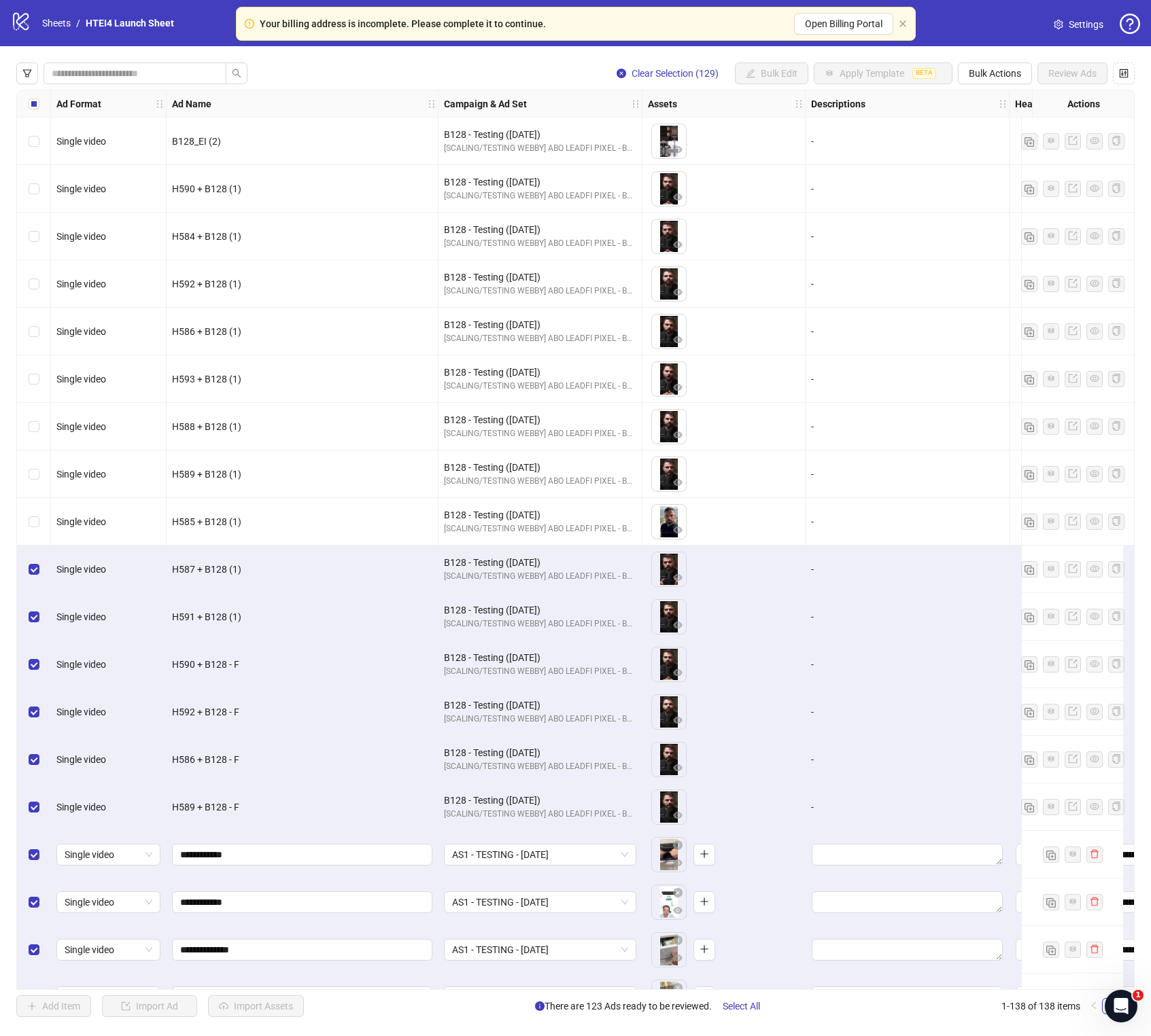
click at [49, 568] on div "Select row 10" at bounding box center [34, 569] width 34 height 48
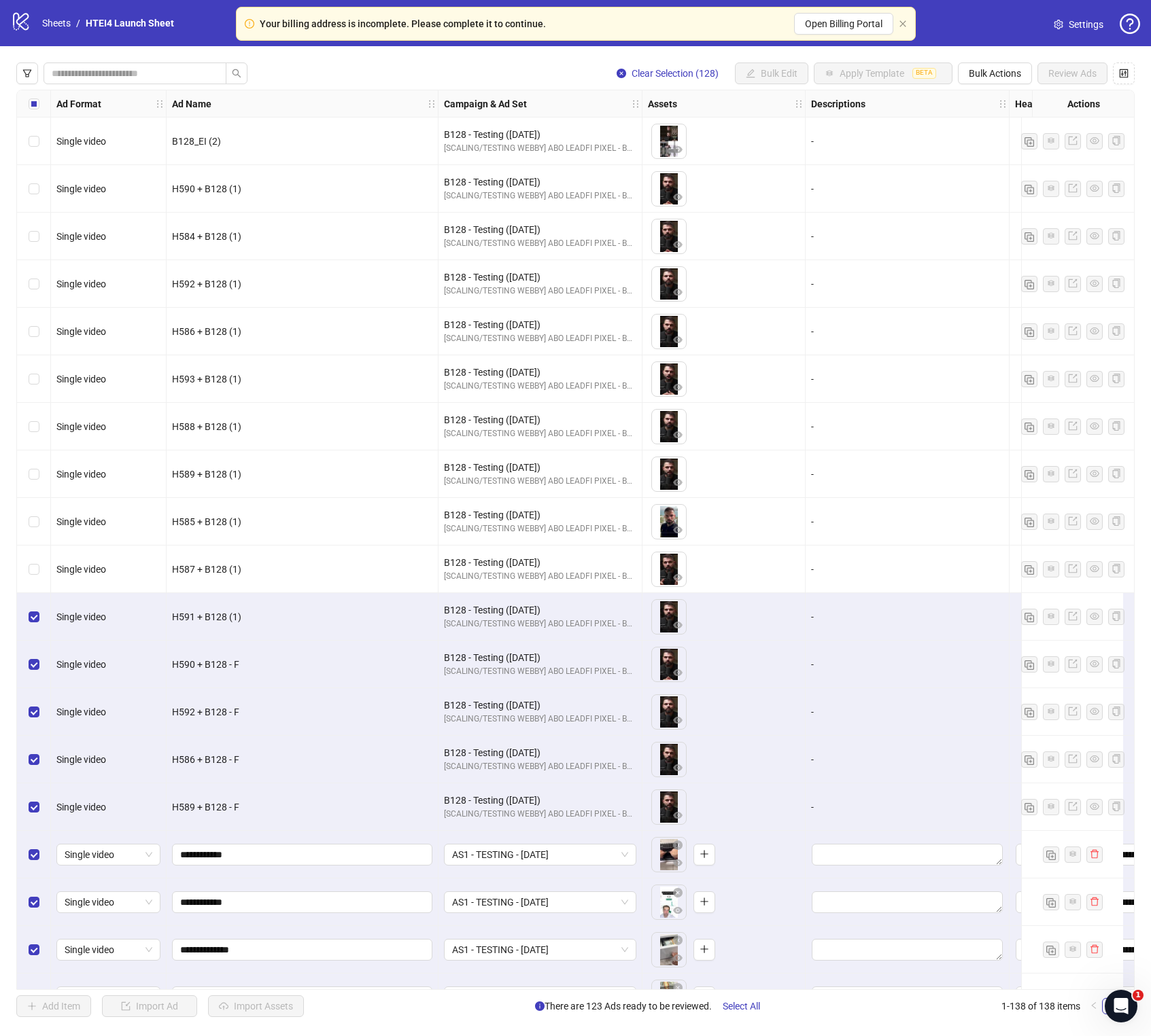
click at [50, 592] on div "Select row 11" at bounding box center [34, 617] width 34 height 48
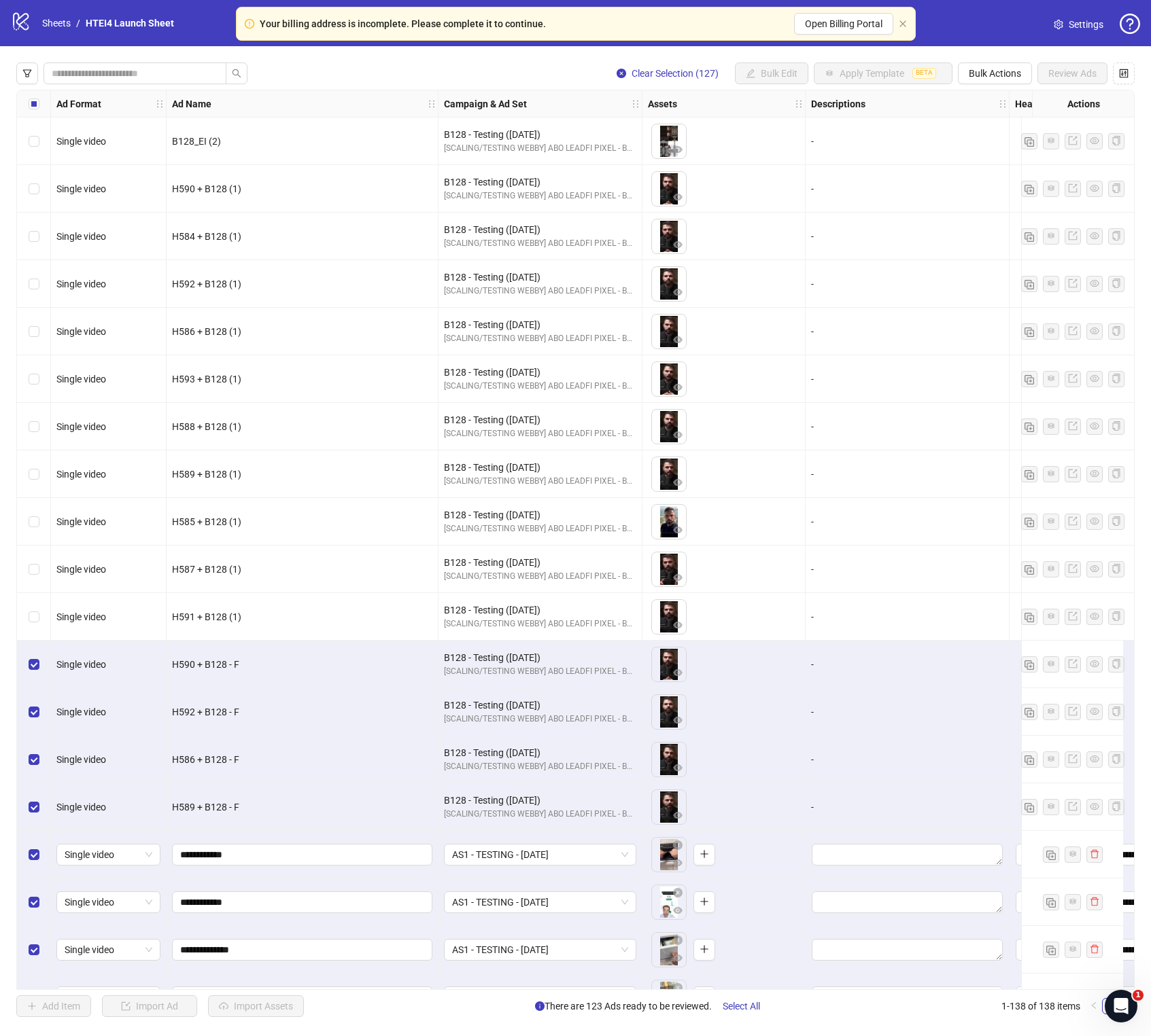
click at [50, 592] on div "Select row 12" at bounding box center [34, 664] width 34 height 48
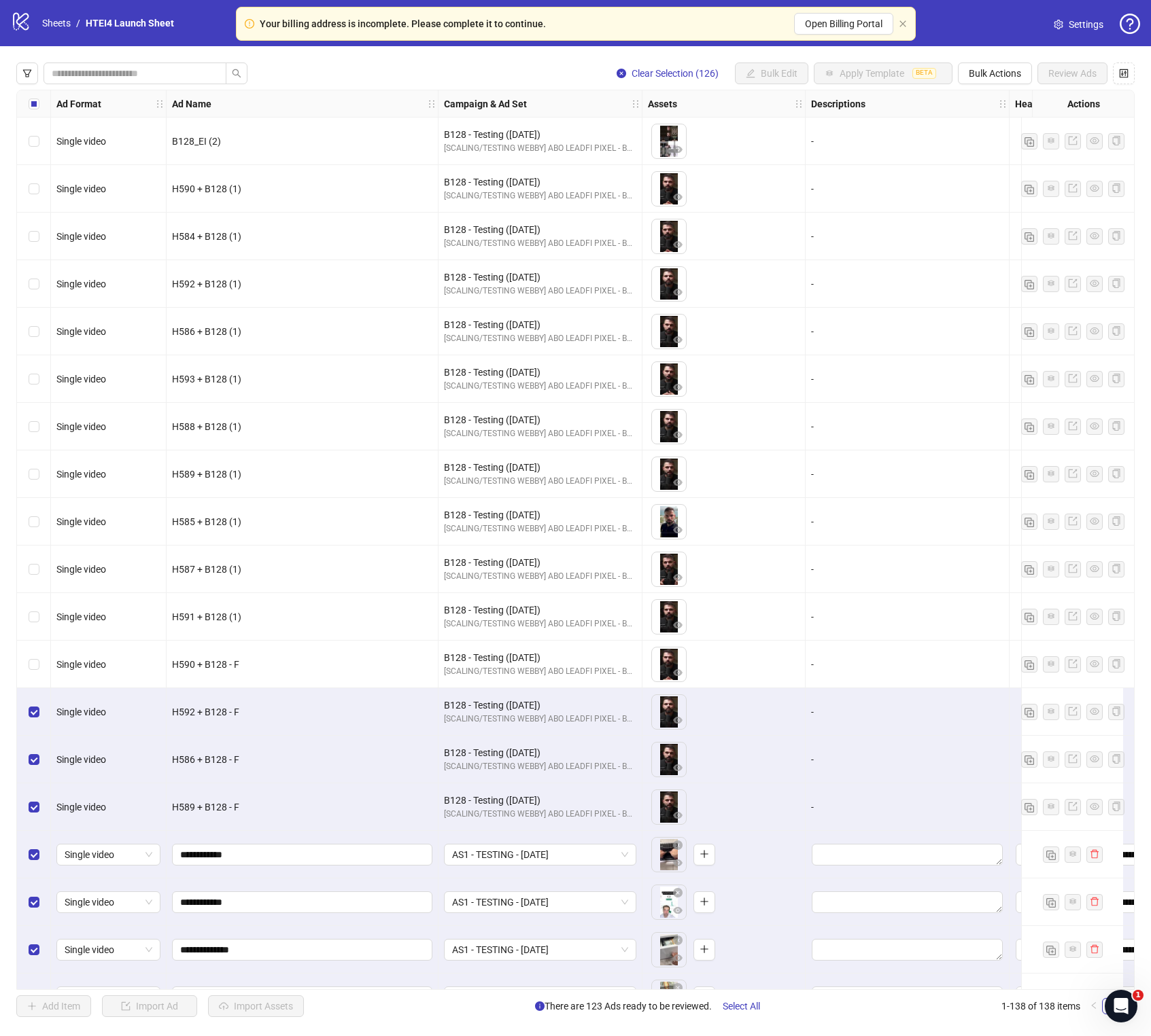
click at [54, 592] on div "Single video" at bounding box center [108, 712] width 115 height 48
click at [57, 592] on div "Single video" at bounding box center [108, 759] width 115 height 48
drag, startPoint x: 33, startPoint y: 746, endPoint x: 33, endPoint y: 728, distance: 18.0
click at [33, 592] on div "Select row 14" at bounding box center [34, 759] width 34 height 48
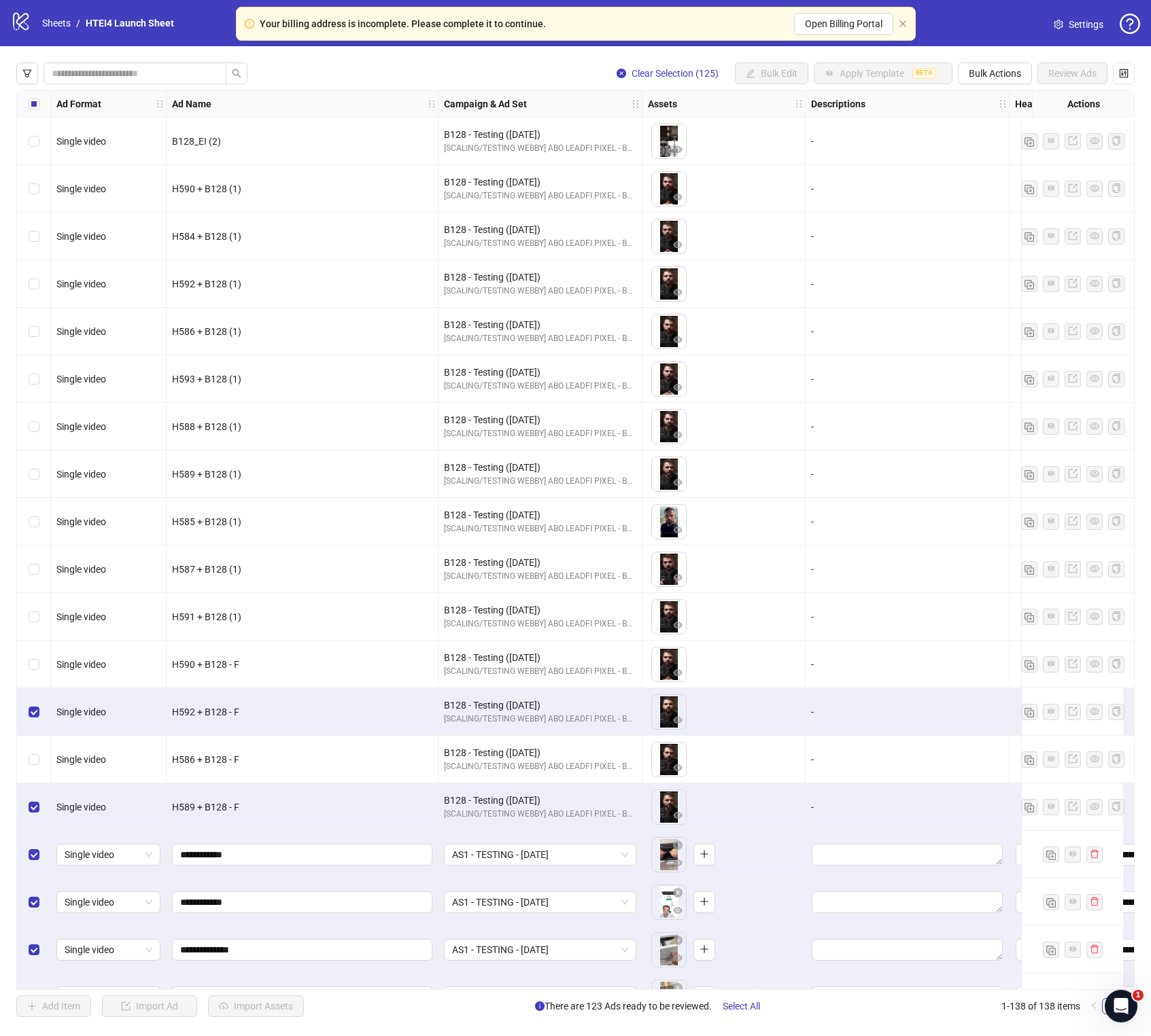
click at [33, 592] on div "Select row 13" at bounding box center [34, 712] width 34 height 48
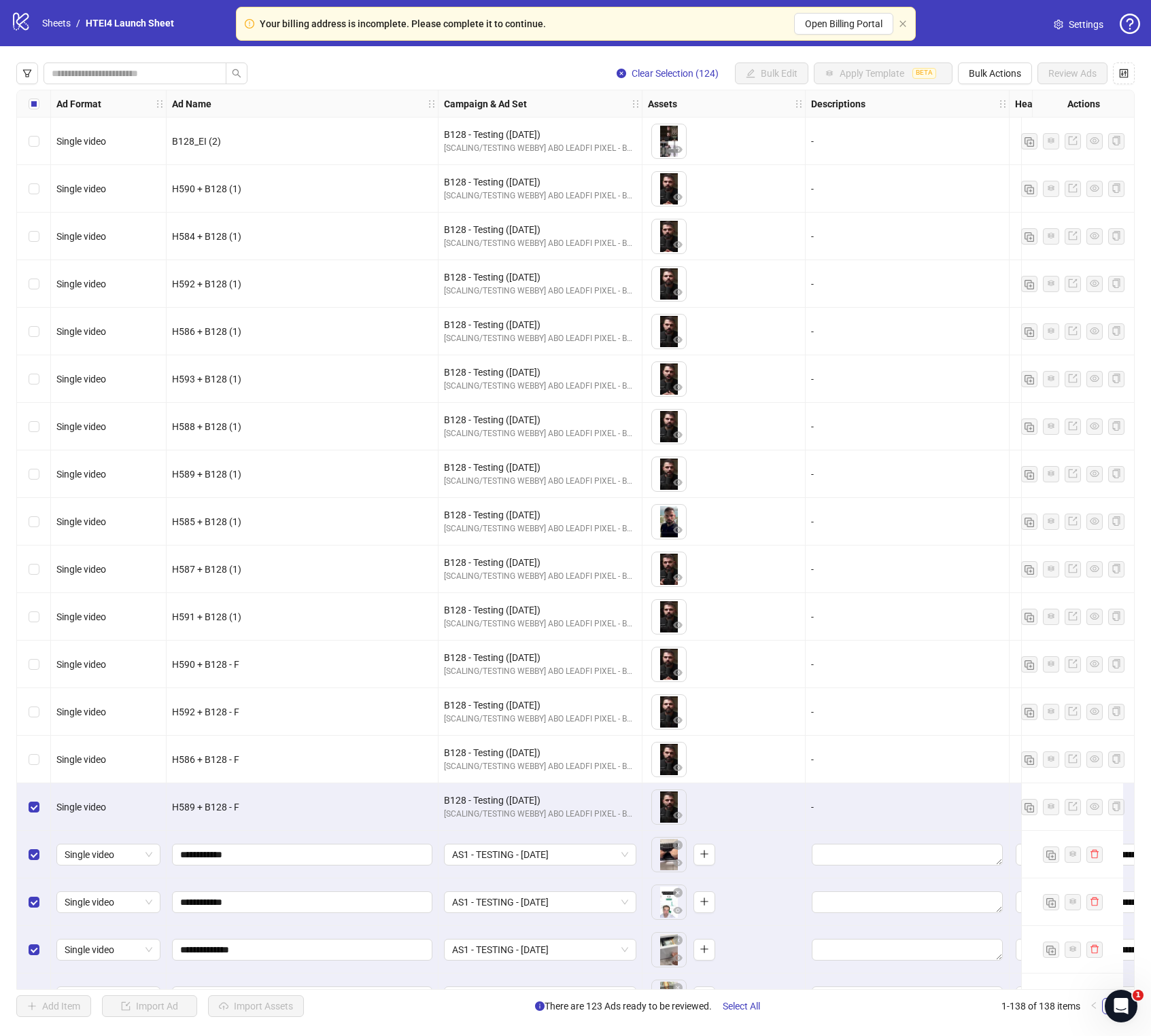
click at [35, 592] on div "Select row 15" at bounding box center [34, 807] width 34 height 48
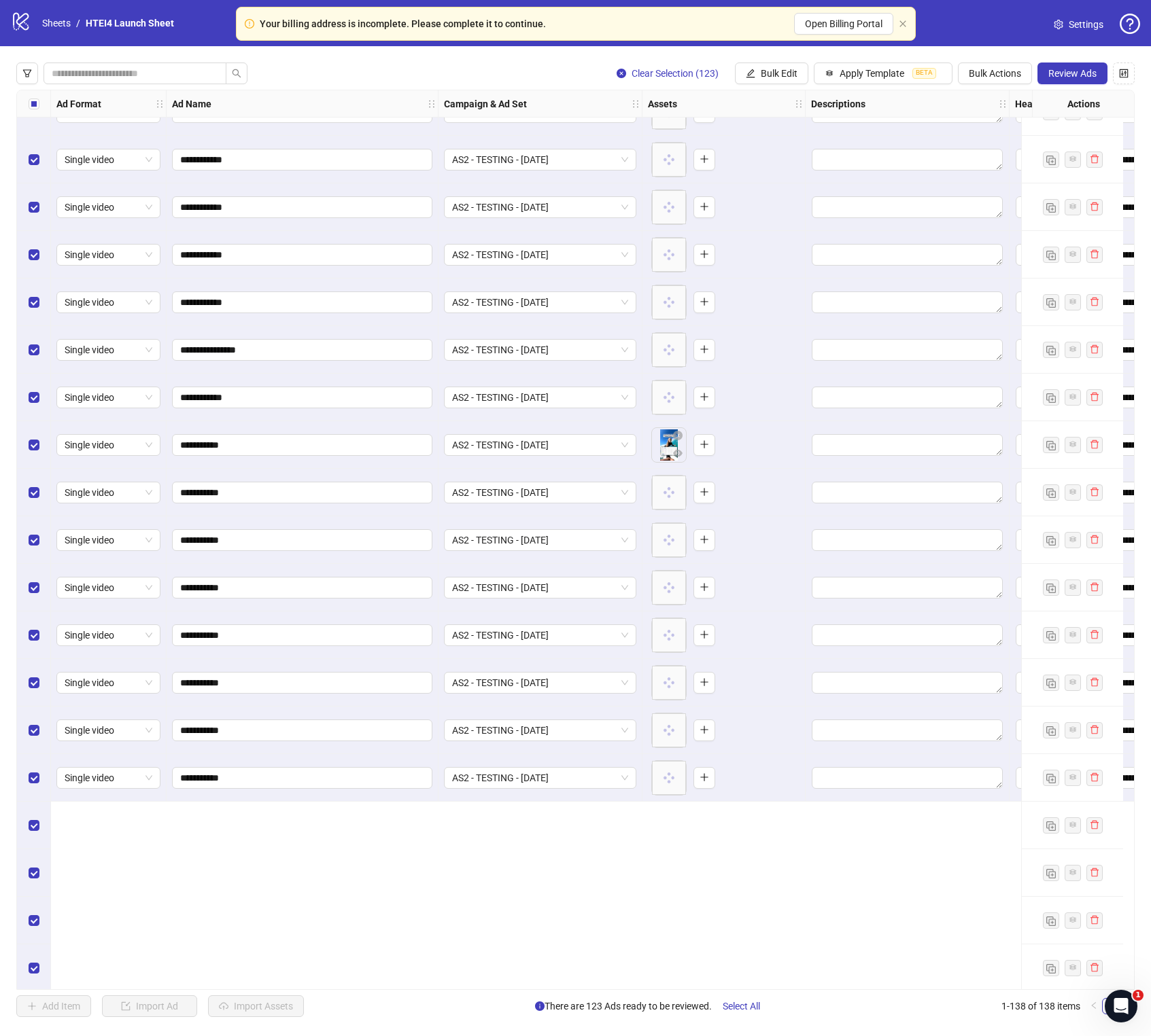
scroll to position [3031, 0]
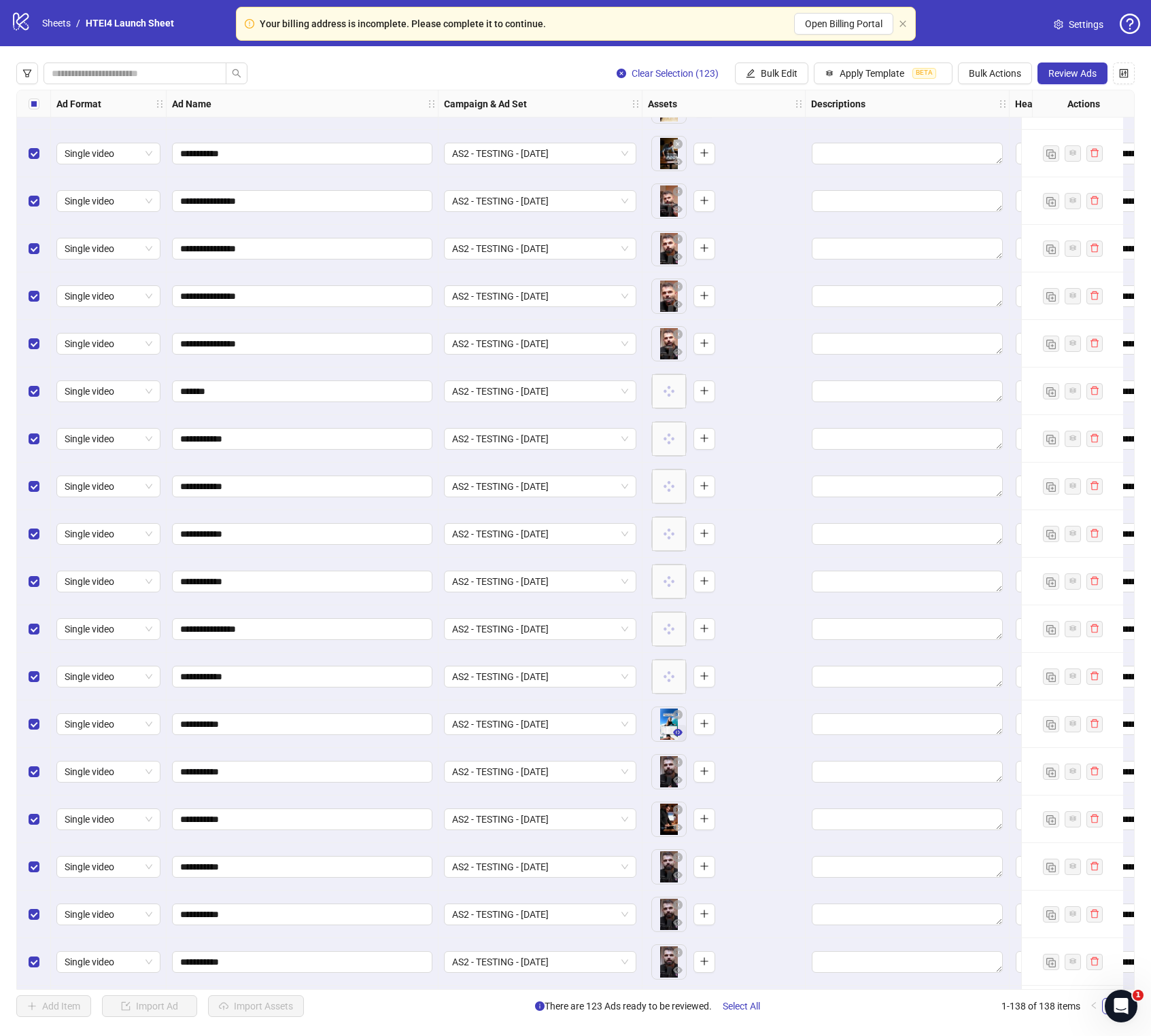
click at [675, 592] on icon "eye" at bounding box center [678, 733] width 10 height 7
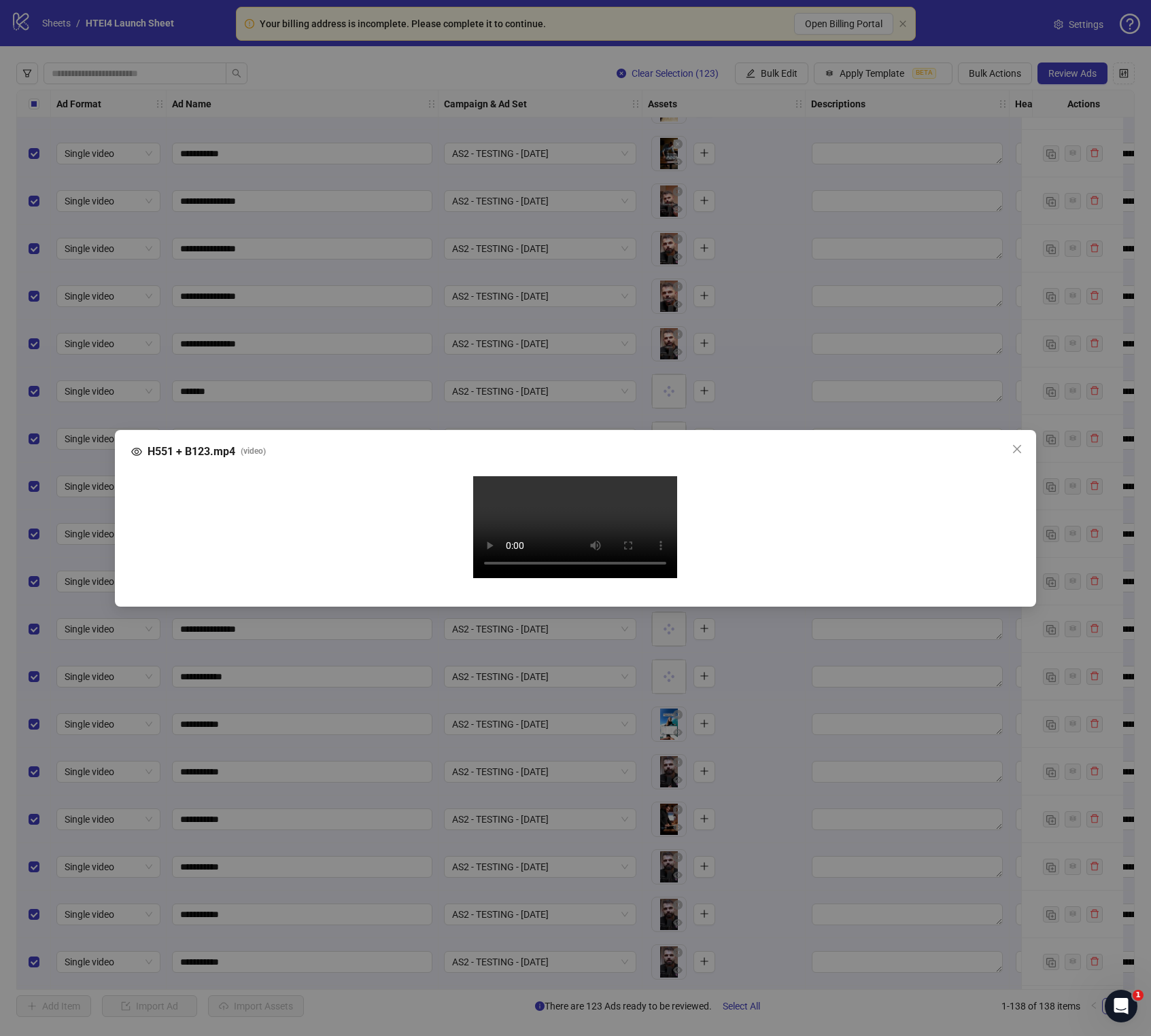
click at [570, 477] on video "Your browser does not support the video tag." at bounding box center [576, 528] width 204 height 102
click at [1059, 575] on div "H551 + B123.mp4 ( video ) Your browser does not support the video tag." at bounding box center [576, 518] width 1151 height 1036
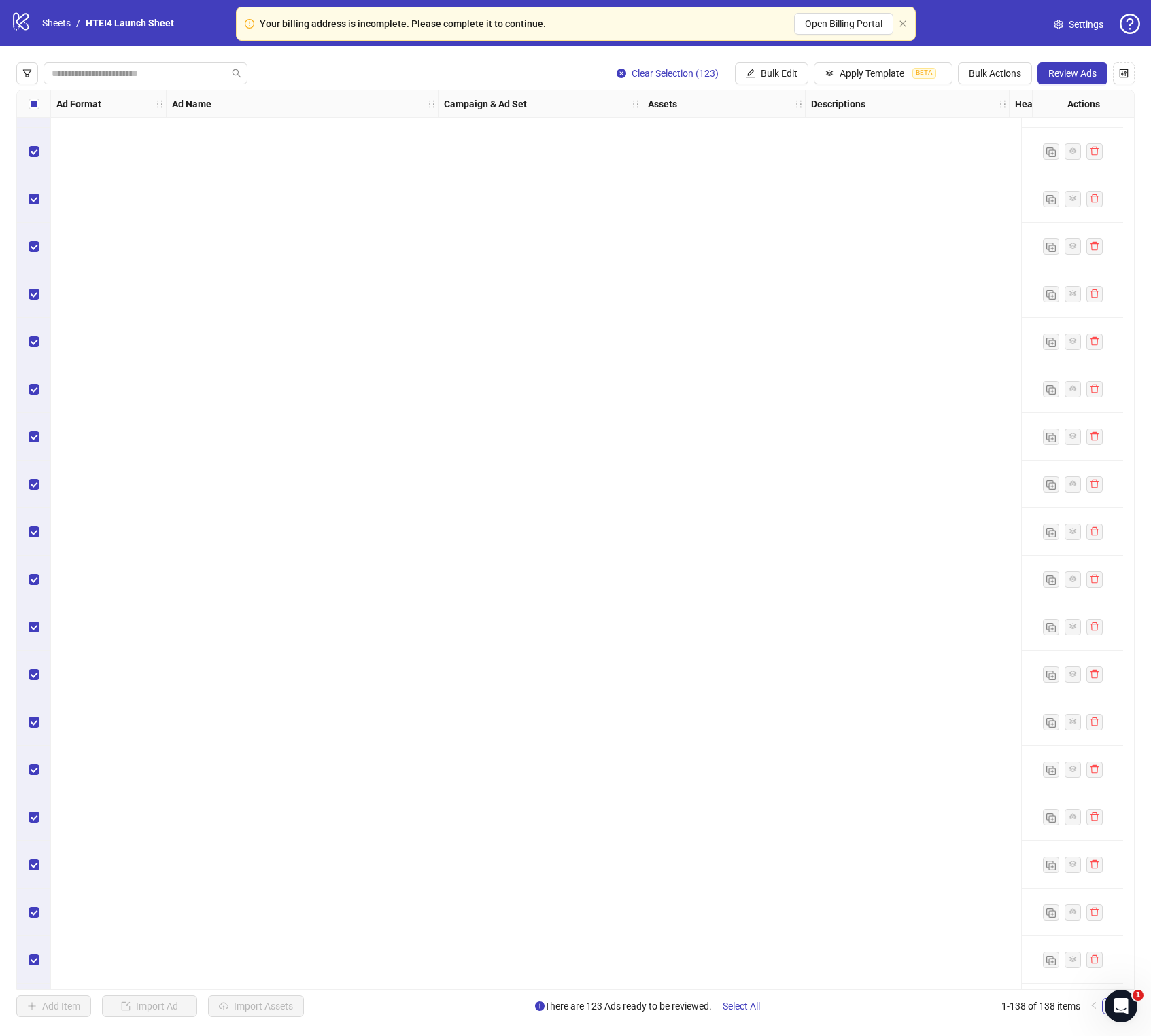
scroll to position [5697, 0]
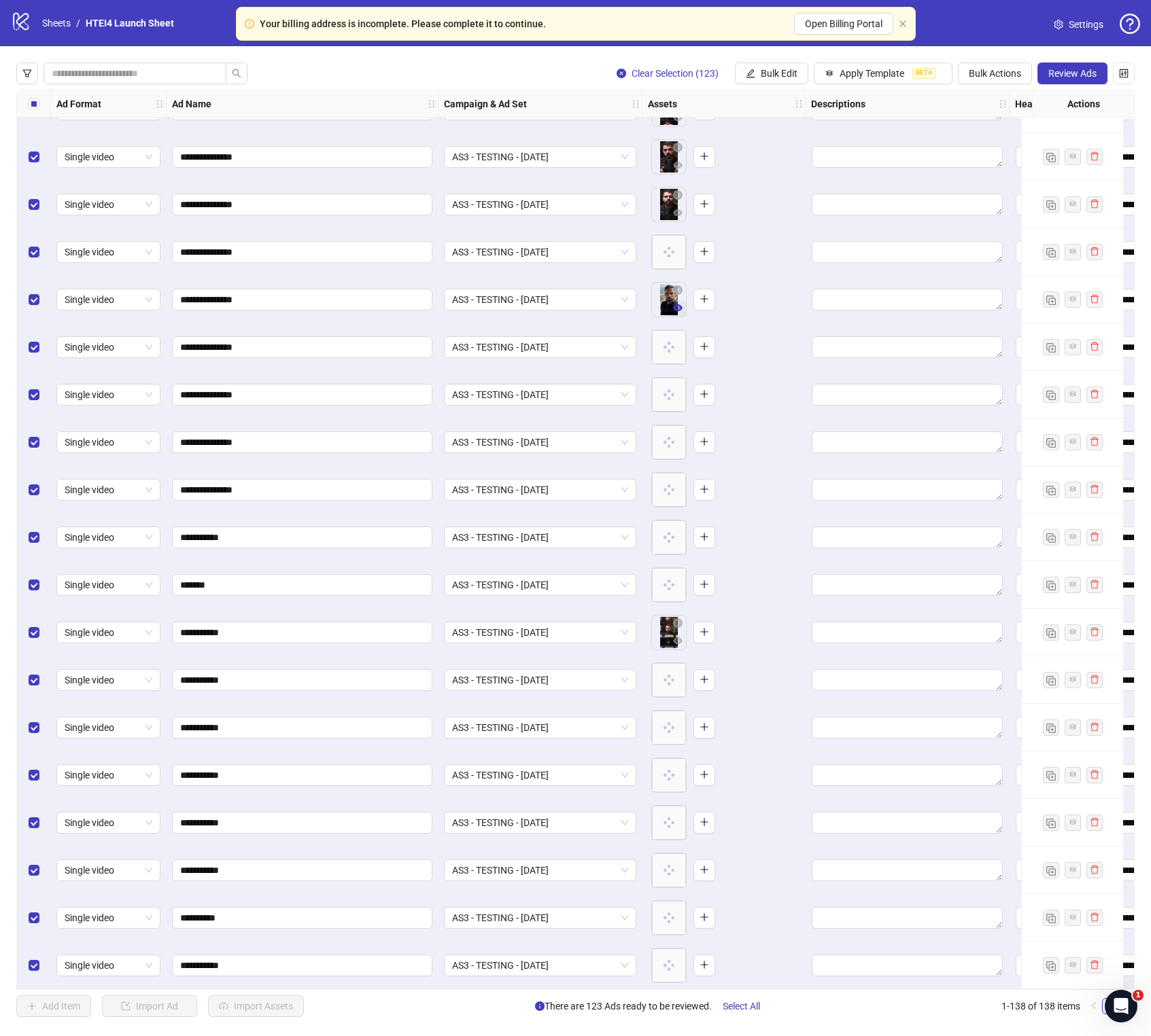
click at [680, 307] on span "button" at bounding box center [678, 308] width 10 height 11
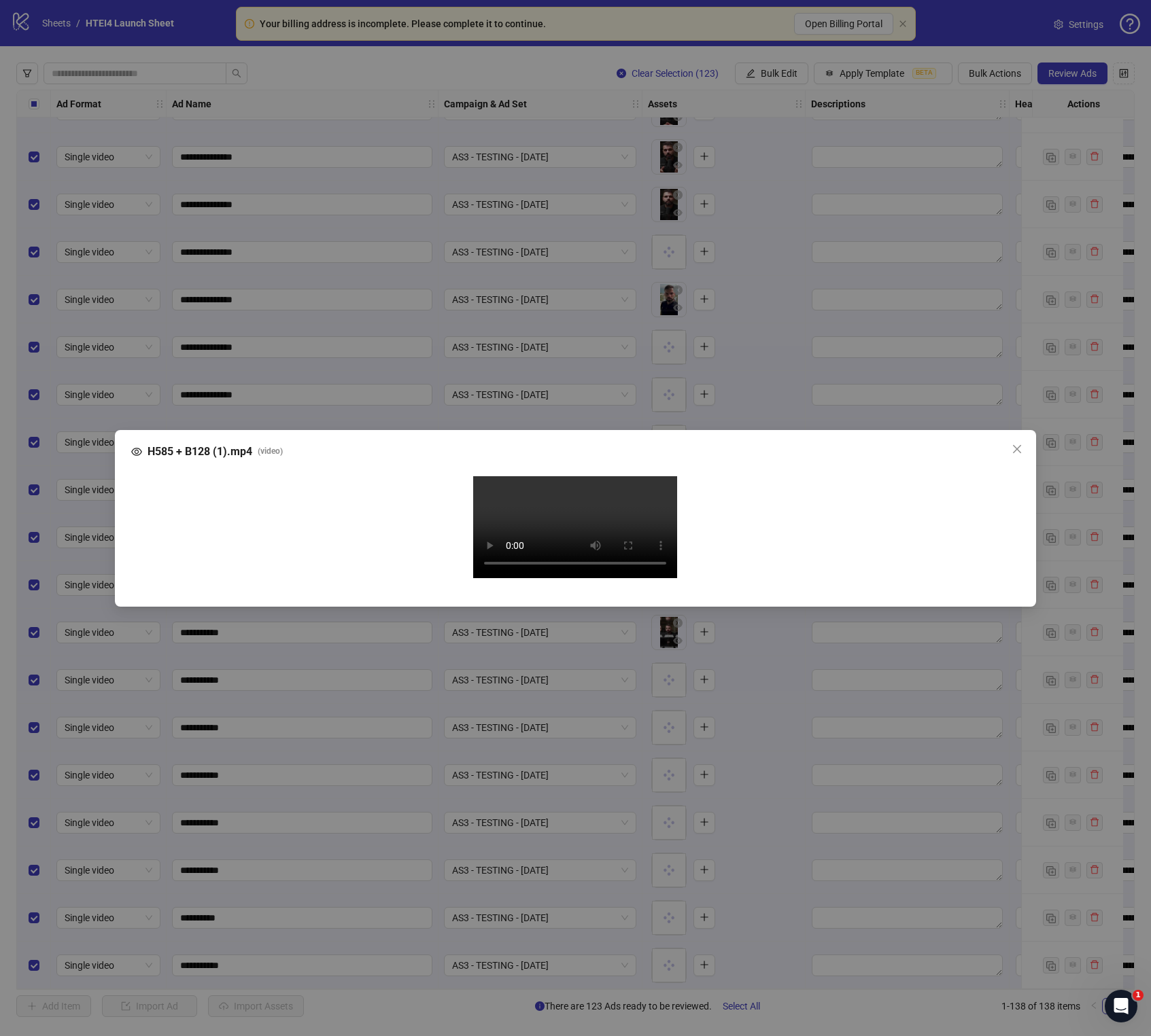
click at [492, 550] on video "Your browser does not support the video tag." at bounding box center [576, 528] width 204 height 102
click at [1023, 444] on span "Close" at bounding box center [1017, 449] width 22 height 11
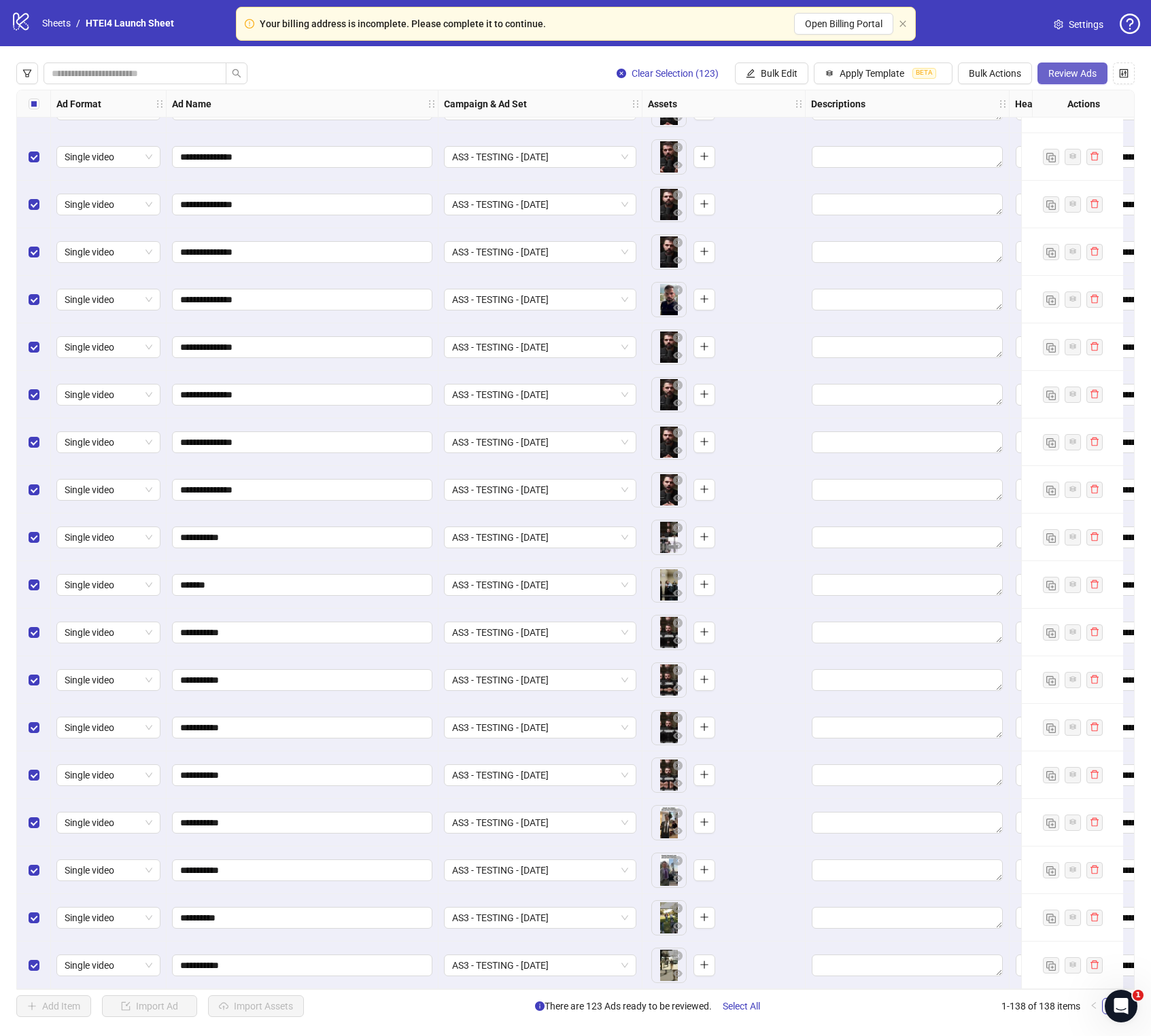
click at [1076, 80] on button "Review Ads" at bounding box center [1072, 74] width 70 height 22
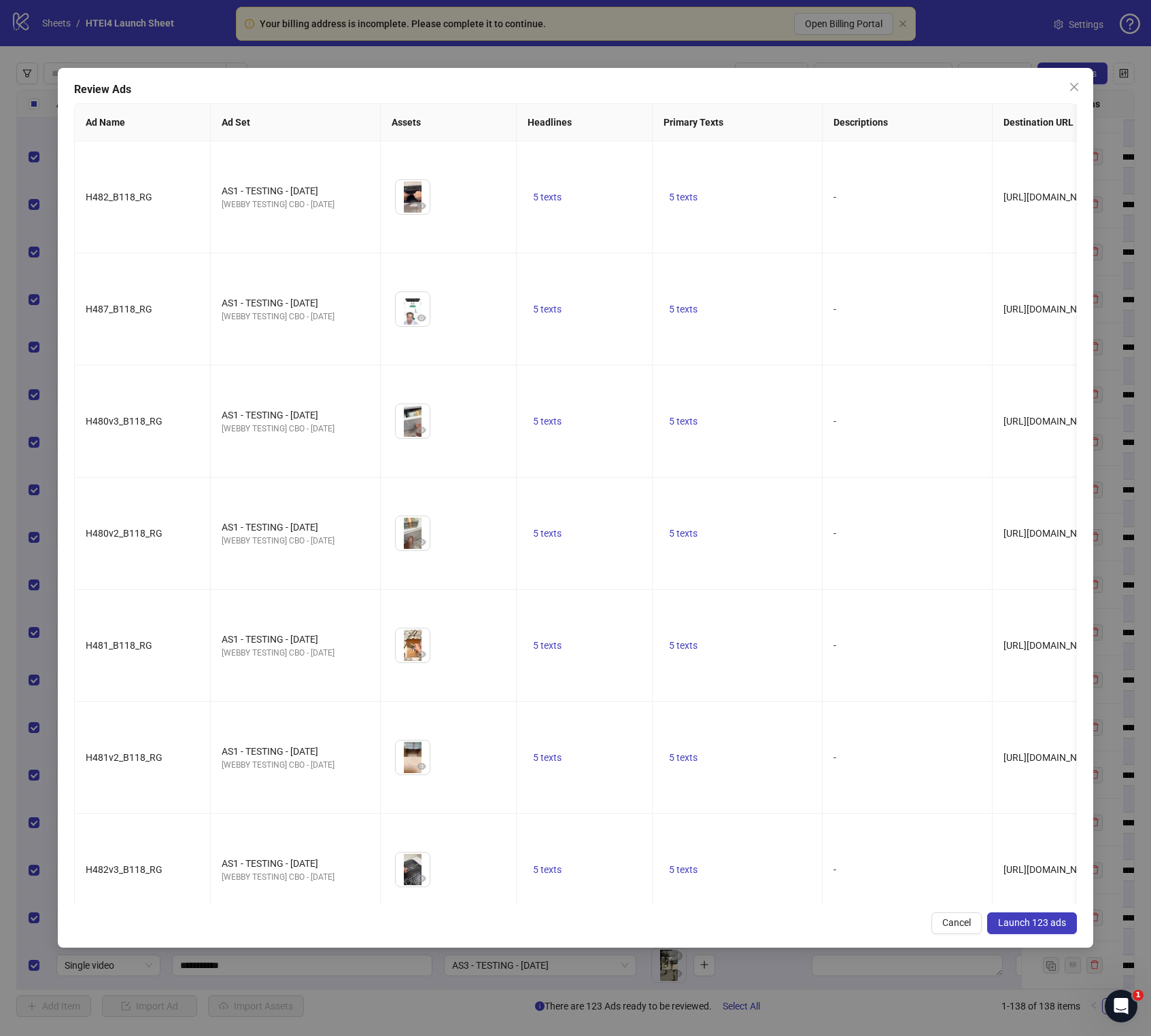
click at [1045, 592] on span "Launch 123 ads" at bounding box center [1032, 923] width 68 height 11
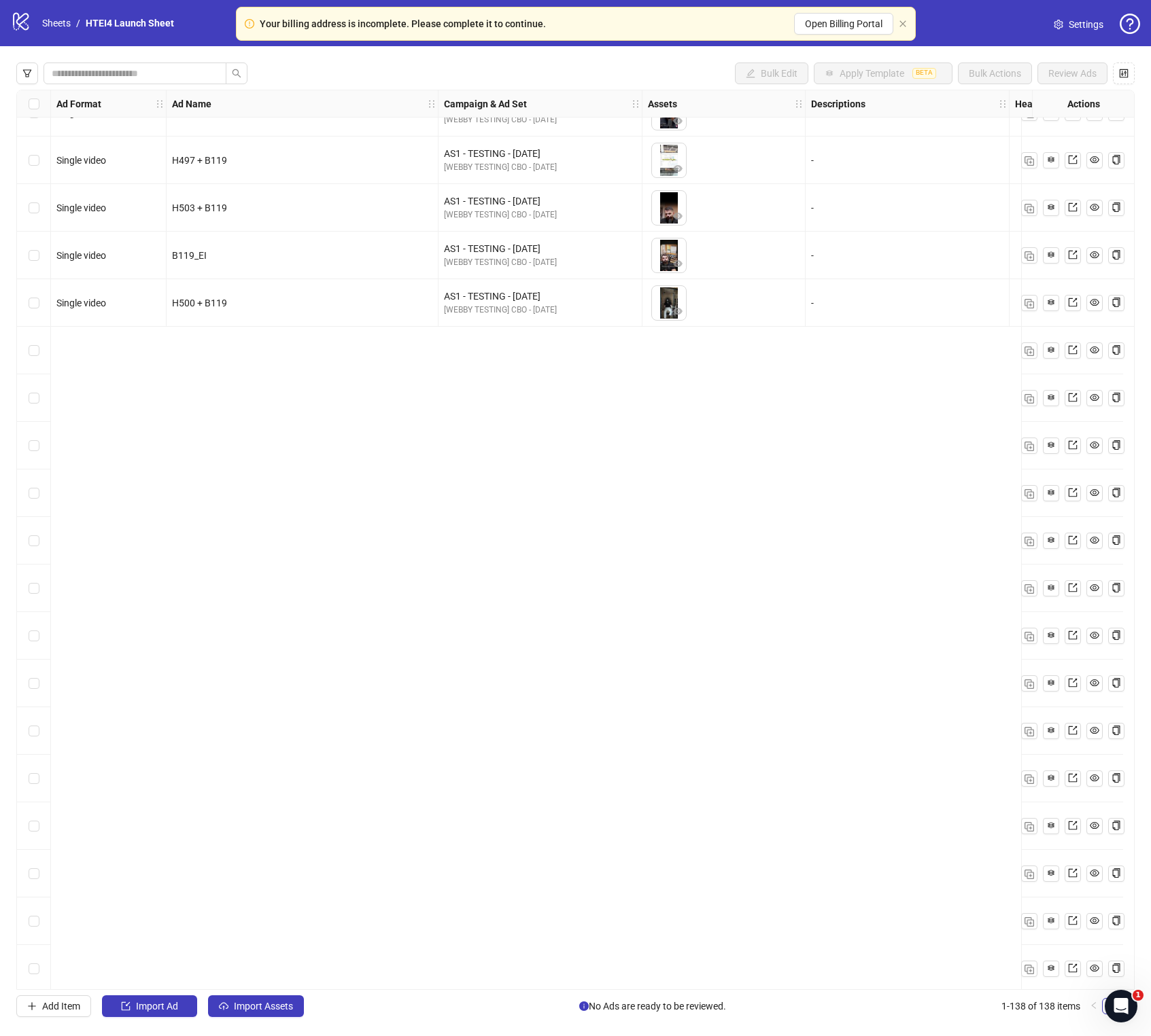
scroll to position [0, 0]
